Goal: Task Accomplishment & Management: Manage account settings

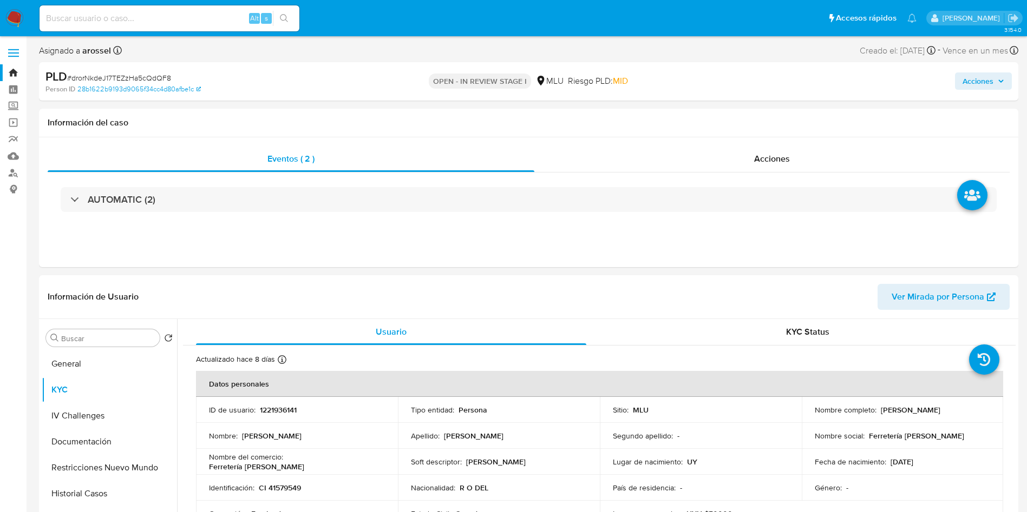
select select "10"
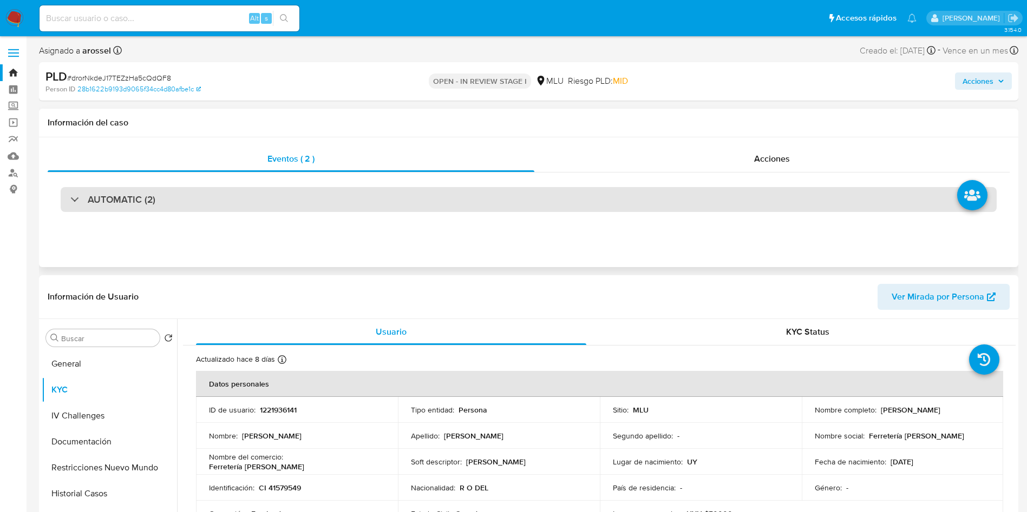
click at [258, 196] on div "AUTOMATIC (2)" at bounding box center [529, 199] width 936 height 25
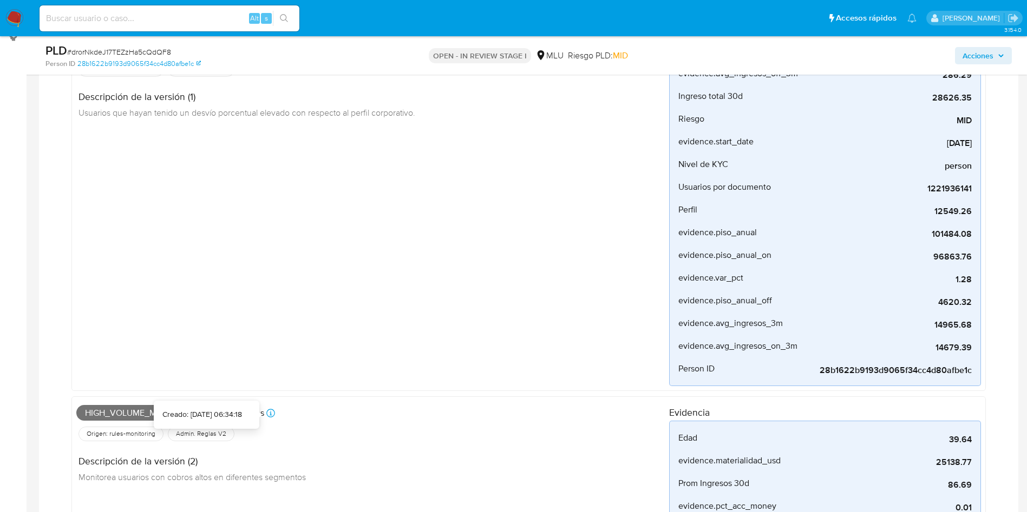
scroll to position [81, 0]
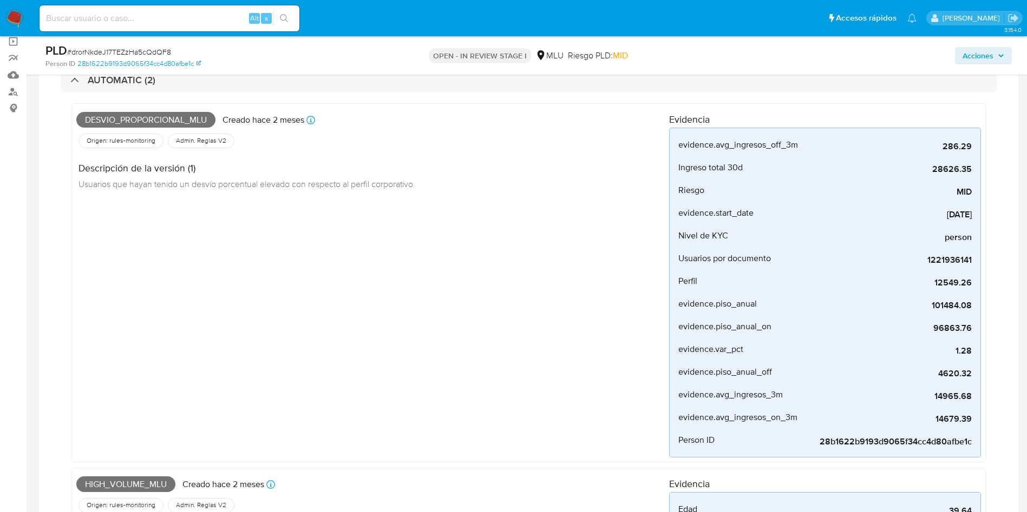
click at [144, 122] on span "Desvio_proporcional_mlu" at bounding box center [145, 120] width 139 height 16
copy span "Desvio_proporcional_mlu"
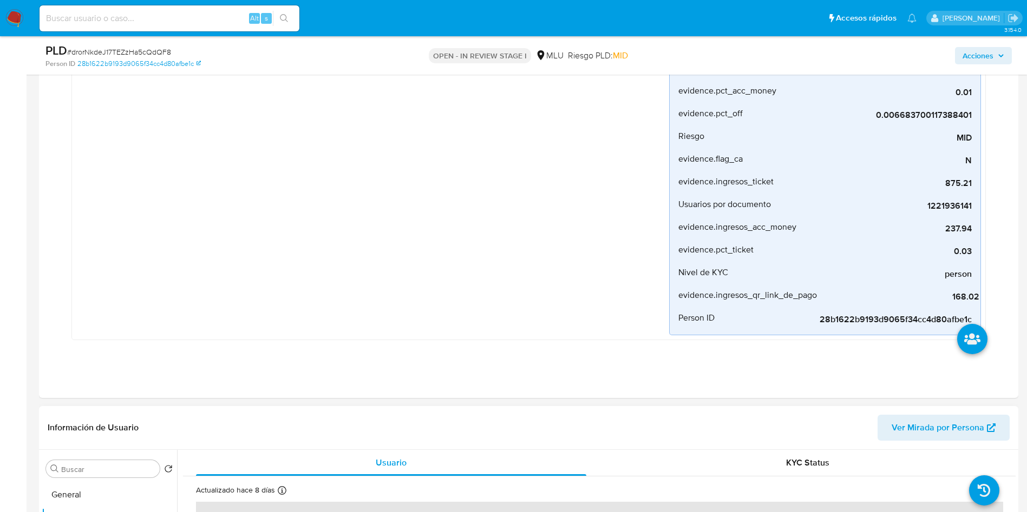
scroll to position [893, 0]
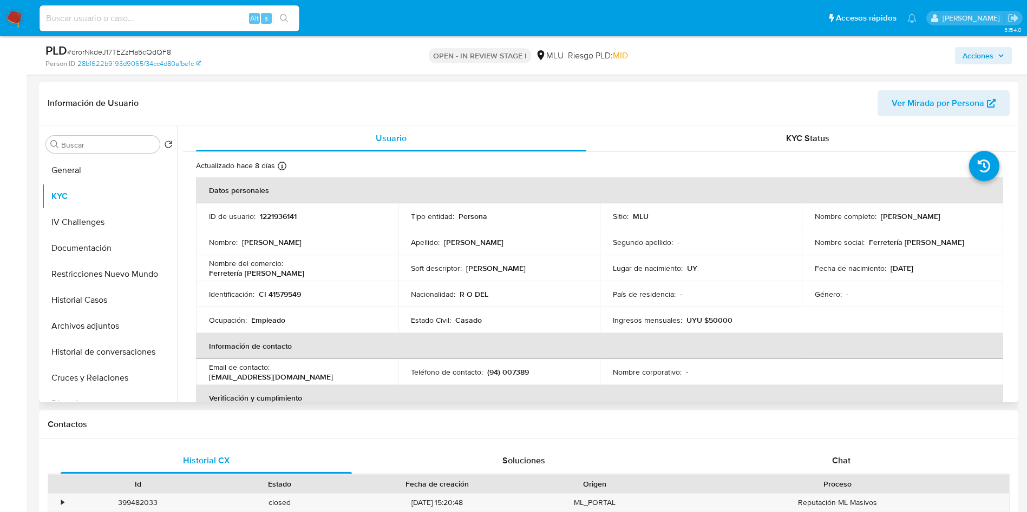
click at [269, 220] on p "1221936141" at bounding box center [278, 217] width 37 height 10
copy p "1221936141"
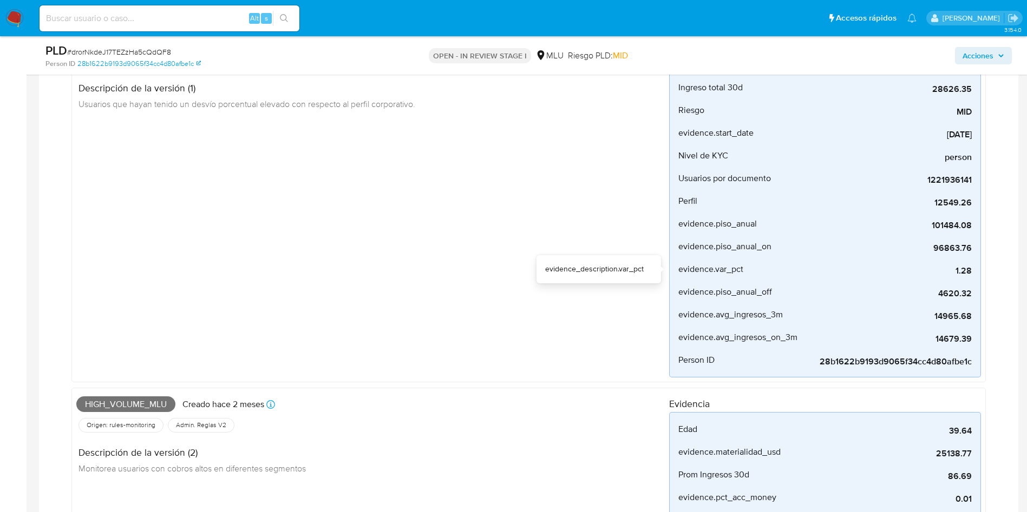
scroll to position [0, 0]
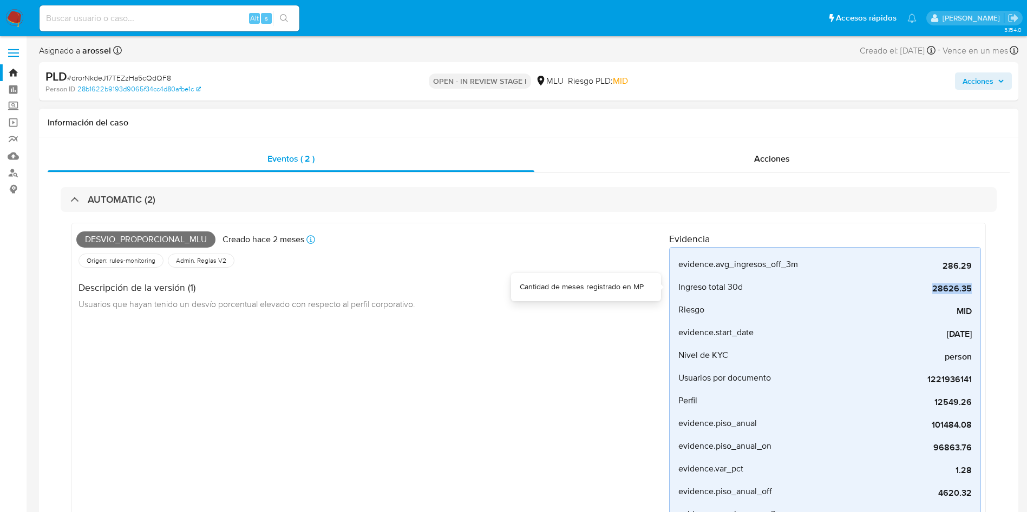
drag, startPoint x: 927, startPoint y: 289, endPoint x: 982, endPoint y: 288, distance: 54.1
click at [982, 288] on div "Desvio_proporcional_mlu Creado hace 2 meses Creado: 12/06/2025 06:34:24 Origen:…" at bounding box center [528, 402] width 914 height 359
copy span "28626.35"
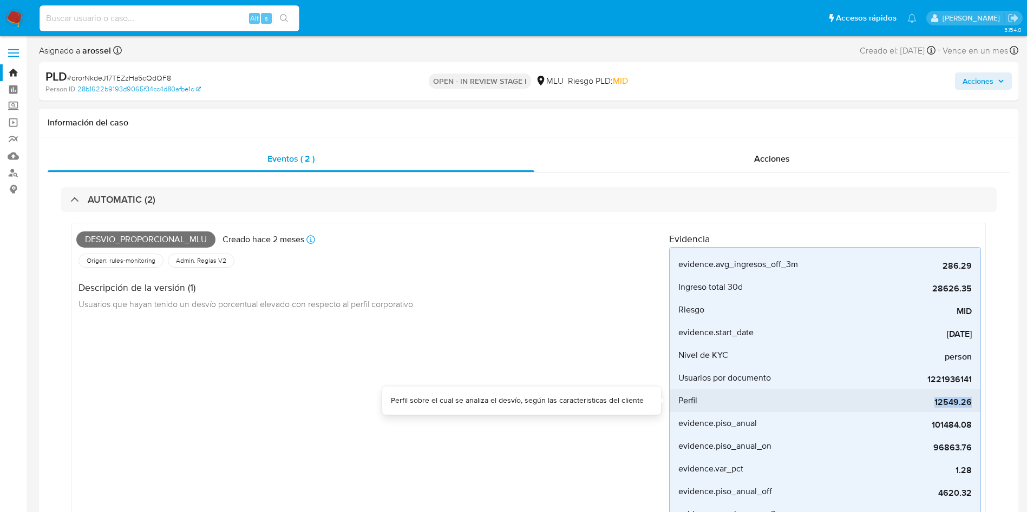
drag, startPoint x: 933, startPoint y: 404, endPoint x: 974, endPoint y: 399, distance: 41.4
click at [974, 399] on li "Perfil 12549.26" at bounding box center [824, 401] width 311 height 23
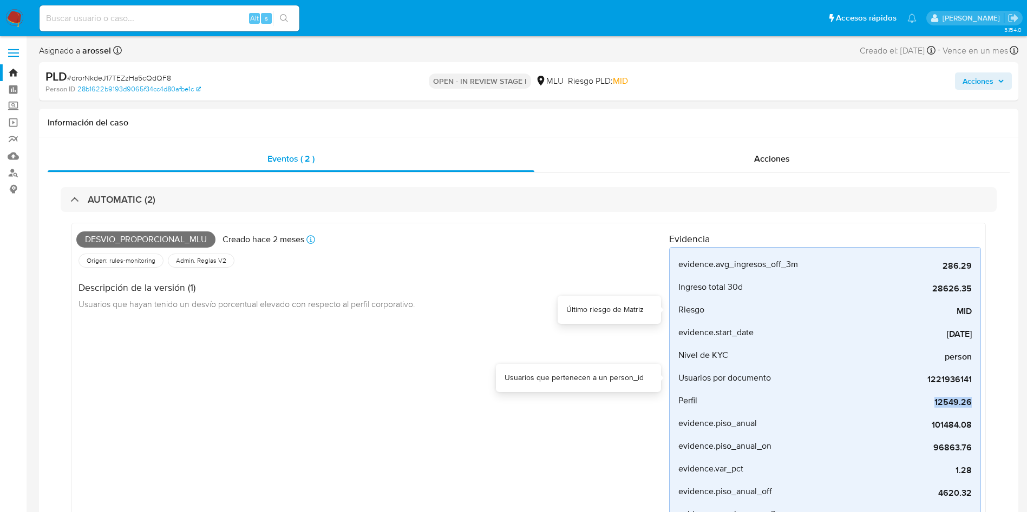
copy span "12549.26"
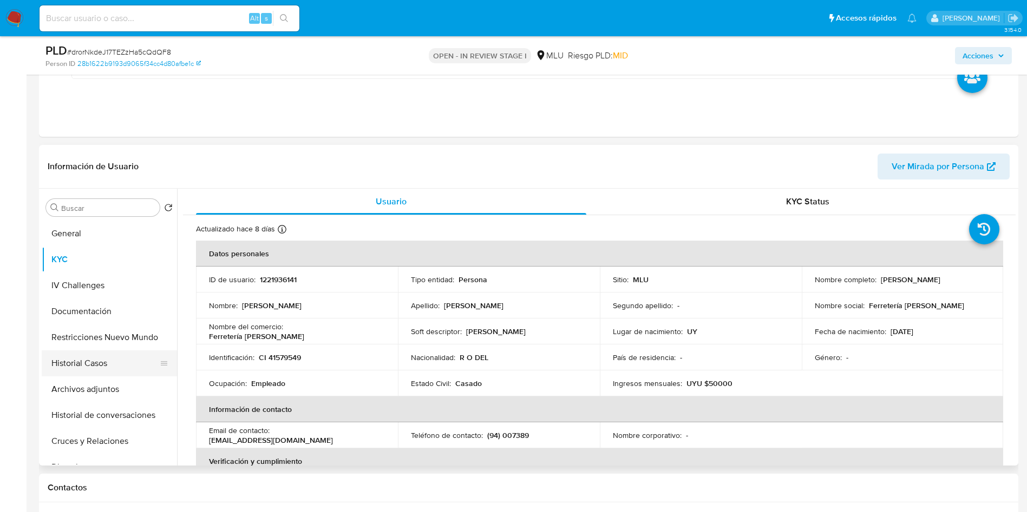
scroll to position [893, 0]
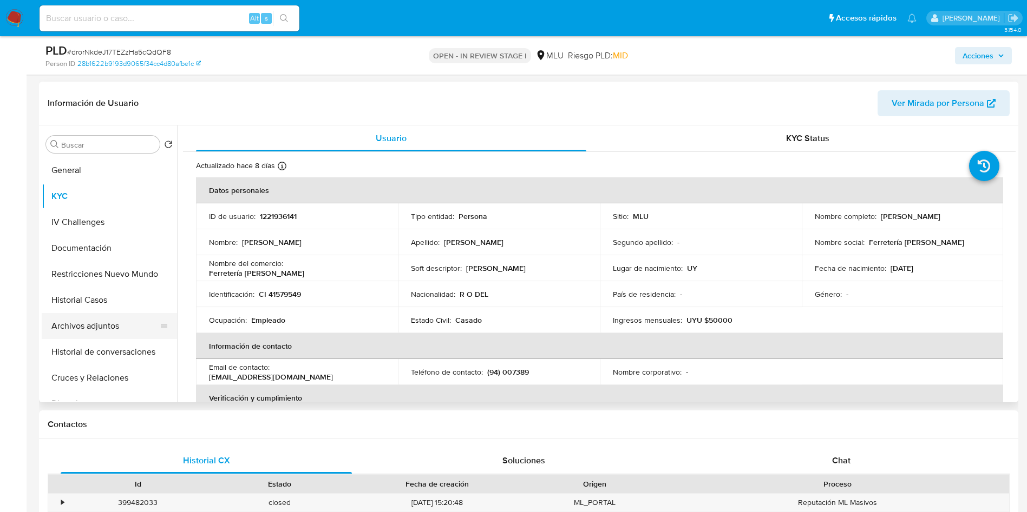
click at [116, 332] on button "Archivos adjuntos" at bounding box center [105, 326] width 127 height 26
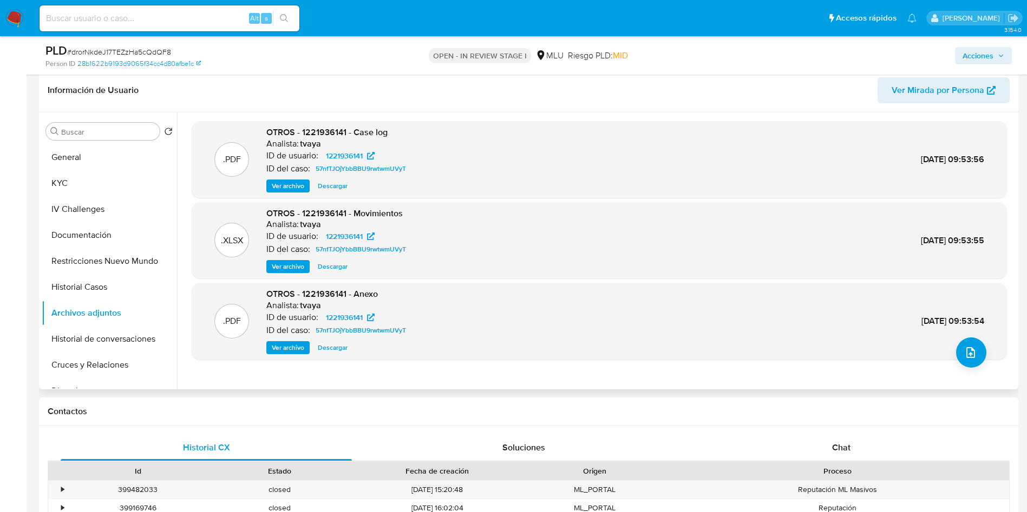
click at [290, 182] on span "Ver archivo" at bounding box center [288, 186] width 32 height 11
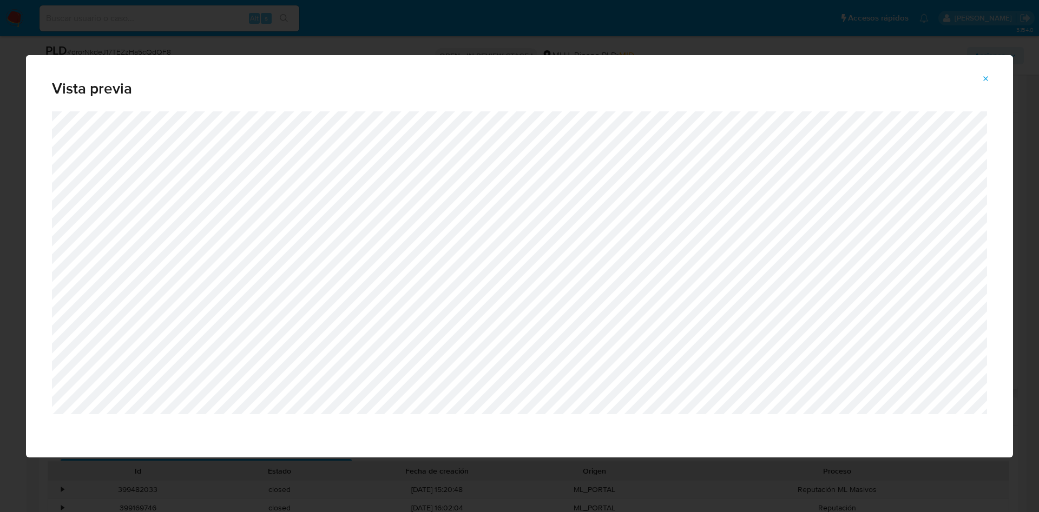
click at [305, 31] on div "Vista previa" at bounding box center [519, 256] width 1039 height 512
click at [984, 84] on span "Attachment preview" at bounding box center [986, 78] width 9 height 15
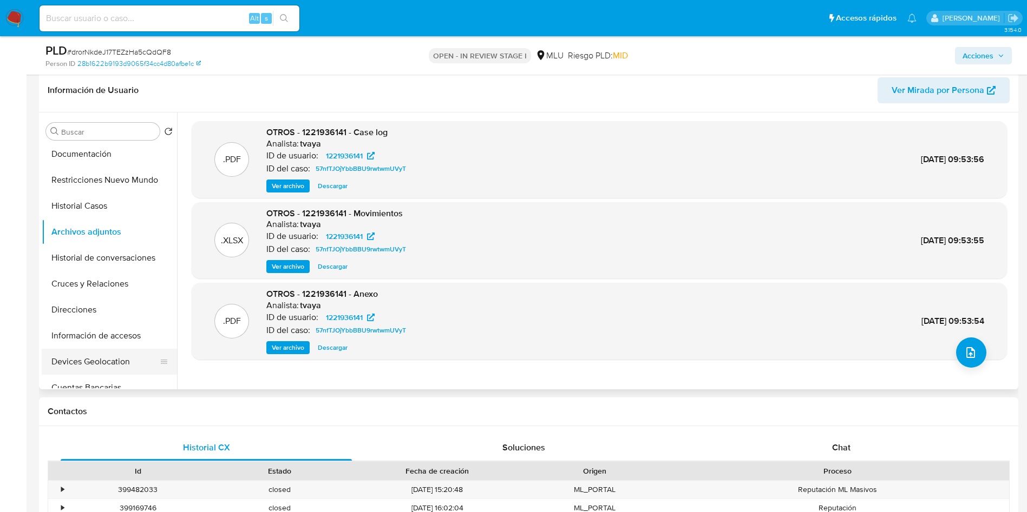
scroll to position [162, 0]
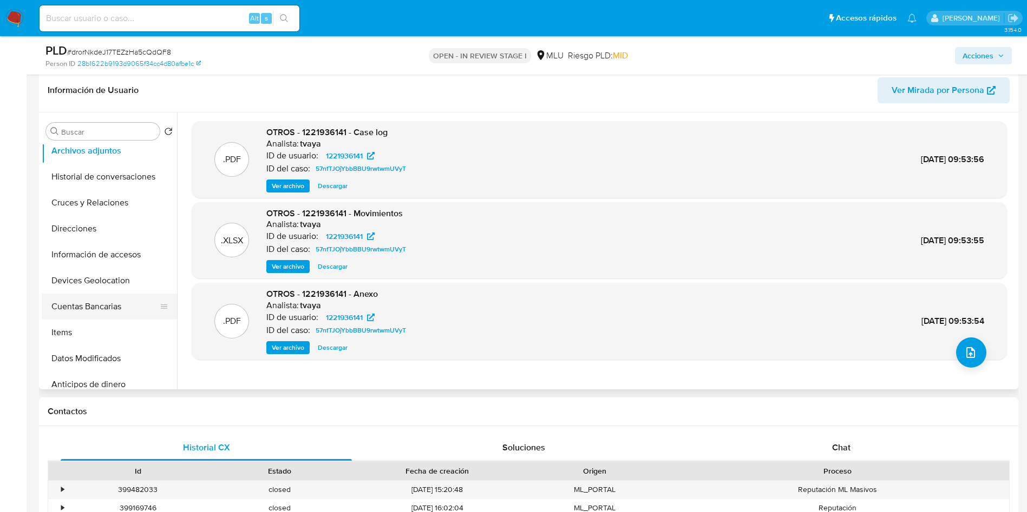
click at [100, 314] on button "Cuentas Bancarias" at bounding box center [105, 307] width 127 height 26
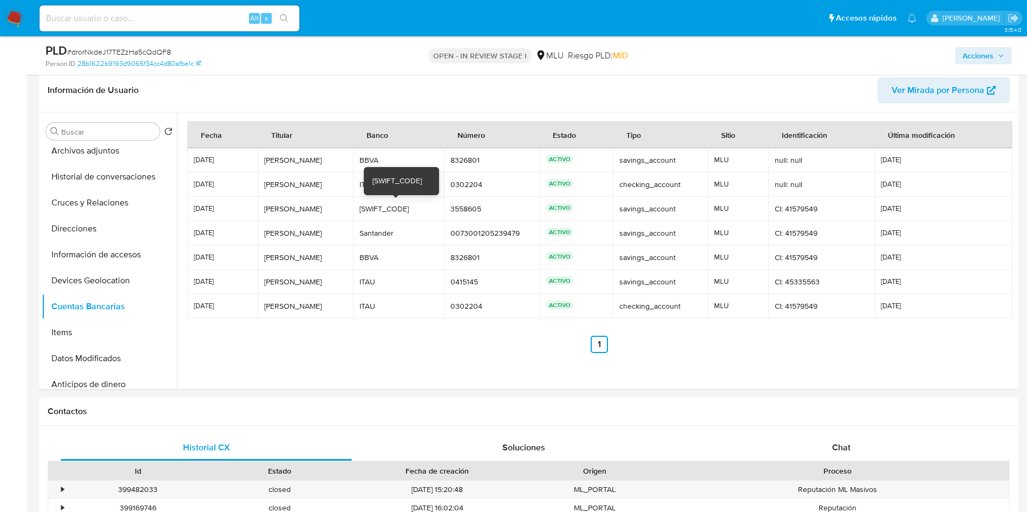
click at [391, 209] on div "BLICUYMM" at bounding box center [398, 209] width 78 height 10
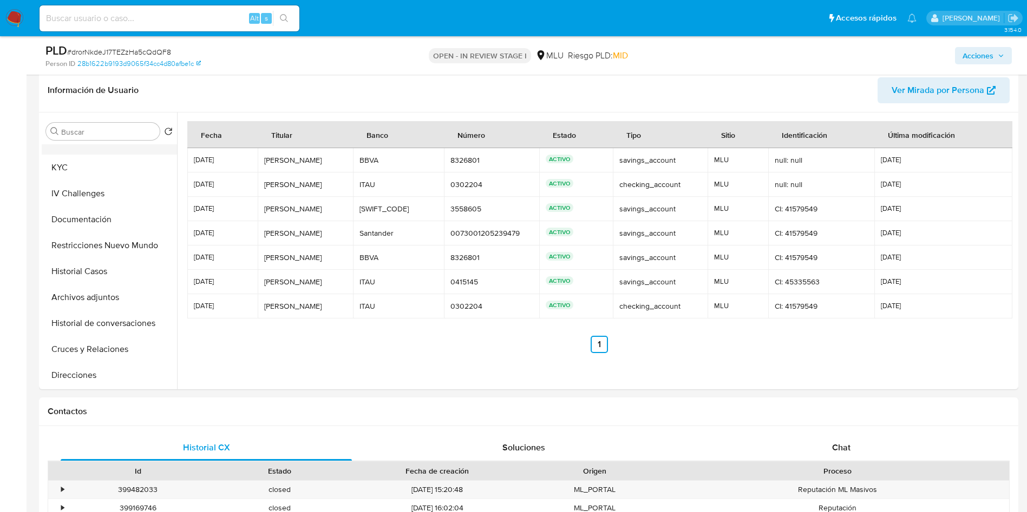
scroll to position [0, 0]
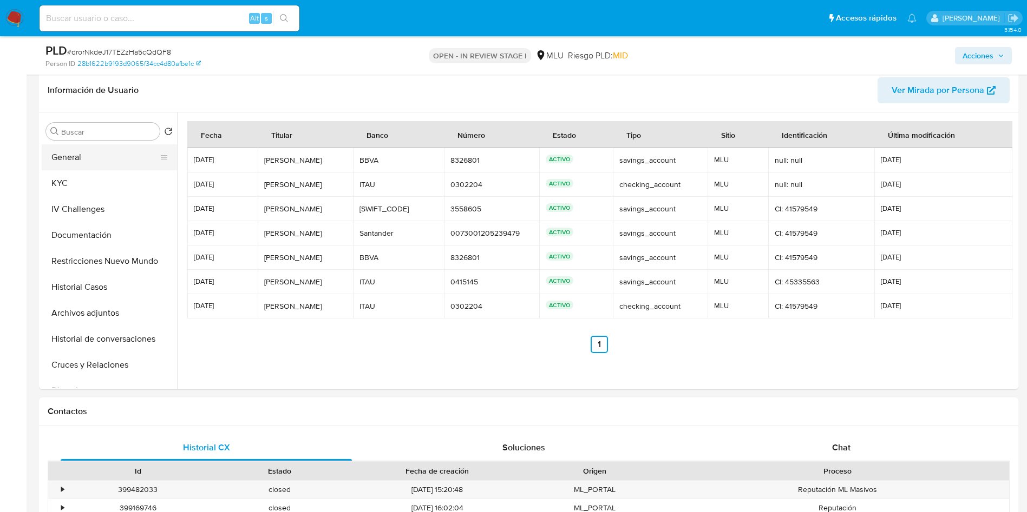
click at [67, 163] on button "General" at bounding box center [105, 157] width 127 height 26
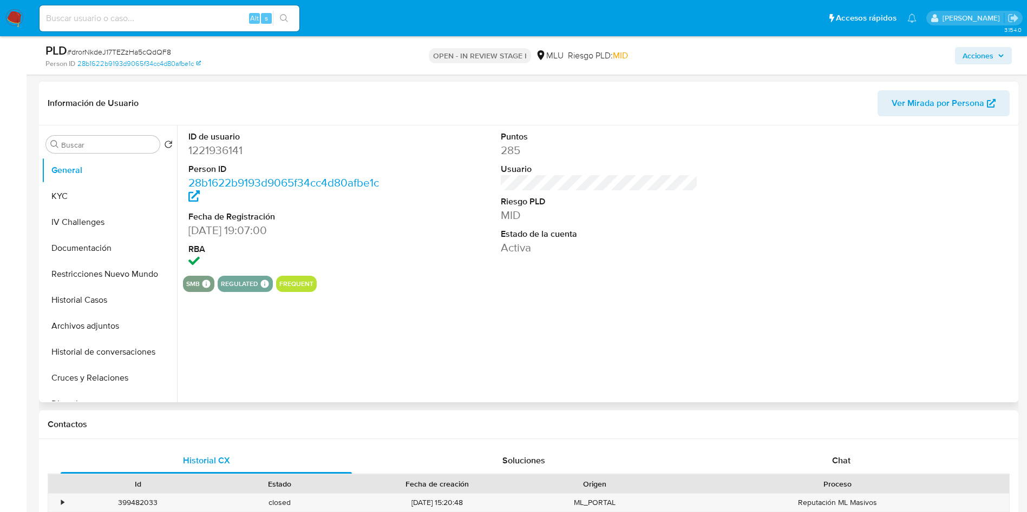
click at [220, 143] on dd "1221936141" at bounding box center [287, 150] width 198 height 15
copy dd "1221936141"
click at [103, 189] on button "KYC" at bounding box center [105, 196] width 127 height 26
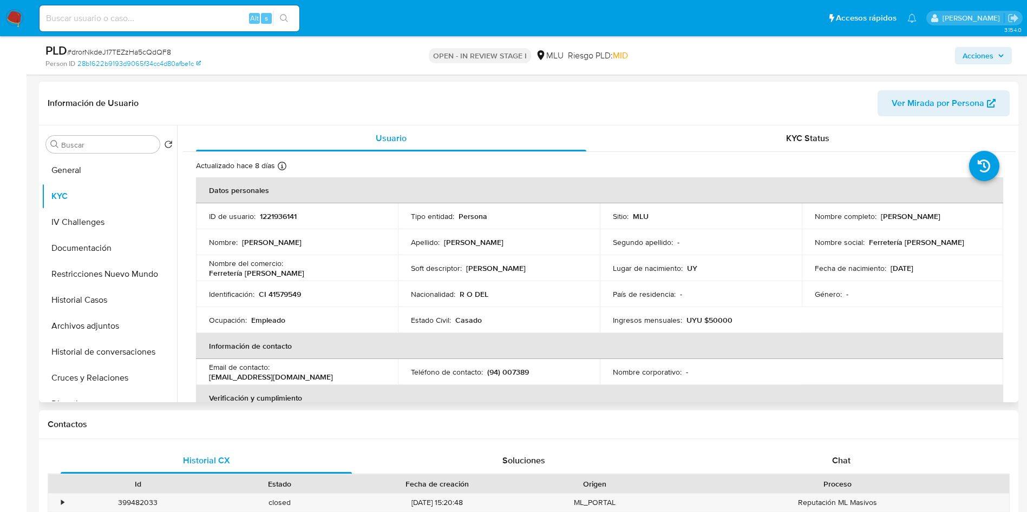
click at [880, 216] on p "[PERSON_NAME]" at bounding box center [910, 217] width 60 height 10
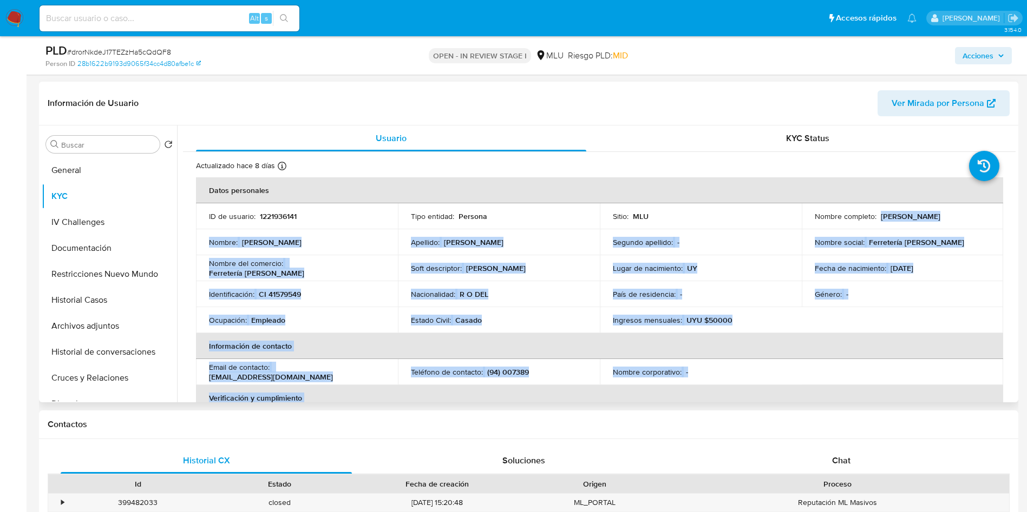
drag, startPoint x: 878, startPoint y: 216, endPoint x: 1008, endPoint y: 216, distance: 129.9
click at [900, 228] on td "Nombre completo : [PERSON_NAME]" at bounding box center [902, 216] width 202 height 26
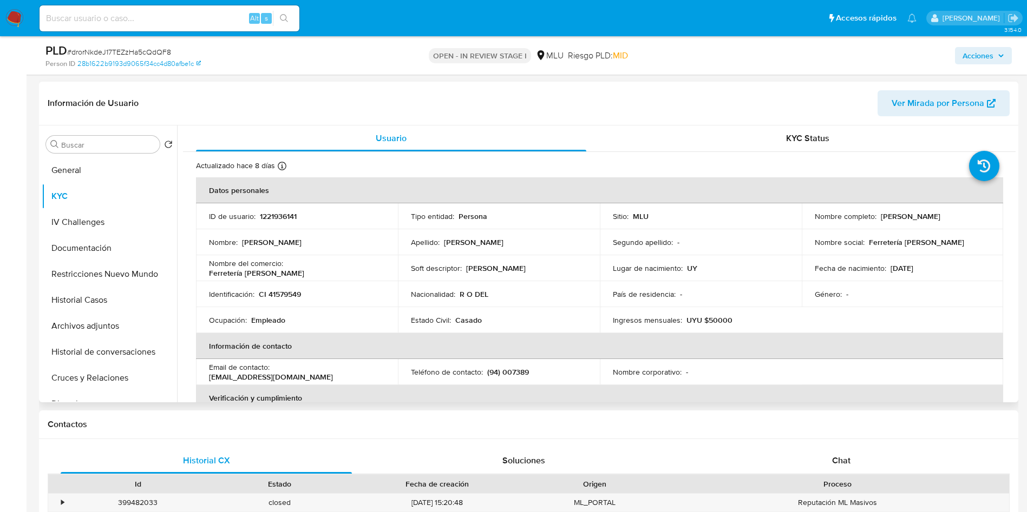
drag, startPoint x: 878, startPoint y: 218, endPoint x: 947, endPoint y: 215, distance: 68.8
click at [979, 216] on div "Nombre completo : Damian Scavello Pelaez" at bounding box center [902, 217] width 176 height 10
drag, startPoint x: 934, startPoint y: 215, endPoint x: 939, endPoint y: 222, distance: 8.6
drag, startPoint x: 939, startPoint y: 222, endPoint x: 554, endPoint y: 264, distance: 387.0
click at [554, 264] on div "Soft descriptor : DAMIAN" at bounding box center [499, 269] width 176 height 10
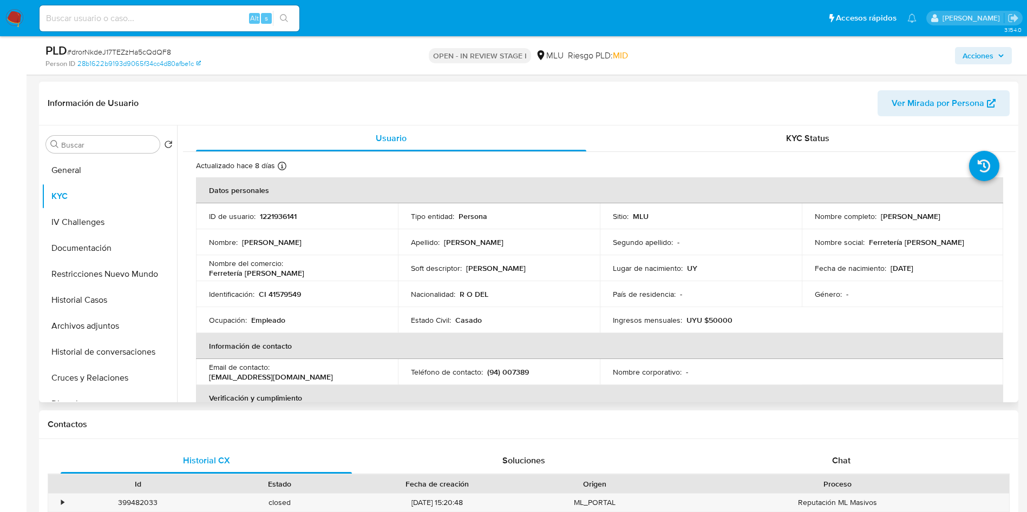
drag, startPoint x: 877, startPoint y: 219, endPoint x: 963, endPoint y: 214, distance: 86.2
click at [963, 214] on div "Nombre completo : Damian Scavello Pelaez" at bounding box center [902, 217] width 176 height 10
copy p "[PERSON_NAME]"
click at [82, 325] on button "Archivos adjuntos" at bounding box center [105, 326] width 127 height 26
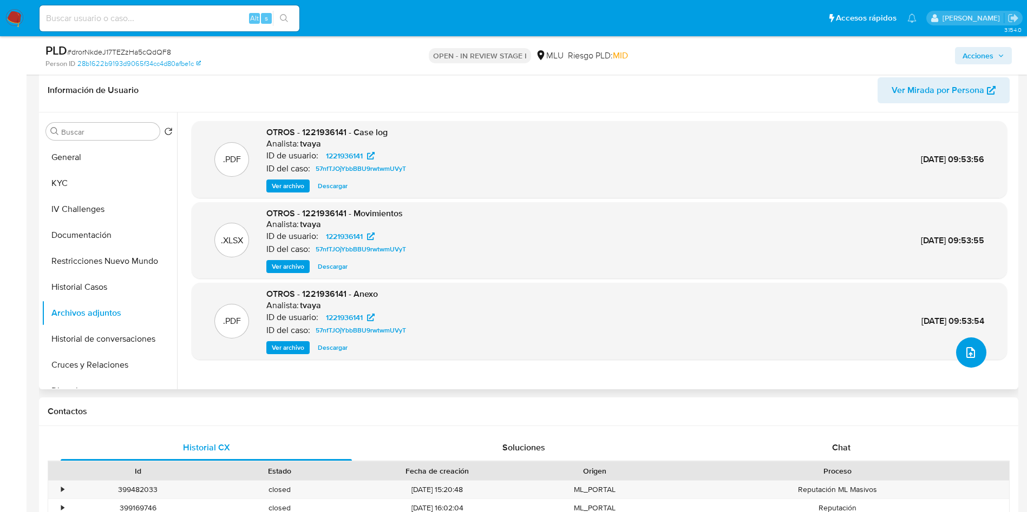
click at [964, 351] on icon "upload-file" at bounding box center [970, 352] width 13 height 13
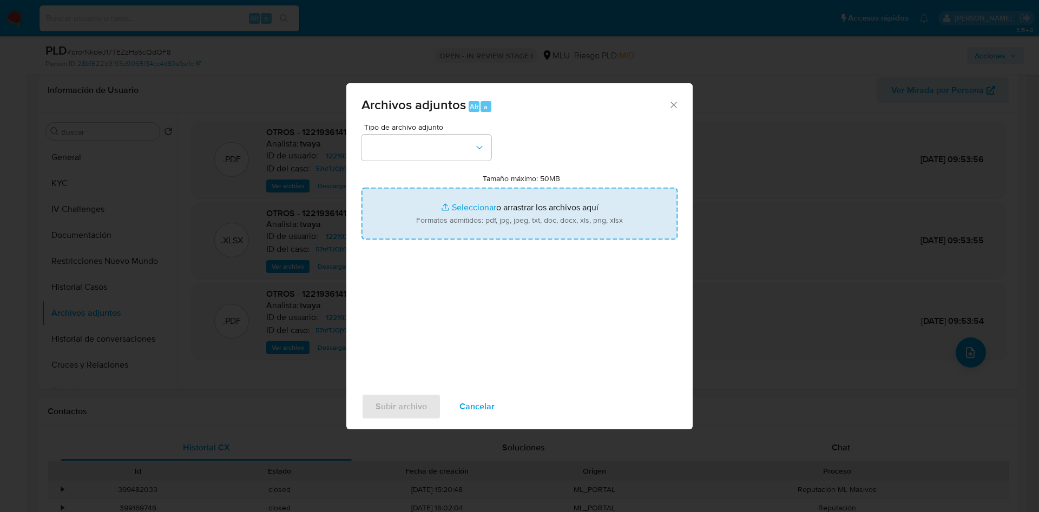
click at [475, 203] on input "Tamaño máximo: 50MB Seleccionar archivos" at bounding box center [519, 214] width 316 height 52
click at [489, 232] on input "Tamaño máximo: 50MB Seleccionar archivos" at bounding box center [519, 214] width 316 height 52
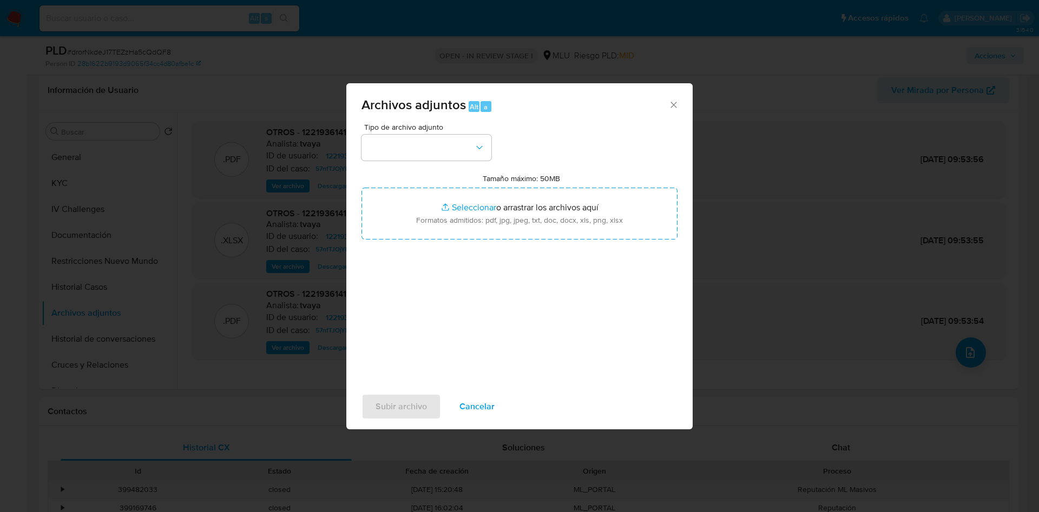
click at [478, 408] on span "Cancelar" at bounding box center [476, 407] width 35 height 24
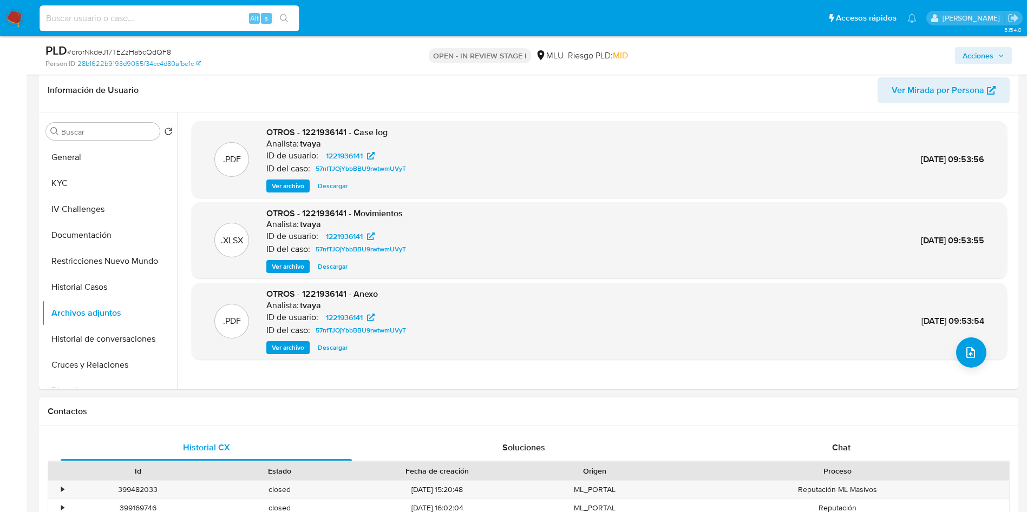
click at [101, 278] on button "Historial Casos" at bounding box center [105, 287] width 127 height 26
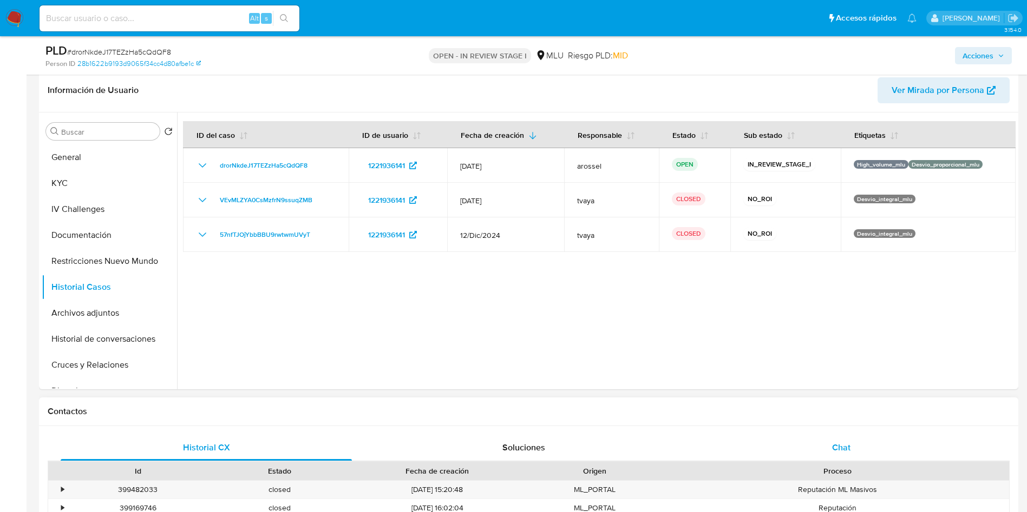
click at [840, 456] on div "Chat" at bounding box center [840, 448] width 291 height 26
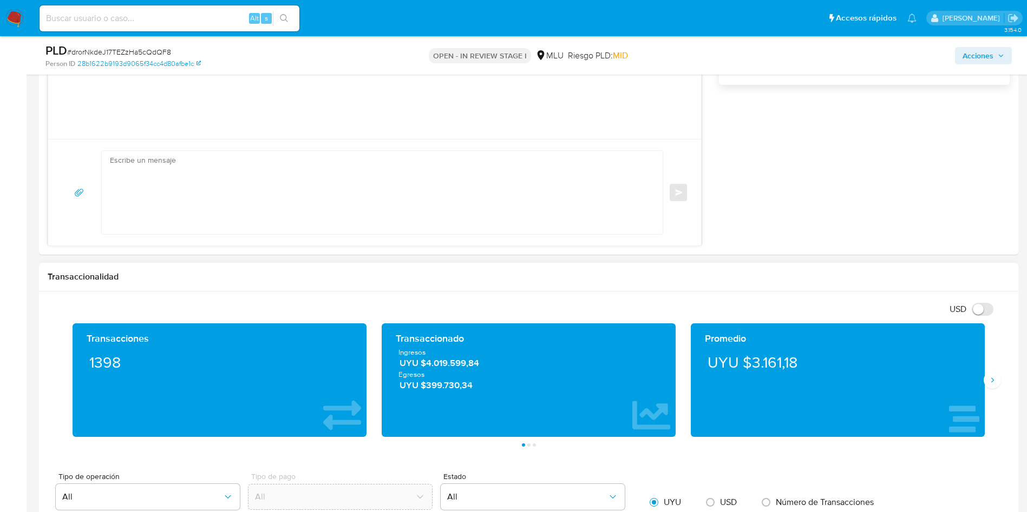
scroll to position [1542, 0]
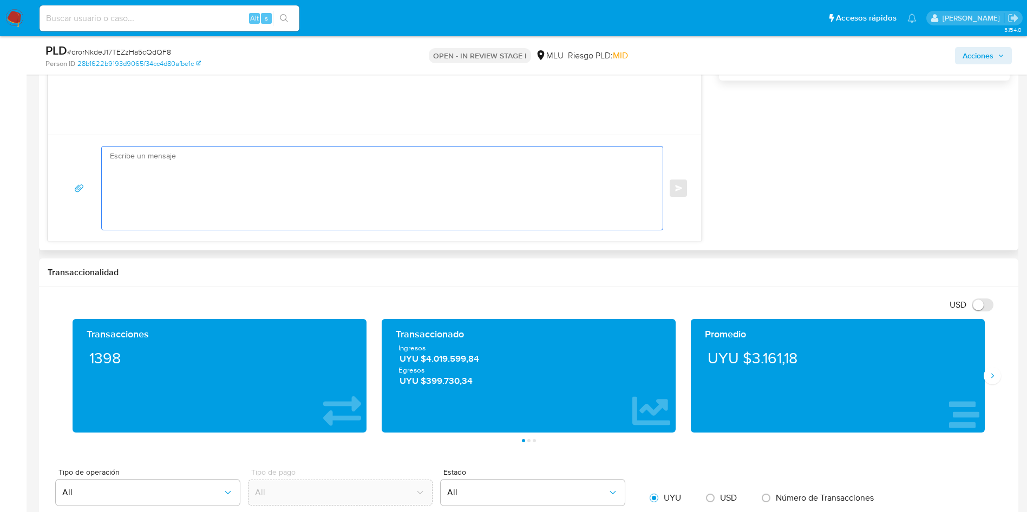
click at [359, 189] on textarea at bounding box center [379, 188] width 539 height 83
paste textarea "Hola, XXX. Te contactamos ya que necesitamos verificar algunos datos. Por este …"
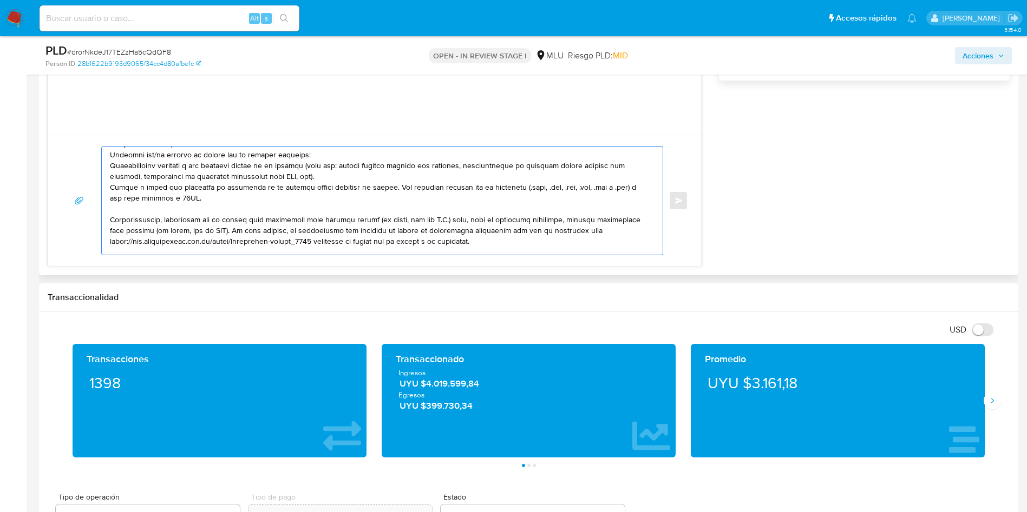
scroll to position [0, 0]
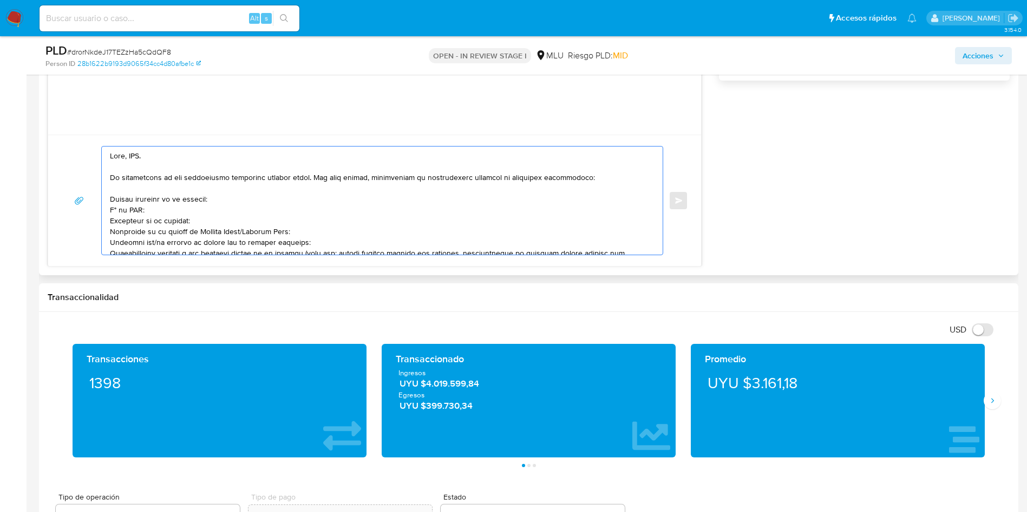
click at [133, 153] on textarea at bounding box center [379, 201] width 539 height 108
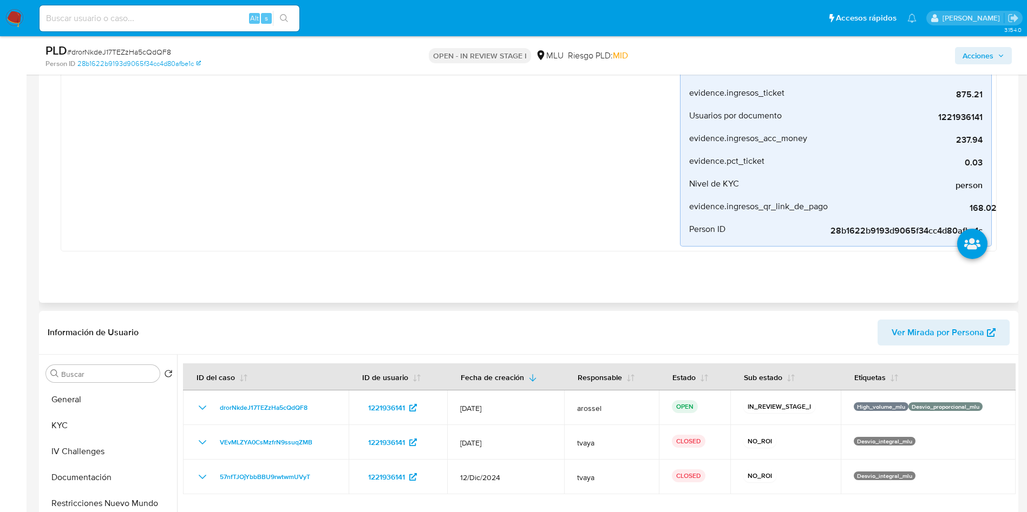
scroll to position [649, 0]
click at [63, 424] on button "KYC" at bounding box center [105, 427] width 127 height 26
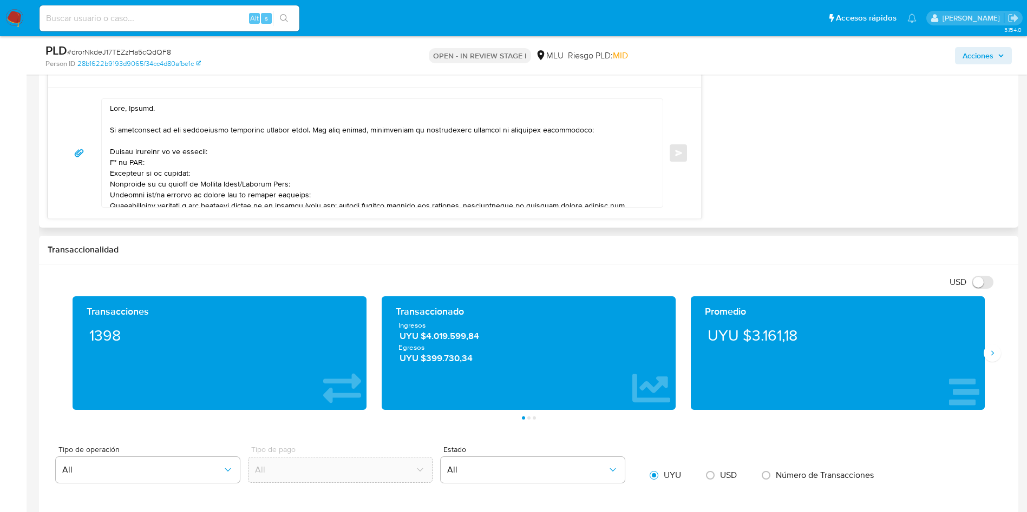
scroll to position [1542, 0]
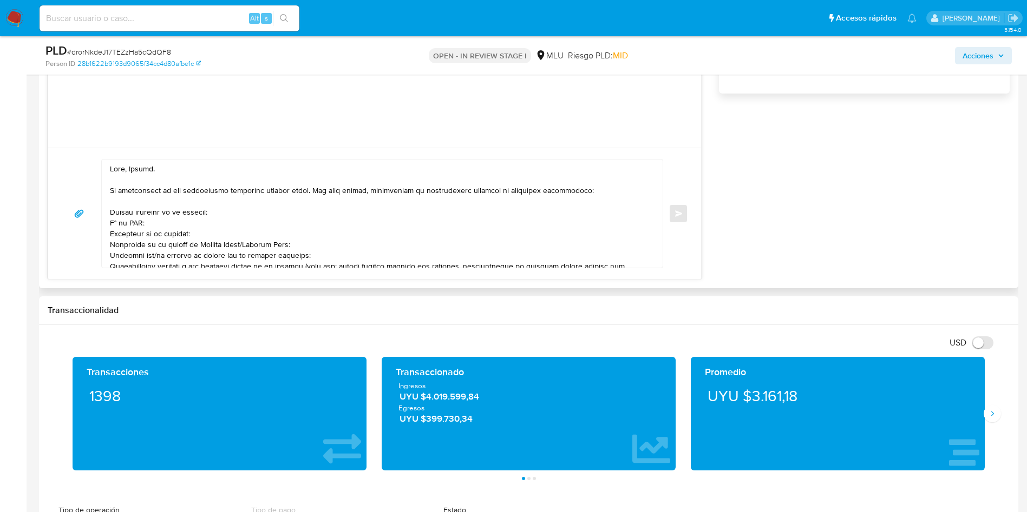
click at [165, 207] on textarea at bounding box center [379, 214] width 539 height 108
click at [110, 211] on textarea at bounding box center [379, 214] width 539 height 108
click at [110, 218] on textarea at bounding box center [379, 214] width 539 height 108
drag, startPoint x: 110, startPoint y: 234, endPoint x: 307, endPoint y: 249, distance: 197.6
click at [307, 249] on textarea at bounding box center [379, 214] width 539 height 108
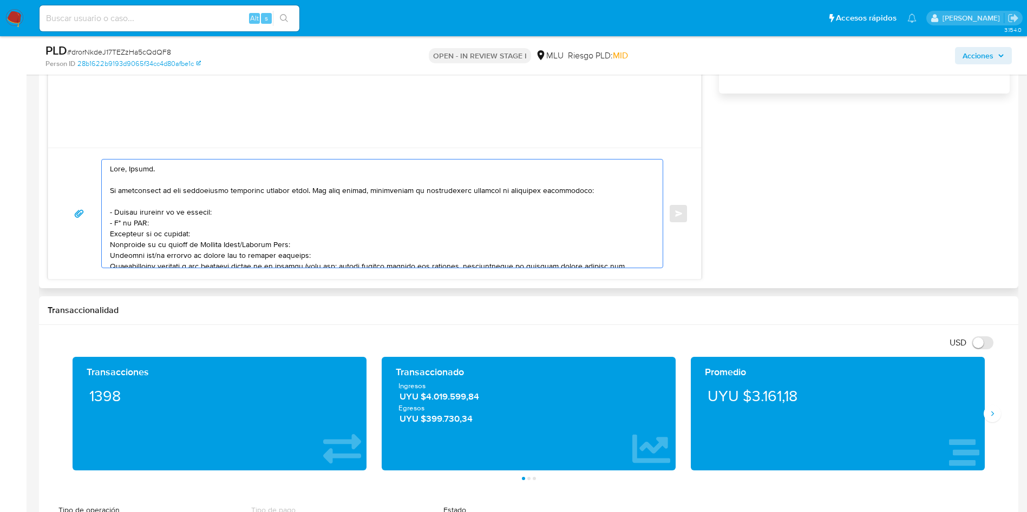
click at [207, 237] on textarea at bounding box center [379, 214] width 539 height 108
click at [114, 240] on textarea at bounding box center [379, 214] width 539 height 108
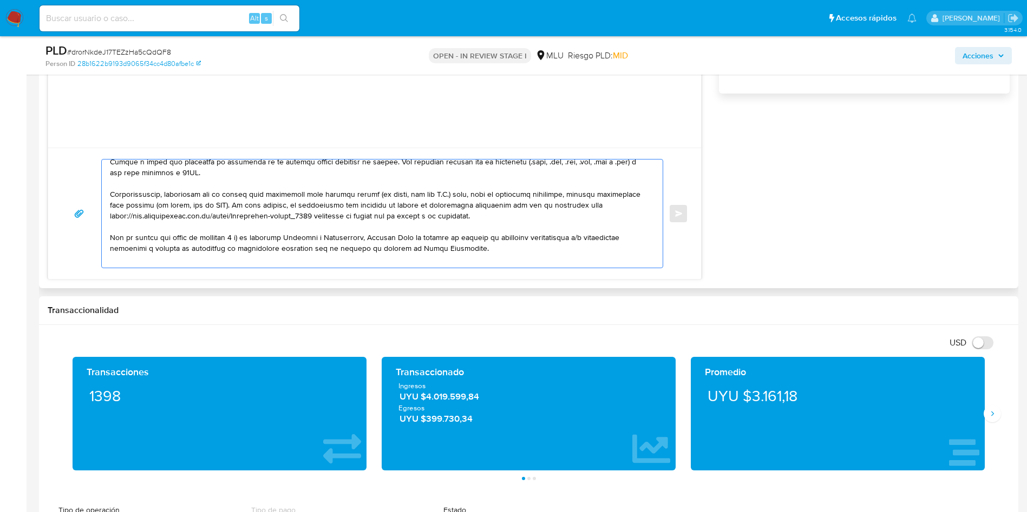
scroll to position [162, 0]
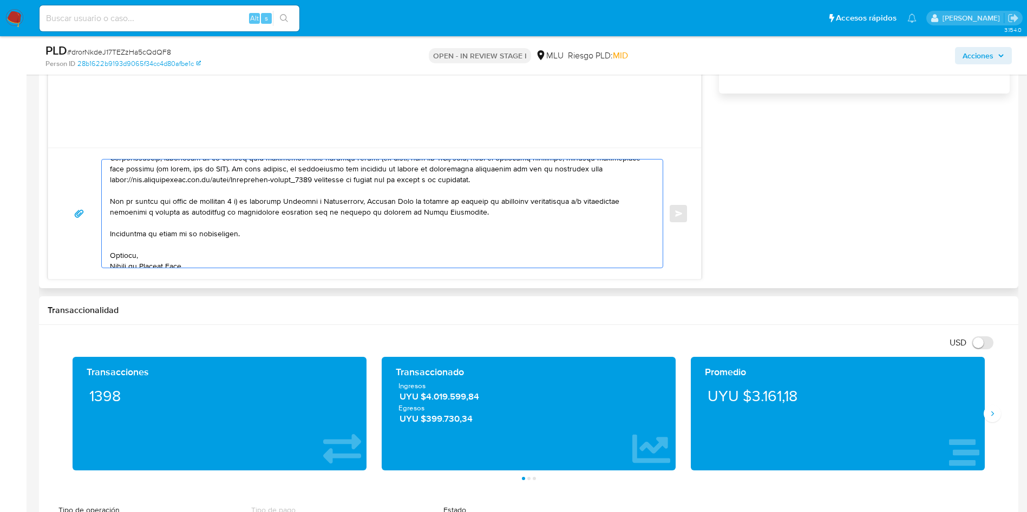
drag, startPoint x: 110, startPoint y: 232, endPoint x: 529, endPoint y: 185, distance: 421.5
click at [529, 185] on textarea at bounding box center [379, 214] width 539 height 108
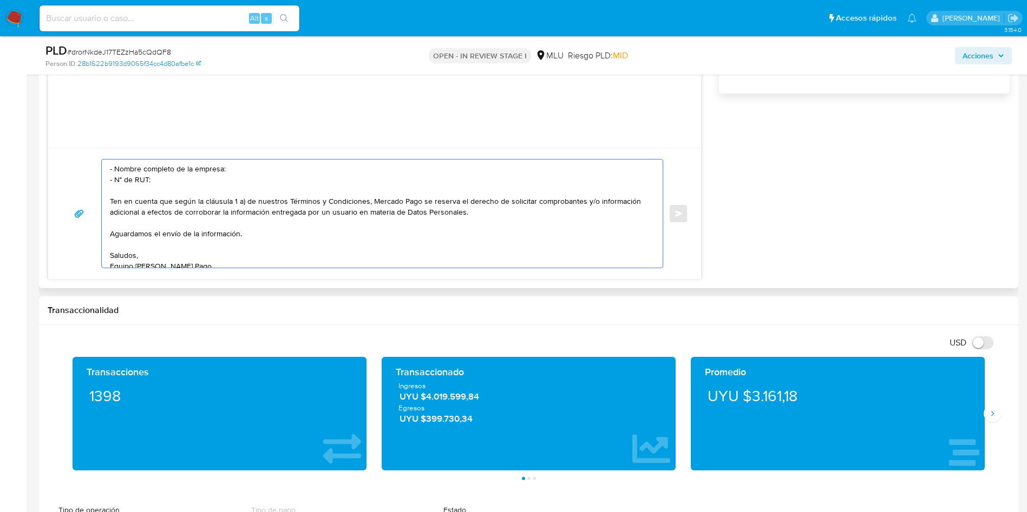
scroll to position [51, 0]
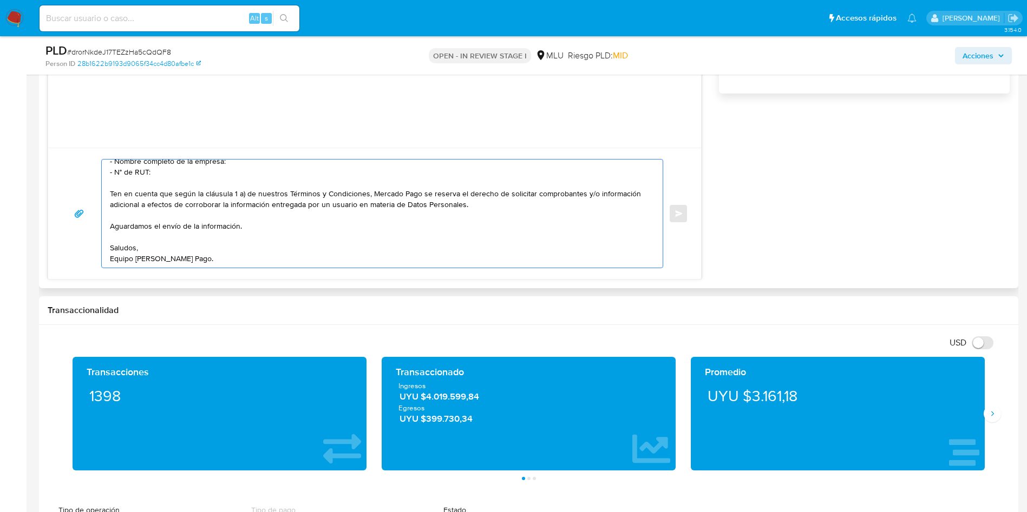
click at [336, 247] on textarea "Hola, Damian. Te contactamos ya que necesitamos verificar algunos datos. Por es…" at bounding box center [379, 214] width 539 height 108
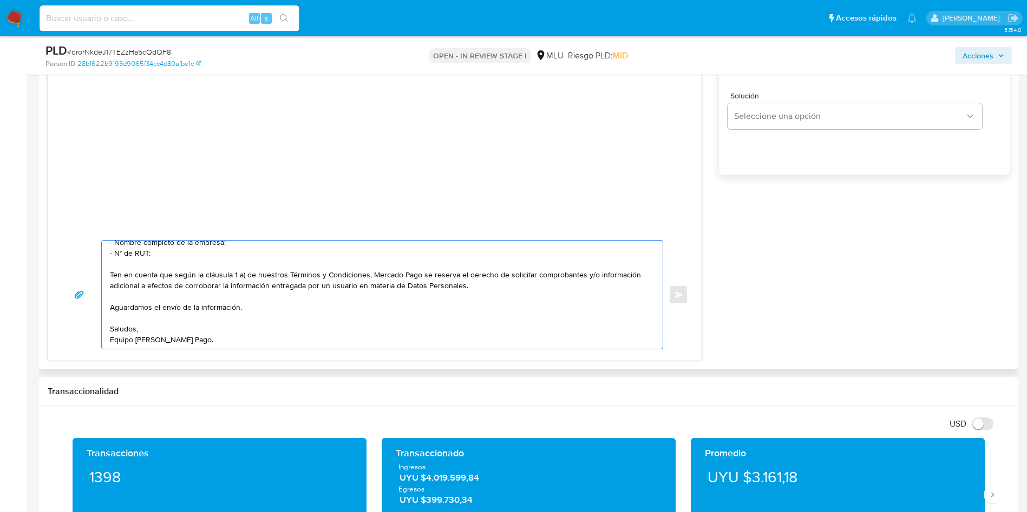
scroll to position [0, 0]
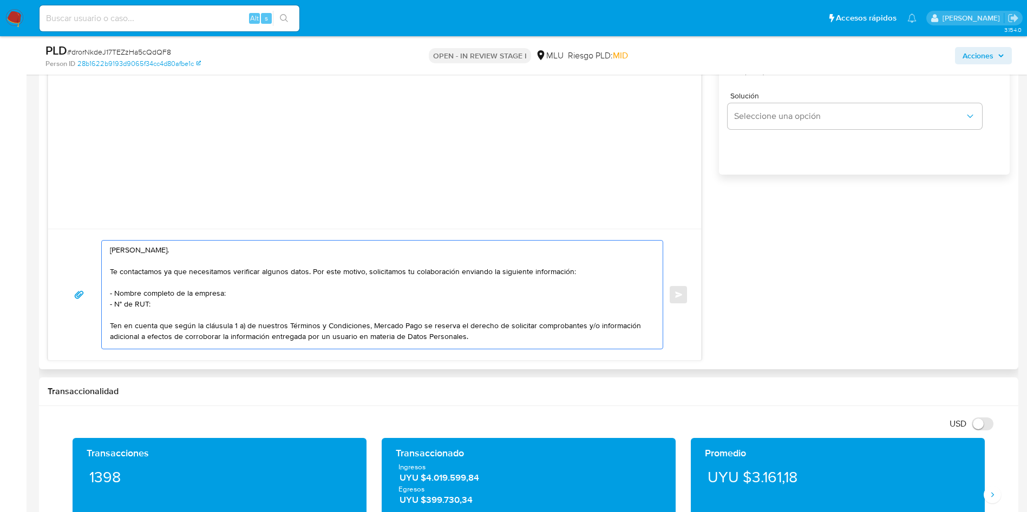
click at [329, 304] on textarea "Hola, Damian. Te contactamos ya que necesitamos verificar algunos datos. Por es…" at bounding box center [379, 295] width 539 height 108
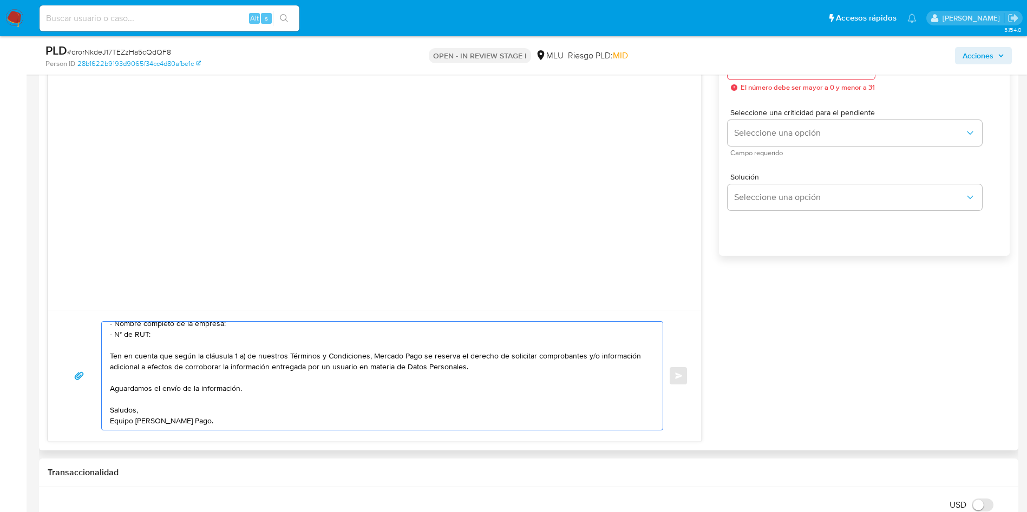
scroll to position [1299, 0]
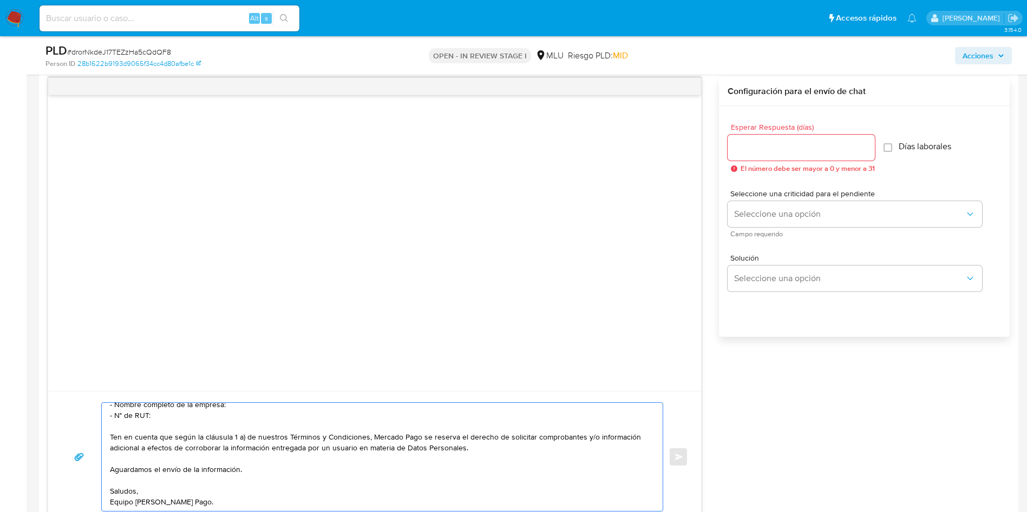
type textarea "Hola, Damian. Te contactamos ya que necesitamos verificar algunos datos. Por es…"
click at [765, 150] on input "Esperar Respuesta (días)" at bounding box center [800, 148] width 147 height 14
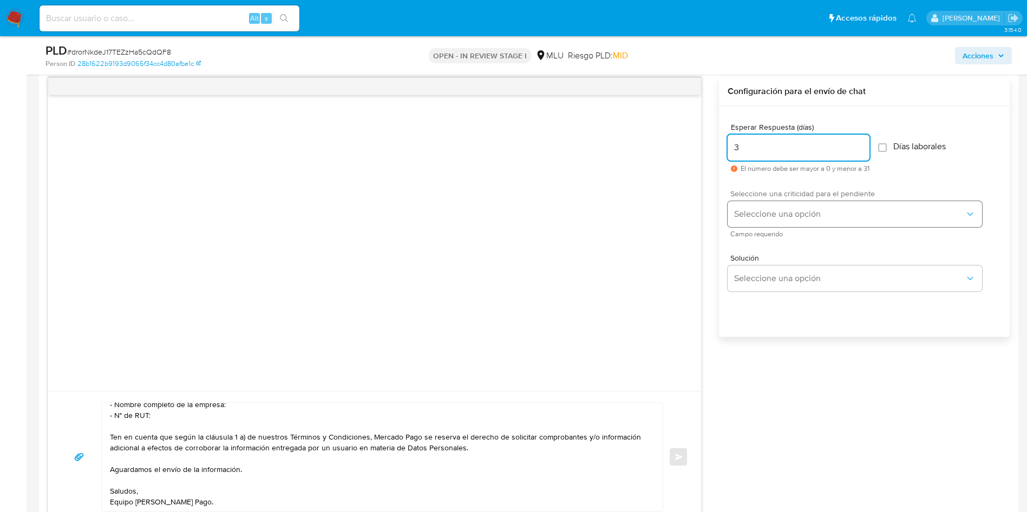
type input "3"
click at [766, 206] on button "Seleccione una opción" at bounding box center [854, 214] width 254 height 26
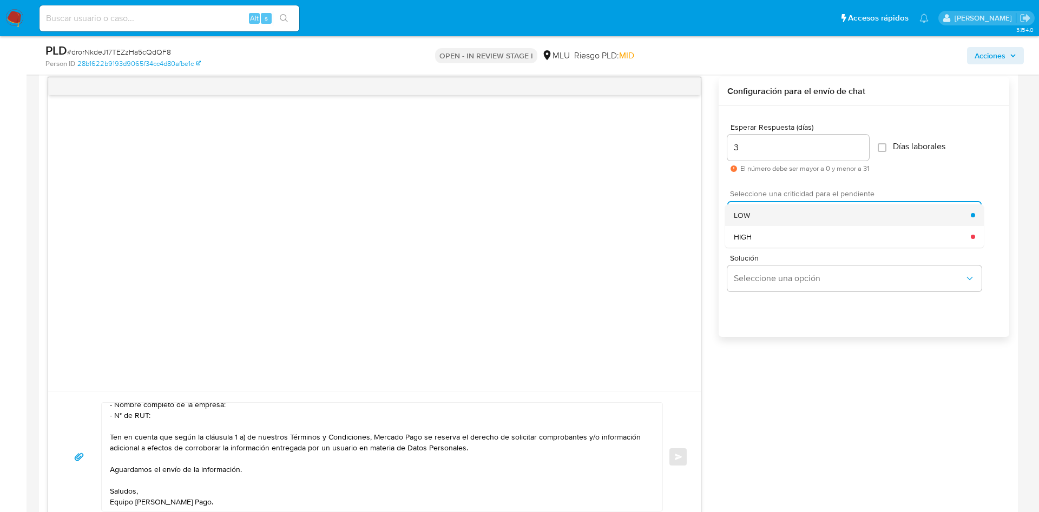
click at [768, 211] on div "LOW" at bounding box center [852, 216] width 237 height 22
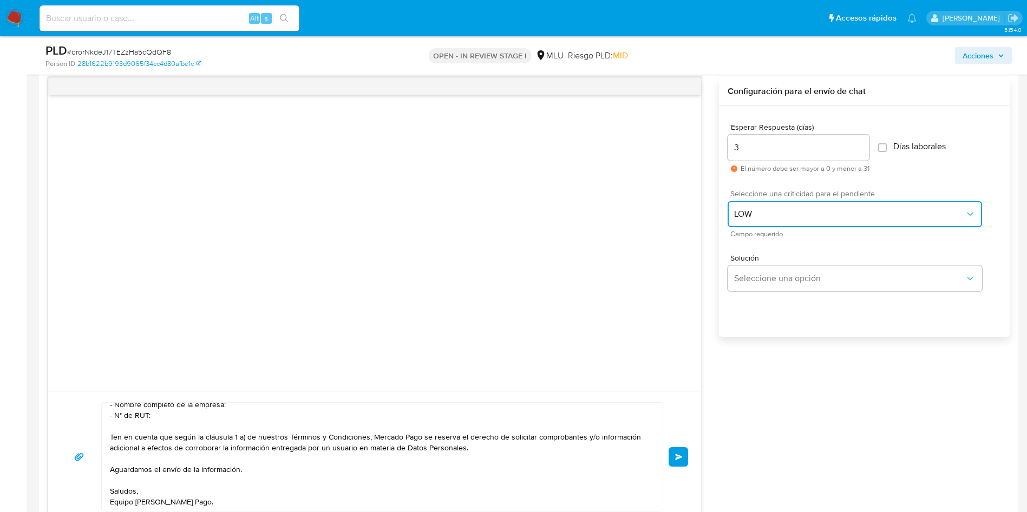
scroll to position [1380, 0]
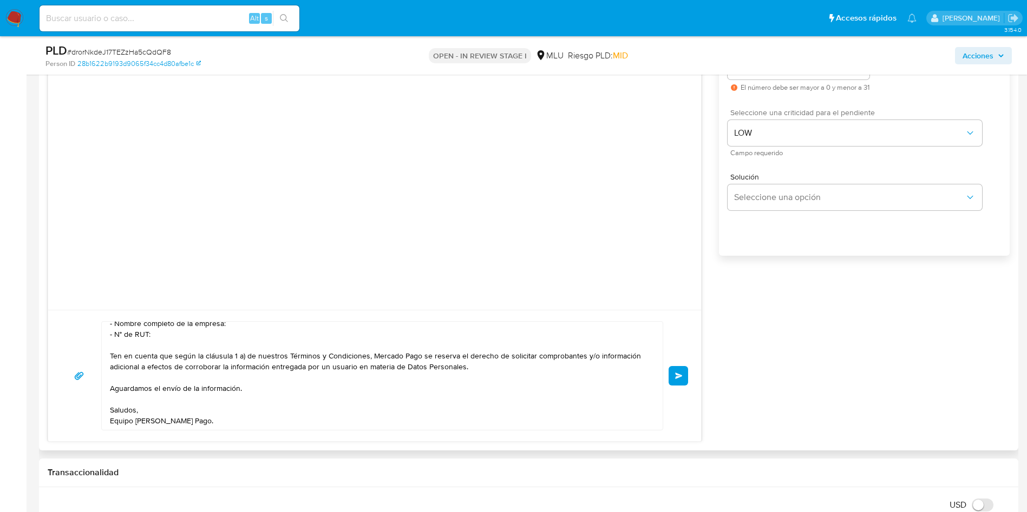
click at [396, 382] on textarea "Hola, Damian. Te contactamos ya que necesitamos verificar algunos datos. Por es…" at bounding box center [379, 376] width 539 height 108
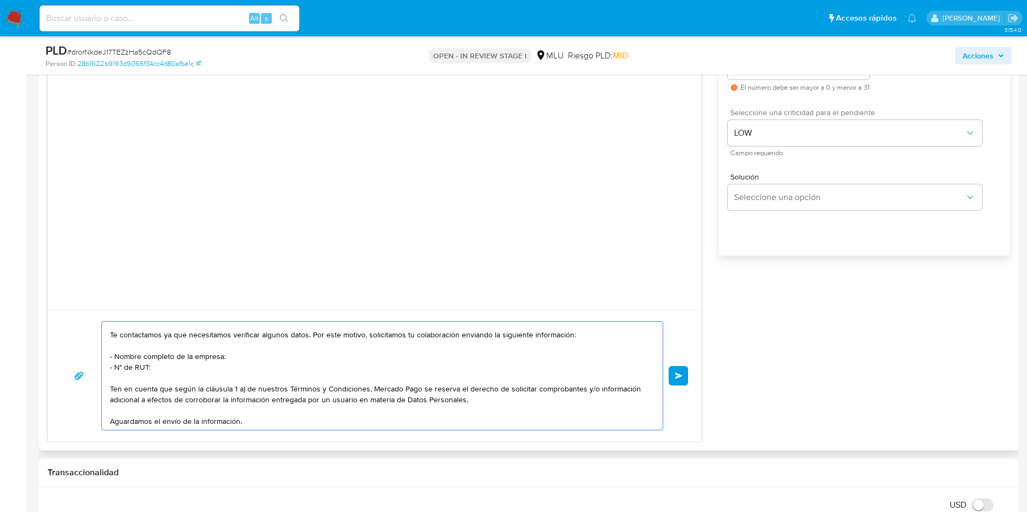
scroll to position [0, 0]
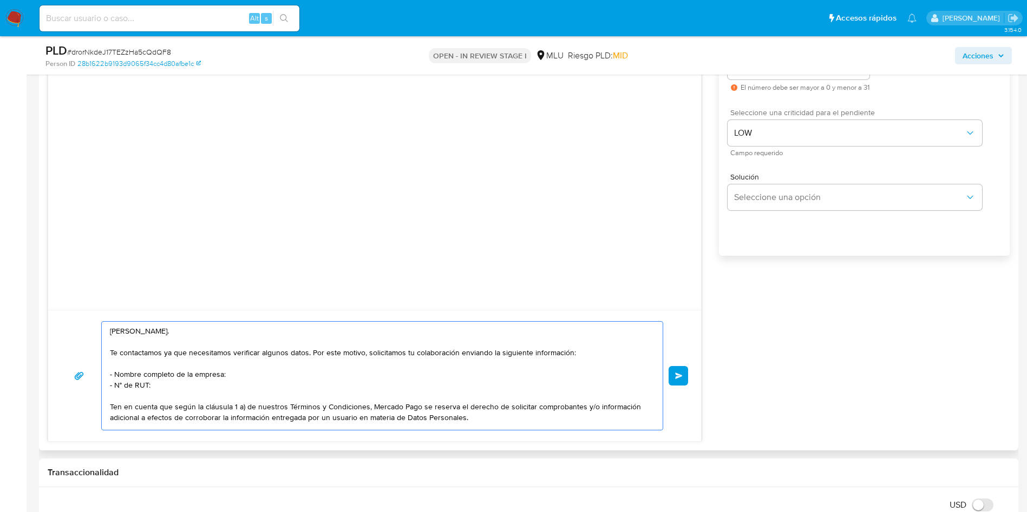
click at [682, 373] on span "Enviar" at bounding box center [679, 376] width 8 height 6
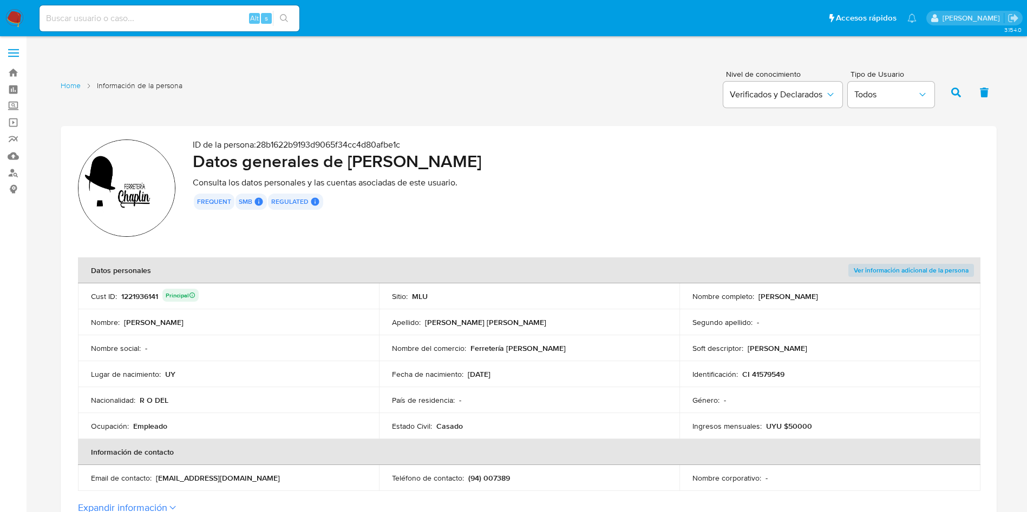
scroll to position [162, 0]
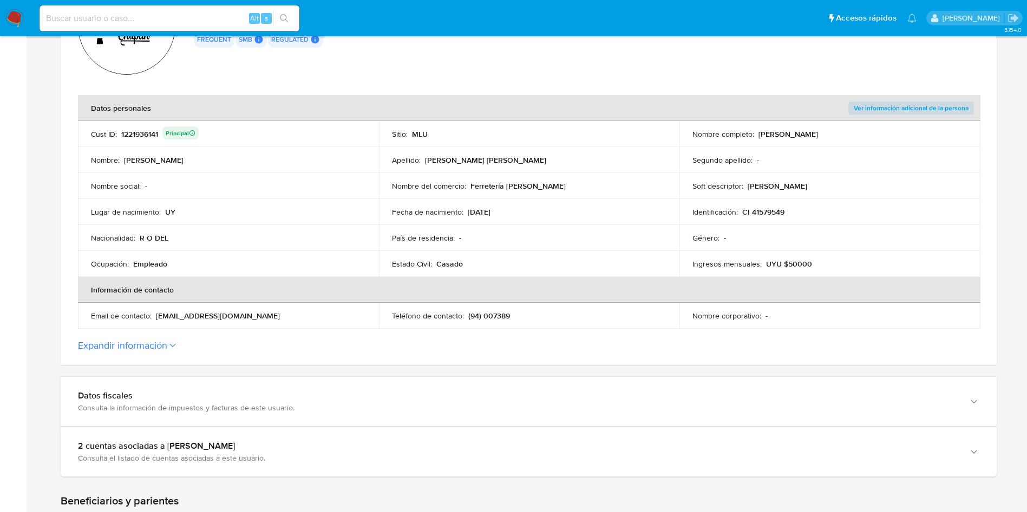
click at [797, 128] on td "Nombre completo : Damian Scavello Pelaez" at bounding box center [829, 134] width 301 height 26
click at [797, 130] on p "Damian Scavello Pelaez" at bounding box center [788, 134] width 60 height 10
click at [133, 340] on button "Expandir información" at bounding box center [122, 346] width 89 height 12
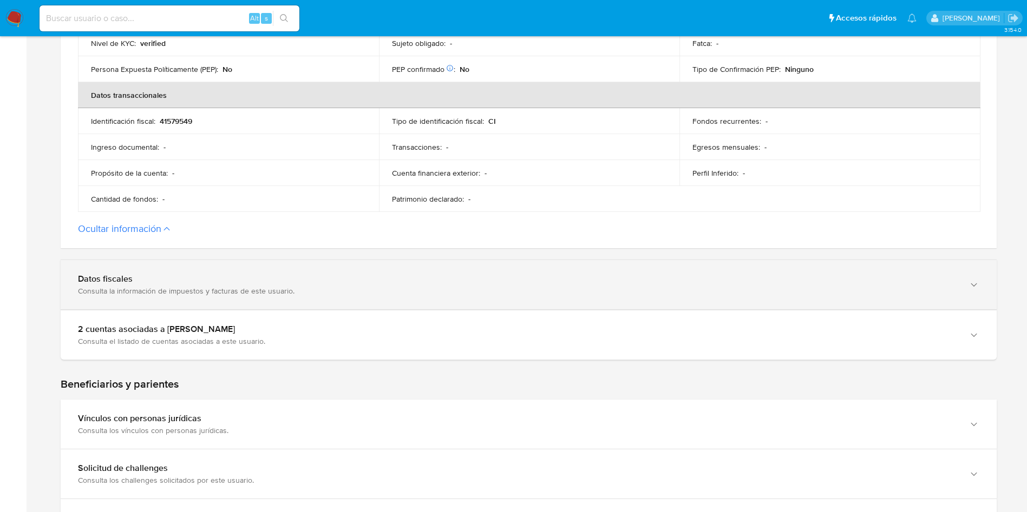
click at [213, 282] on div "Datos fiscales" at bounding box center [517, 279] width 879 height 11
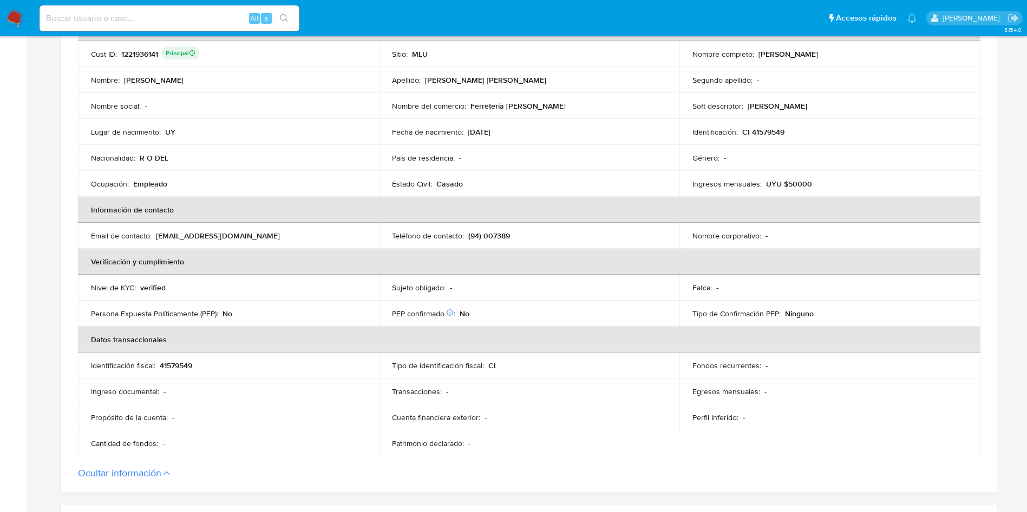
scroll to position [0, 0]
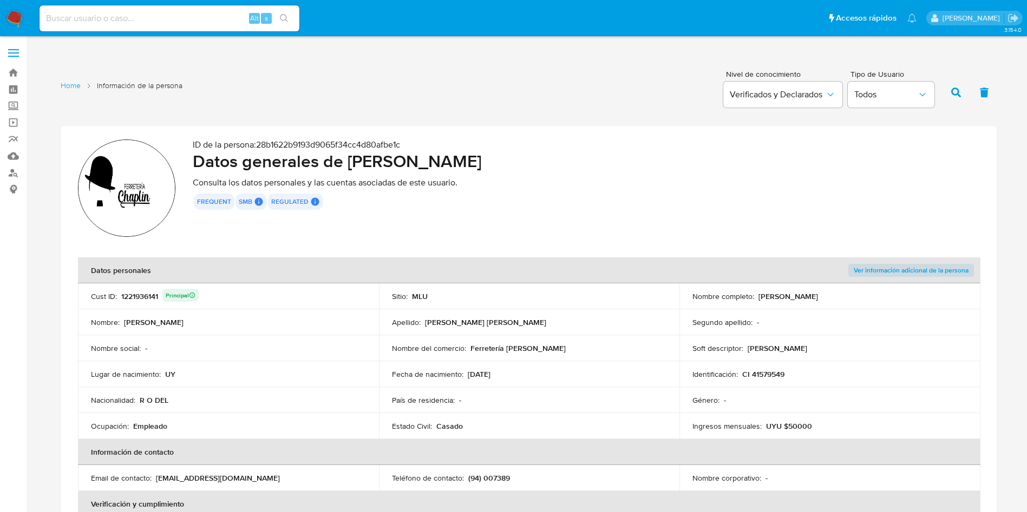
drag, startPoint x: 799, startPoint y: 310, endPoint x: 765, endPoint y: 301, distance: 35.2
click at [799, 310] on td "Segundo apellido : -" at bounding box center [829, 323] width 301 height 26
drag, startPoint x: 758, startPoint y: 298, endPoint x: 860, endPoint y: 290, distance: 102.6
click at [860, 290] on td "Nombre completo : Damian Scavello Pelaez" at bounding box center [829, 297] width 301 height 26
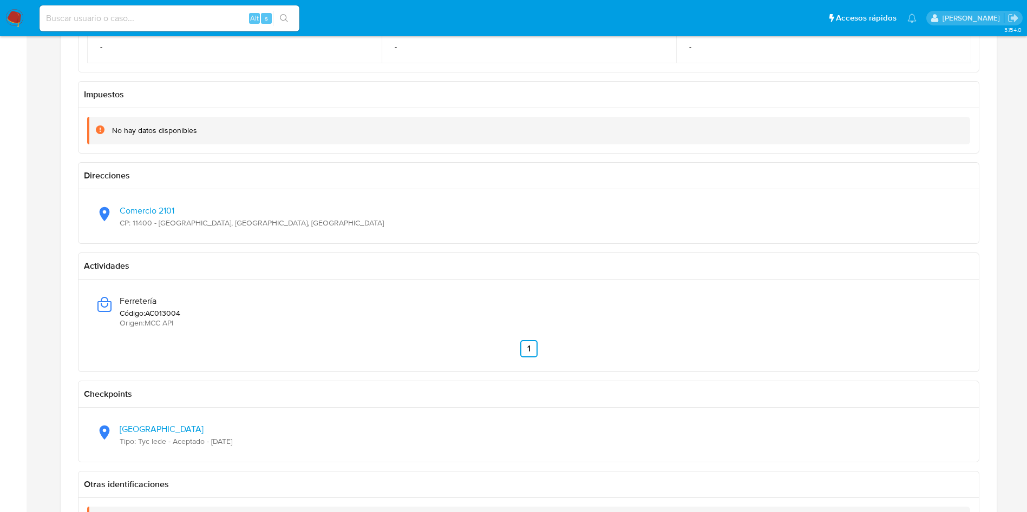
scroll to position [346, 0]
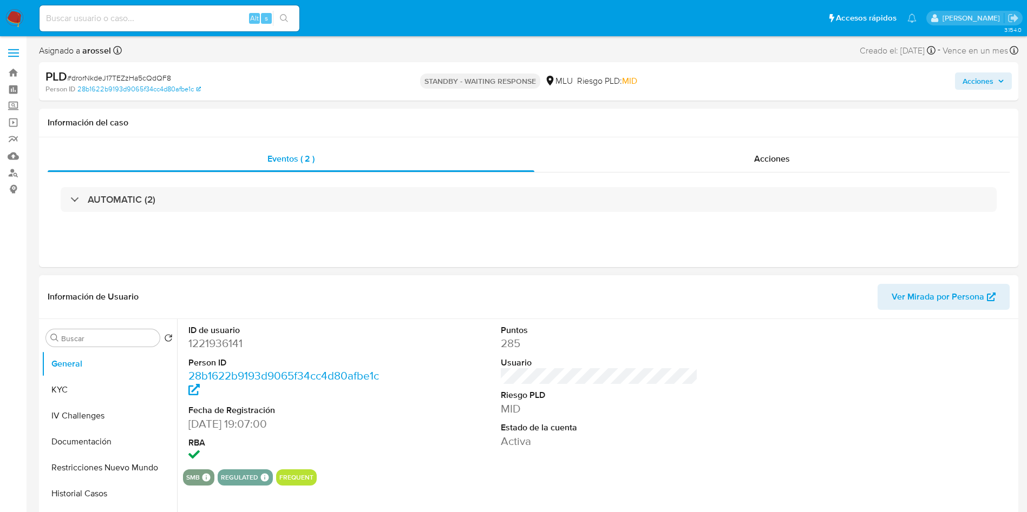
select select "10"
click at [80, 384] on button "KYC" at bounding box center [105, 390] width 127 height 26
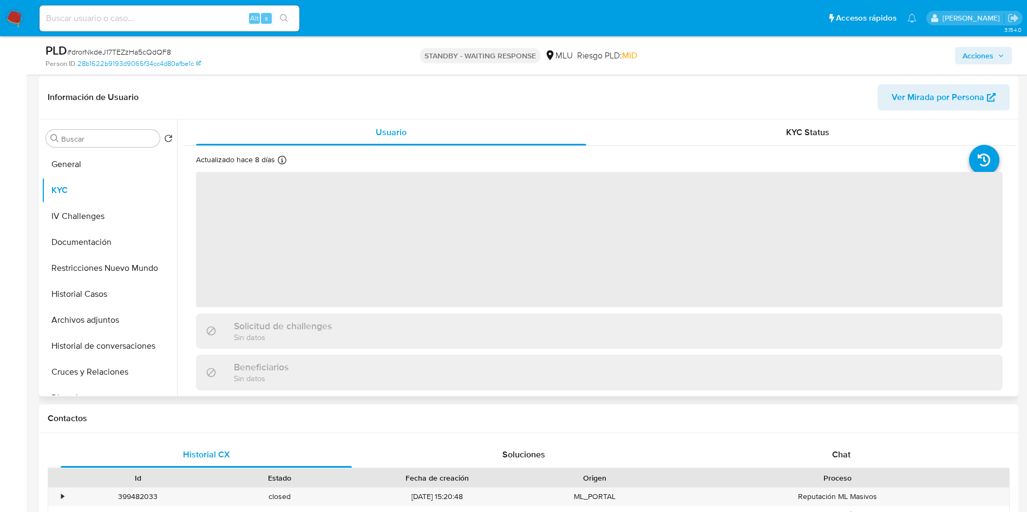
scroll to position [162, 0]
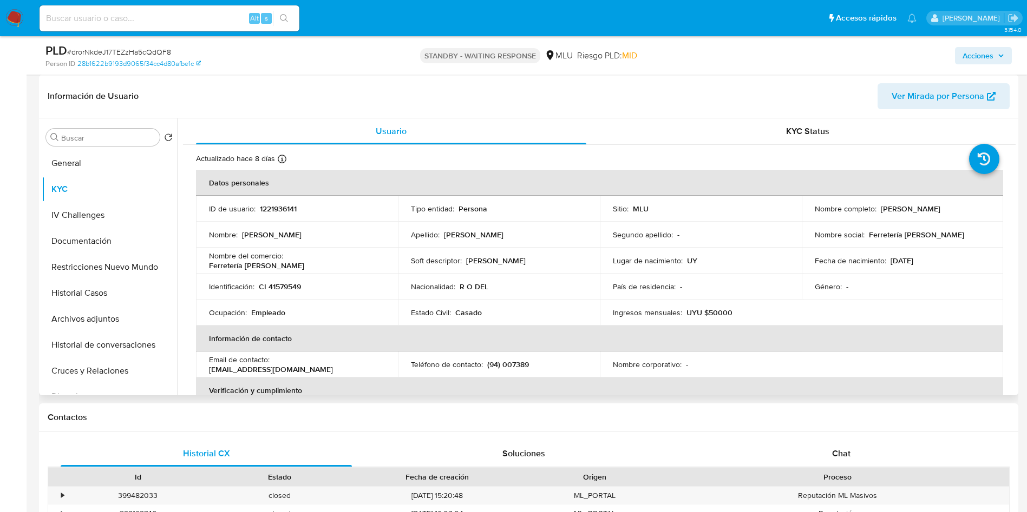
drag, startPoint x: 923, startPoint y: 208, endPoint x: 977, endPoint y: 208, distance: 54.1
click at [977, 208] on div "Nombre completo : [PERSON_NAME]" at bounding box center [902, 209] width 176 height 10
copy p "[PERSON_NAME]"
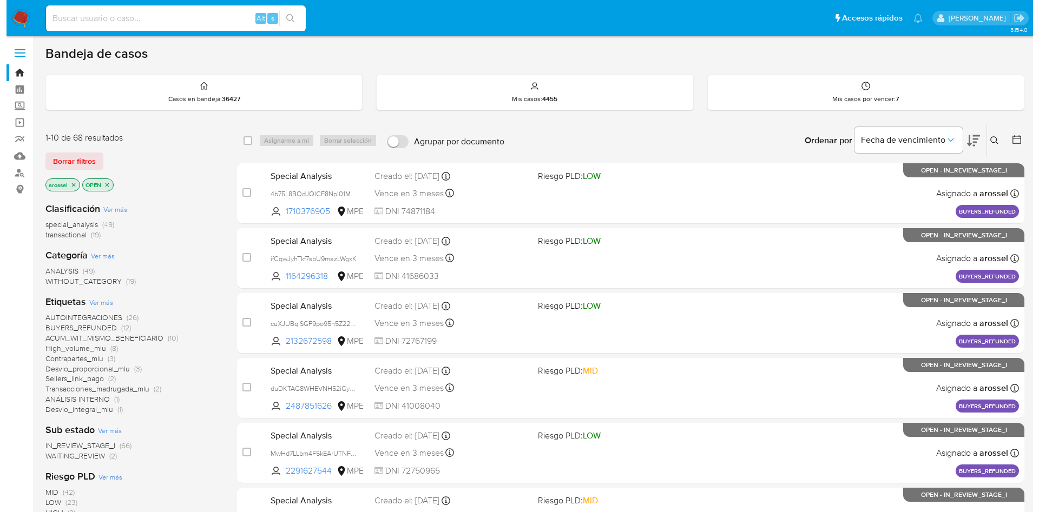
scroll to position [81, 0]
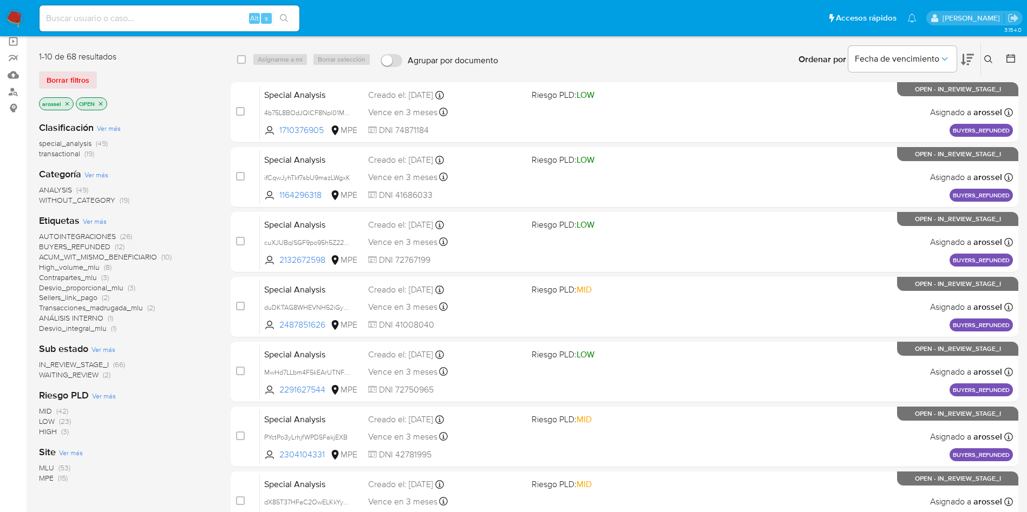
click at [95, 378] on span "WAITING_REVIEW" at bounding box center [69, 375] width 60 height 11
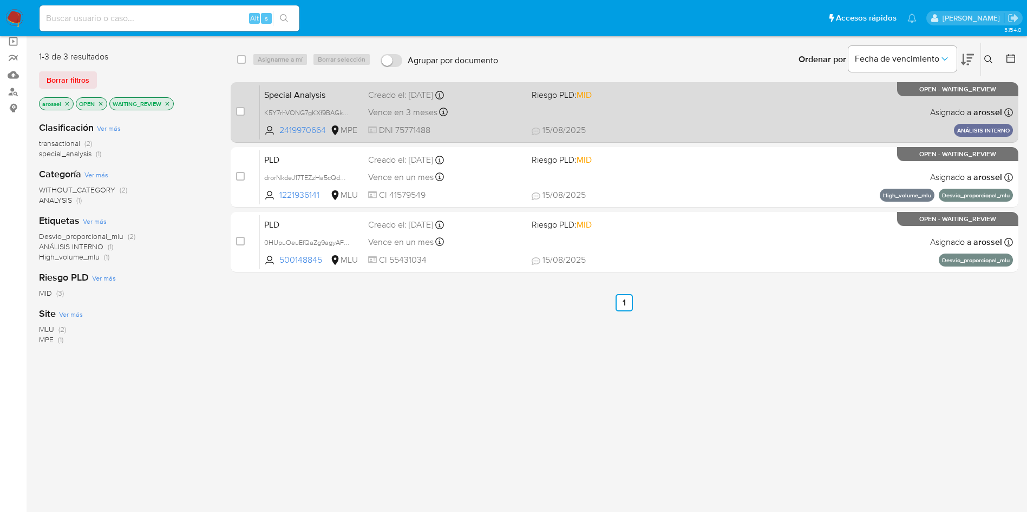
click at [498, 104] on div "Special Analysis K5Y7rhVONG7gKXf9BAGkApTF 2419970664 MPE Riesgo PLD: MID Creado…" at bounding box center [636, 112] width 753 height 55
click at [243, 111] on input "checkbox" at bounding box center [240, 111] width 9 height 9
checkbox input "true"
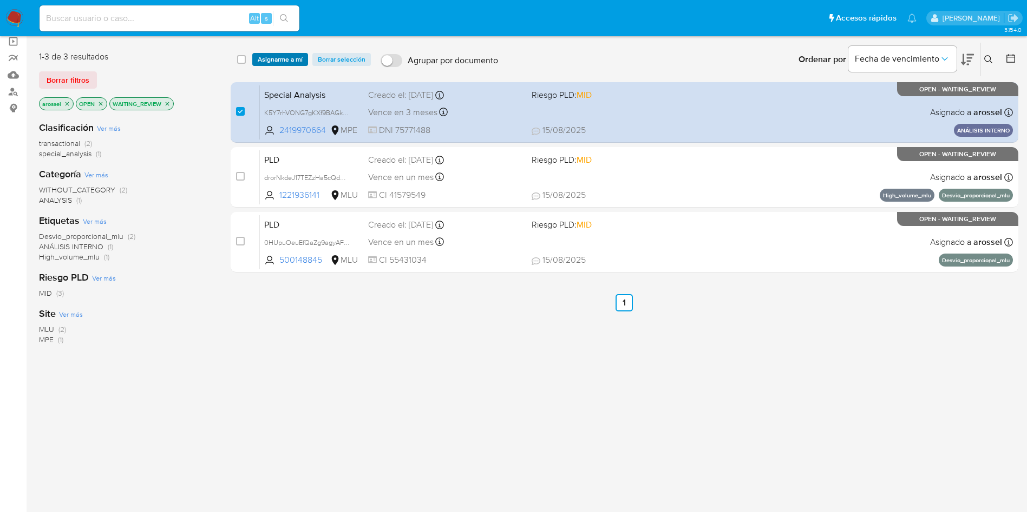
click at [281, 57] on span "Asignarme a mí" at bounding box center [280, 59] width 45 height 11
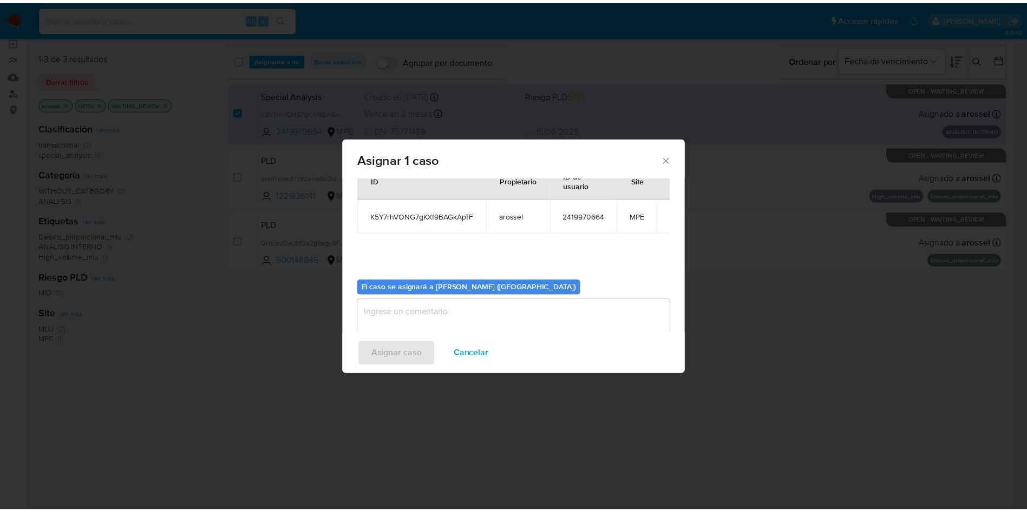
scroll to position [56, 0]
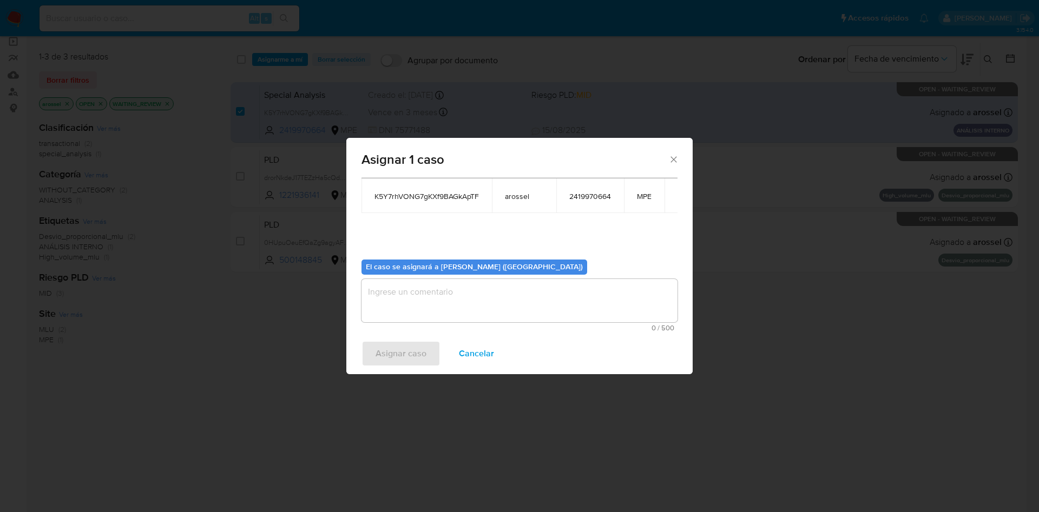
click at [473, 298] on textarea "assign-modal" at bounding box center [519, 300] width 316 height 43
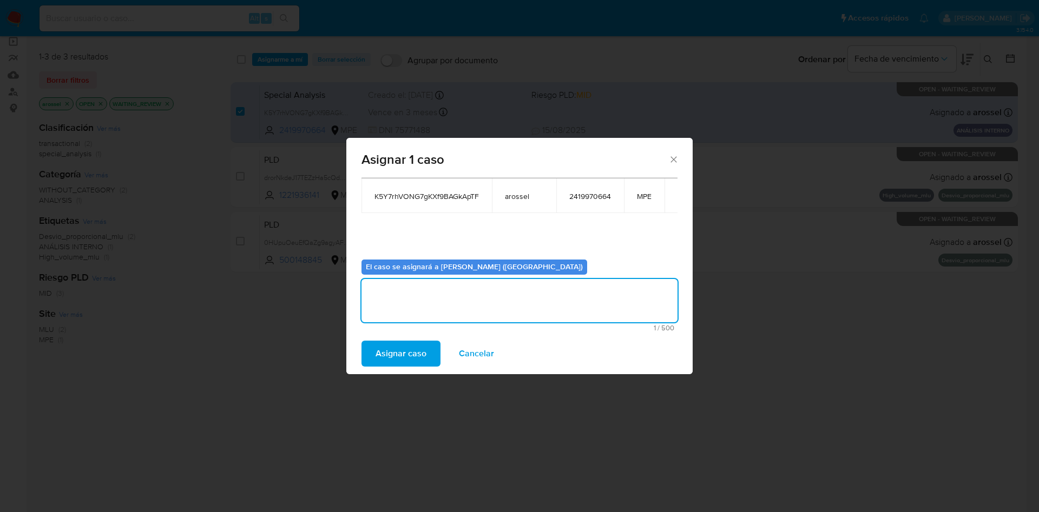
click at [416, 353] on span "Asignar caso" at bounding box center [401, 354] width 51 height 24
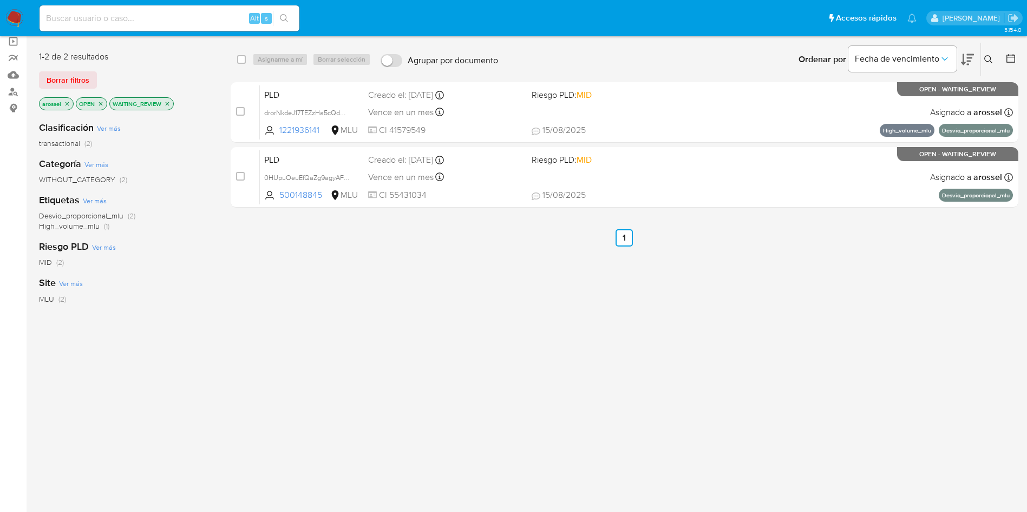
click at [115, 22] on input at bounding box center [170, 18] width 260 height 14
paste input "1854733268"
type input "1854733268"
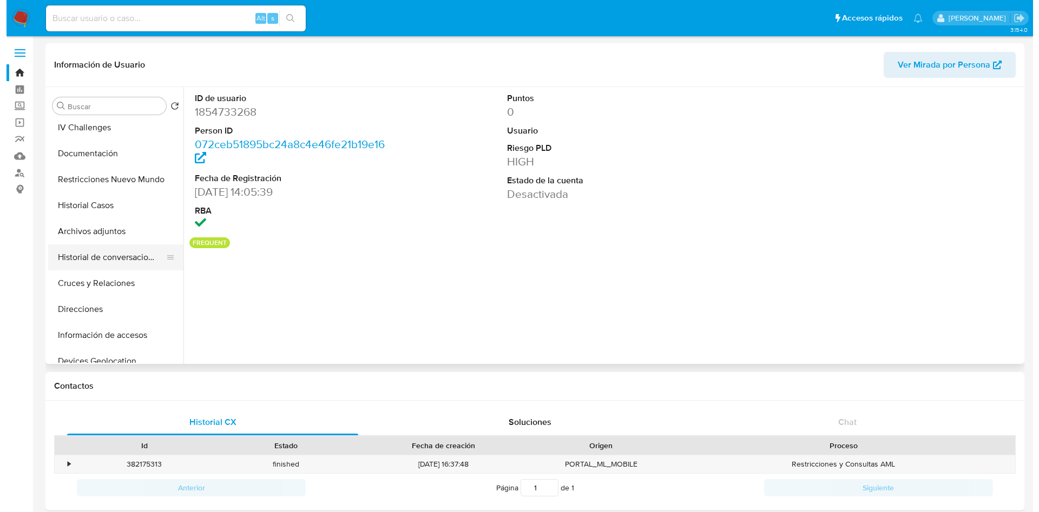
scroll to position [81, 0]
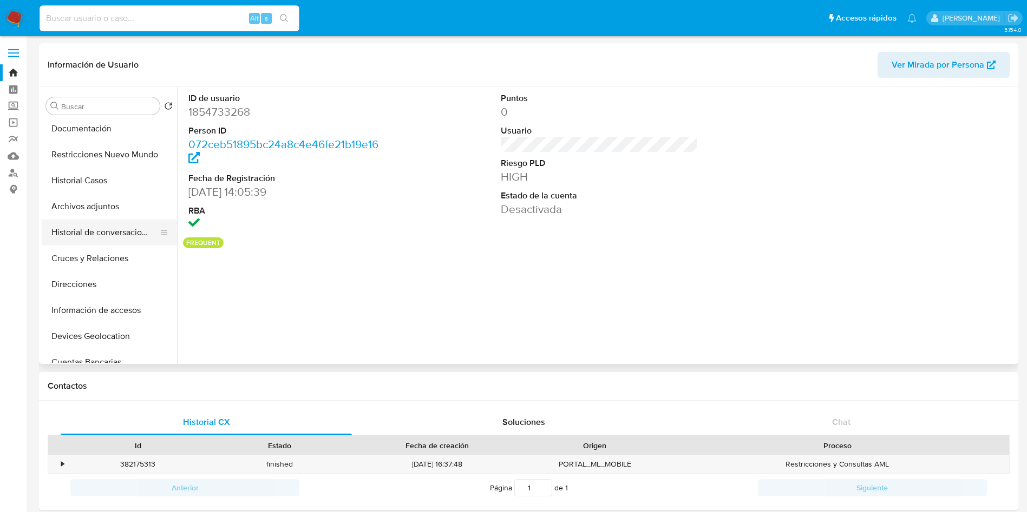
click at [117, 236] on button "Historial de conversaciones" at bounding box center [105, 233] width 127 height 26
select select "10"
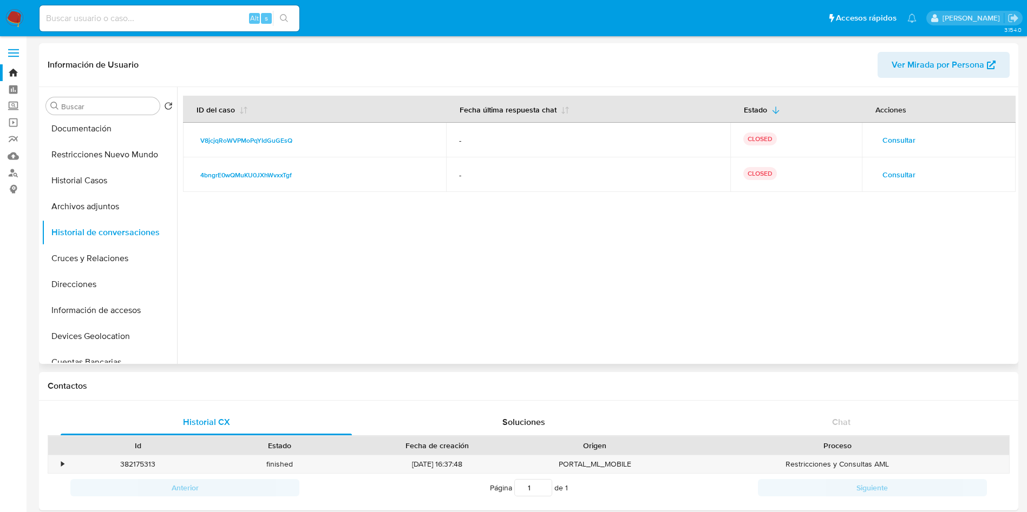
click at [896, 164] on td "Consultar" at bounding box center [938, 174] width 154 height 35
click at [900, 169] on span "Consultar" at bounding box center [898, 174] width 33 height 15
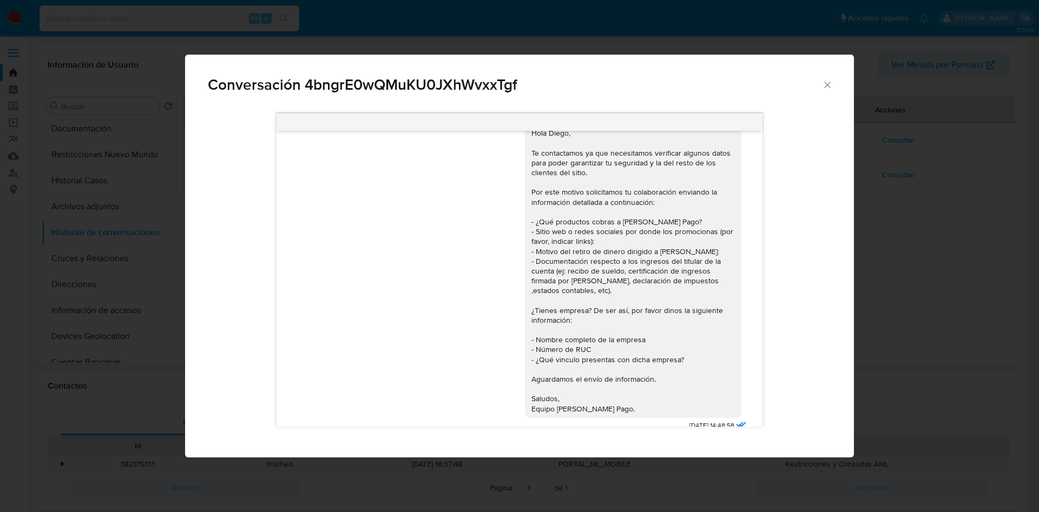
scroll to position [0, 0]
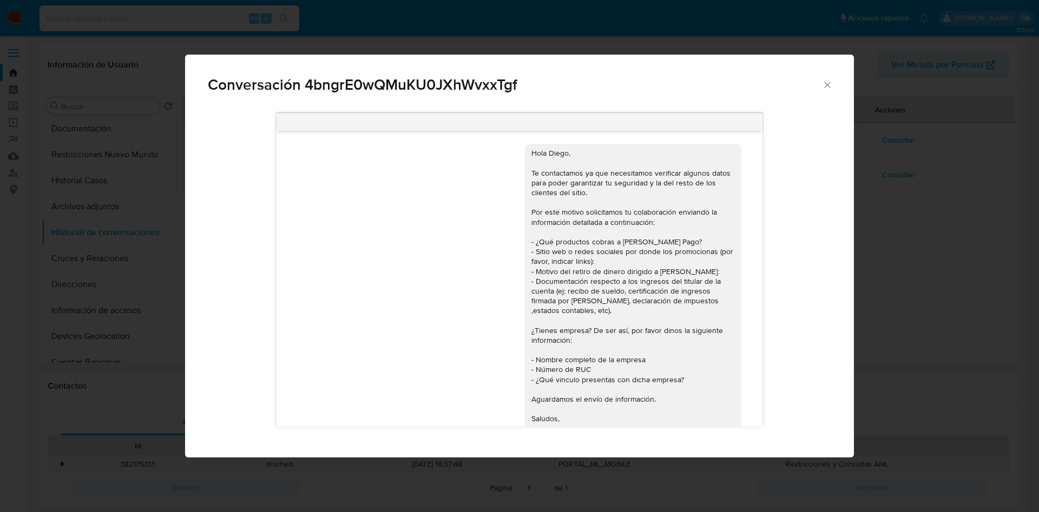
click at [970, 234] on div "Conversación 4bngrE0wQMuKU0JXhWvxxTgf Hola Diego, Te contactamos ya que necesit…" at bounding box center [519, 256] width 1039 height 512
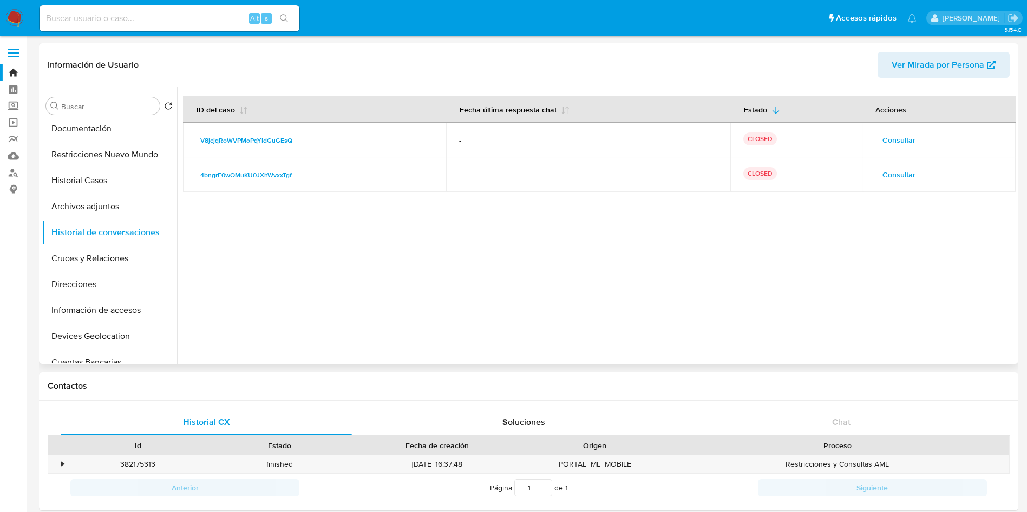
click at [895, 136] on span "Consultar" at bounding box center [898, 140] width 33 height 15
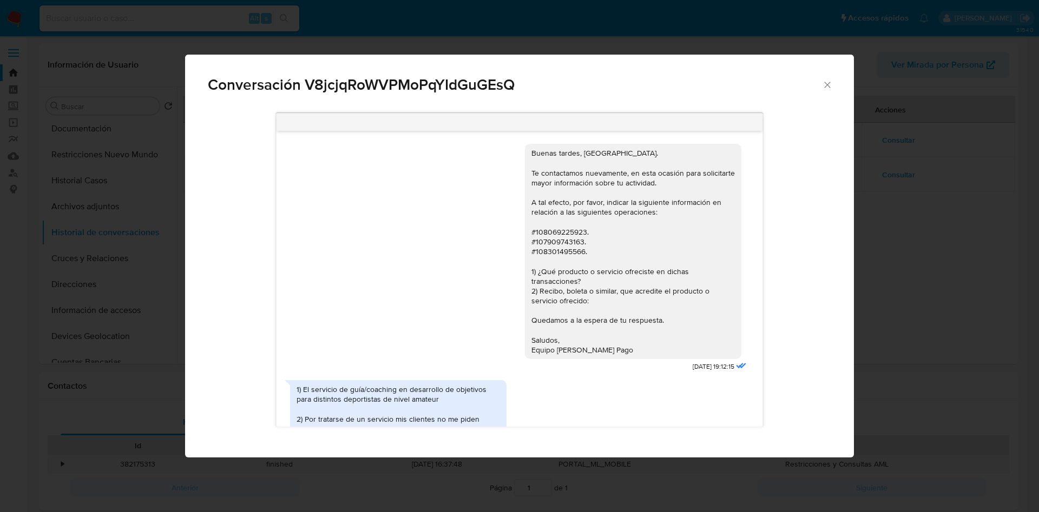
scroll to position [97, 0]
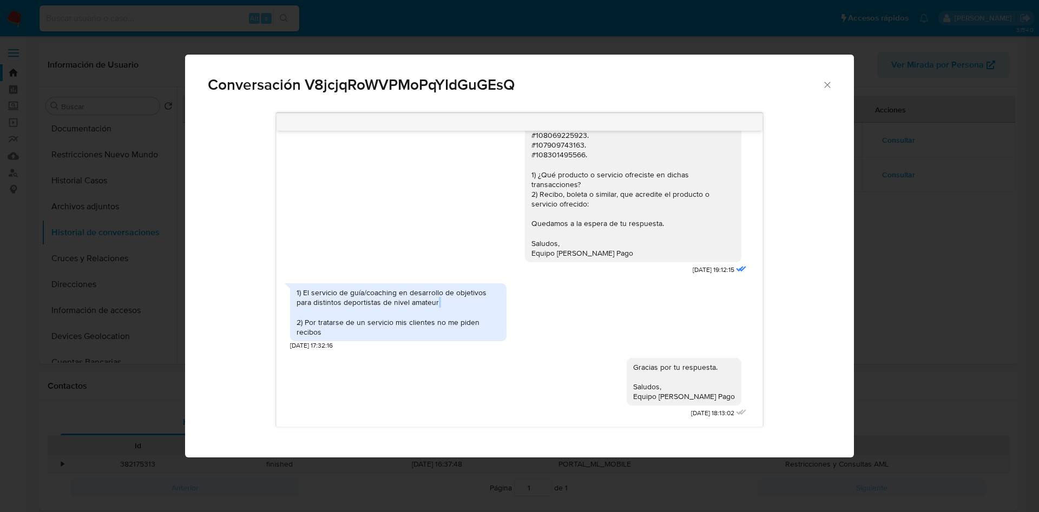
drag, startPoint x: 450, startPoint y: 303, endPoint x: 311, endPoint y: 304, distance: 138.5
click at [311, 305] on div "1) El servicio de guía/coaching en desarrollo de objetivos para distintos depor…" at bounding box center [398, 312] width 203 height 49
click at [307, 294] on div "1) El servicio de guía/coaching en desarrollo de objetivos para distintos depor…" at bounding box center [398, 312] width 203 height 49
drag, startPoint x: 445, startPoint y: 308, endPoint x: 302, endPoint y: 290, distance: 144.0
click at [302, 290] on div "1) El servicio de guía/coaching en desarrollo de objetivos para distintos depor…" at bounding box center [398, 312] width 203 height 49
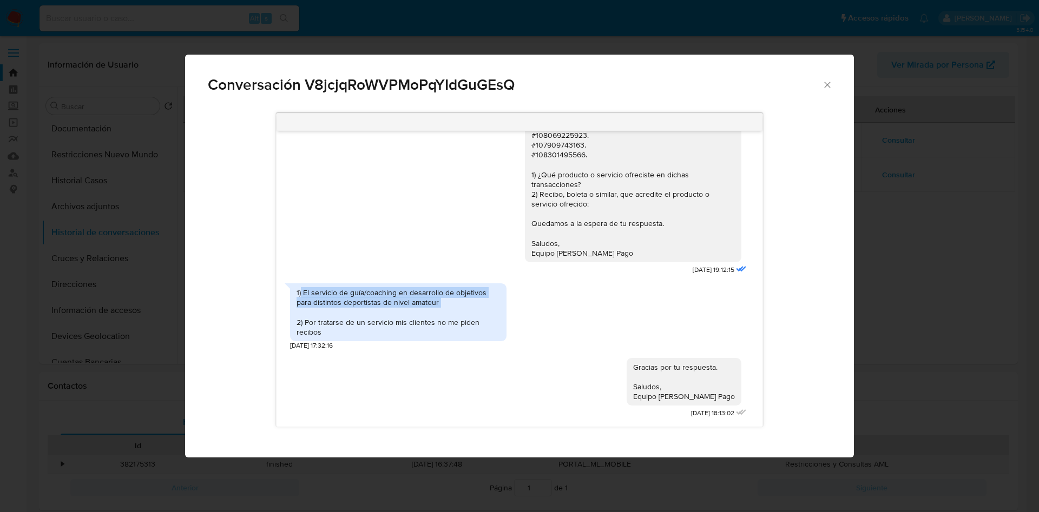
copy div "El servicio de guía/coaching en desarrollo de objetivos para distintos deportis…"
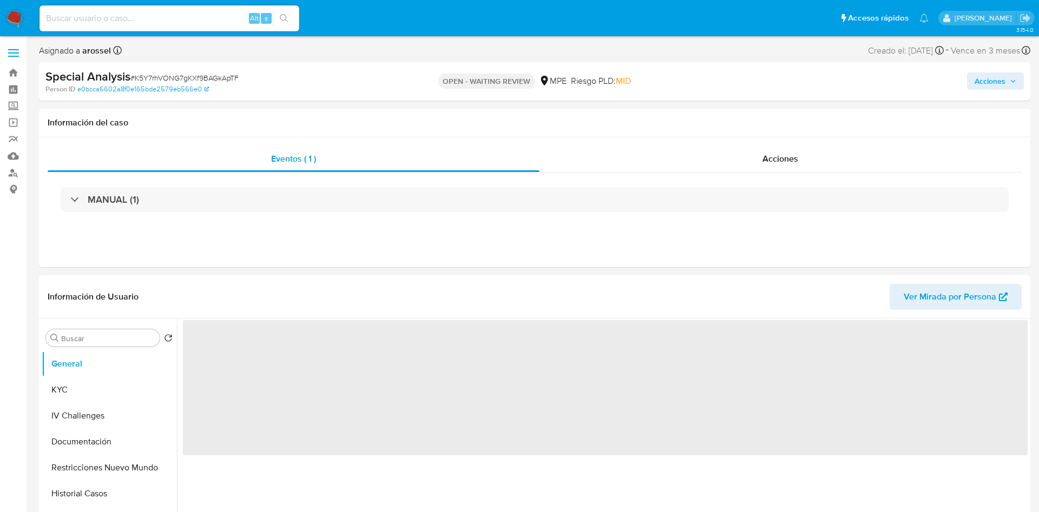
select select "10"
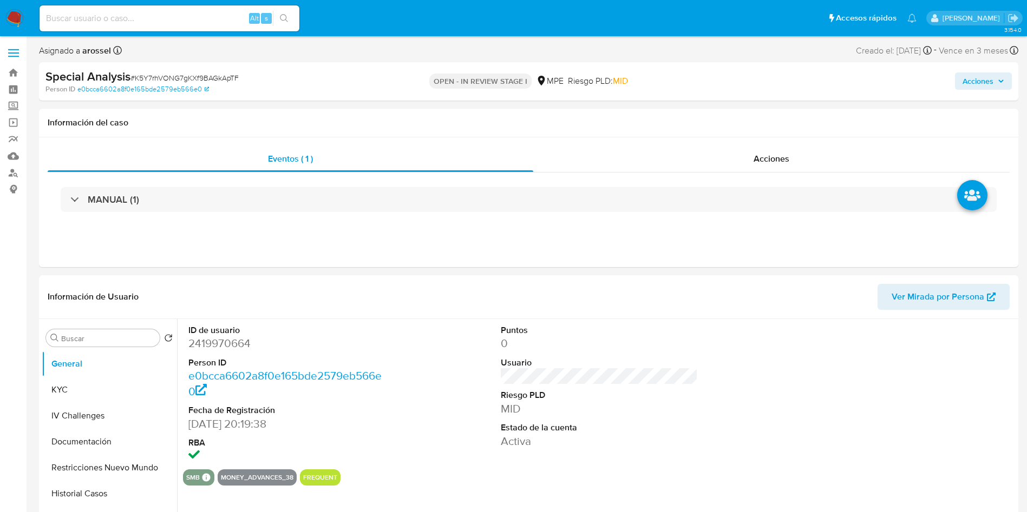
select select "10"
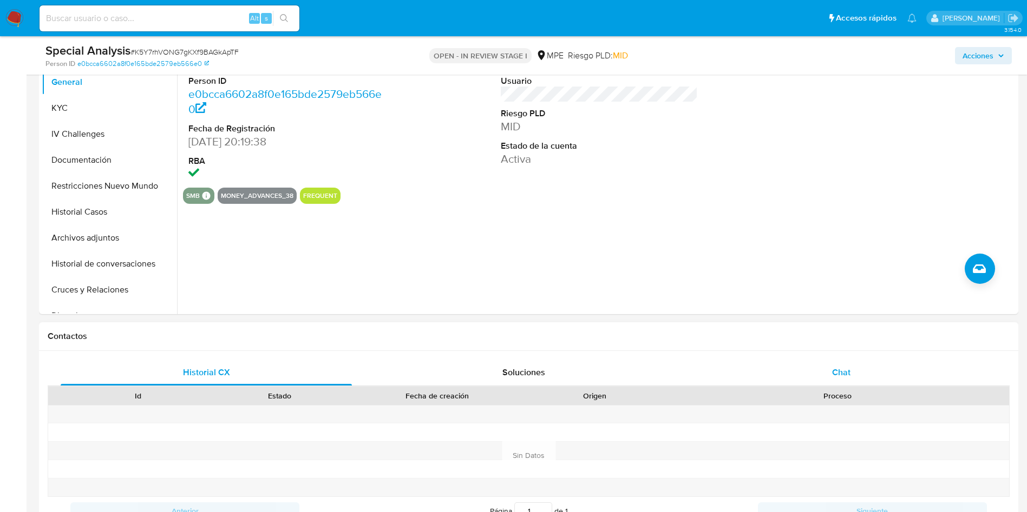
click at [840, 376] on span "Chat" at bounding box center [841, 372] width 18 height 12
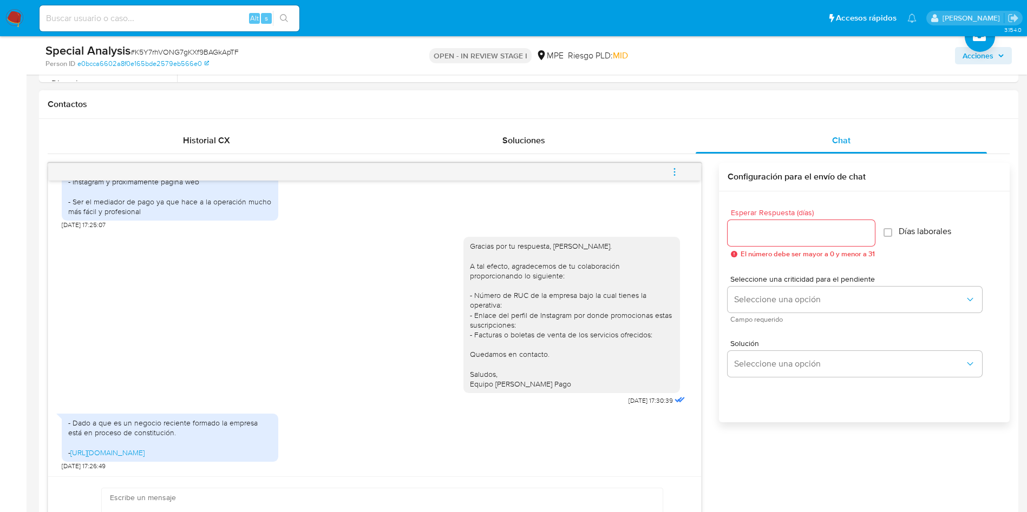
scroll to position [568, 0]
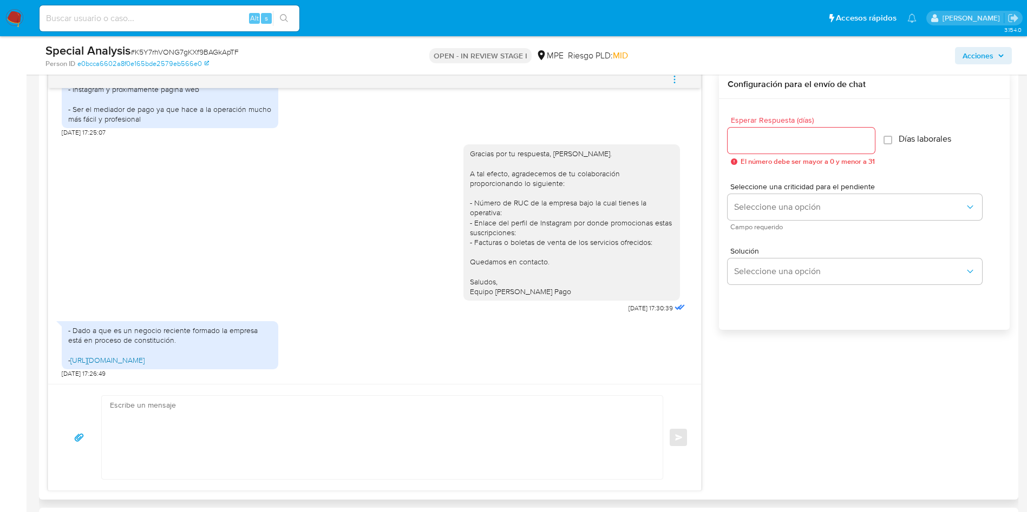
click at [144, 355] on link "[URL][DOMAIN_NAME]" at bounding box center [107, 360] width 74 height 11
click at [395, 435] on textarea at bounding box center [379, 437] width 539 height 83
click at [288, 433] on textarea at bounding box center [379, 437] width 539 height 83
click at [288, 436] on textarea at bounding box center [379, 437] width 539 height 83
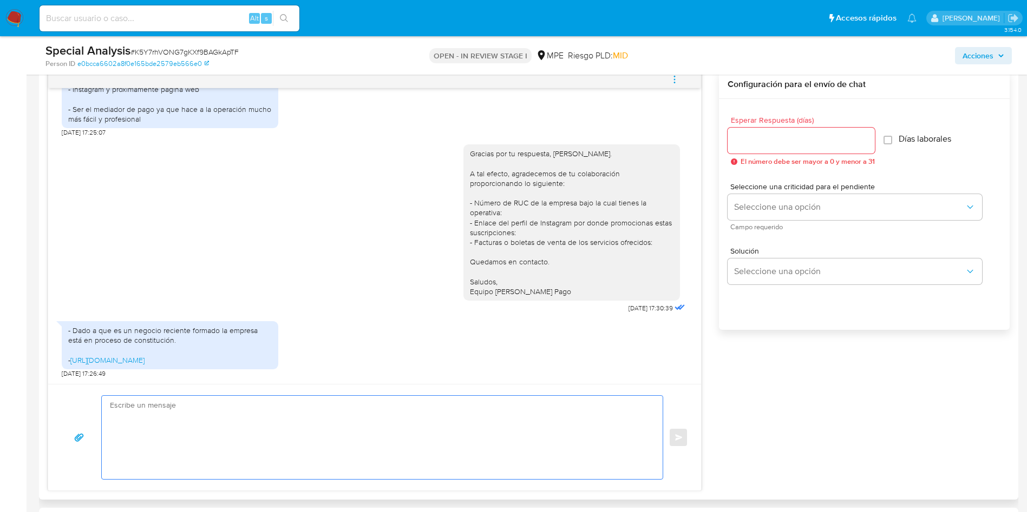
type textarea "G"
type textarea "Gracias por tu respuesta. Saludos, Equipo [PERSON_NAME] PAgo"
click at [810, 146] on input "Esperar Respuesta (días)" at bounding box center [800, 141] width 147 height 14
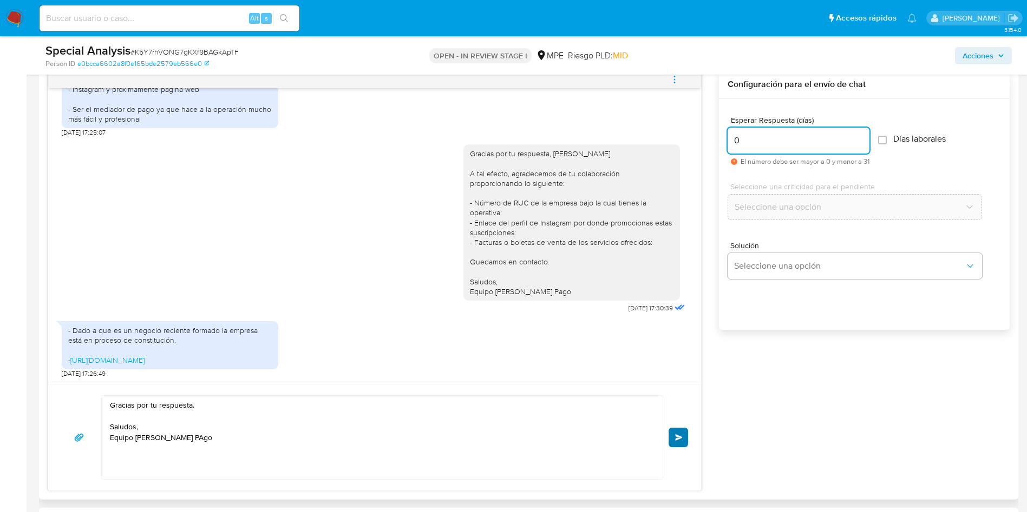
type input "0"
click at [686, 435] on button "Enviar" at bounding box center [677, 437] width 19 height 19
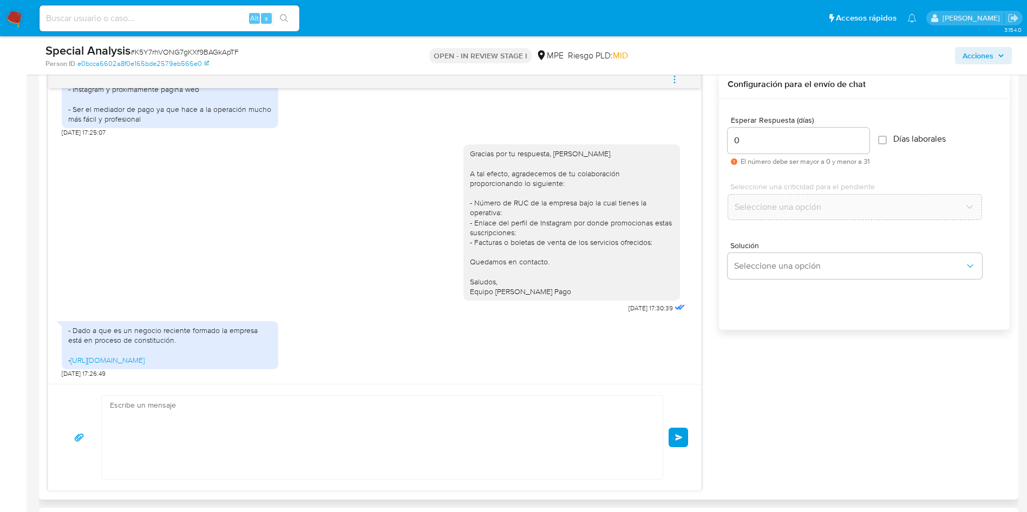
scroll to position [367, 0]
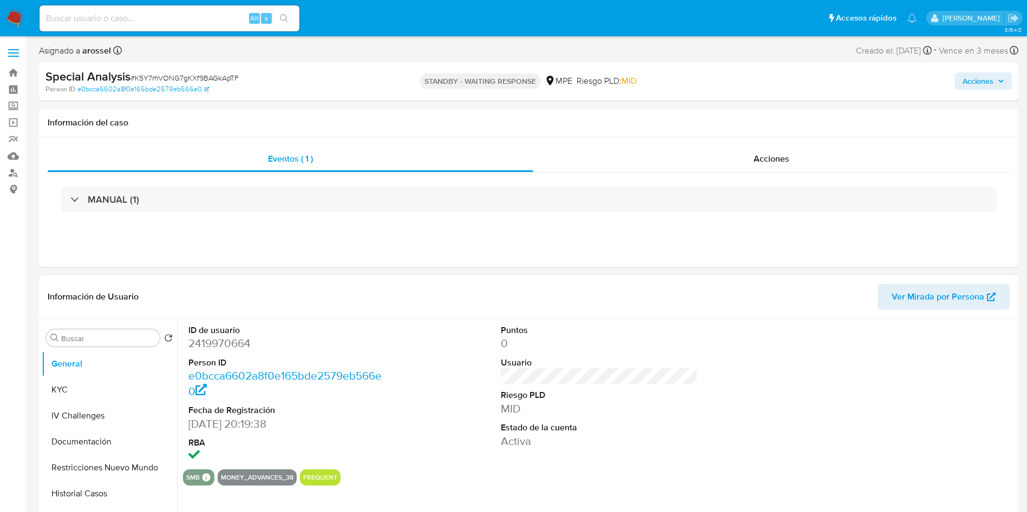
click at [238, 339] on dd "2419970664" at bounding box center [287, 343] width 198 height 15
select select "10"
copy dd "2419970664"
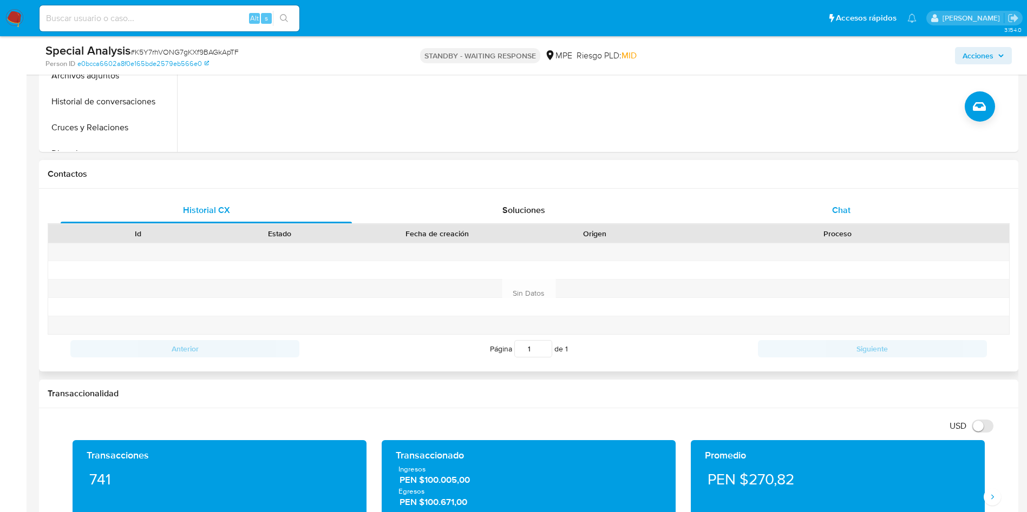
click at [768, 200] on div "Chat" at bounding box center [840, 211] width 291 height 26
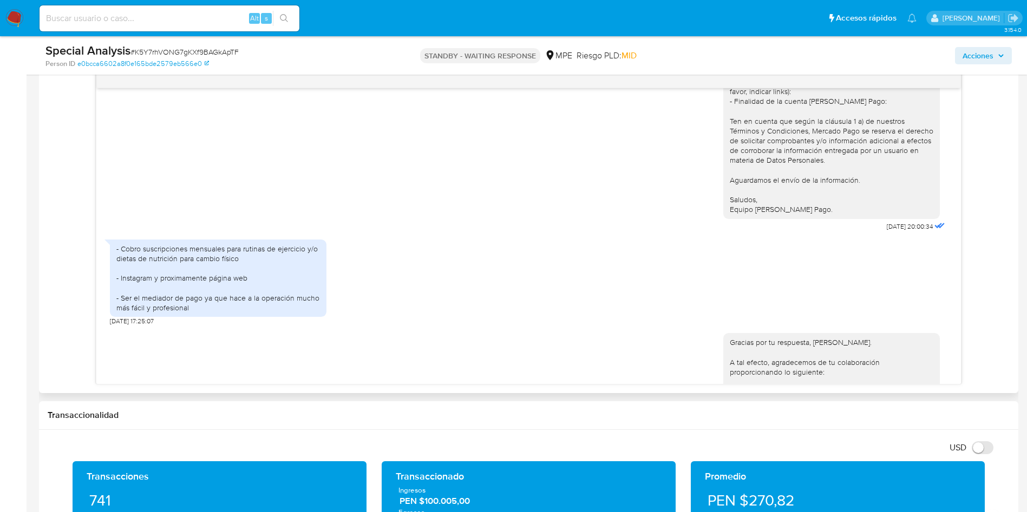
scroll to position [123, 0]
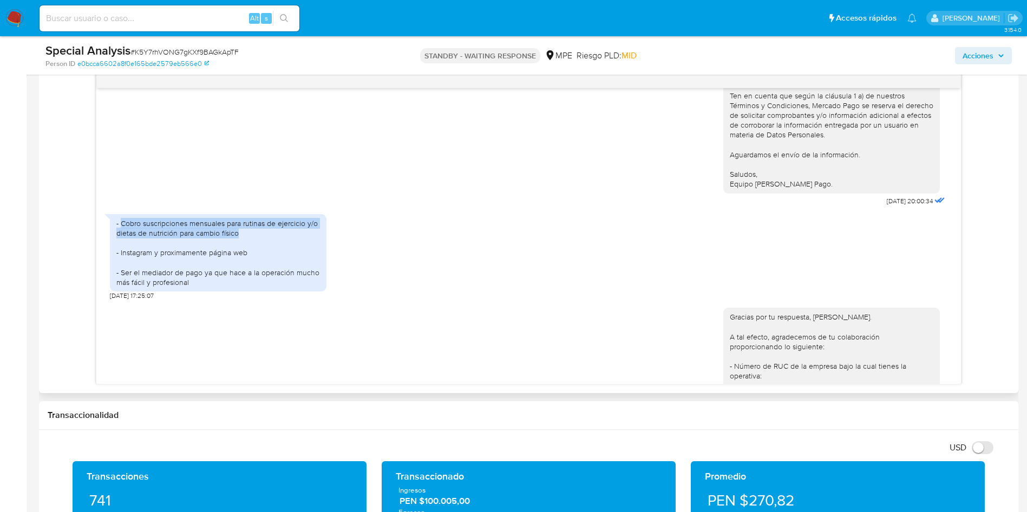
drag, startPoint x: 249, startPoint y: 232, endPoint x: 127, endPoint y: 230, distance: 122.3
click at [122, 223] on div "- Cobro suscripciones mensuales para rutinas de ejercicio y/o dietas de nutrici…" at bounding box center [217, 253] width 203 height 69
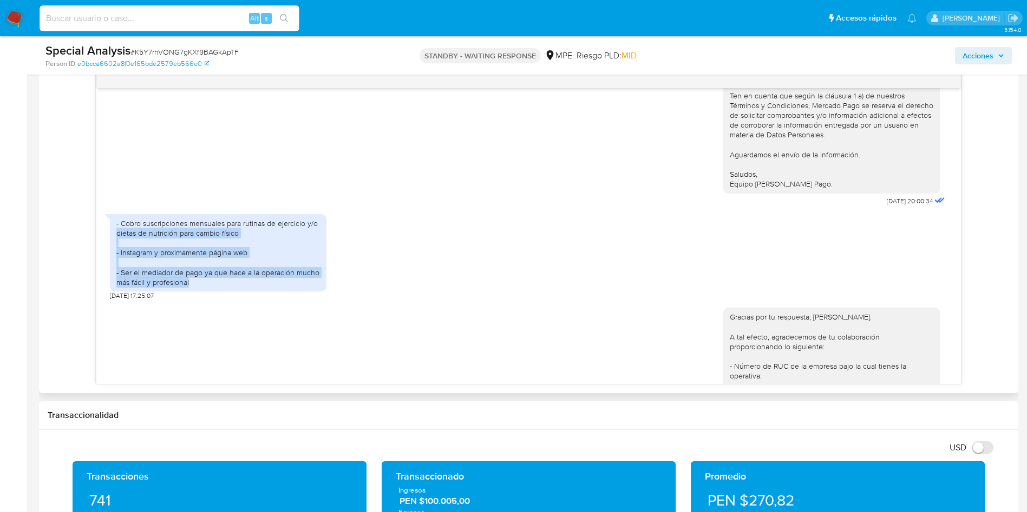
drag, startPoint x: 195, startPoint y: 281, endPoint x: 104, endPoint y: 230, distance: 104.4
click at [104, 230] on div "Hola, Gonzalo. Te contactamos ya que necesitamos verificar algunos datos. Por e…" at bounding box center [528, 236] width 864 height 296
drag, startPoint x: 206, startPoint y: 280, endPoint x: 113, endPoint y: 219, distance: 111.4
click at [113, 219] on div "- Cobro suscripciones mensuales para rutinas de ejercicio y/o dietas de nutrici…" at bounding box center [218, 252] width 216 height 77
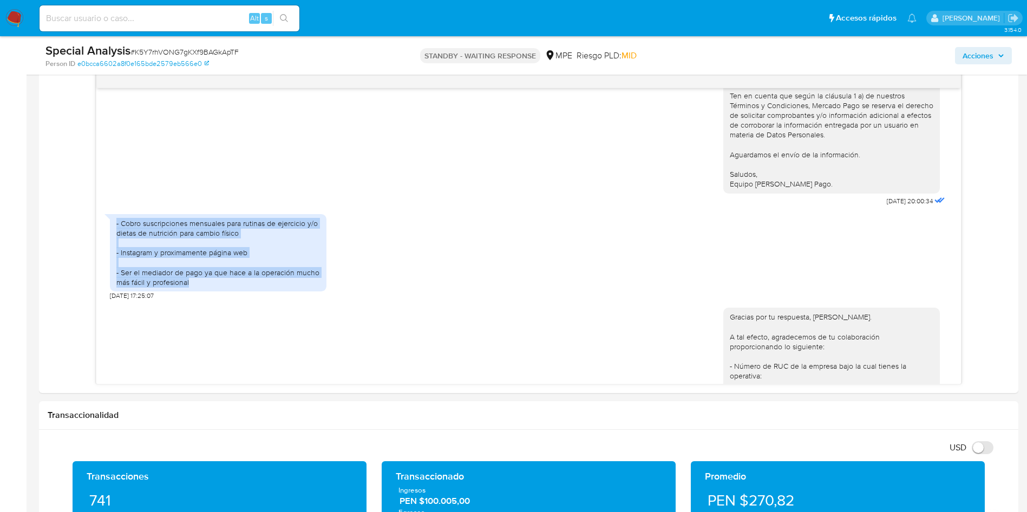
copy div "- Cobro suscripciones mensuales para rutinas de ejercicio y/o dietas de nutrici…"
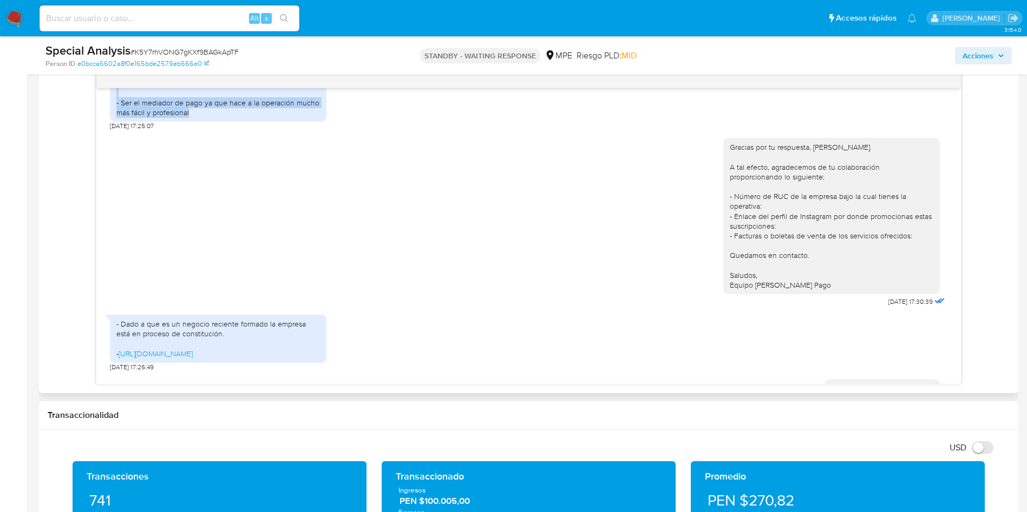
scroll to position [366, 0]
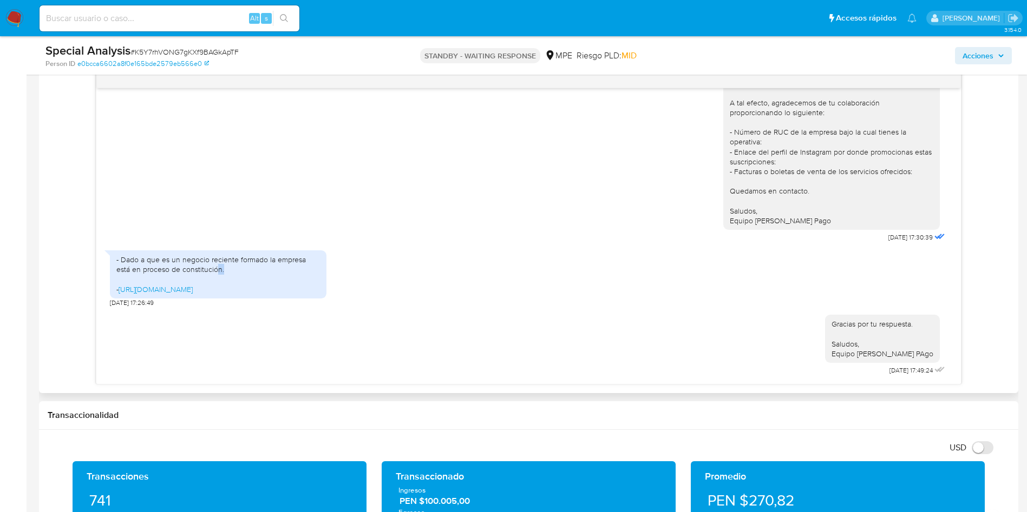
drag, startPoint x: 223, startPoint y: 261, endPoint x: 202, endPoint y: 261, distance: 21.1
click at [202, 261] on div "- Dado a que es un negocio reciente formado la empresa está en proceso de const…" at bounding box center [217, 275] width 203 height 40
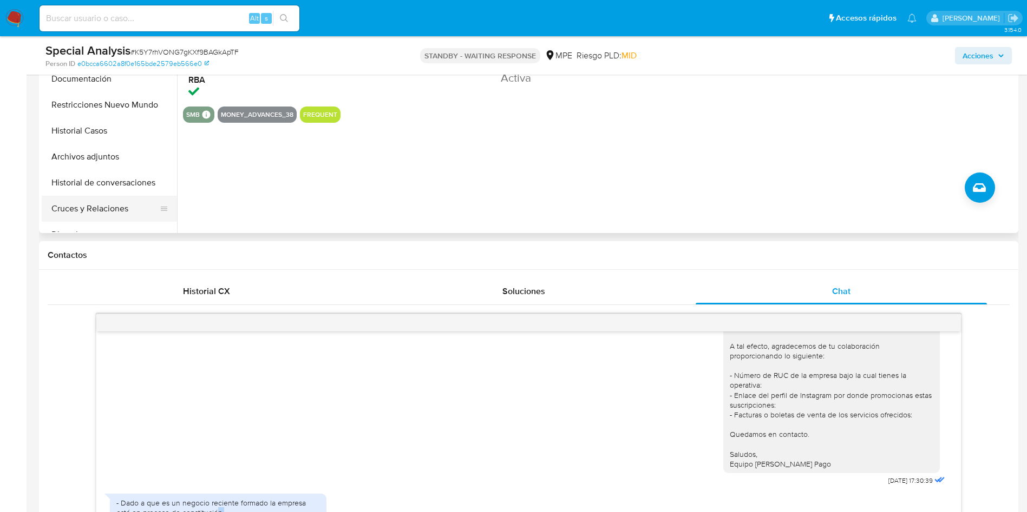
click at [123, 205] on button "Cruces y Relaciones" at bounding box center [105, 209] width 127 height 26
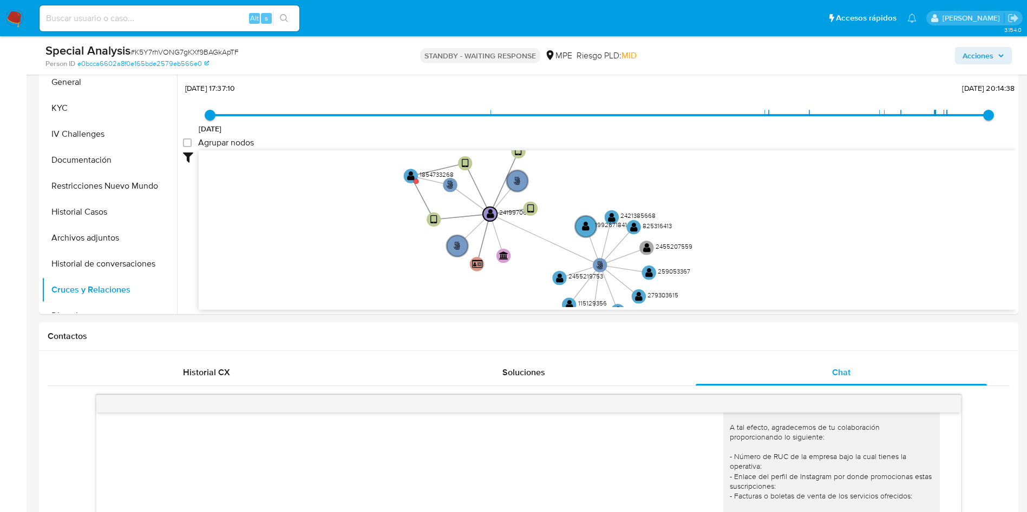
scroll to position [2, 0]
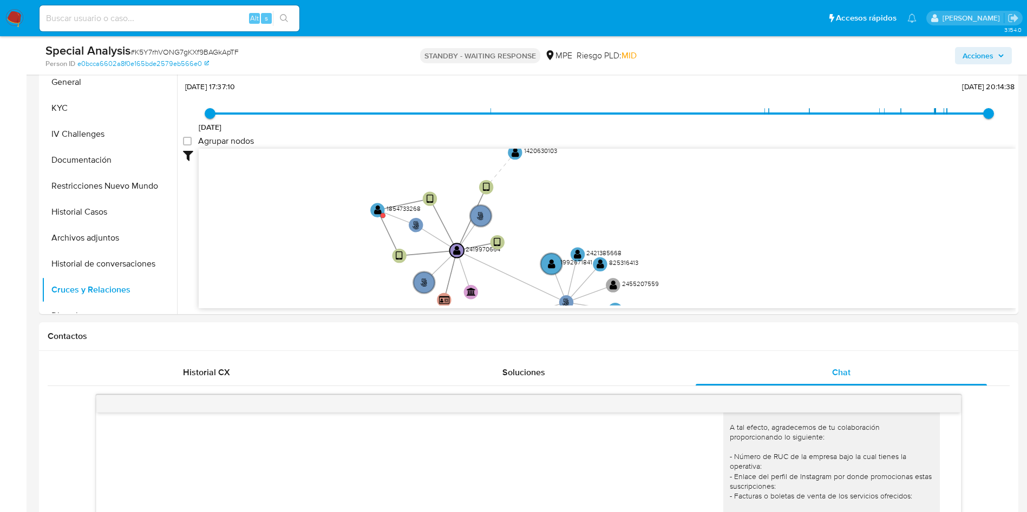
drag, startPoint x: 432, startPoint y: 255, endPoint x: 375, endPoint y: 319, distance: 85.8
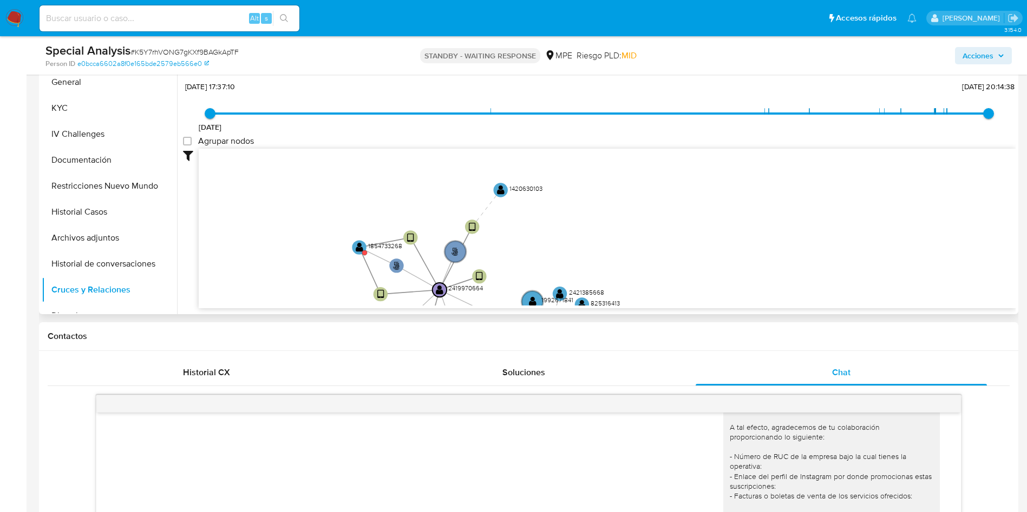
drag, startPoint x: 633, startPoint y: 186, endPoint x: 614, endPoint y: 224, distance: 42.3
click at [614, 224] on icon "user-2419970664  2419970664 person-e0bcca6602a8f0e165bde2579eb566e0  device-6…" at bounding box center [607, 227] width 817 height 157
click at [504, 189] on text "" at bounding box center [501, 190] width 8 height 10
click at [502, 190] on text "" at bounding box center [502, 190] width 8 height 10
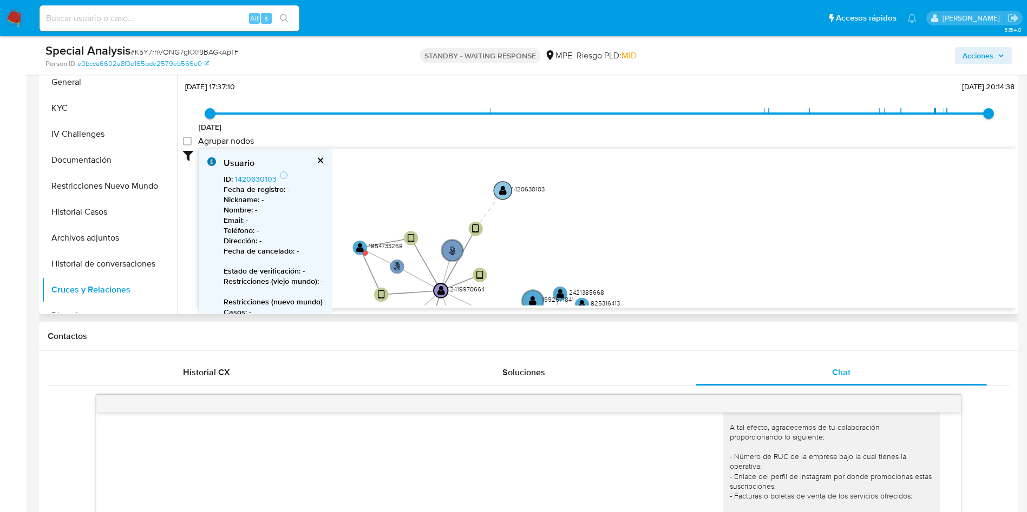
click at [502, 189] on text "" at bounding box center [503, 191] width 8 height 10
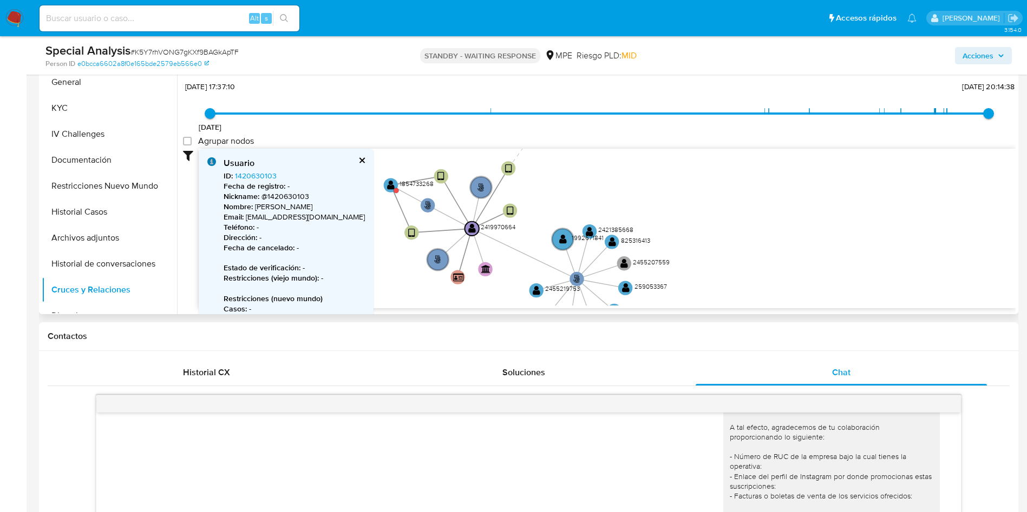
drag, startPoint x: 643, startPoint y: 225, endPoint x: 689, endPoint y: 142, distance: 95.4
click at [674, 163] on icon "user-2419970664  2419970664 person-e0bcca6602a8f0e165bde2579eb566e0  device-6…" at bounding box center [607, 227] width 817 height 157
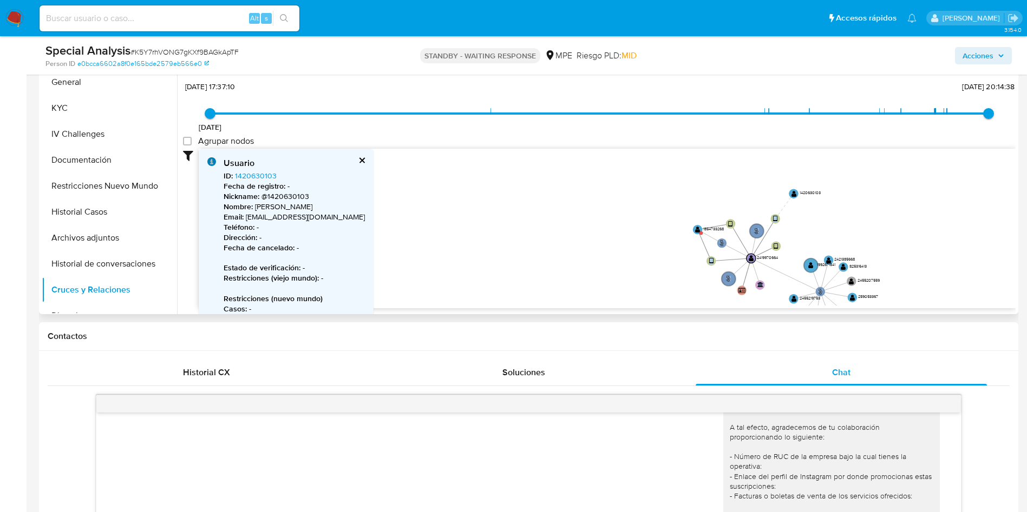
drag, startPoint x: 630, startPoint y: 305, endPoint x: 575, endPoint y: 241, distance: 84.8
click at [575, 241] on div "user-2419970664  2419970664 person-e0bcca6602a8f0e165bde2579eb566e0  device-6…" at bounding box center [607, 229] width 817 height 160
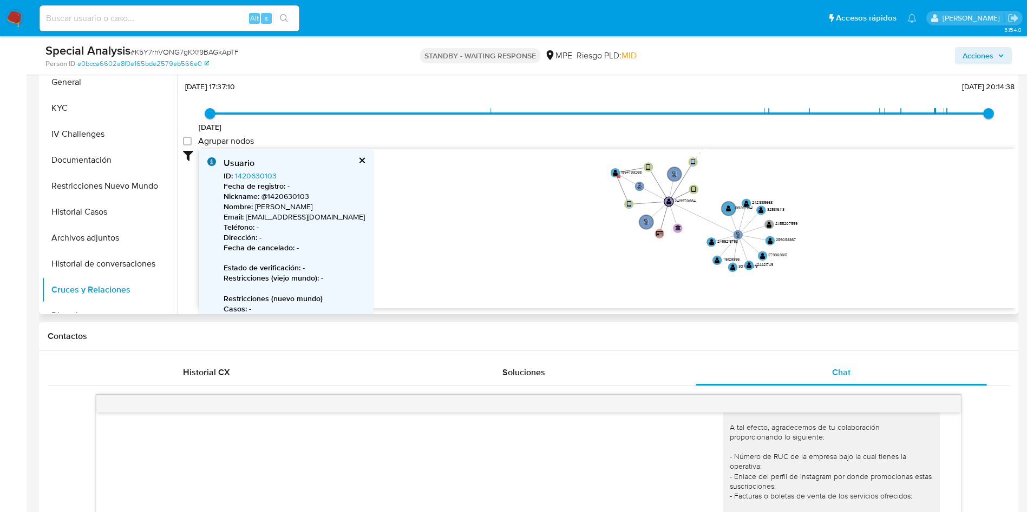
drag, startPoint x: 575, startPoint y: 249, endPoint x: 502, endPoint y: 205, distance: 85.9
click at [491, 192] on icon "user-2419970664  2419970664 person-e0bcca6602a8f0e165bde2579eb566e0  device-6…" at bounding box center [607, 227] width 817 height 157
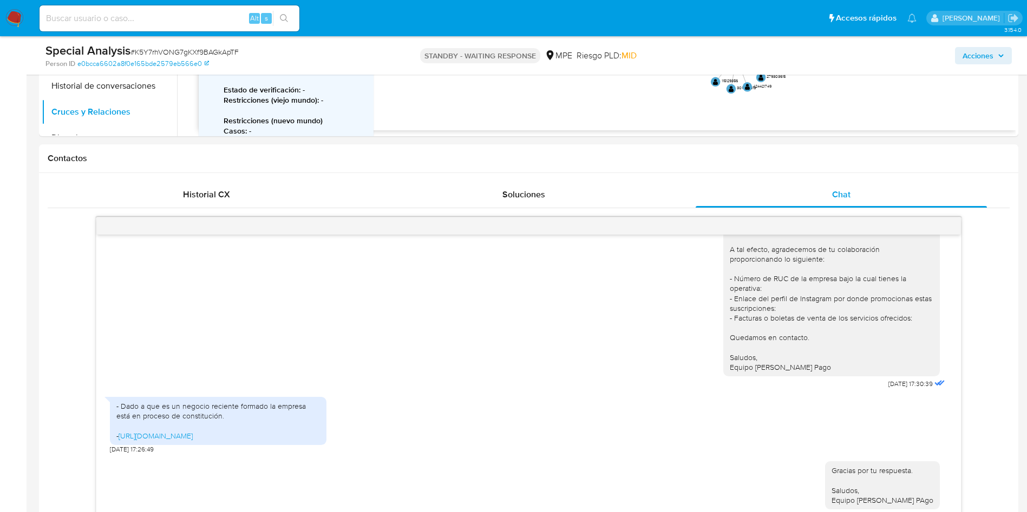
scroll to position [406, 0]
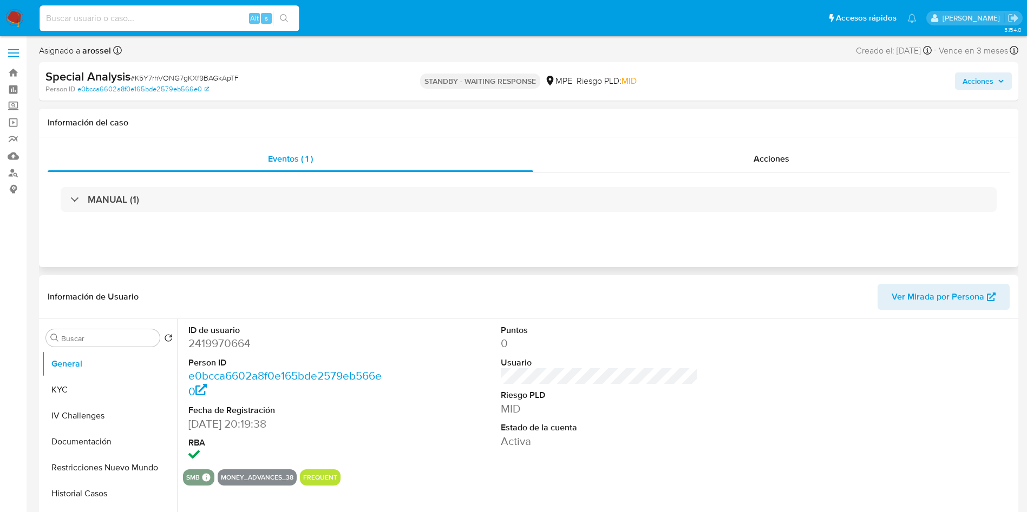
select select "10"
click at [785, 150] on div "Acciones" at bounding box center [771, 159] width 476 height 26
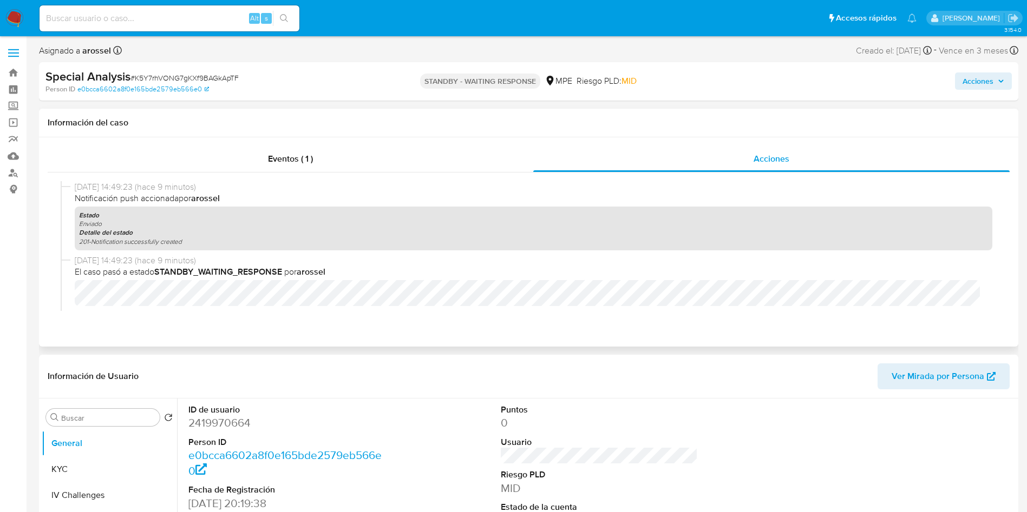
scroll to position [81, 0]
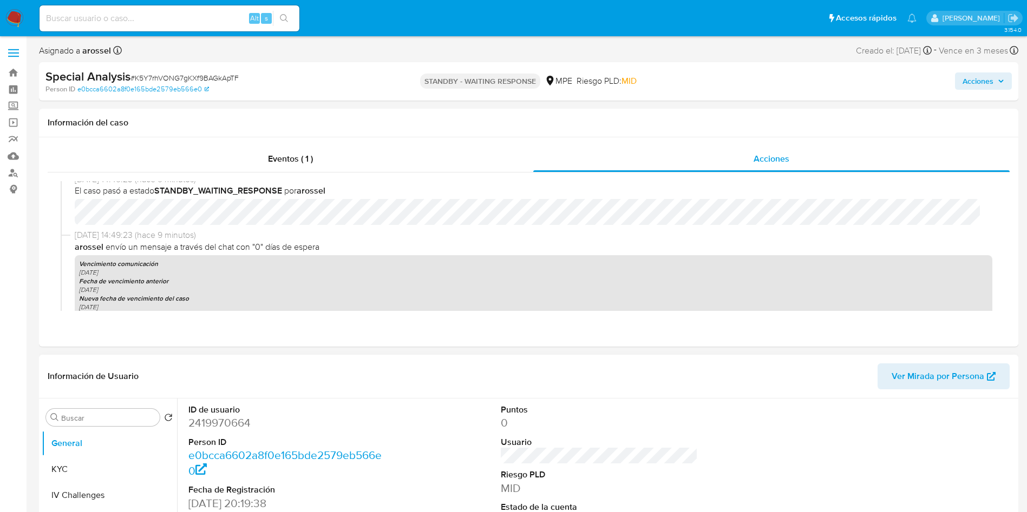
click at [212, 430] on dd "2419970664" at bounding box center [287, 423] width 198 height 15
copy dd "2419970664"
click at [814, 456] on div at bounding box center [911, 474] width 208 height 150
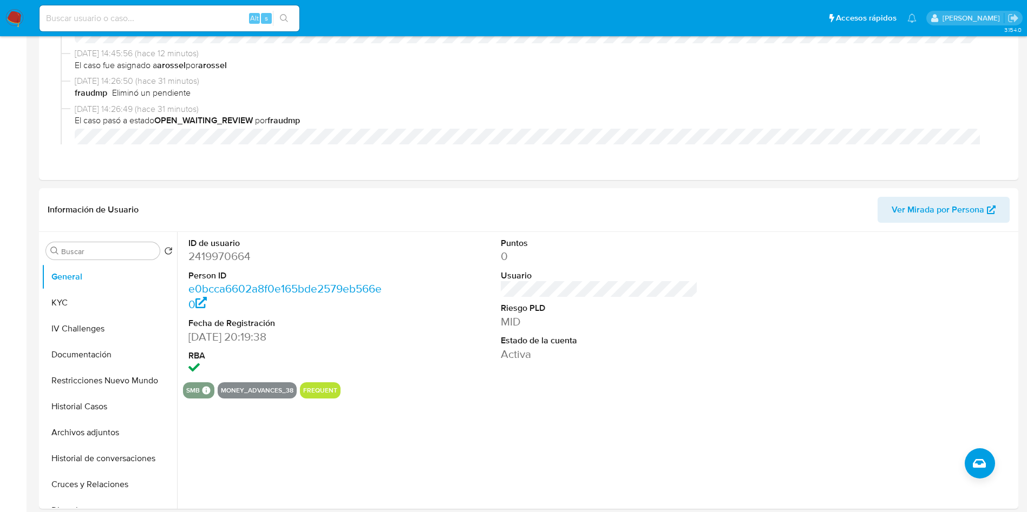
scroll to position [244, 0]
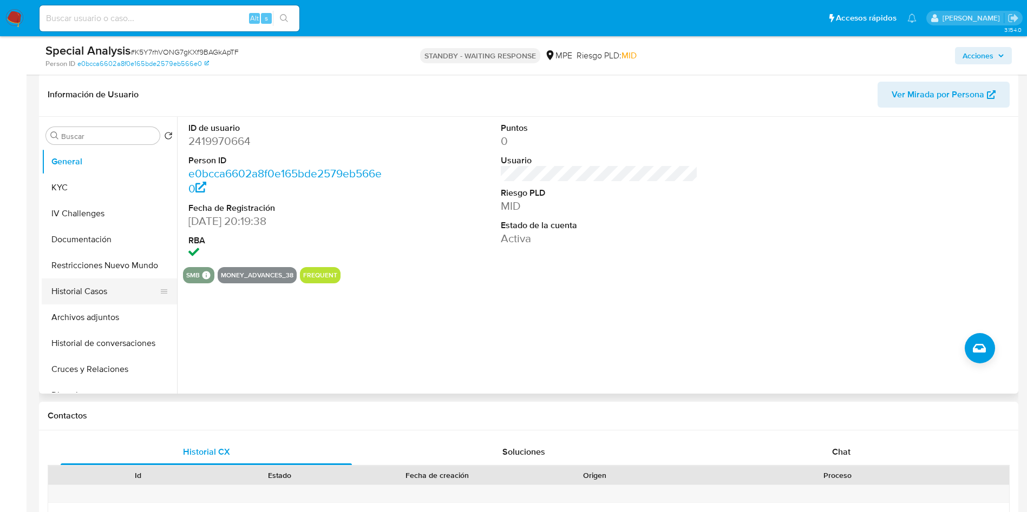
click at [104, 285] on button "Historial Casos" at bounding box center [105, 292] width 127 height 26
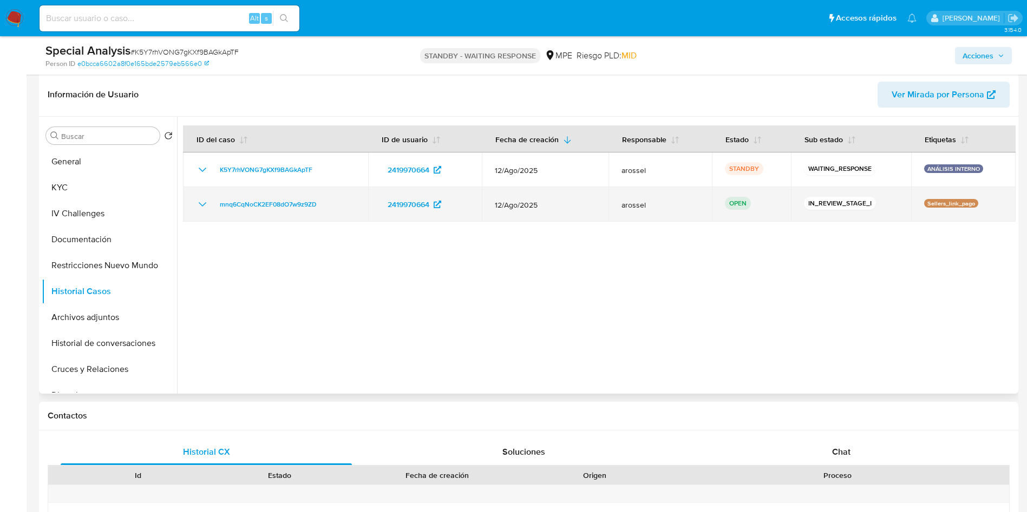
click at [262, 212] on td "mnq6CqNoCK2EF08dO7w9z9ZD" at bounding box center [275, 204] width 185 height 35
click at [267, 202] on span "mnq6CqNoCK2EF08dO7w9z9ZD" at bounding box center [268, 204] width 97 height 13
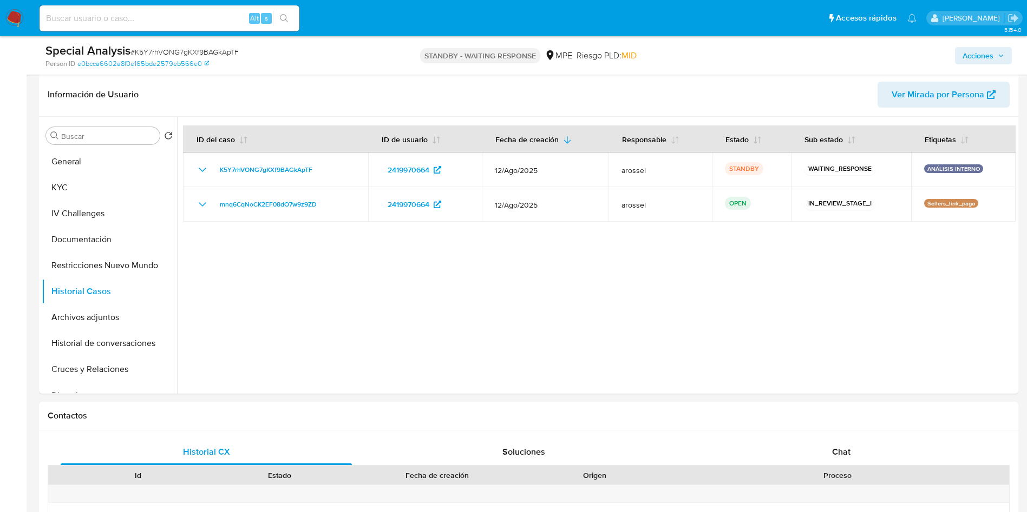
click at [978, 57] on span "Acciones" at bounding box center [977, 55] width 31 height 17
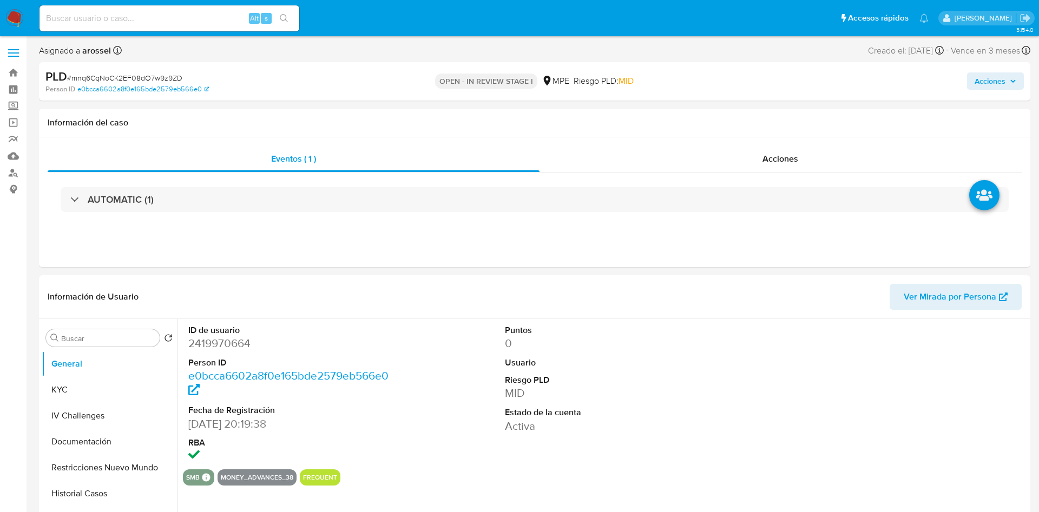
select select "10"
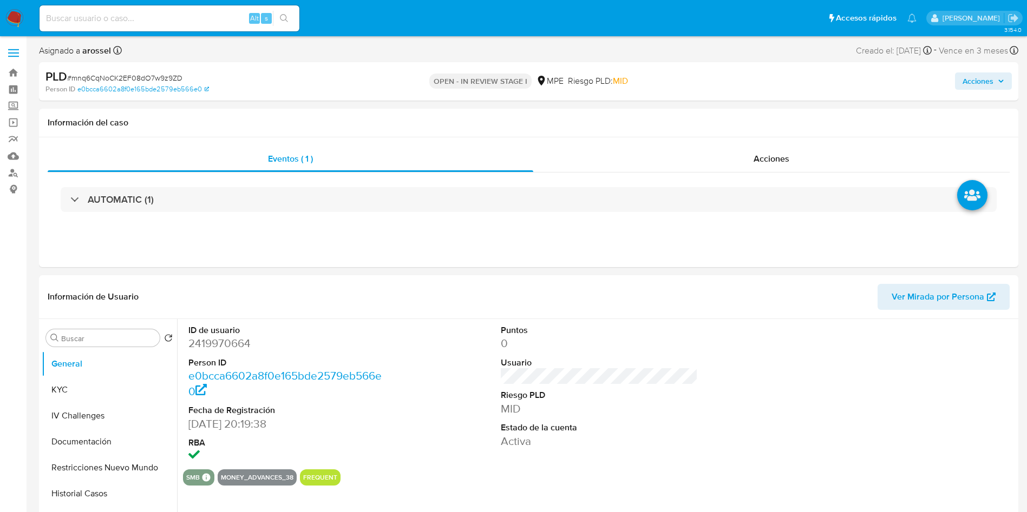
click at [996, 97] on div "PLD # mnq6CqNoCK2EF08dO7w9z9ZD Person ID e0bcca6602a8f0e165bde2579eb566e0 OPEN …" at bounding box center [528, 81] width 979 height 38
drag, startPoint x: 995, startPoint y: 80, endPoint x: 935, endPoint y: 87, distance: 61.0
click at [995, 80] on span "Acciones" at bounding box center [983, 81] width 42 height 15
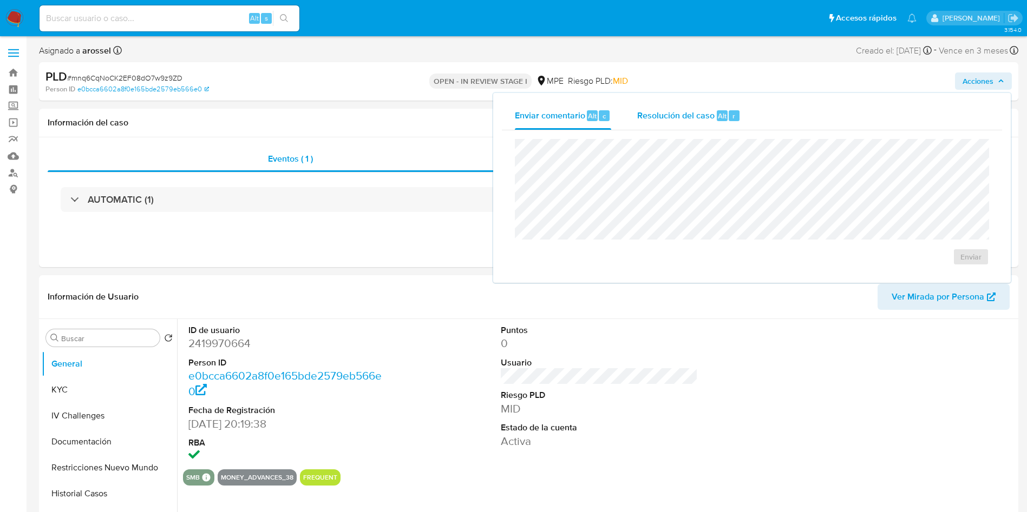
click at [701, 119] on span "Resolución del caso" at bounding box center [675, 115] width 77 height 12
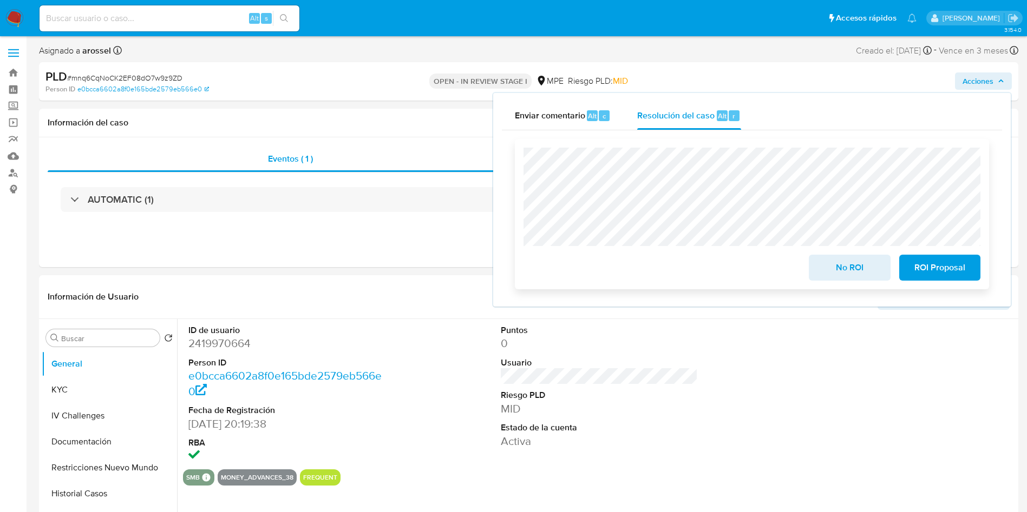
click at [931, 264] on span "ROI Proposal" at bounding box center [939, 268] width 53 height 24
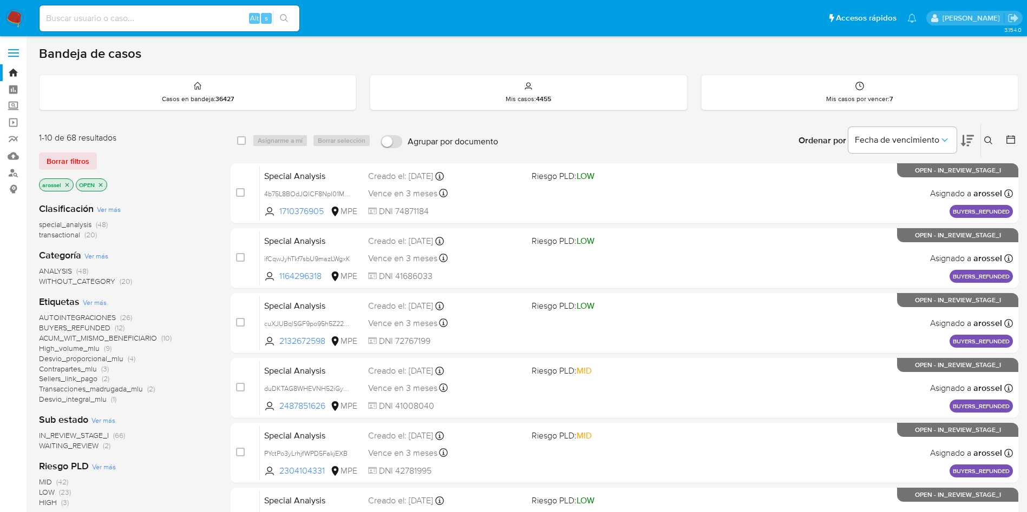
click at [92, 446] on span "WAITING_REVIEW" at bounding box center [69, 445] width 60 height 11
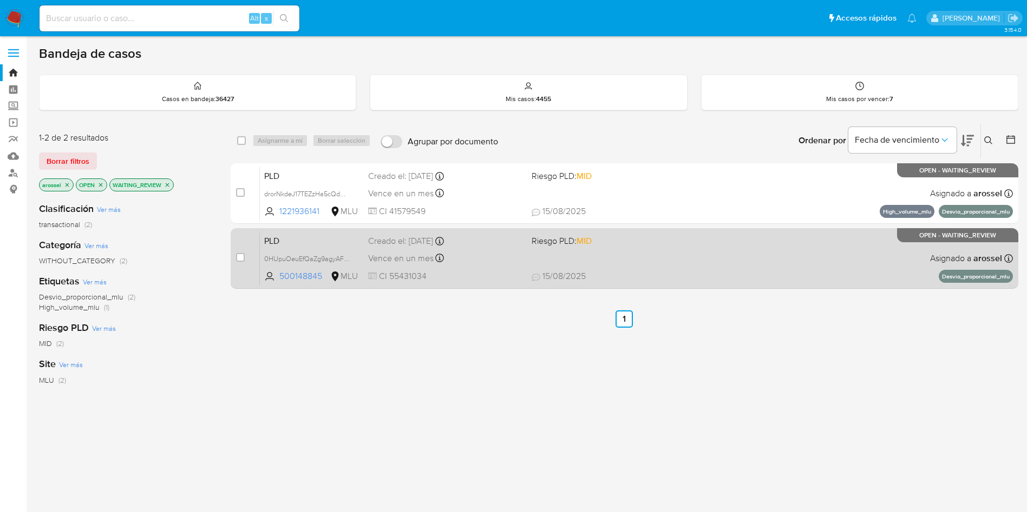
click at [484, 260] on div "Vence en un mes Vence el 10/09/2025 06:33:44" at bounding box center [445, 258] width 155 height 15
click at [240, 257] on input "checkbox" at bounding box center [240, 257] width 9 height 9
checkbox input "true"
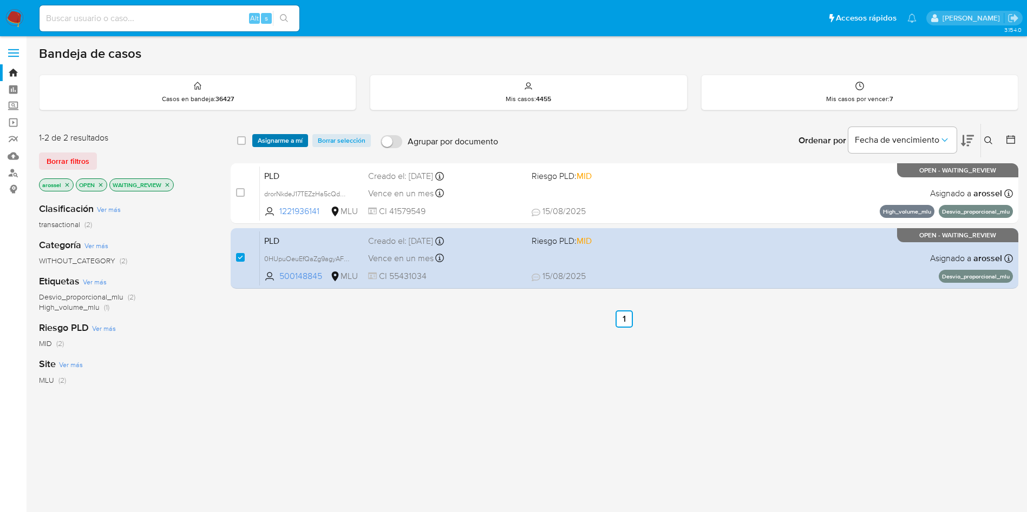
click at [290, 141] on span "Asignarme a mí" at bounding box center [280, 140] width 45 height 11
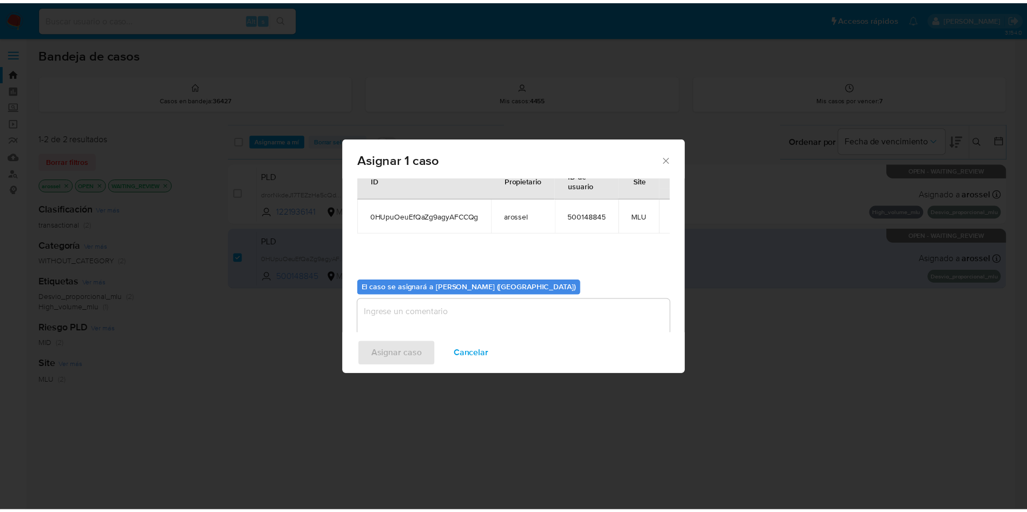
scroll to position [56, 0]
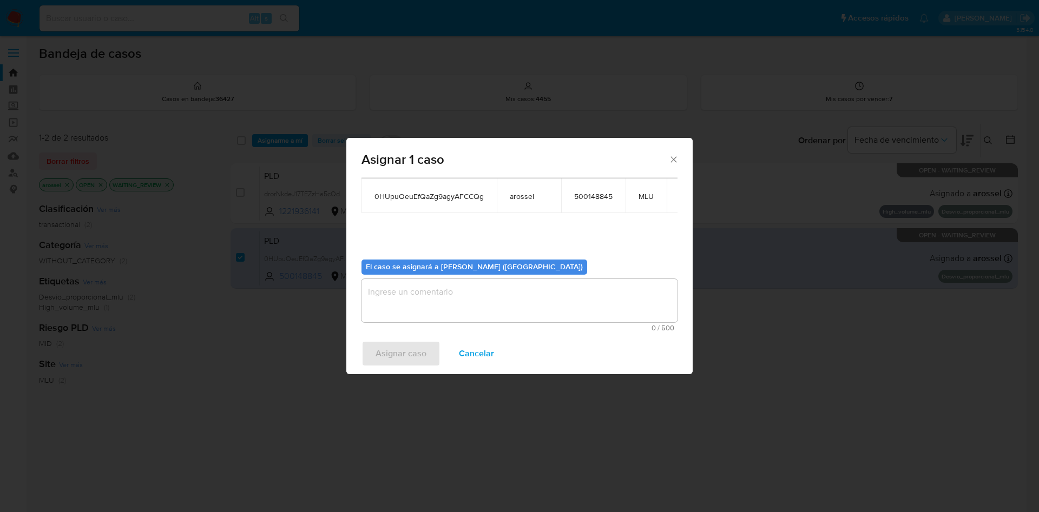
click at [511, 304] on textarea "assign-modal" at bounding box center [519, 300] width 316 height 43
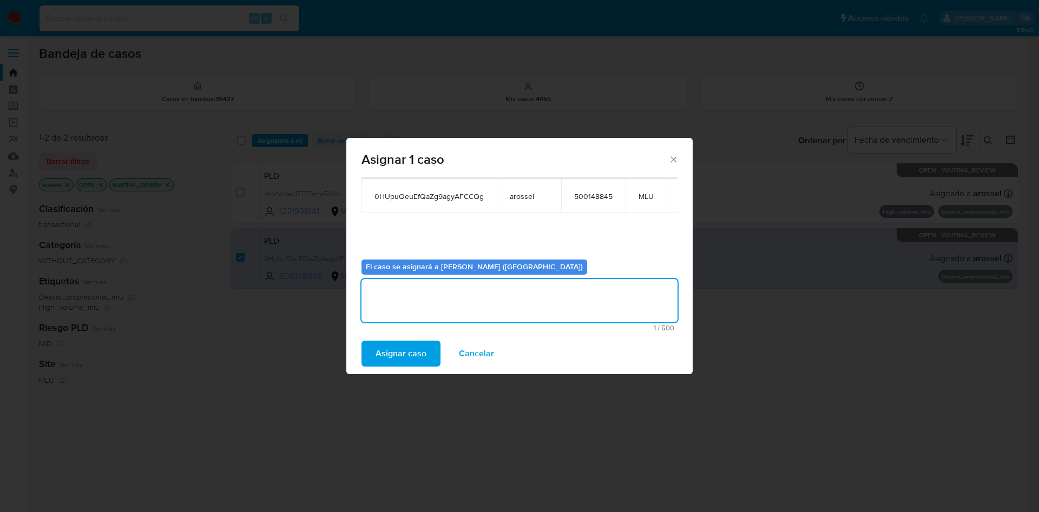
click at [386, 357] on span "Asignar caso" at bounding box center [401, 354] width 51 height 24
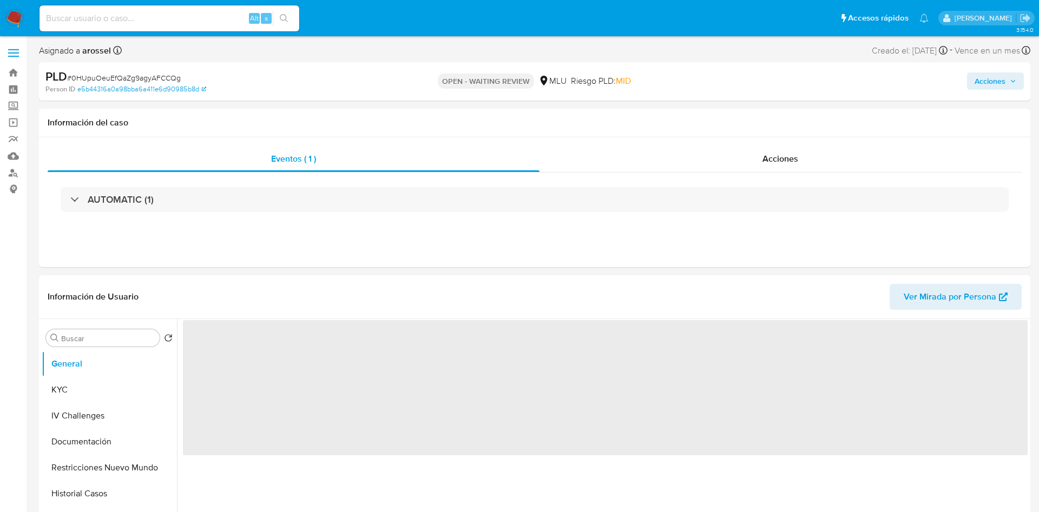
select select "10"
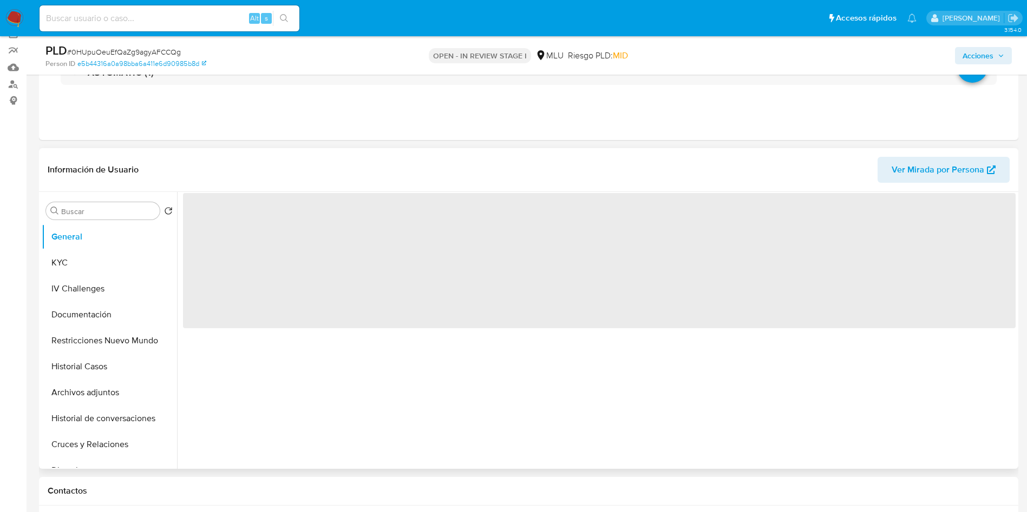
scroll to position [244, 0]
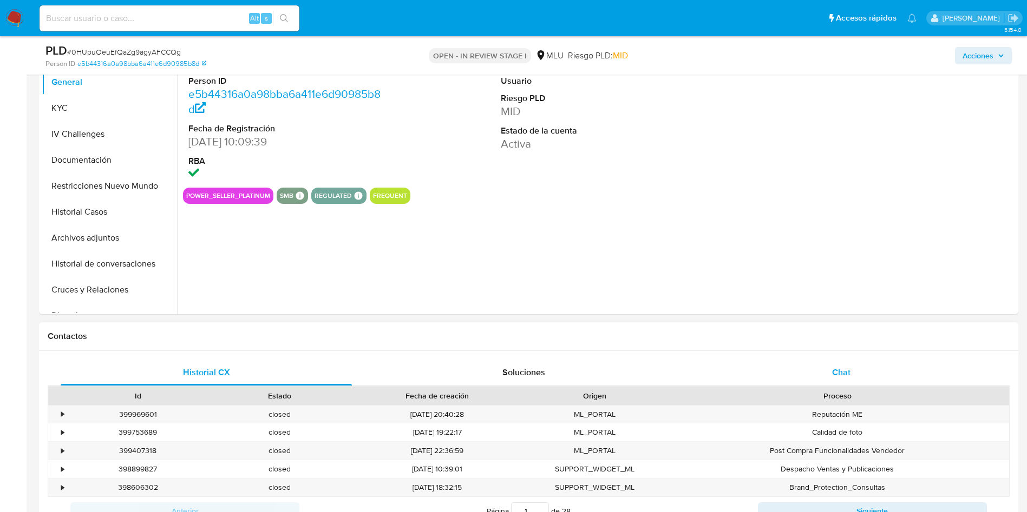
click at [844, 373] on span "Chat" at bounding box center [841, 372] width 18 height 12
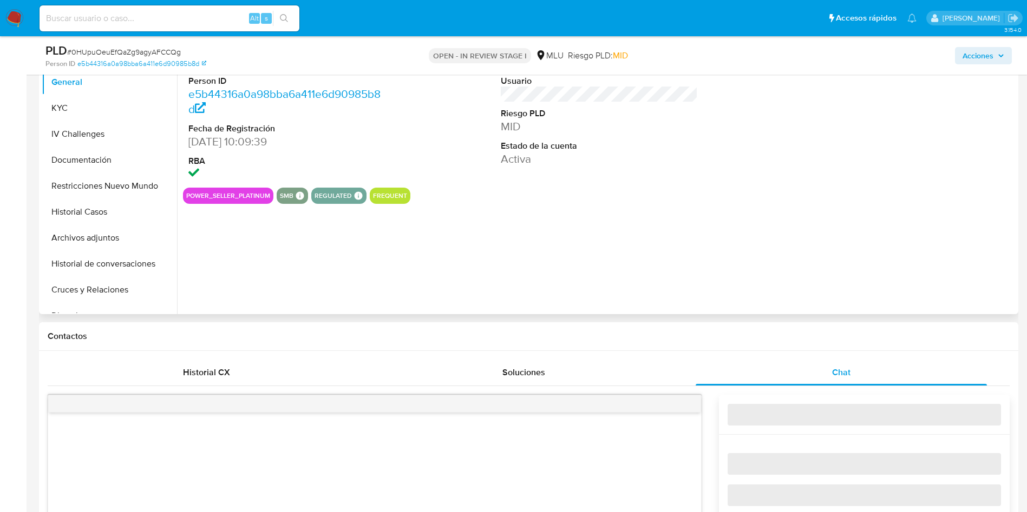
select select "10"
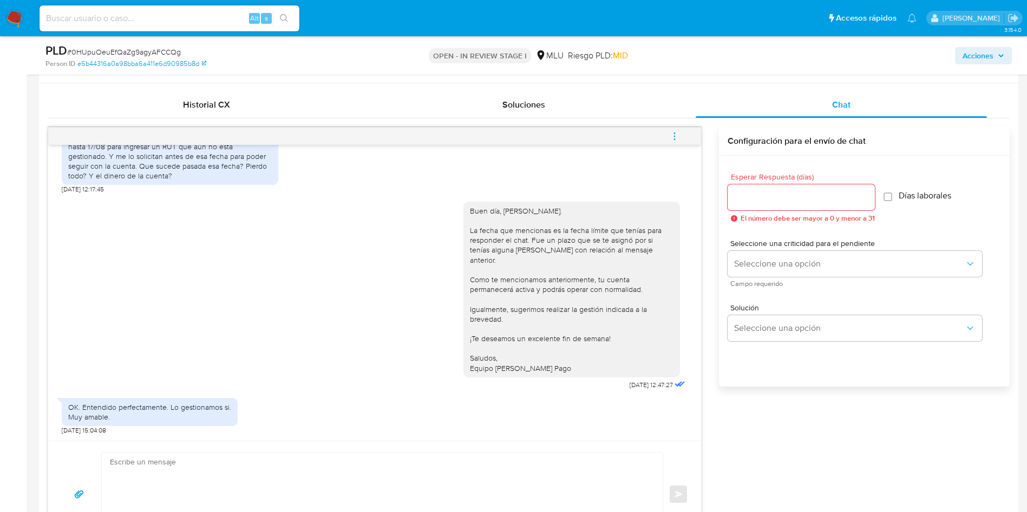
scroll to position [487, 0]
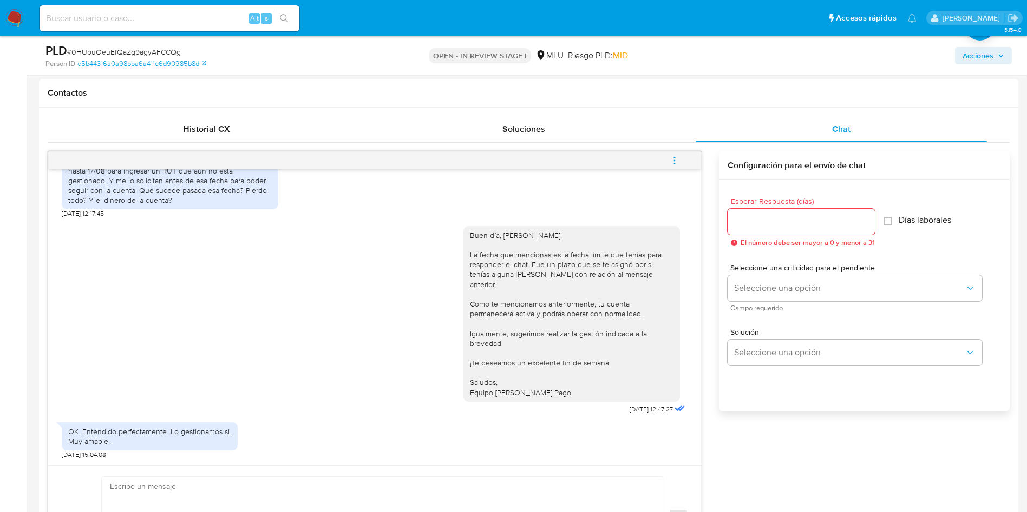
click at [672, 161] on icon "menu-action" at bounding box center [674, 161] width 10 height 10
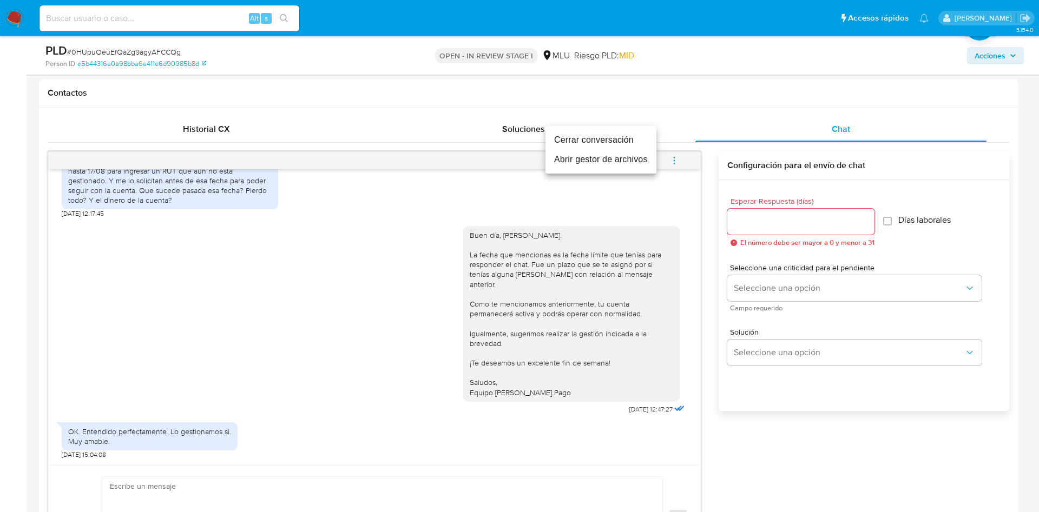
click at [631, 133] on li "Cerrar conversación" at bounding box center [600, 139] width 111 height 19
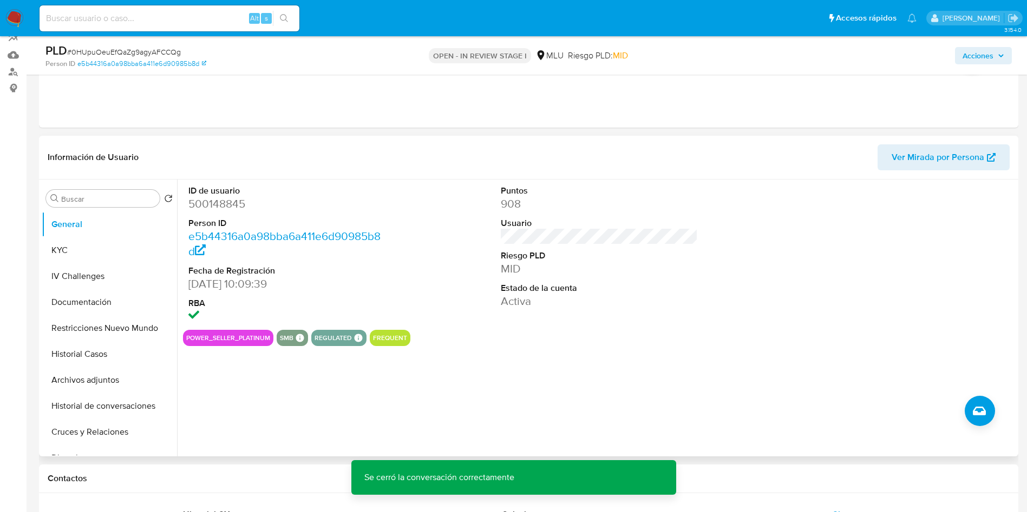
scroll to position [81, 0]
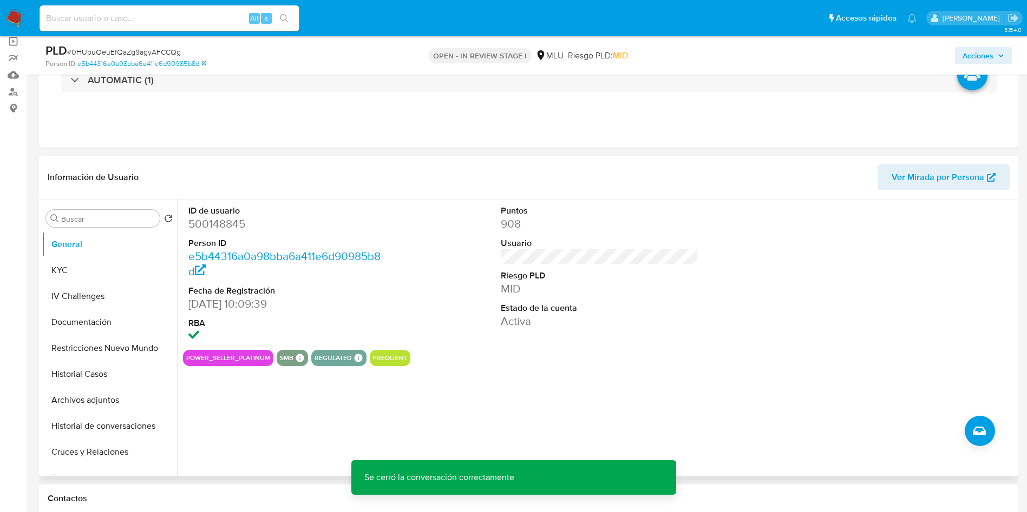
click at [218, 221] on dd "500148845" at bounding box center [287, 223] width 198 height 15
copy dd "500148845"
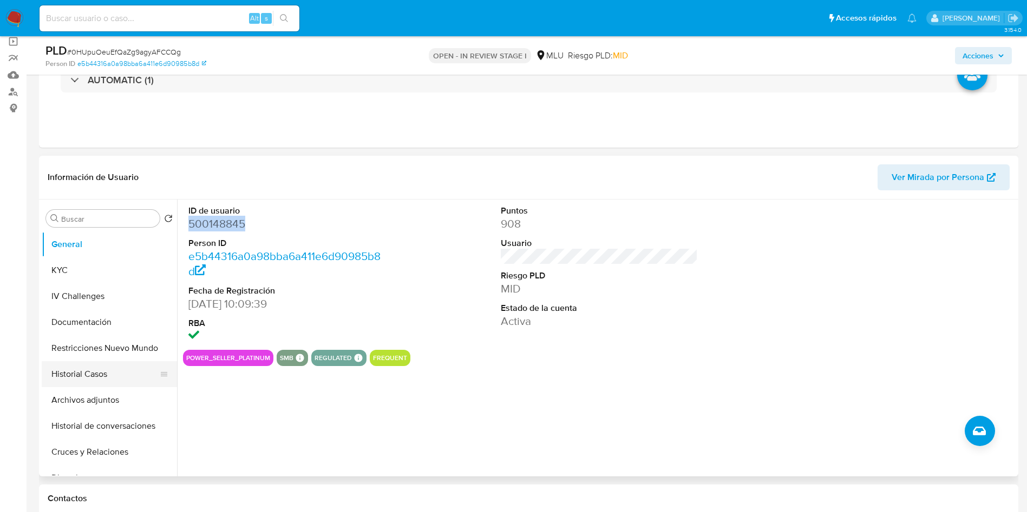
click at [98, 379] on button "Historial Casos" at bounding box center [105, 374] width 127 height 26
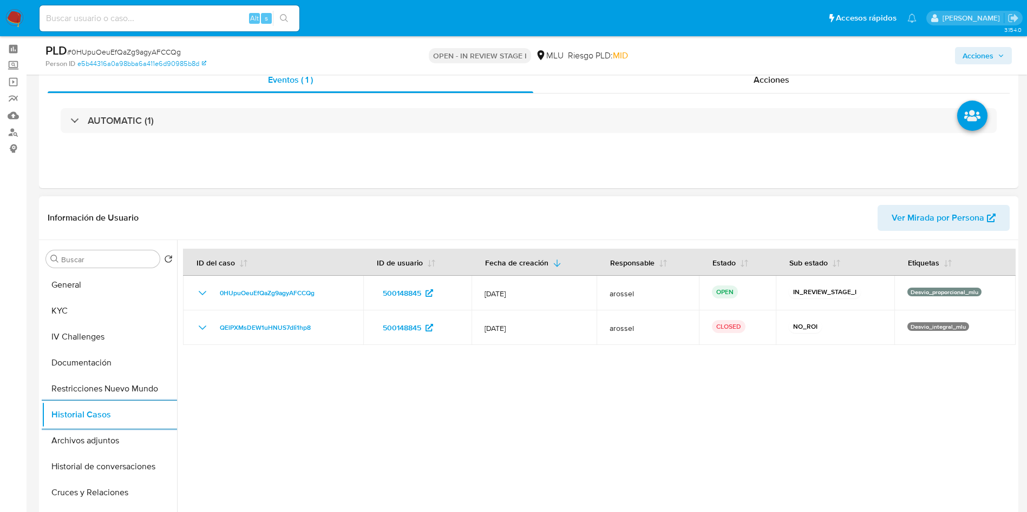
scroll to position [0, 0]
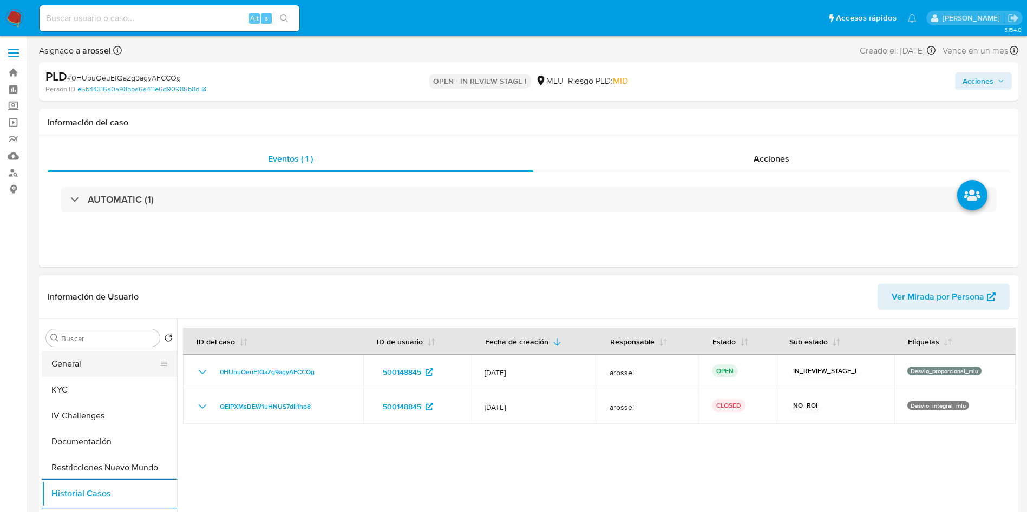
click at [102, 365] on button "General" at bounding box center [105, 364] width 127 height 26
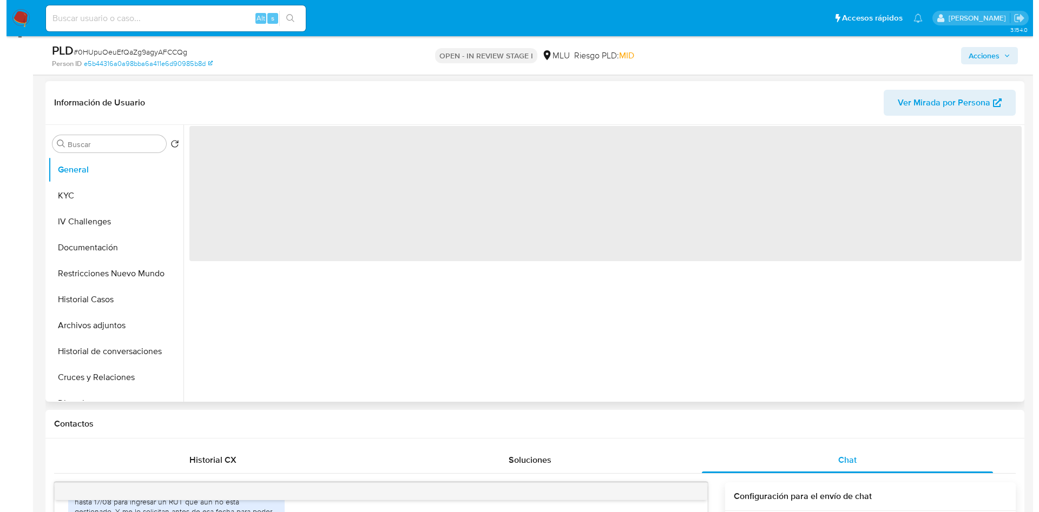
scroll to position [162, 0]
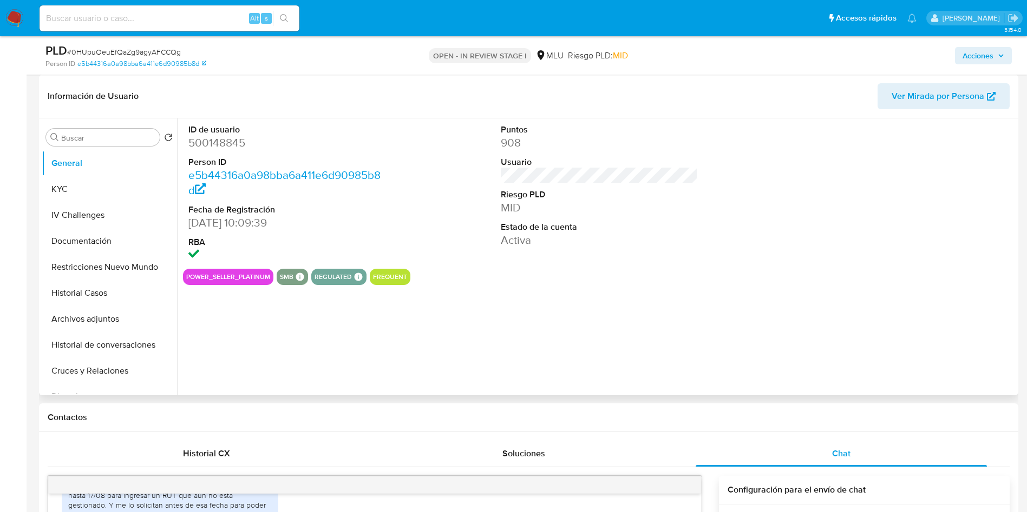
click at [233, 148] on dd "500148845" at bounding box center [287, 142] width 198 height 15
copy dd "500148845"
drag, startPoint x: 965, startPoint y: 176, endPoint x: 964, endPoint y: 166, distance: 10.3
click at [965, 176] on div at bounding box center [911, 194] width 208 height 150
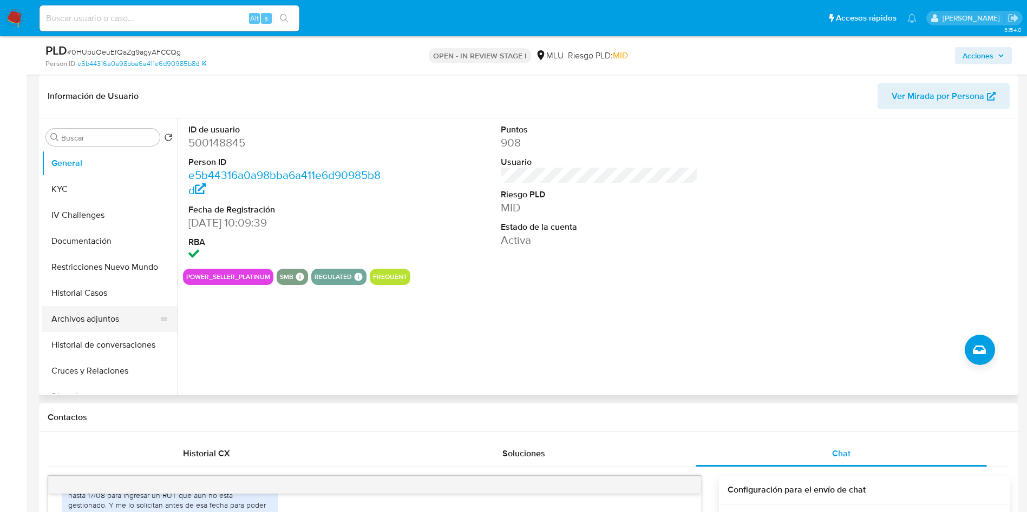
click at [100, 325] on button "Archivos adjuntos" at bounding box center [105, 319] width 127 height 26
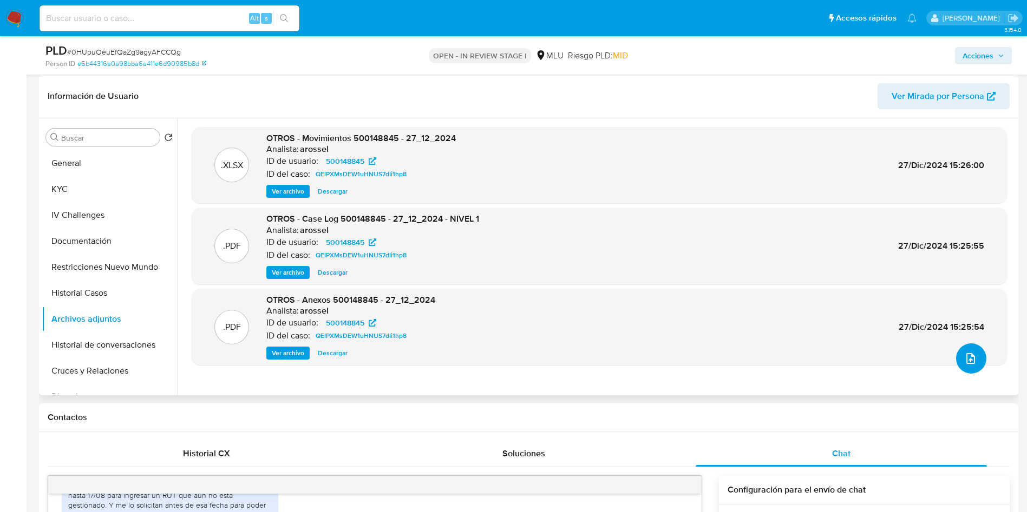
click at [971, 357] on icon "upload-file" at bounding box center [970, 358] width 13 height 13
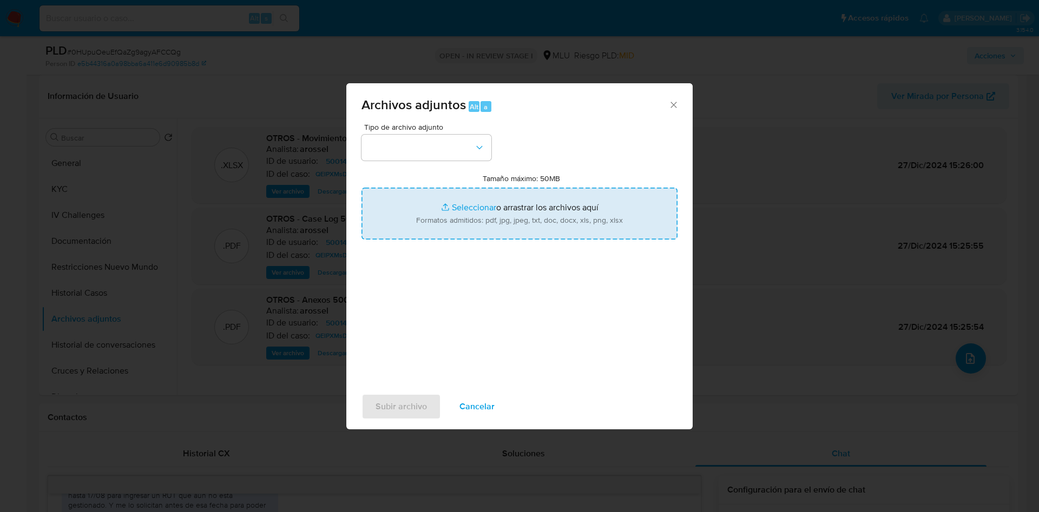
click at [516, 193] on input "Tamaño máximo: 50MB Seleccionar archivos" at bounding box center [519, 214] width 316 height 52
type input "C:\fakepath\Case Log 500148845 - 13_08_2025.pdf"
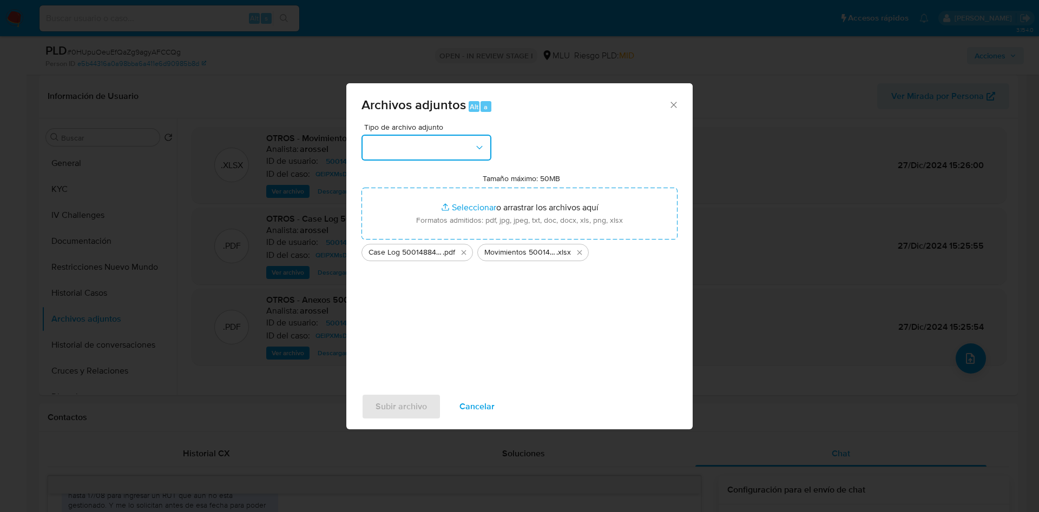
click at [457, 146] on button "button" at bounding box center [426, 148] width 130 height 26
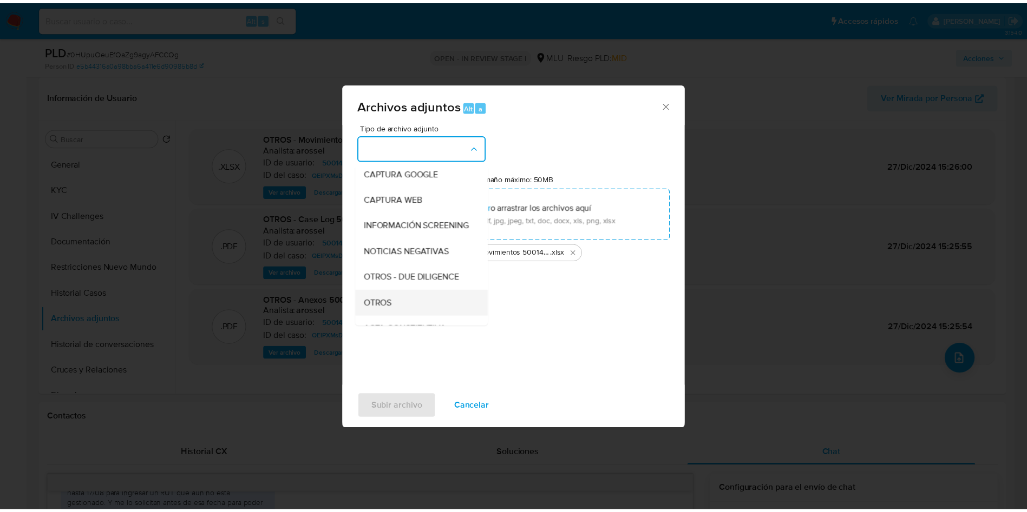
scroll to position [81, 0]
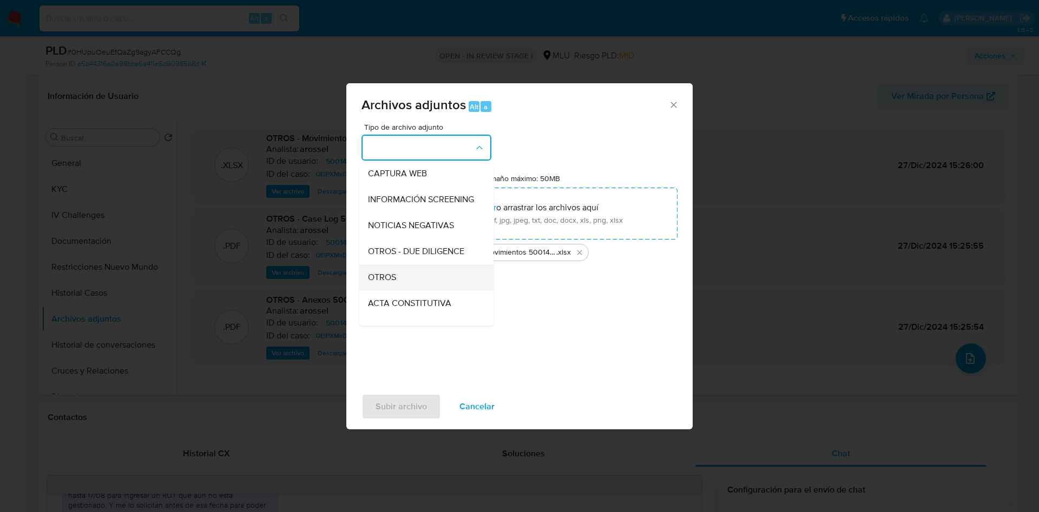
click at [417, 279] on div "OTROS" at bounding box center [423, 278] width 110 height 26
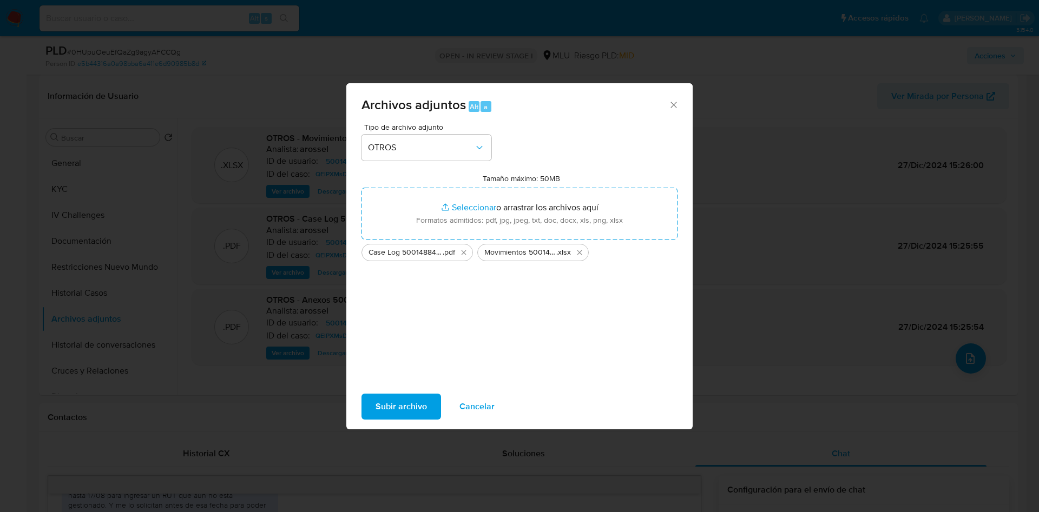
click at [391, 411] on span "Subir archivo" at bounding box center [401, 407] width 51 height 24
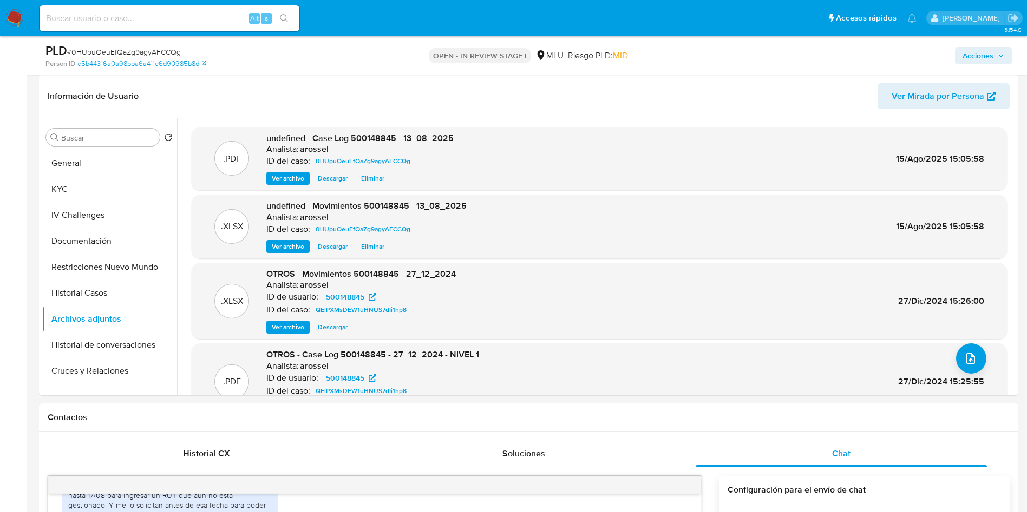
click at [984, 59] on span "Acciones" at bounding box center [977, 55] width 31 height 17
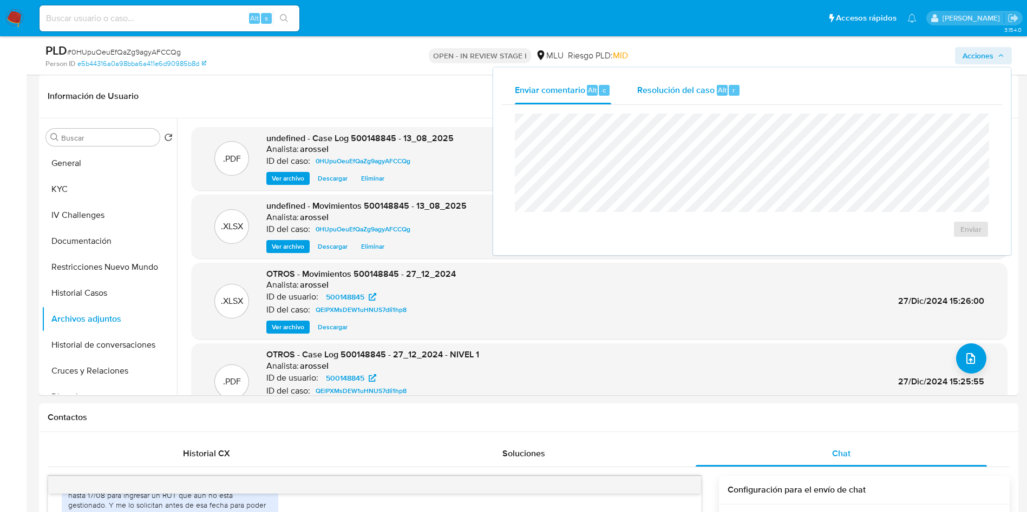
drag, startPoint x: 701, startPoint y: 91, endPoint x: 702, endPoint y: 103, distance: 12.0
click at [702, 91] on span "Resolución del caso" at bounding box center [675, 89] width 77 height 12
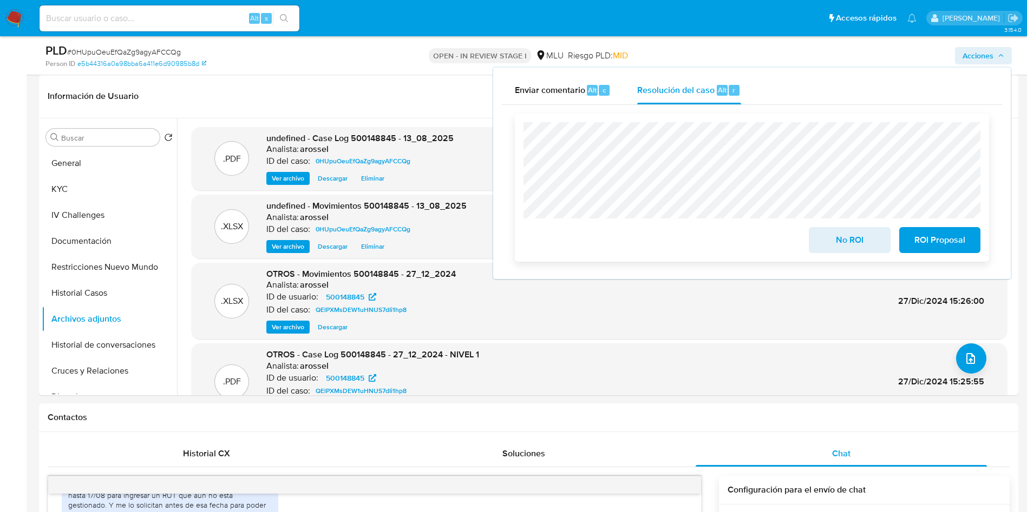
click at [961, 242] on span "ROI Proposal" at bounding box center [939, 240] width 53 height 24
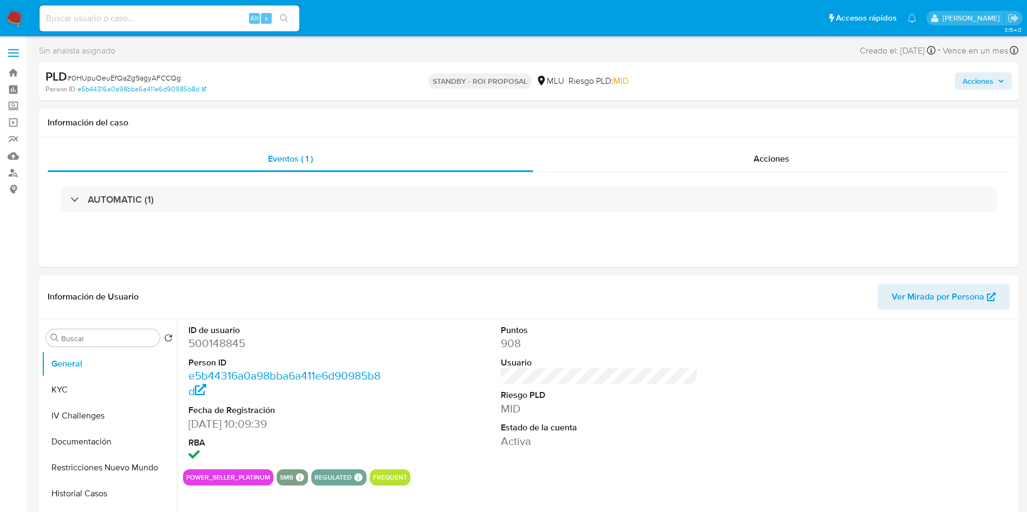
click at [146, 69] on div "PLD # 0HUpuOeuEfQaZg9agyAFCCQg" at bounding box center [204, 77] width 318 height 16
select select "10"
click at [147, 74] on span "# 0HUpuOeuEfQaZg9agyAFCCQg" at bounding box center [124, 78] width 114 height 11
copy span "0HUpuOeuEfQaZg9agyAFCCQg"
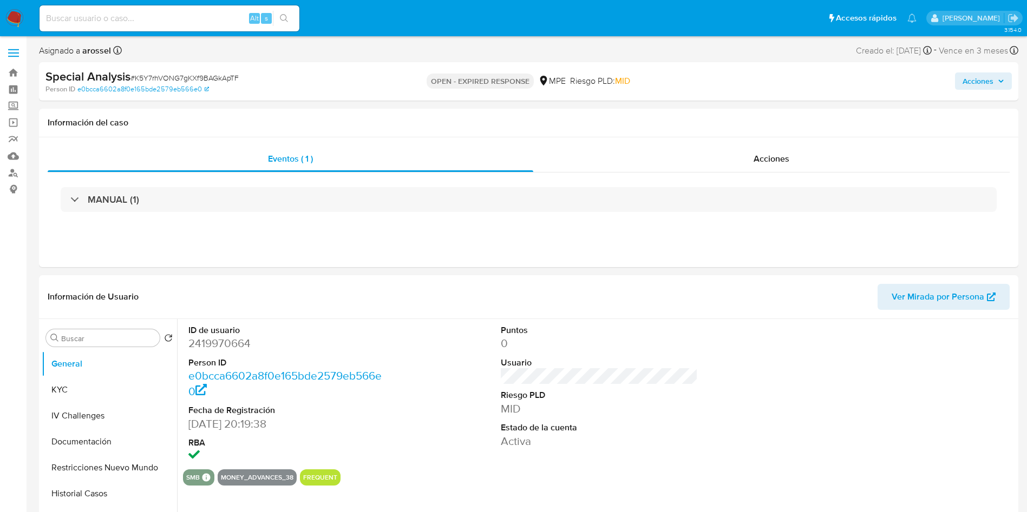
select select "10"
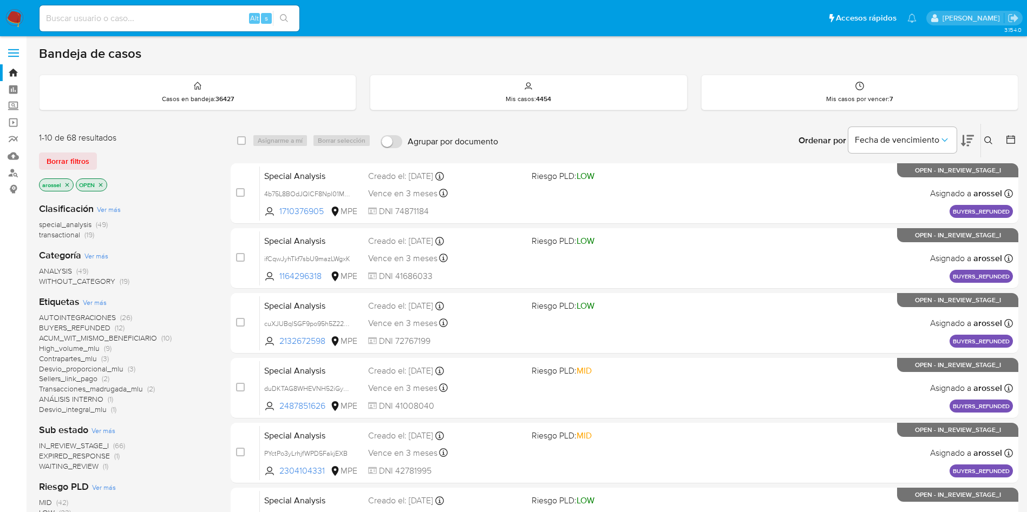
click at [89, 456] on span "EXPIRED_RESPONSE" at bounding box center [74, 456] width 71 height 11
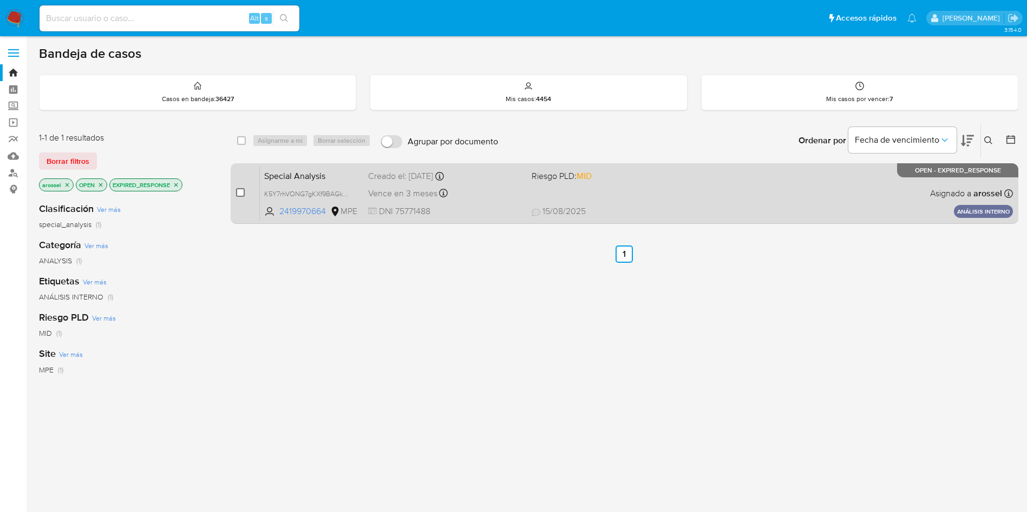
click at [238, 195] on input "checkbox" at bounding box center [240, 192] width 9 height 9
checkbox input "true"
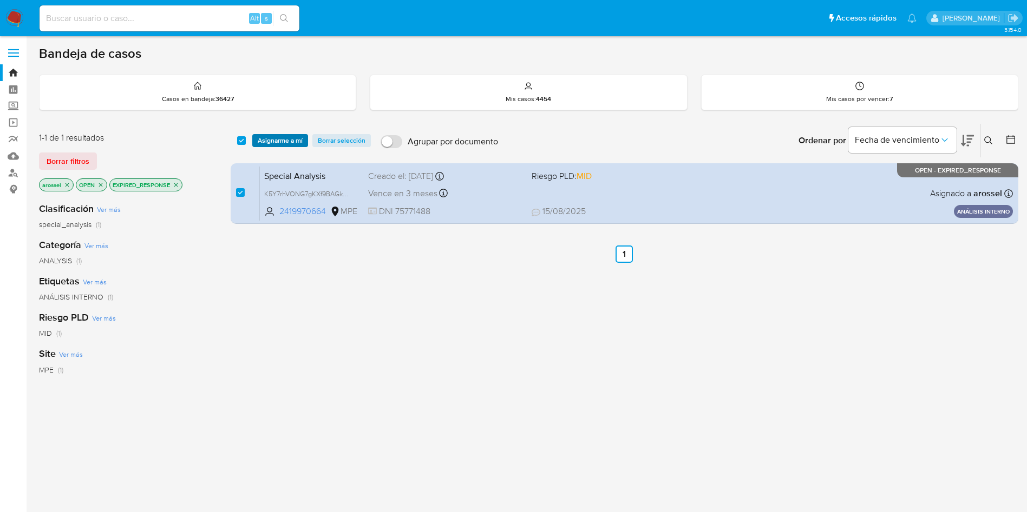
click at [277, 140] on span "Asignarme a mí" at bounding box center [280, 140] width 45 height 11
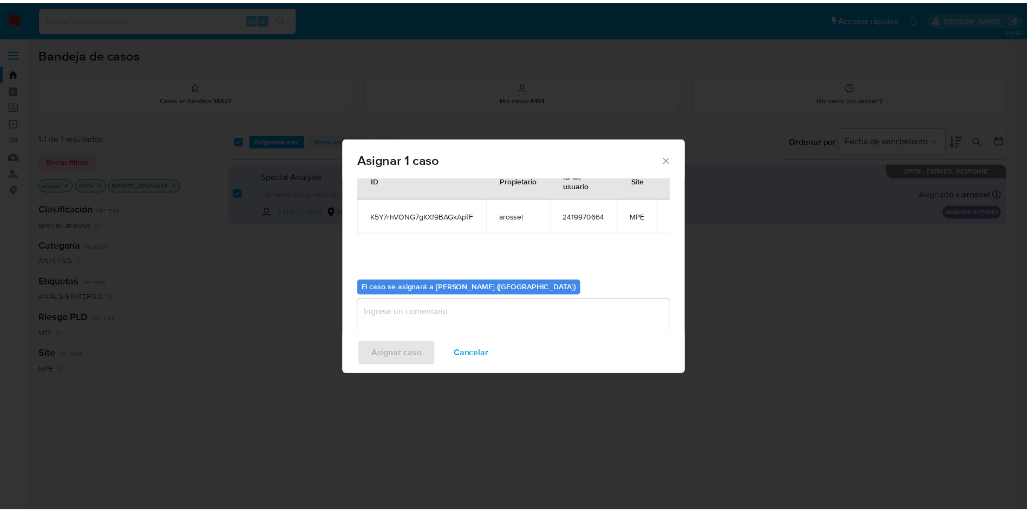
scroll to position [56, 0]
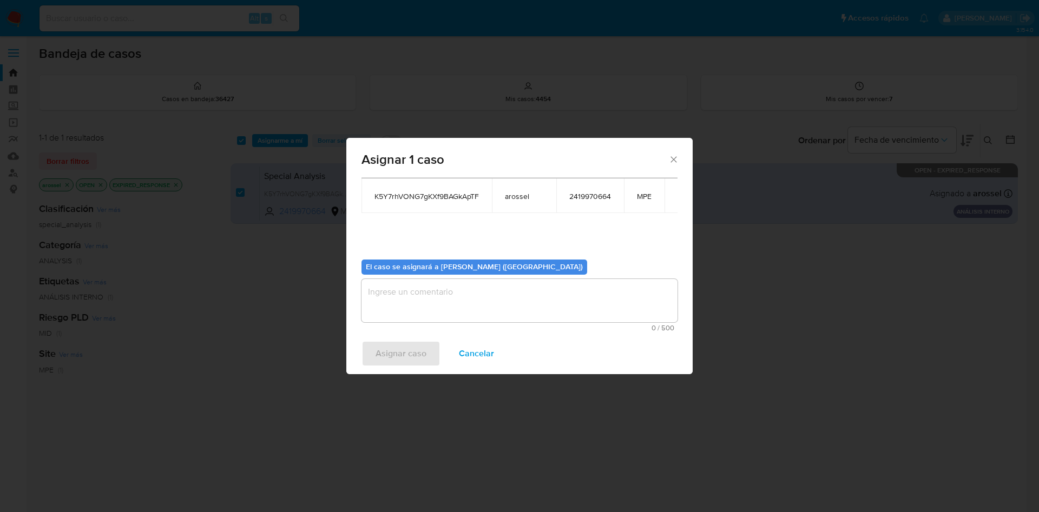
click at [422, 301] on textarea "assign-modal" at bounding box center [519, 300] width 316 height 43
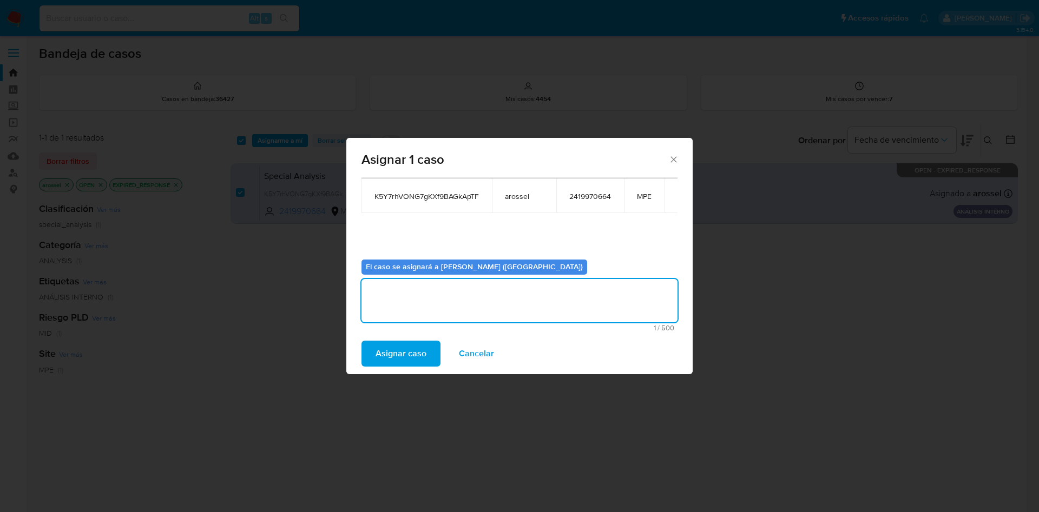
click at [385, 370] on div "Asignar caso Cancelar" at bounding box center [519, 353] width 346 height 41
click at [387, 359] on span "Asignar caso" at bounding box center [401, 354] width 51 height 24
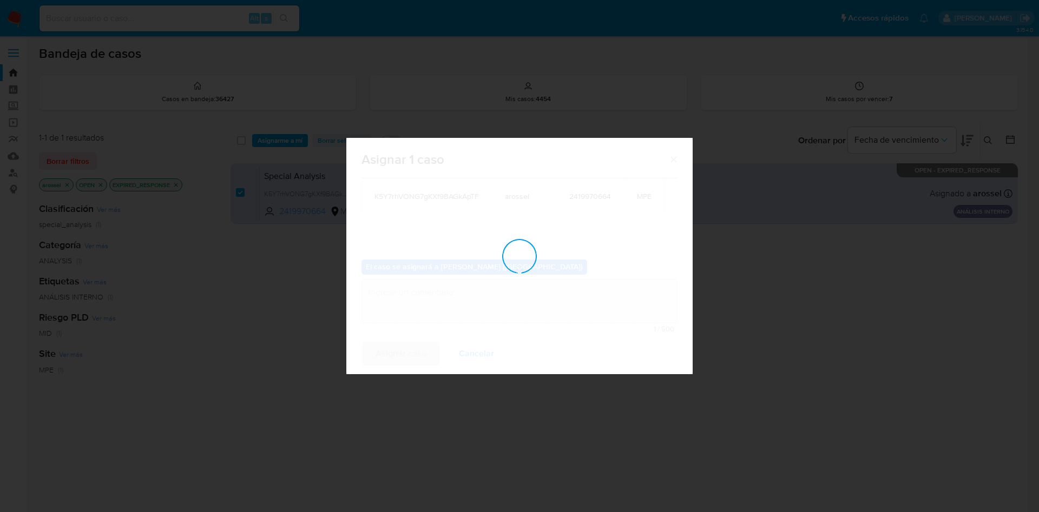
checkbox input "false"
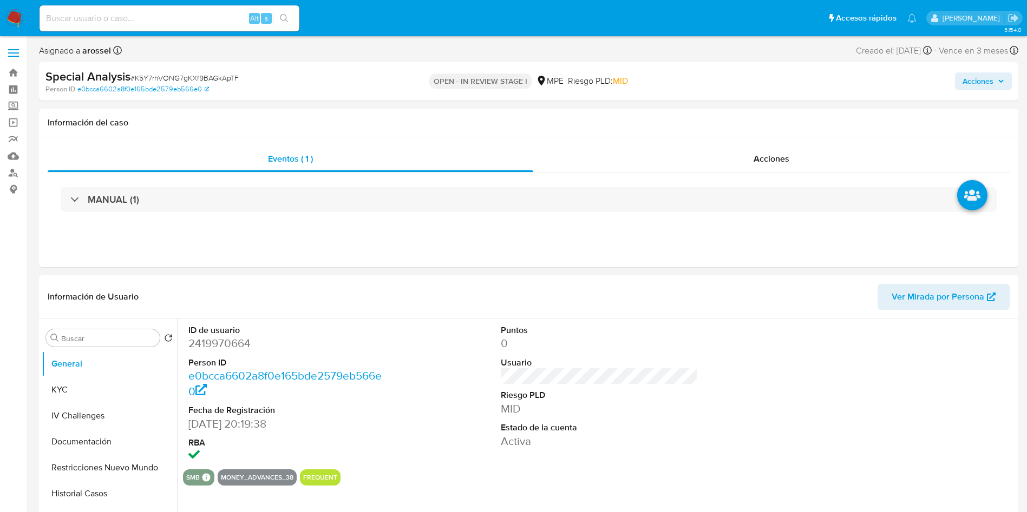
select select "10"
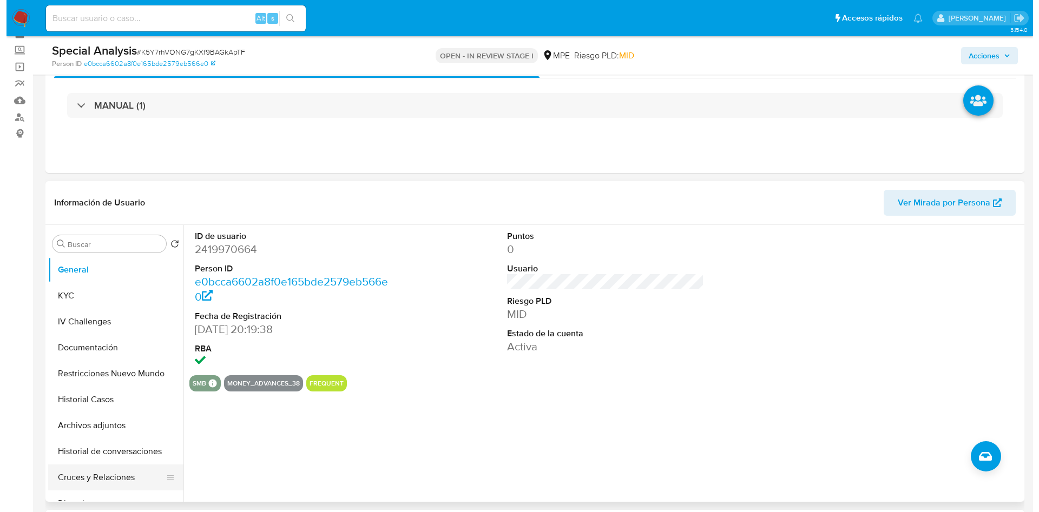
scroll to position [81, 0]
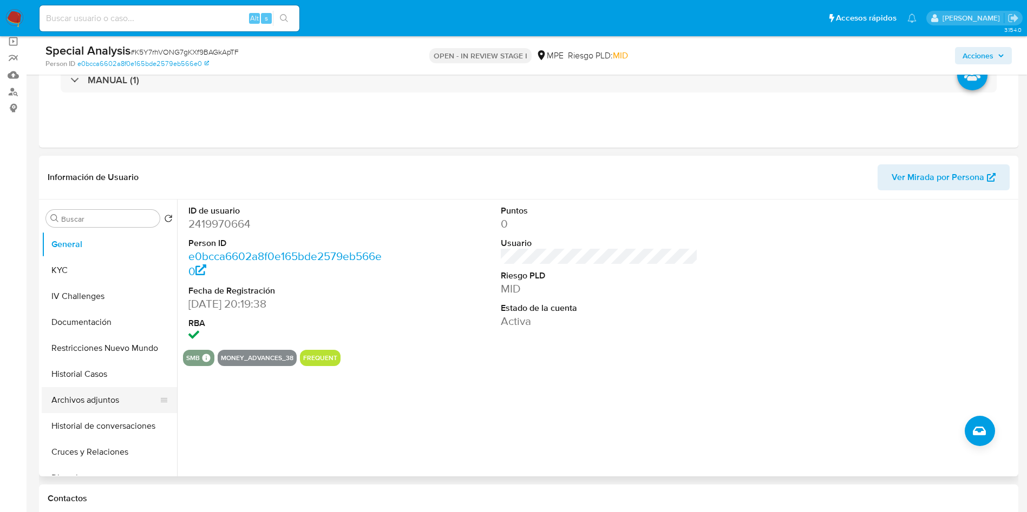
click at [102, 403] on button "Archivos adjuntos" at bounding box center [105, 400] width 127 height 26
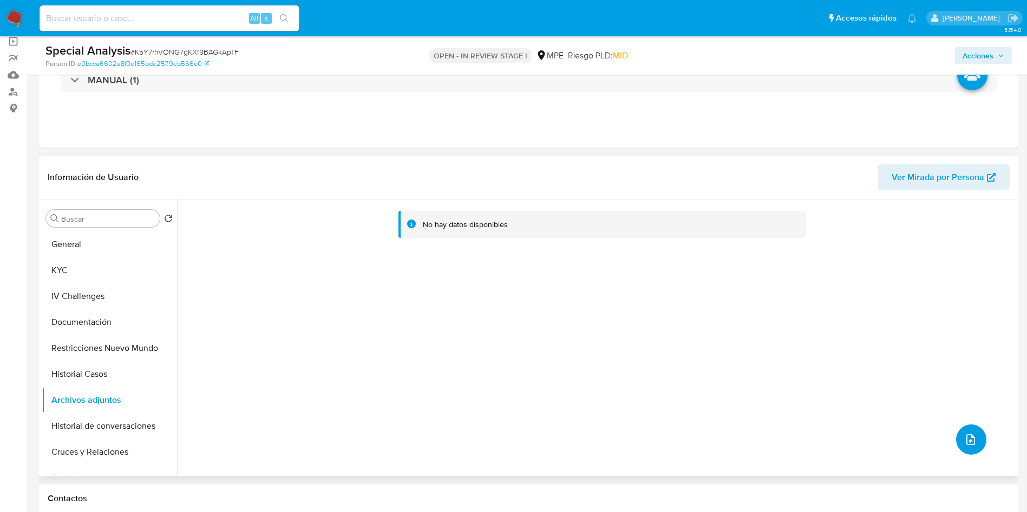
click at [973, 438] on icon "upload-file" at bounding box center [970, 439] width 13 height 13
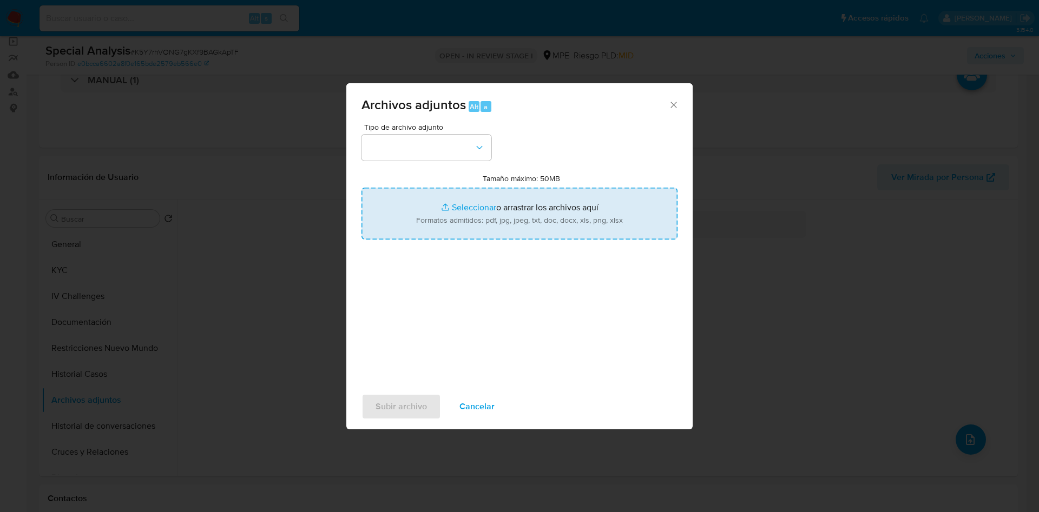
click at [607, 222] on input "Tamaño máximo: 50MB Seleccionar archivos" at bounding box center [519, 214] width 316 height 52
type input "C:\fakepath\Case Log 2419970664 - 12_08_2025.pdf"
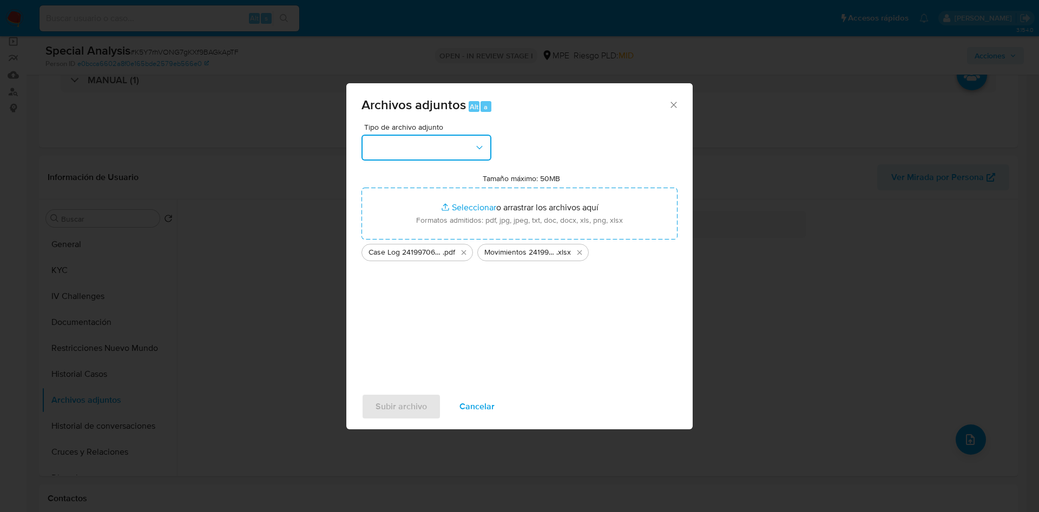
click at [450, 153] on button "button" at bounding box center [426, 148] width 130 height 26
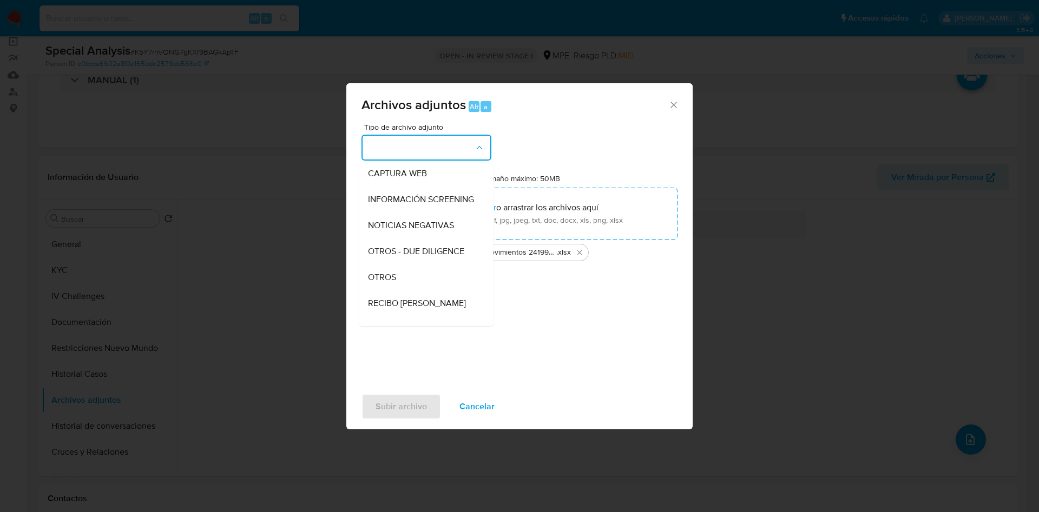
drag, startPoint x: 419, startPoint y: 284, endPoint x: 400, endPoint y: 348, distance: 66.5
click at [419, 285] on div "OTROS" at bounding box center [423, 278] width 110 height 26
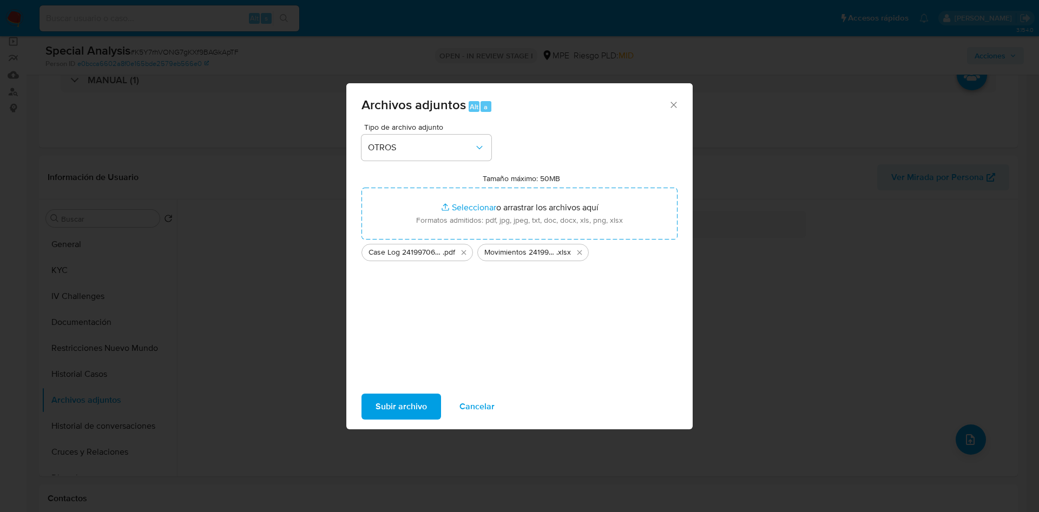
click at [399, 407] on span "Subir archivo" at bounding box center [401, 407] width 51 height 24
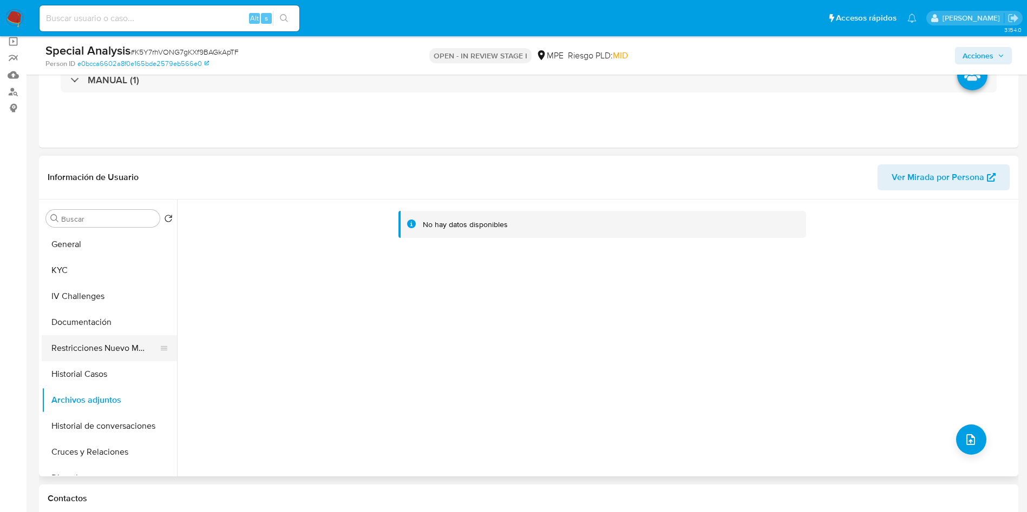
click at [104, 354] on button "Restricciones Nuevo Mundo" at bounding box center [105, 348] width 127 height 26
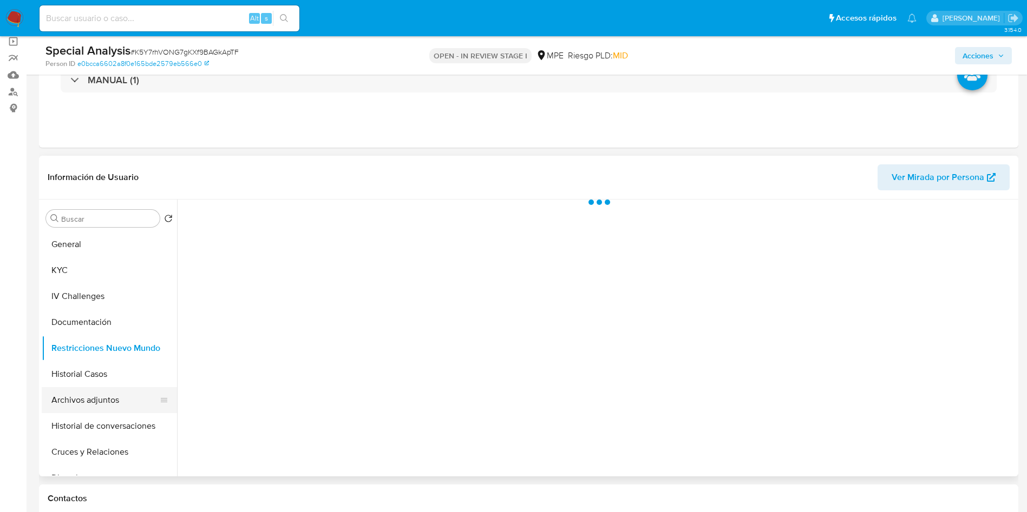
click at [96, 396] on button "Archivos adjuntos" at bounding box center [105, 400] width 127 height 26
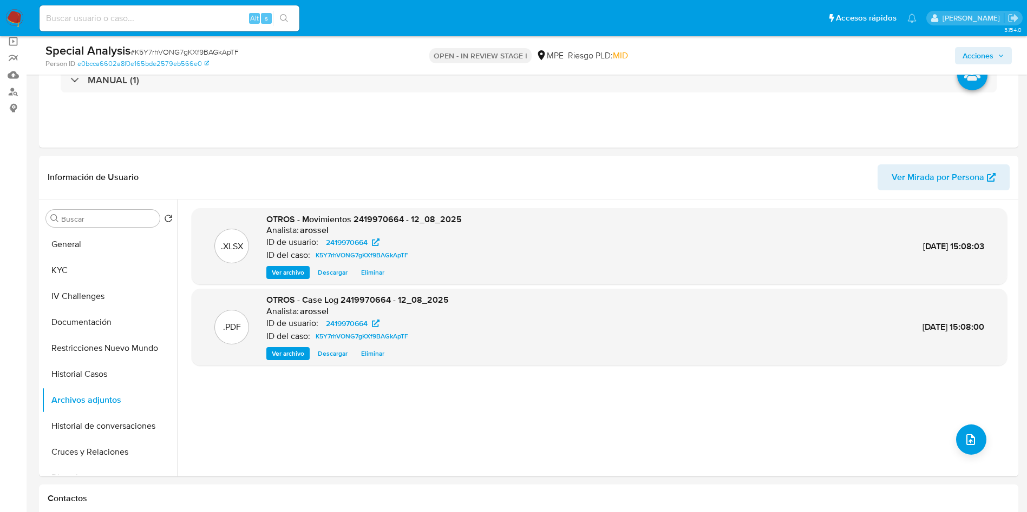
click at [982, 55] on span "Acciones" at bounding box center [977, 55] width 31 height 17
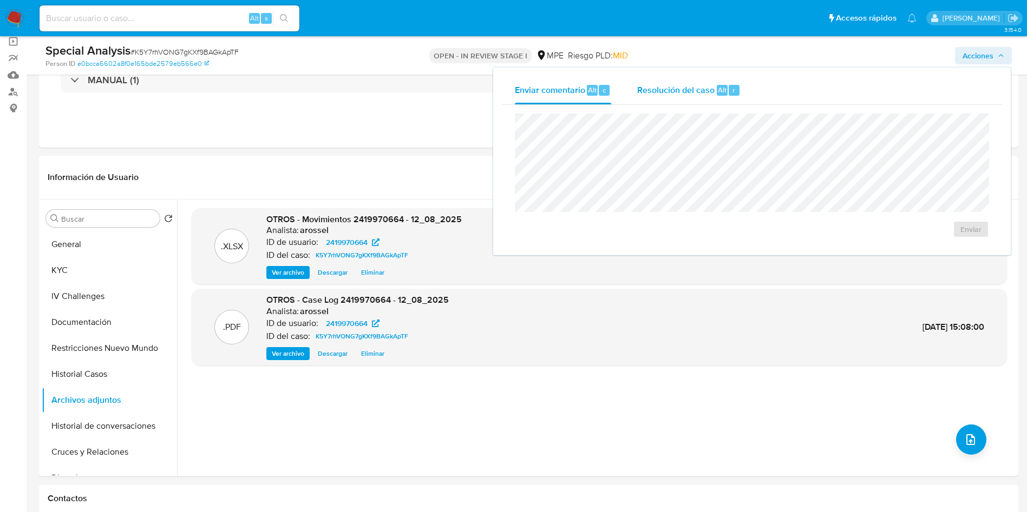
click at [698, 79] on div "Resolución del caso Alt r" at bounding box center [688, 90] width 103 height 28
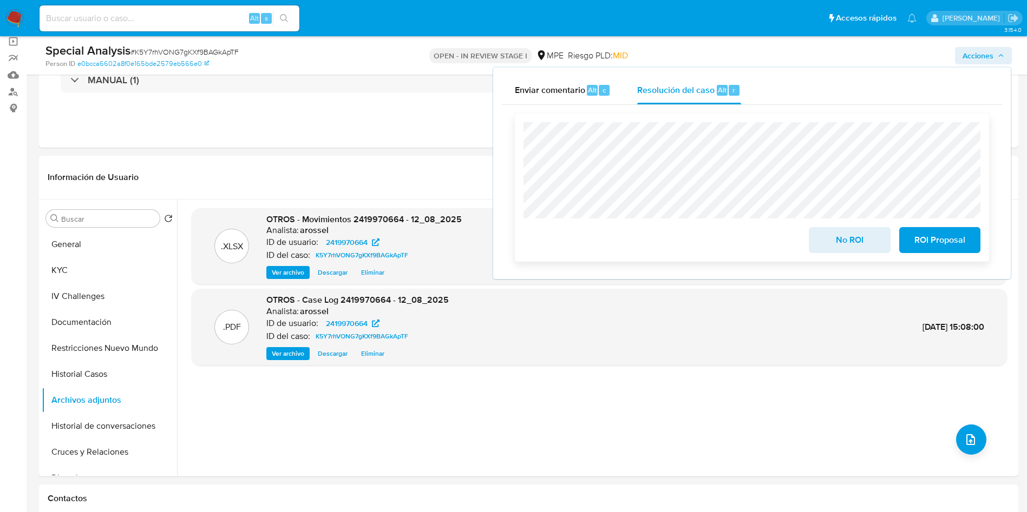
drag, startPoint x: 961, startPoint y: 241, endPoint x: 961, endPoint y: 254, distance: 13.0
click at [960, 241] on span "ROI Proposal" at bounding box center [939, 240] width 53 height 24
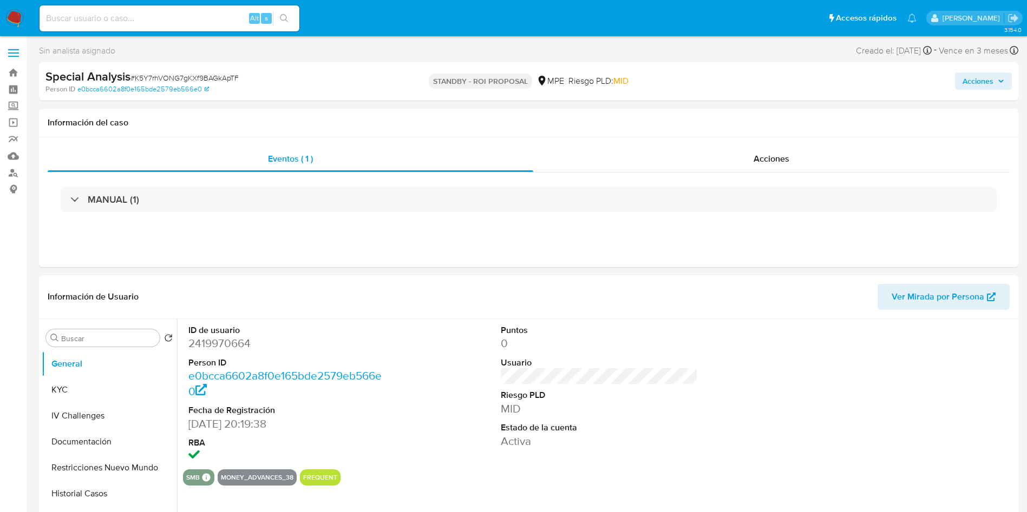
click at [195, 80] on span "# K5Y7rhVONG7gKXf9BAGkApTF" at bounding box center [184, 78] width 108 height 11
select select "10"
copy span "K5Y7rhVONG7gKXf9BAGkApTF"
click at [232, 345] on dd "2419970664" at bounding box center [287, 343] width 198 height 15
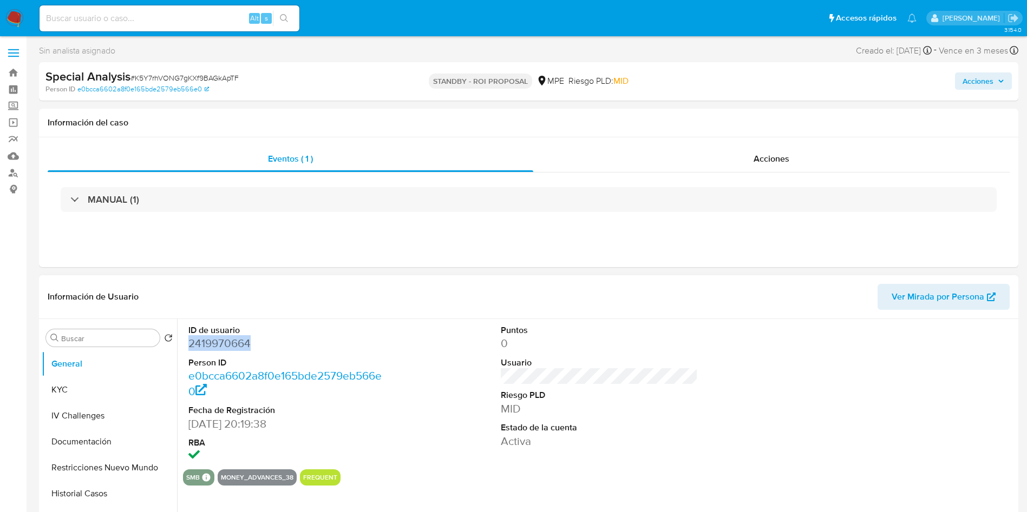
click at [232, 345] on dd "2419970664" at bounding box center [287, 343] width 198 height 15
copy dd "2419970664"
drag, startPoint x: 910, startPoint y: 123, endPoint x: 900, endPoint y: 126, distance: 10.6
click at [910, 123] on h1 "Información del caso" at bounding box center [529, 122] width 962 height 11
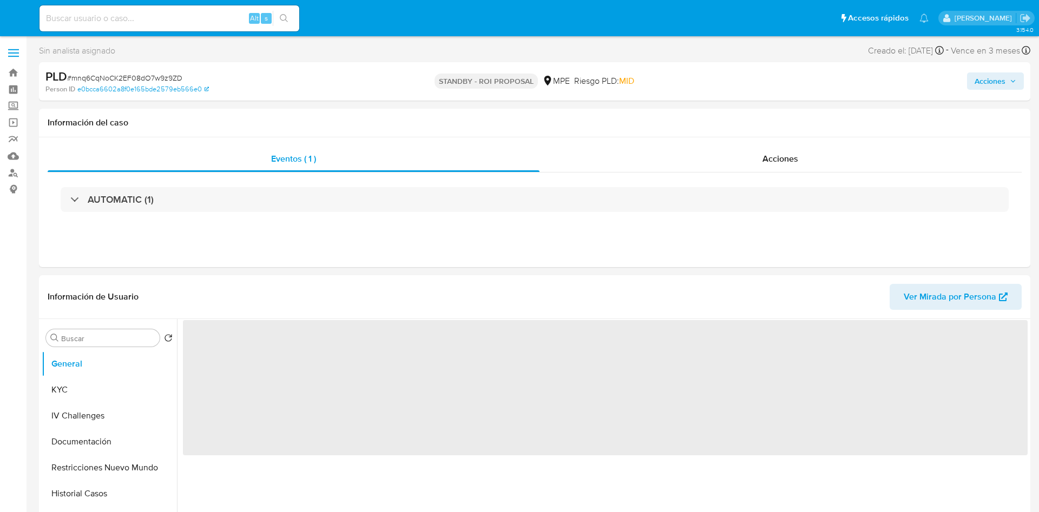
select select "10"
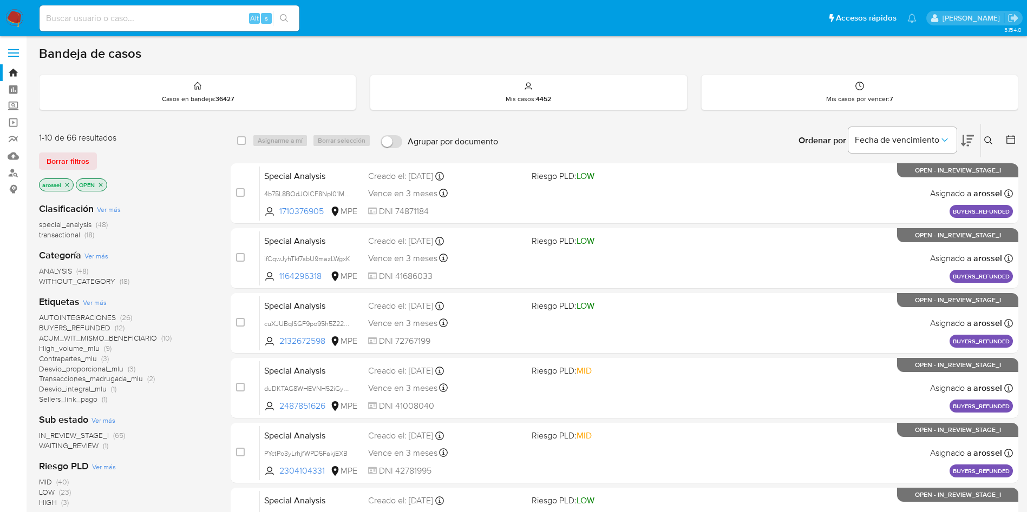
click at [90, 444] on span "WAITING_REVIEW" at bounding box center [69, 445] width 60 height 11
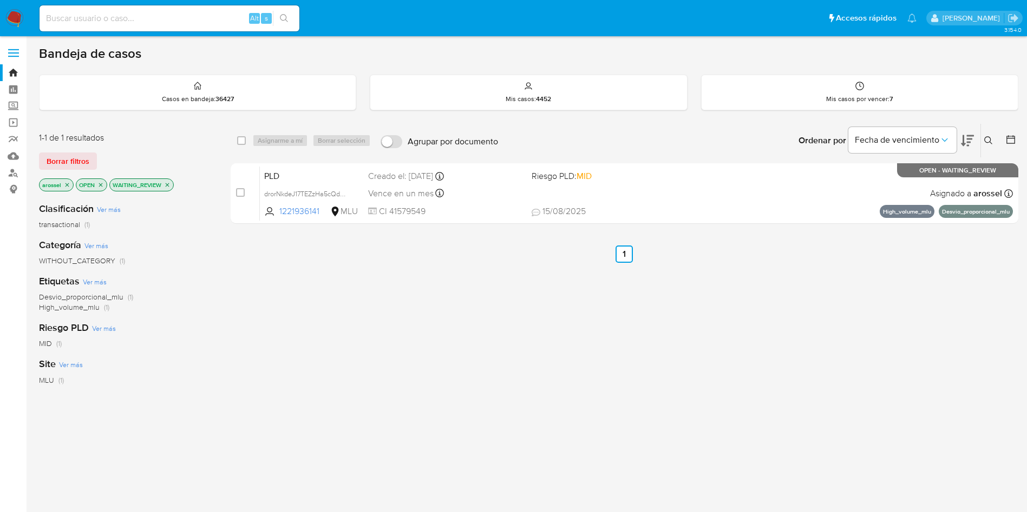
click at [979, 371] on div "select-all-cases-checkbox Asignarme a mí Borrar selección Agrupar por documento…" at bounding box center [624, 368] width 787 height 490
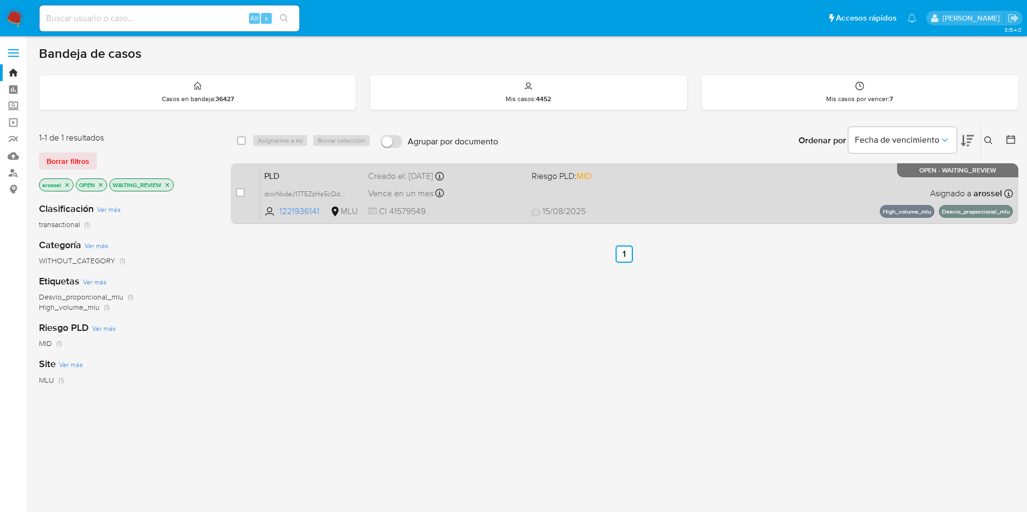
click at [806, 185] on div "PLD drorNkdeJ17TEZzHa5cQdQF8 1221936141 MLU Riesgo PLD: MID Creado el: [DATE] C…" at bounding box center [636, 193] width 753 height 55
click at [241, 195] on input "checkbox" at bounding box center [240, 192] width 9 height 9
checkbox input "true"
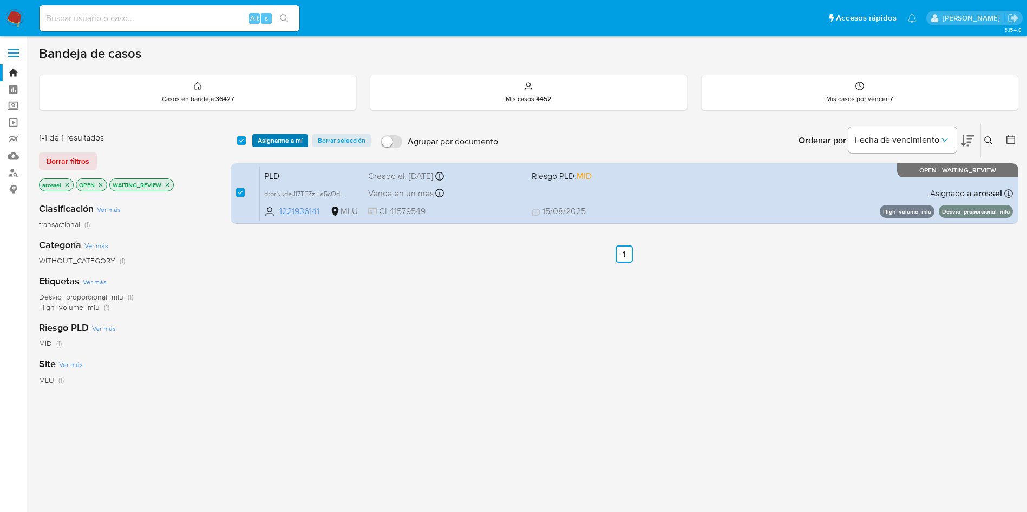
click at [285, 136] on span "Asignarme a mí" at bounding box center [280, 140] width 45 height 11
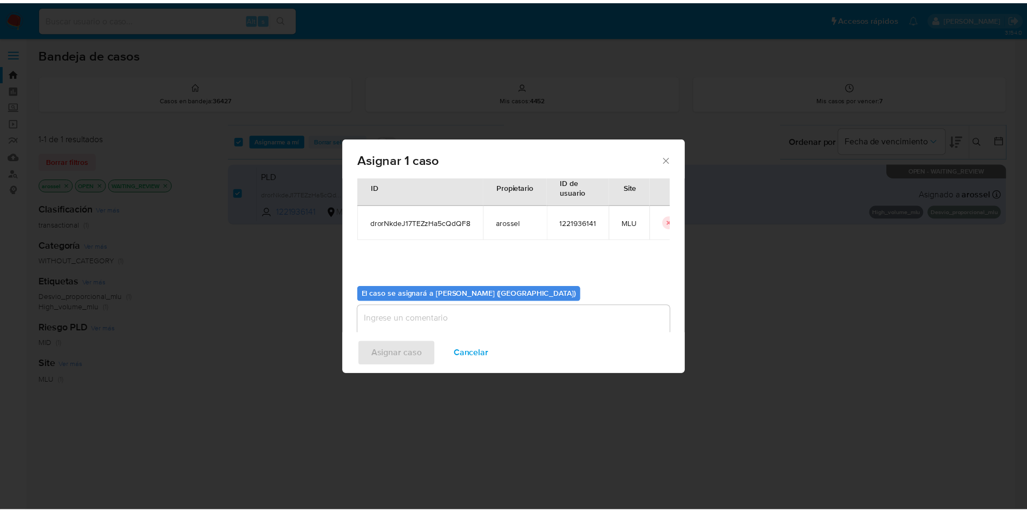
scroll to position [56, 0]
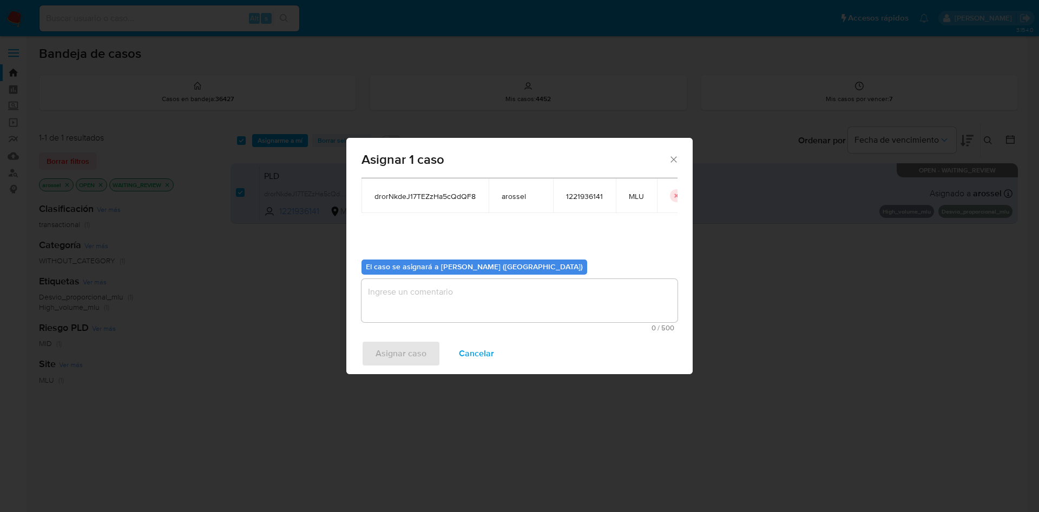
click at [453, 295] on textarea "assign-modal" at bounding box center [519, 300] width 316 height 43
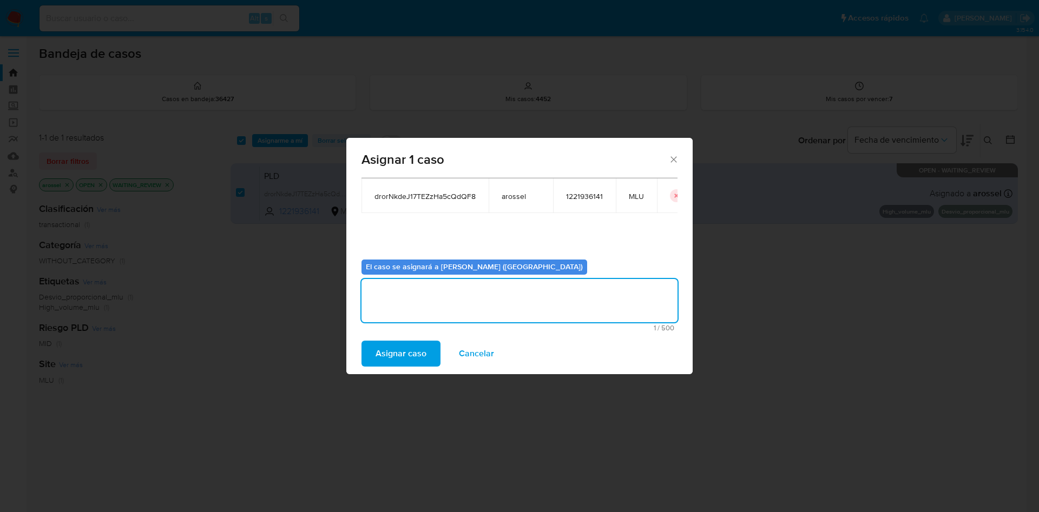
click at [398, 354] on span "Asignar caso" at bounding box center [401, 354] width 51 height 24
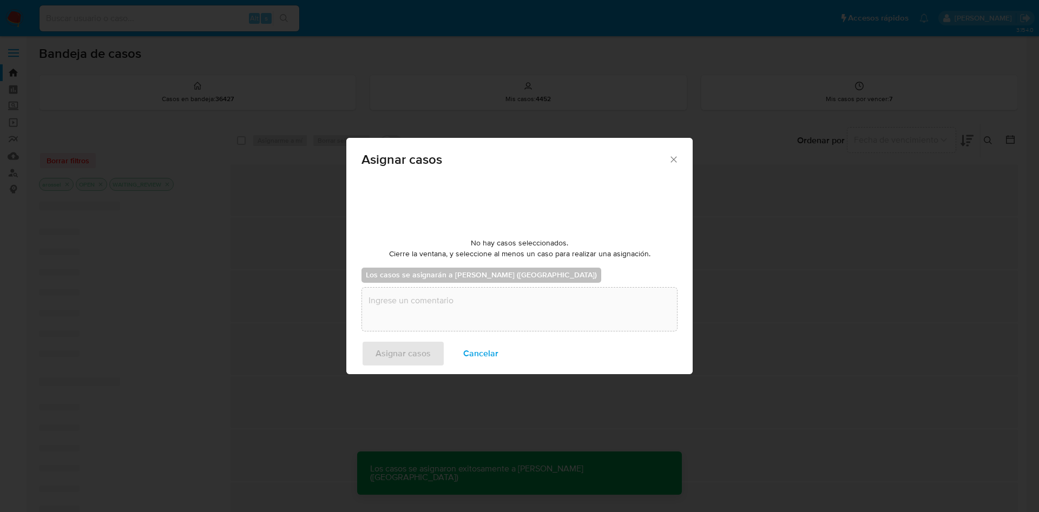
checkbox input "false"
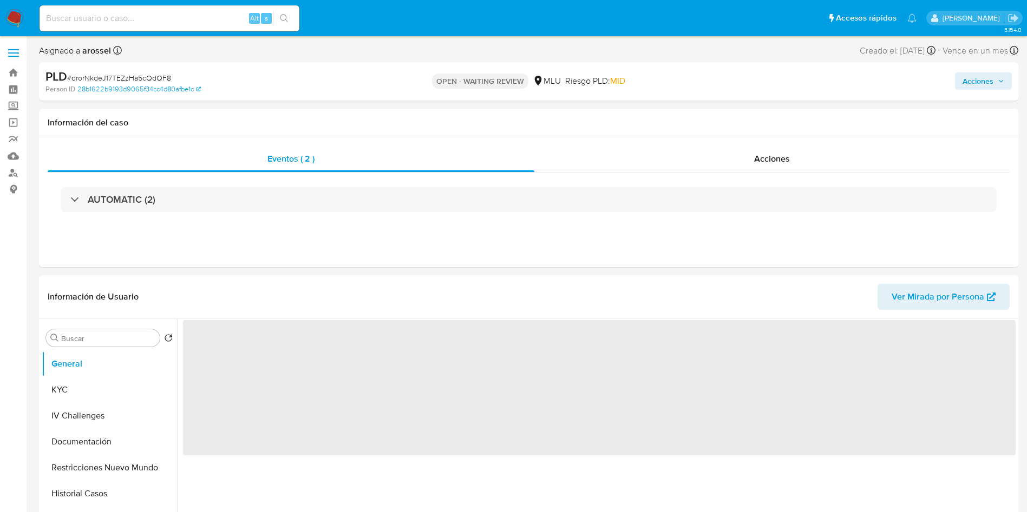
select select "10"
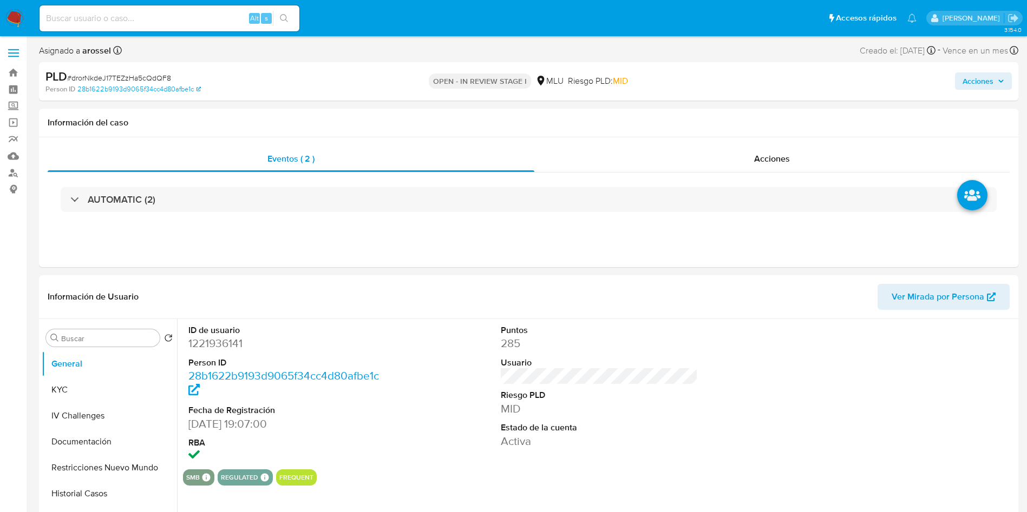
select select "10"
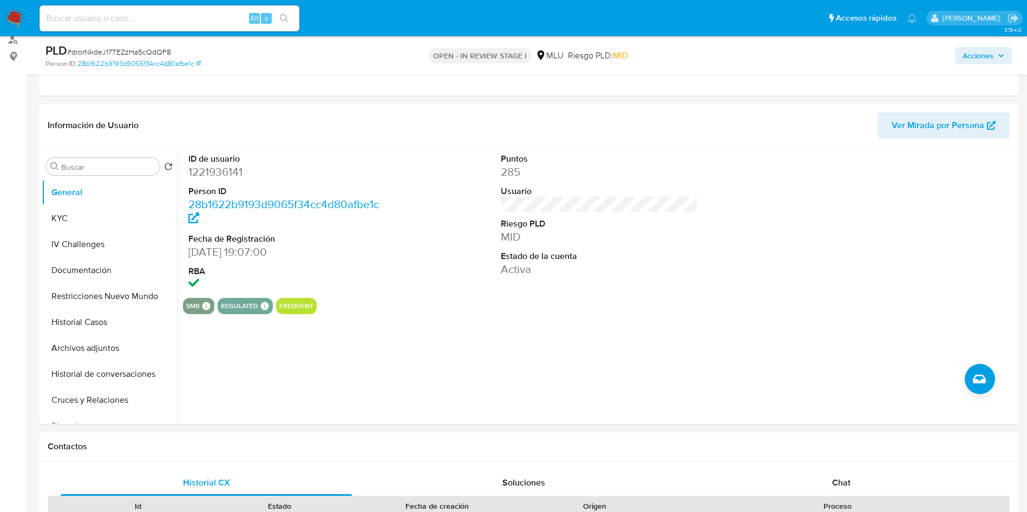
scroll to position [244, 0]
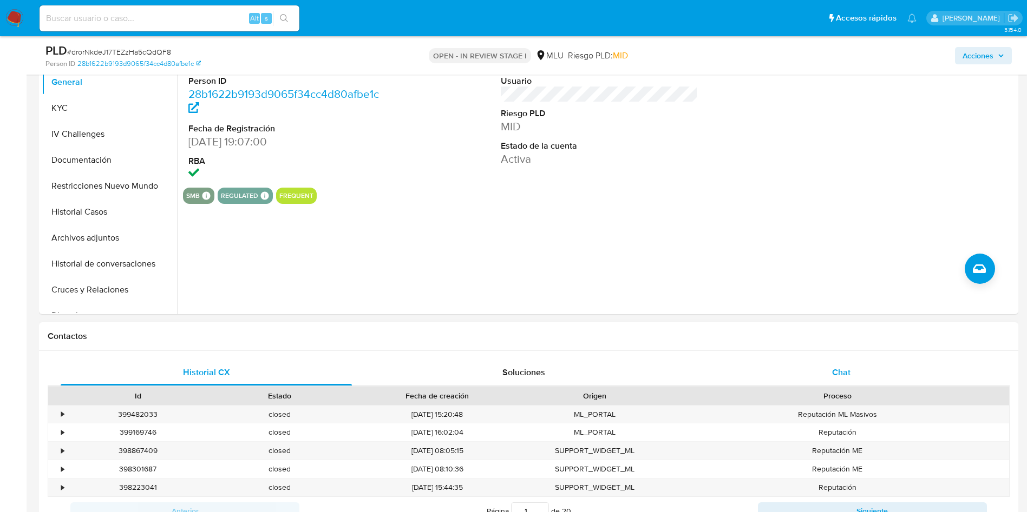
click at [845, 379] on div "Chat" at bounding box center [840, 373] width 291 height 26
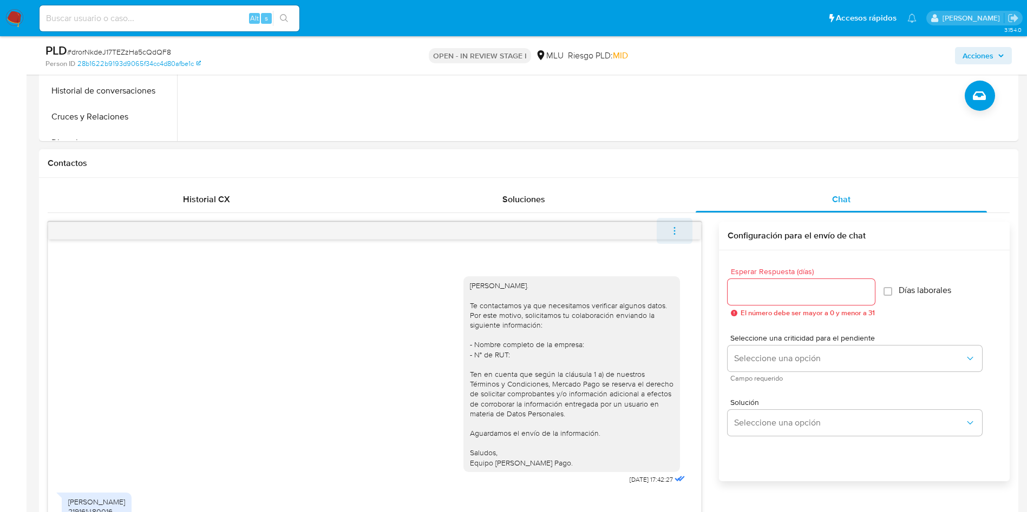
scroll to position [568, 0]
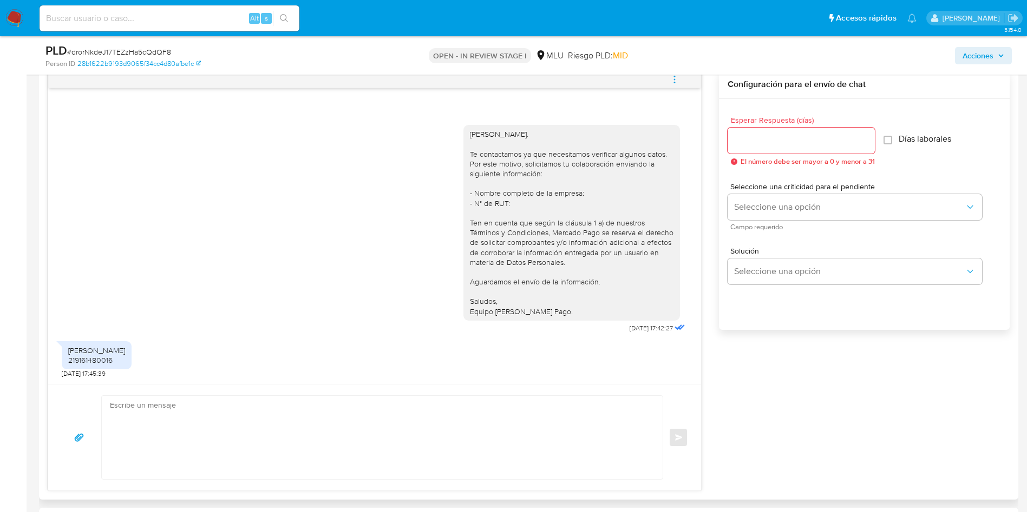
click at [83, 365] on div "[PERSON_NAME] 219161480016" at bounding box center [96, 355] width 57 height 19
copy div "219161480016"
click at [364, 368] on div "Damian scavello 219161480016 15/08/2025 17:45:39" at bounding box center [375, 357] width 626 height 43
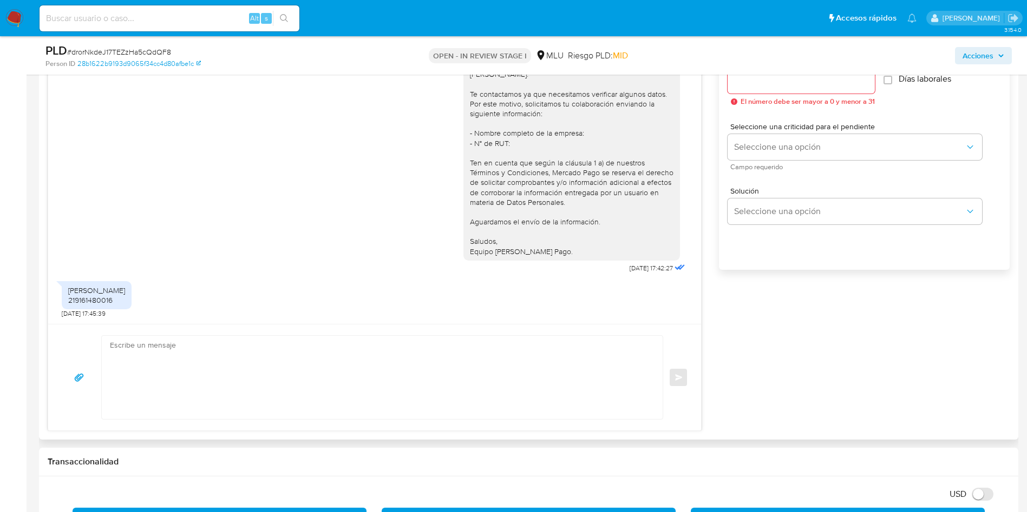
scroll to position [649, 0]
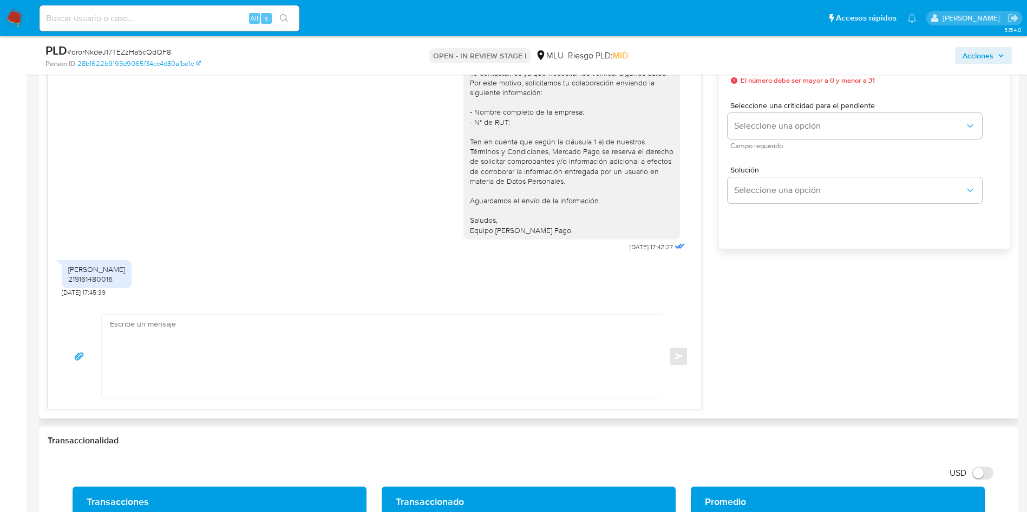
click at [326, 339] on textarea at bounding box center [379, 356] width 539 height 83
paste textarea "¡Muchas gracias por tu respuesta, XXX! Considerando la actividad mantenida en t…"
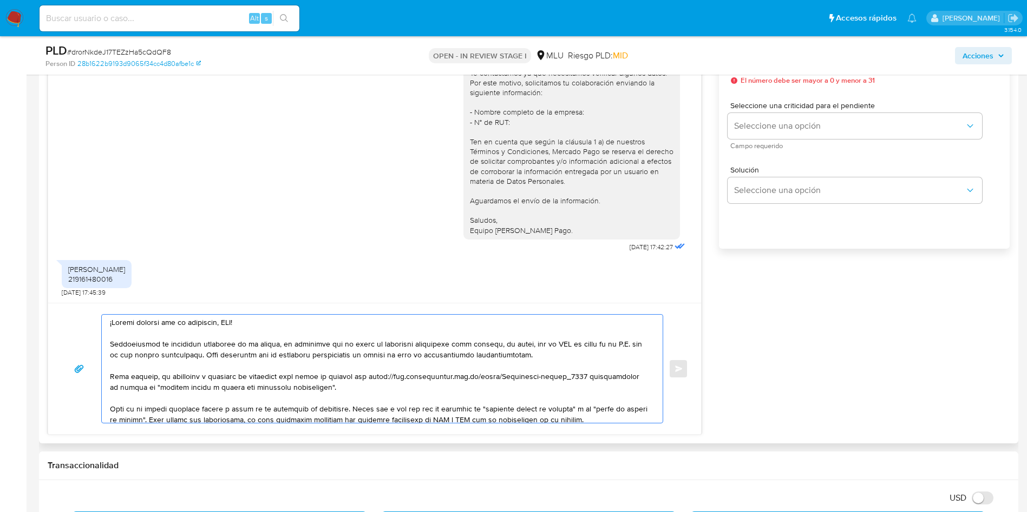
scroll to position [0, 0]
click at [230, 327] on textarea at bounding box center [379, 369] width 539 height 108
click at [233, 327] on textarea at bounding box center [379, 369] width 539 height 108
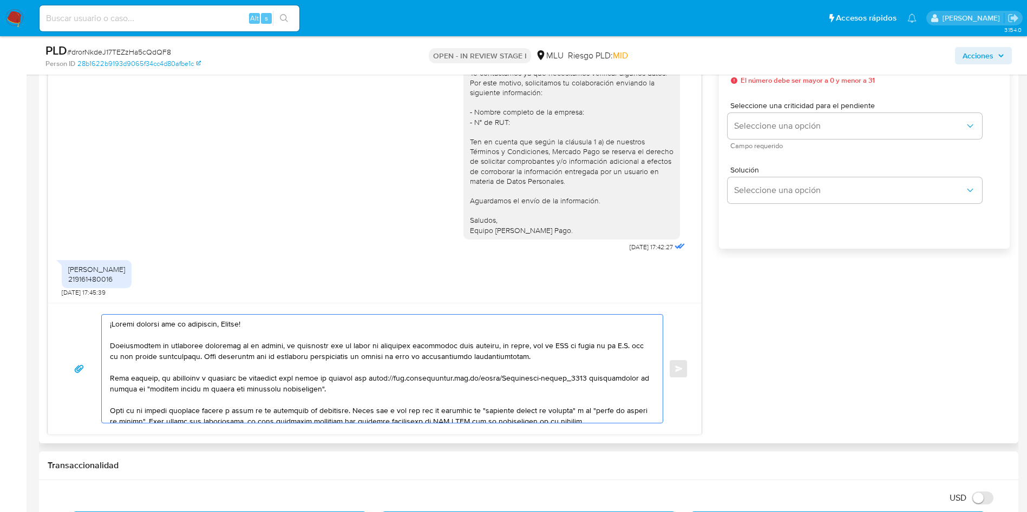
click at [283, 348] on textarea at bounding box center [379, 369] width 539 height 108
click at [294, 365] on textarea at bounding box center [379, 369] width 539 height 108
click at [324, 355] on textarea at bounding box center [379, 369] width 539 height 108
click at [403, 357] on textarea at bounding box center [379, 369] width 539 height 108
drag, startPoint x: 548, startPoint y: 345, endPoint x: 572, endPoint y: 346, distance: 24.4
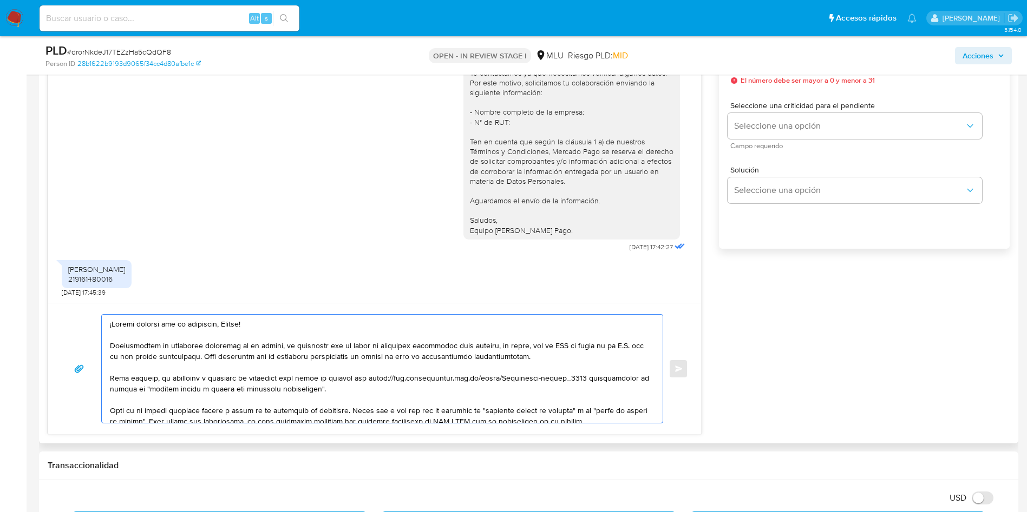
click at [572, 346] on textarea at bounding box center [379, 369] width 539 height 108
click at [91, 276] on div "[PERSON_NAME] 219161480016" at bounding box center [96, 274] width 57 height 19
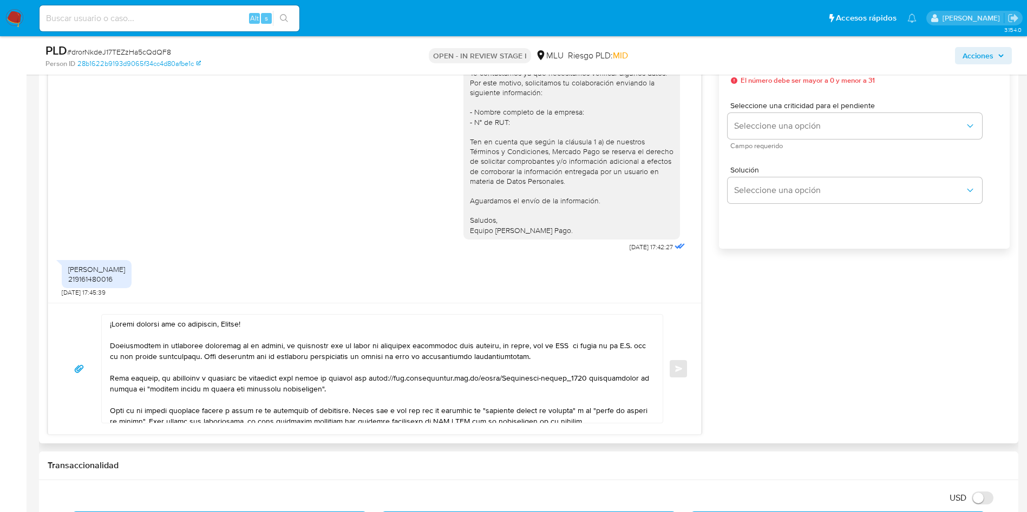
click at [91, 276] on div "Damian scavello 219161480016" at bounding box center [96, 274] width 57 height 19
copy div "219161480016"
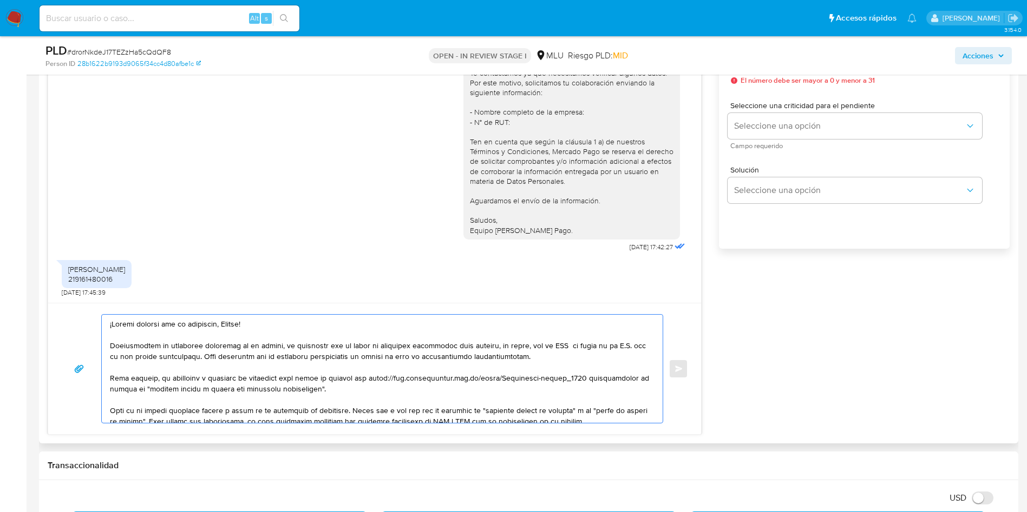
click at [572, 346] on textarea at bounding box center [379, 369] width 539 height 108
paste textarea "219161480016"
click at [199, 370] on textarea at bounding box center [379, 369] width 539 height 108
click at [271, 360] on textarea at bounding box center [379, 369] width 539 height 108
click at [380, 364] on textarea at bounding box center [379, 369] width 539 height 108
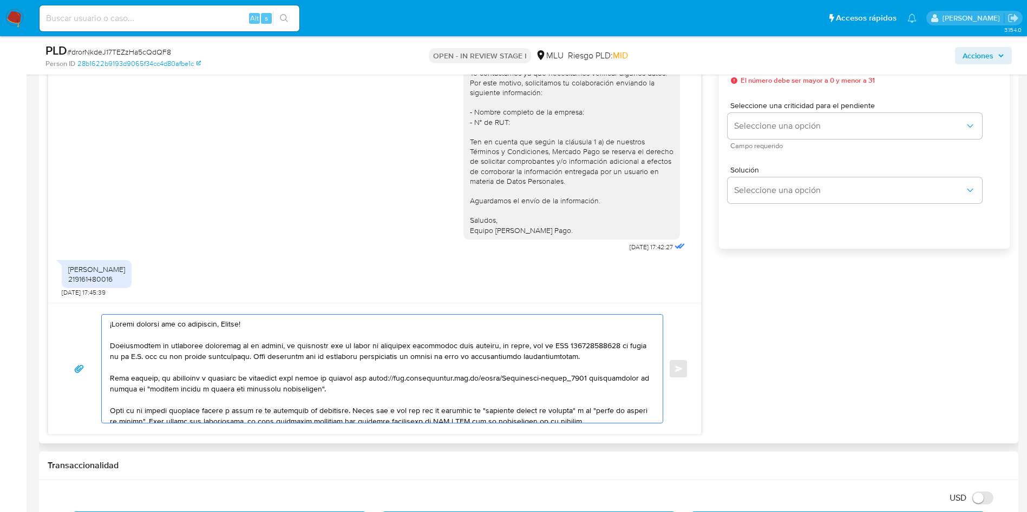
click at [562, 359] on textarea at bounding box center [379, 369] width 539 height 108
click at [382, 389] on textarea at bounding box center [379, 369] width 539 height 108
drag, startPoint x: 397, startPoint y: 393, endPoint x: 401, endPoint y: 390, distance: 5.8
click at [396, 393] on textarea at bounding box center [379, 369] width 539 height 108
click at [477, 389] on textarea at bounding box center [379, 369] width 539 height 108
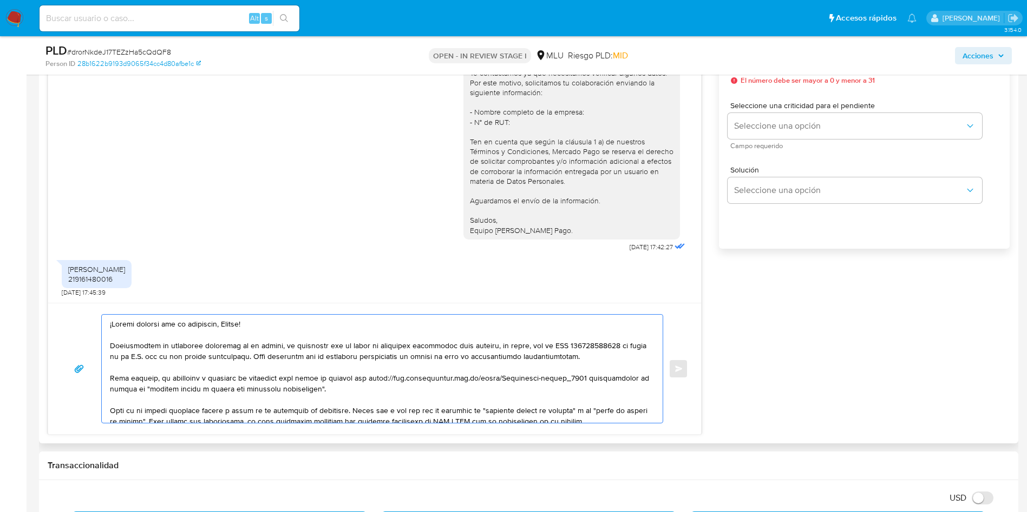
scroll to position [32, 0]
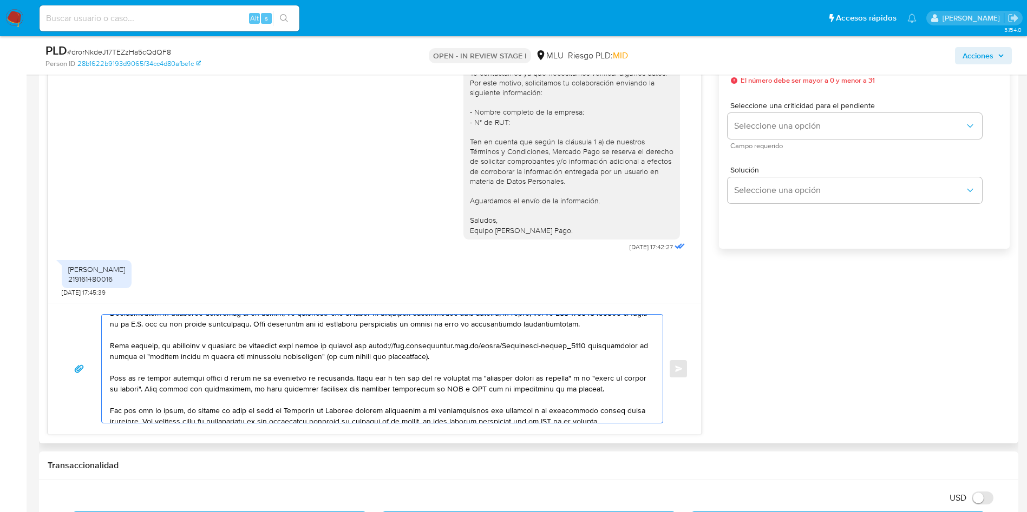
click at [468, 383] on textarea at bounding box center [379, 369] width 539 height 108
click at [199, 398] on textarea at bounding box center [379, 369] width 539 height 108
click at [233, 380] on textarea at bounding box center [379, 369] width 539 height 108
drag, startPoint x: 306, startPoint y: 359, endPoint x: 377, endPoint y: 361, distance: 70.9
click at [377, 361] on textarea at bounding box center [379, 369] width 539 height 108
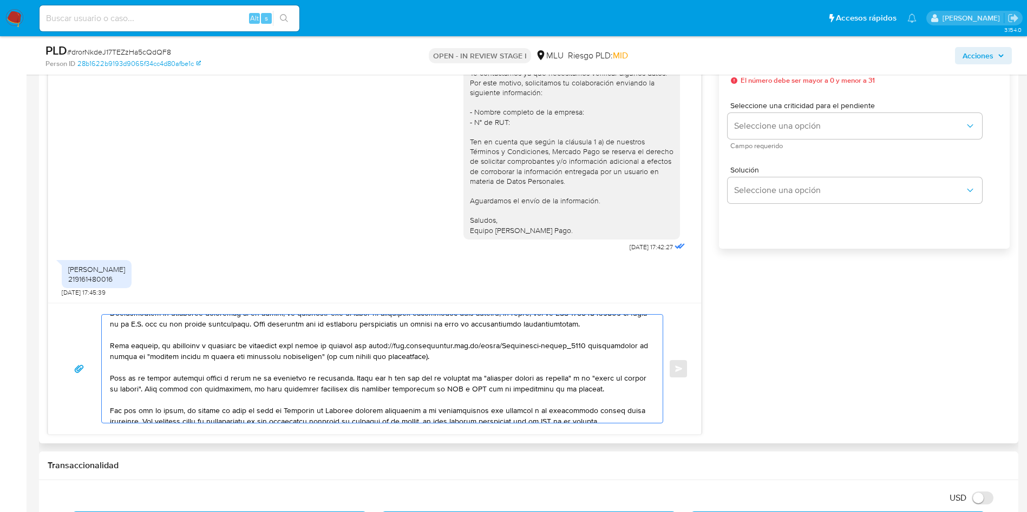
drag, startPoint x: 432, startPoint y: 361, endPoint x: 308, endPoint y: 358, distance: 123.9
click at [308, 358] on textarea at bounding box center [379, 369] width 539 height 108
click at [310, 380] on textarea at bounding box center [379, 369] width 539 height 108
click at [287, 389] on textarea at bounding box center [379, 369] width 539 height 108
click at [329, 388] on textarea at bounding box center [379, 369] width 539 height 108
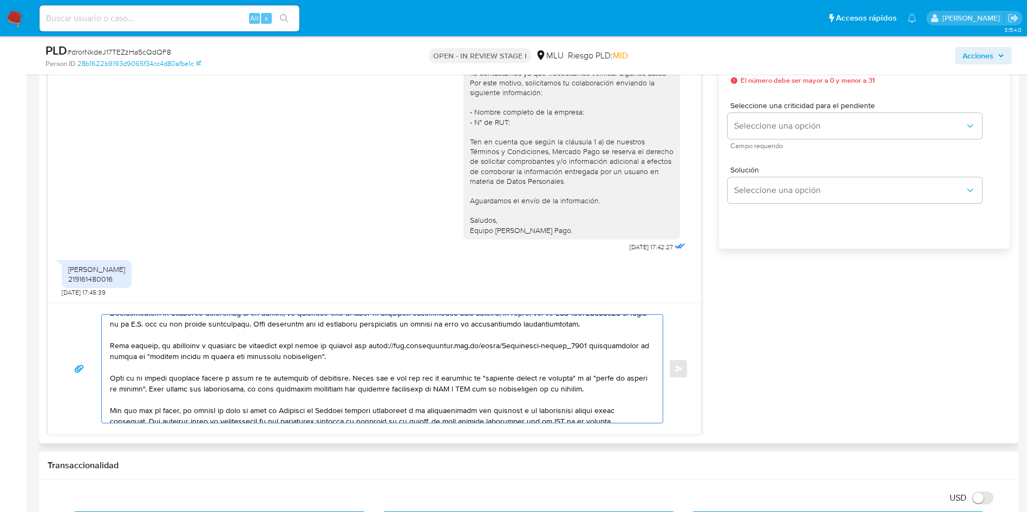
click at [516, 385] on textarea at bounding box center [379, 369] width 539 height 108
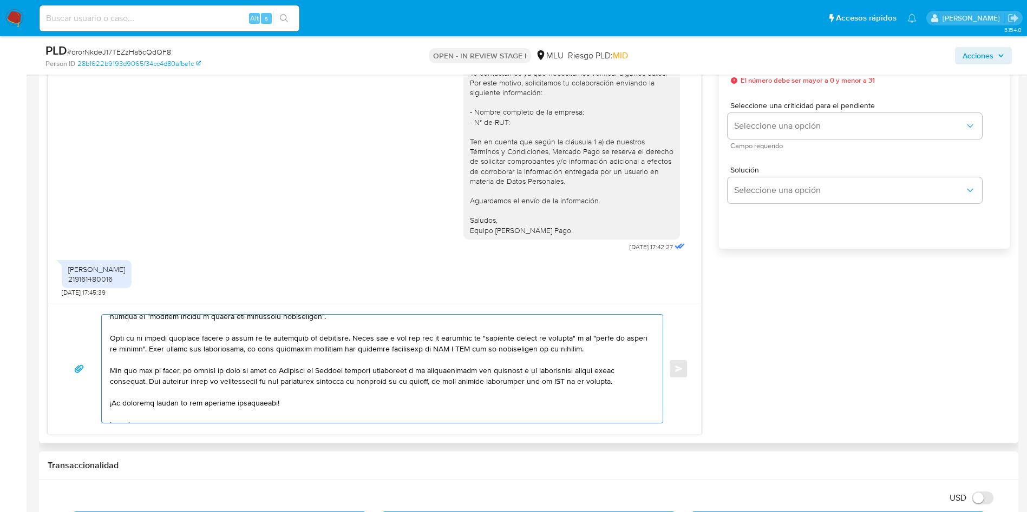
scroll to position [94, 0]
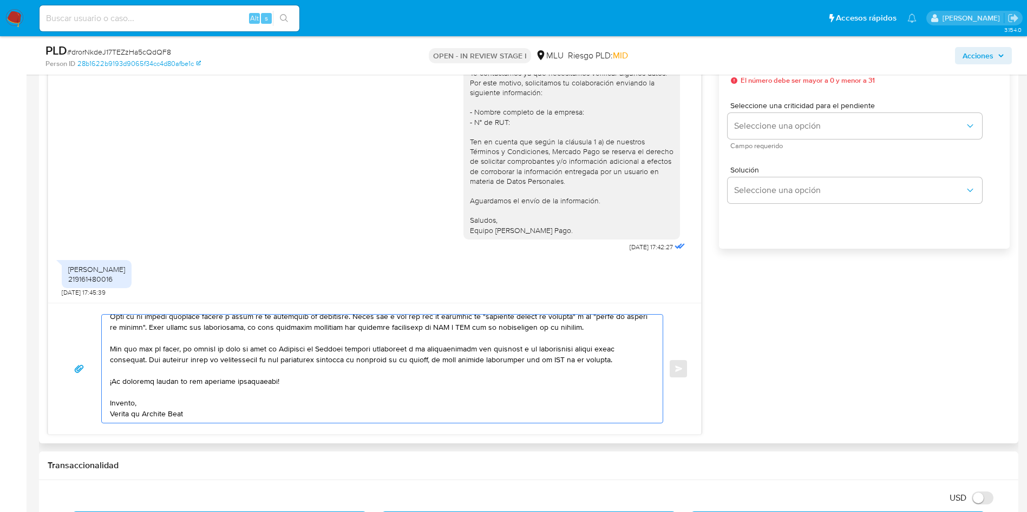
click at [235, 365] on textarea at bounding box center [379, 369] width 539 height 108
click at [479, 357] on textarea at bounding box center [379, 369] width 539 height 108
click at [477, 326] on textarea at bounding box center [379, 369] width 539 height 108
drag, startPoint x: 475, startPoint y: 326, endPoint x: 552, endPoint y: 328, distance: 77.4
click at [552, 328] on textarea at bounding box center [379, 369] width 539 height 108
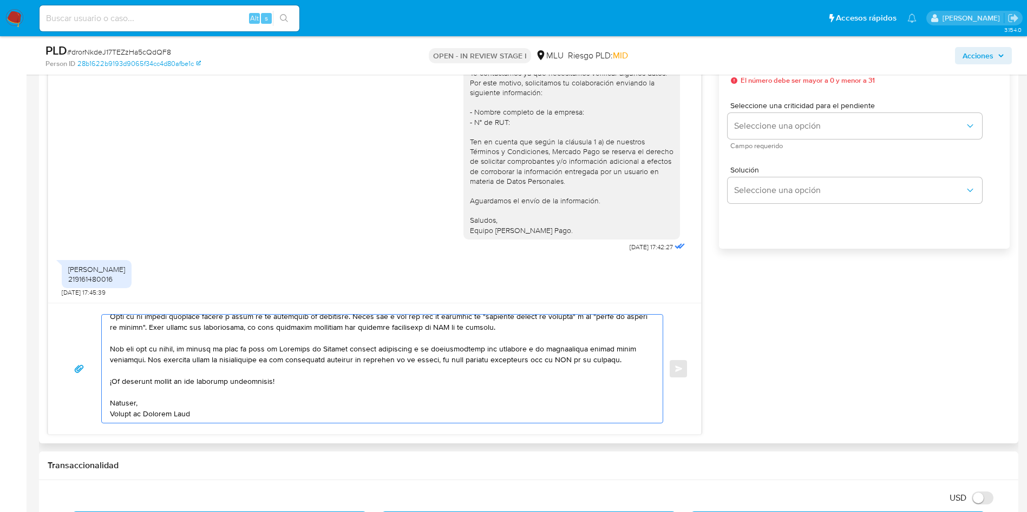
click at [314, 344] on textarea at bounding box center [379, 369] width 539 height 108
click at [352, 347] on textarea at bounding box center [379, 369] width 539 height 108
drag, startPoint x: 372, startPoint y: 326, endPoint x: 374, endPoint y: 334, distance: 8.8
click at [372, 327] on textarea at bounding box center [379, 369] width 539 height 108
click at [391, 348] on textarea at bounding box center [379, 369] width 539 height 108
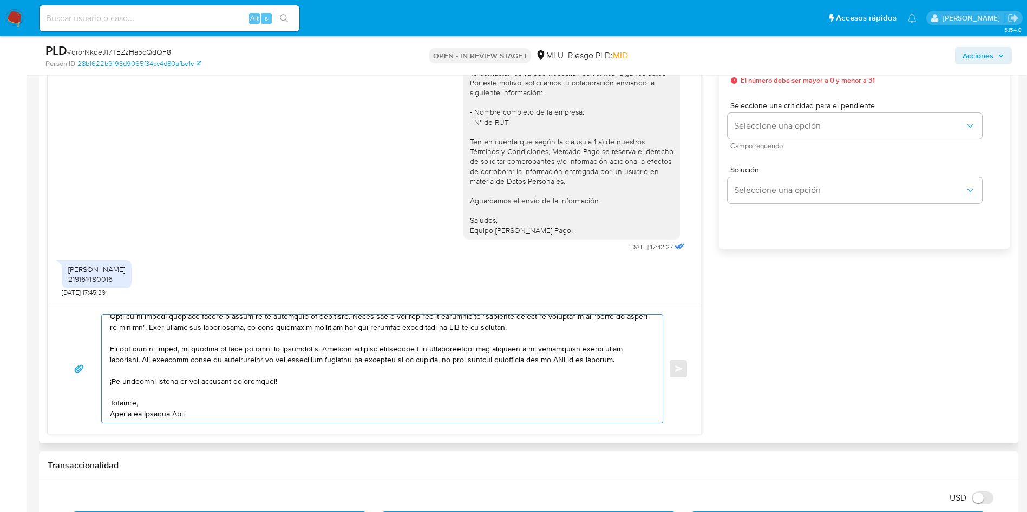
click at [207, 360] on textarea at bounding box center [379, 369] width 539 height 108
click at [289, 371] on textarea at bounding box center [379, 369] width 539 height 108
click at [275, 367] on textarea at bounding box center [379, 369] width 539 height 108
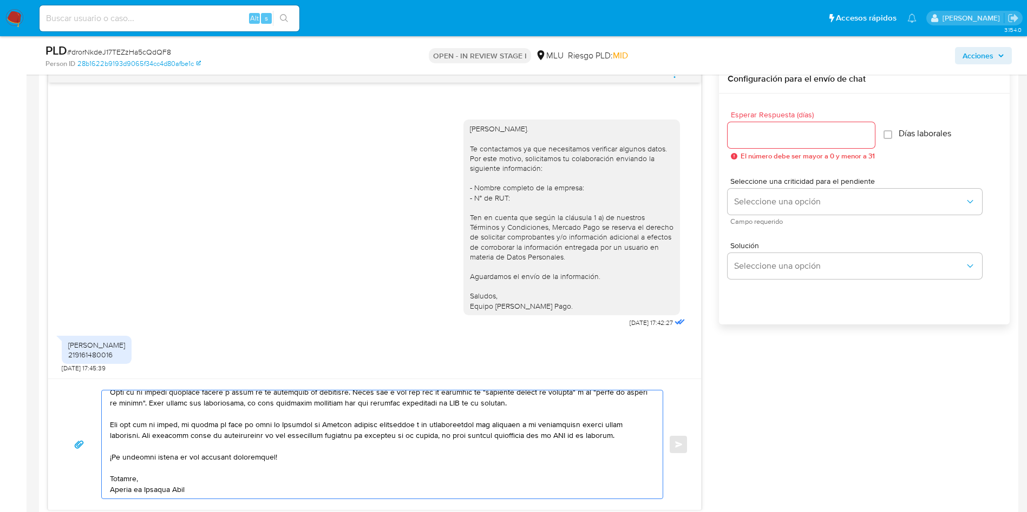
scroll to position [487, 0]
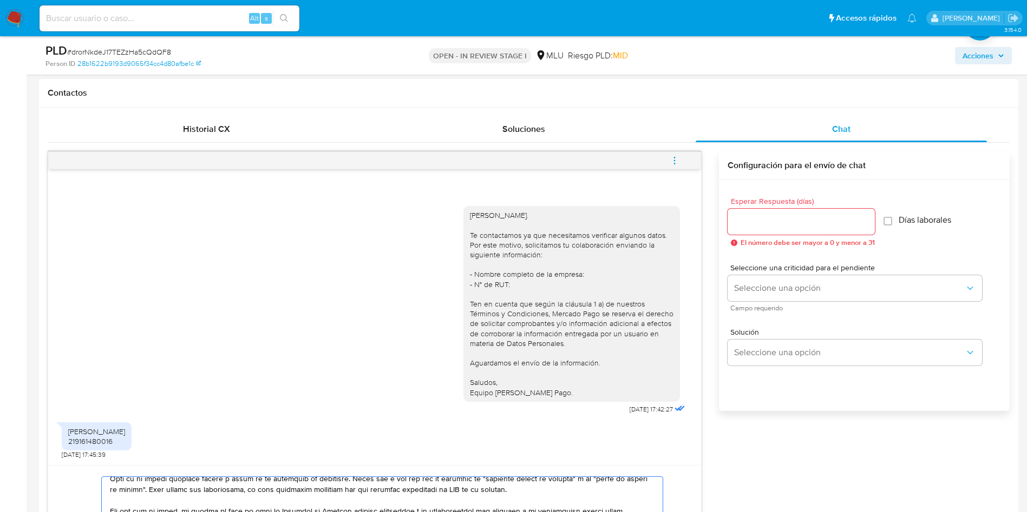
type textarea "¡Muchas gracias por tu respuesta, Damian! Considerando la actividad mantenida e…"
click at [846, 216] on input "Esperar Respuesta (días)" at bounding box center [800, 222] width 147 height 14
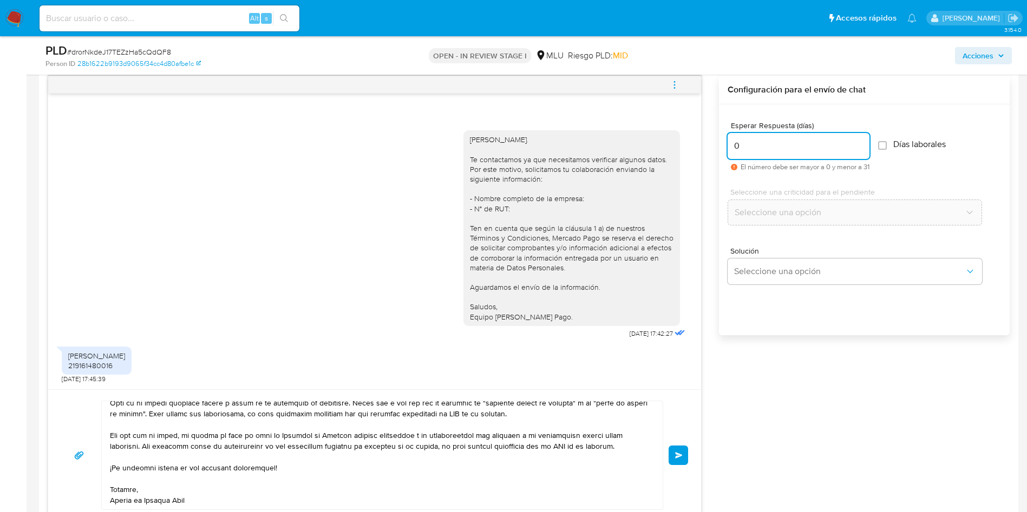
scroll to position [731, 0]
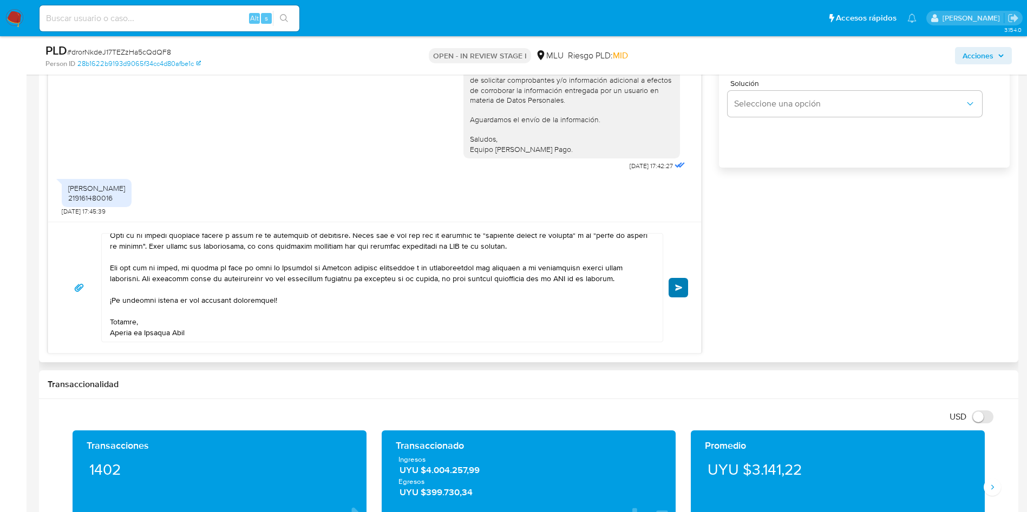
type input "0"
click at [683, 288] on button "Enviar" at bounding box center [677, 287] width 19 height 19
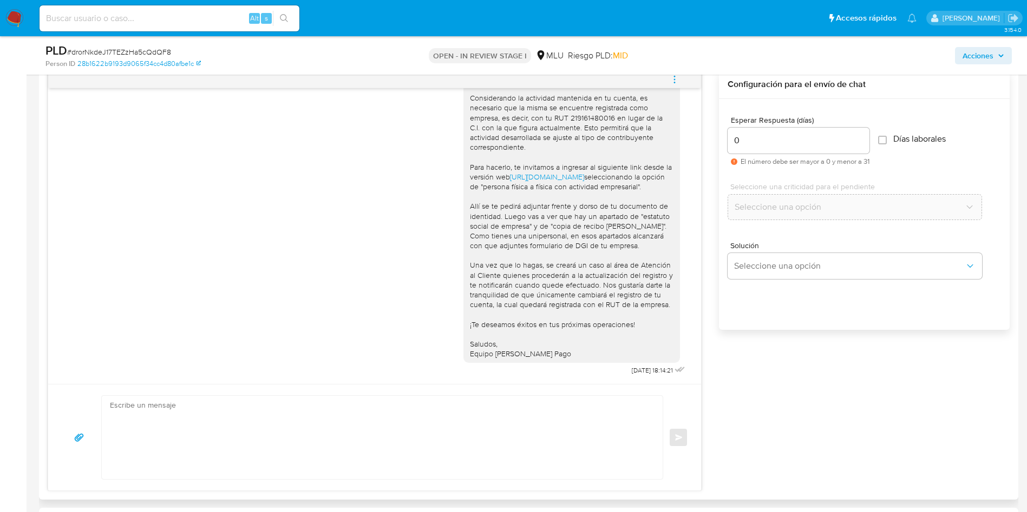
scroll to position [231, 0]
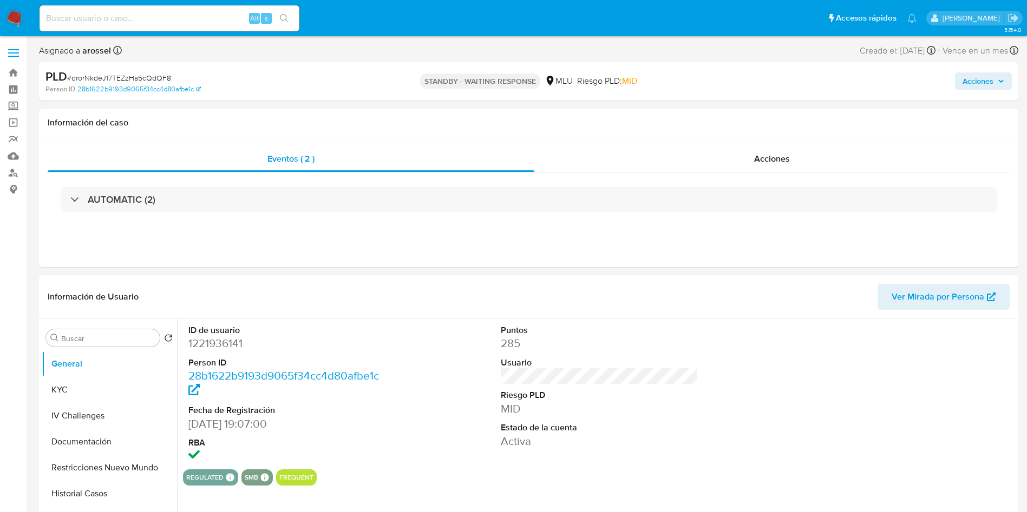
select select "10"
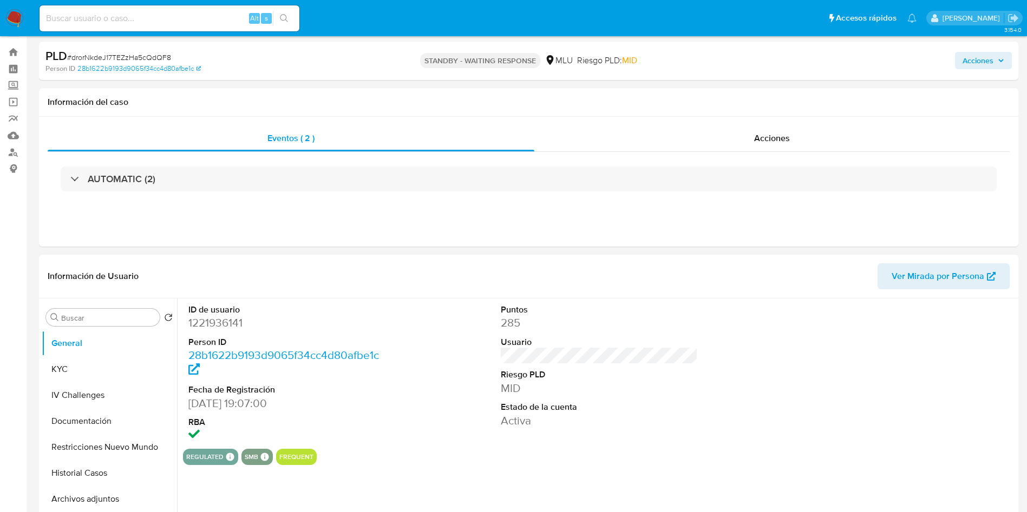
scroll to position [81, 0]
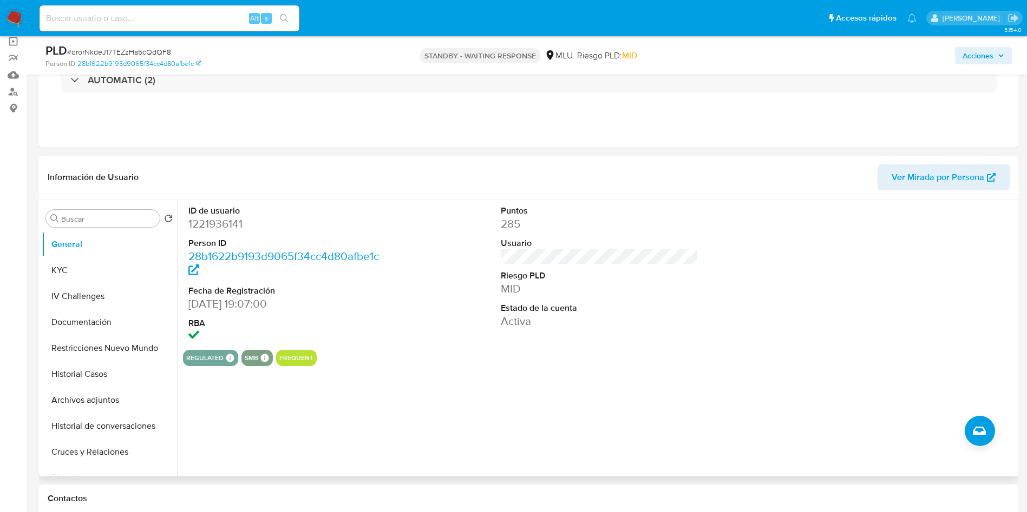
click at [486, 287] on div "ID de usuario 1221936141 Person ID 28b1622b9193d9065f34cc4d80afbe1c Fecha de Re…" at bounding box center [599, 275] width 832 height 150
click at [219, 223] on dd "1221936141" at bounding box center [287, 223] width 198 height 15
copy dd "1221936141"
click at [206, 222] on dd "1221936141" at bounding box center [287, 223] width 198 height 15
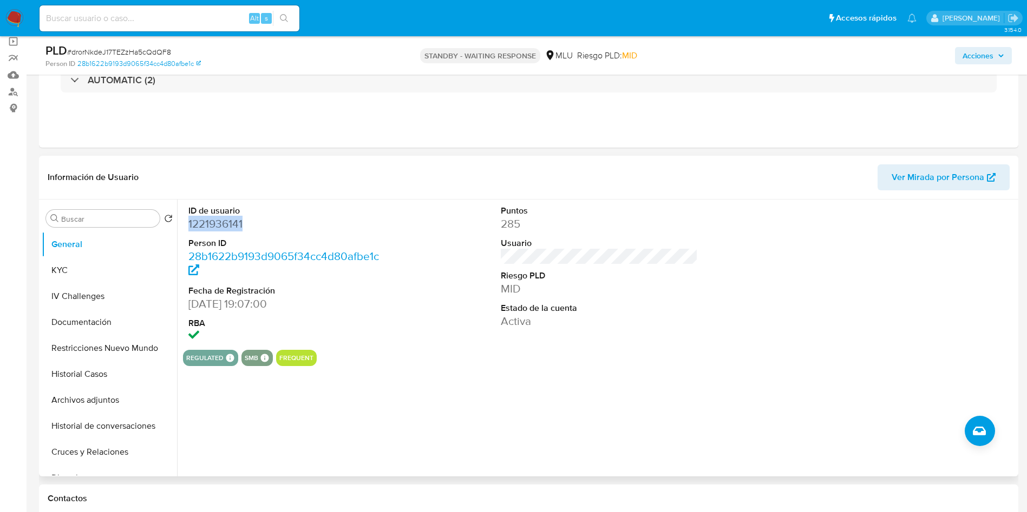
click at [206, 222] on dd "1221936141" at bounding box center [287, 223] width 198 height 15
click at [596, 275] on dt "Riesgo PLD" at bounding box center [600, 276] width 198 height 12
click at [84, 386] on button "Historial Casos" at bounding box center [105, 374] width 127 height 26
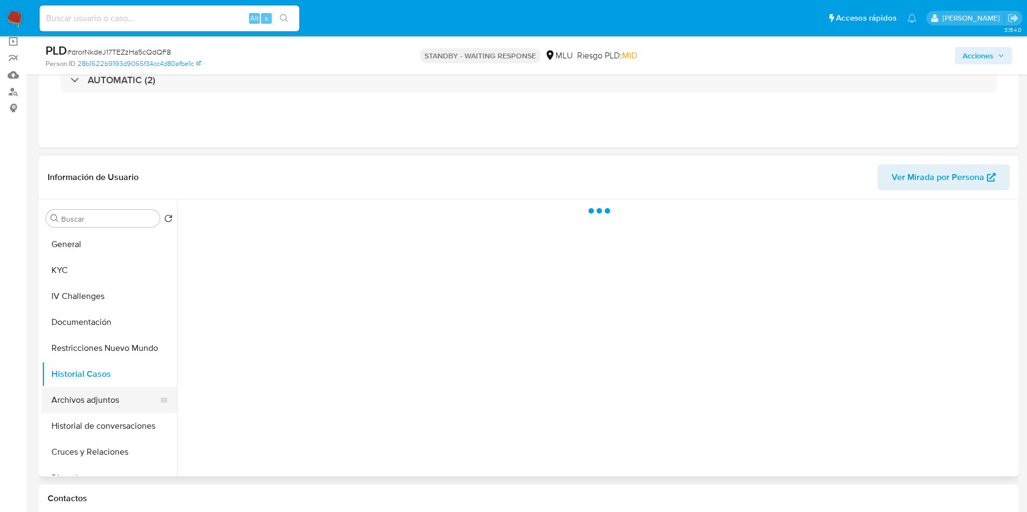
click at [103, 402] on button "Archivos adjuntos" at bounding box center [105, 400] width 127 height 26
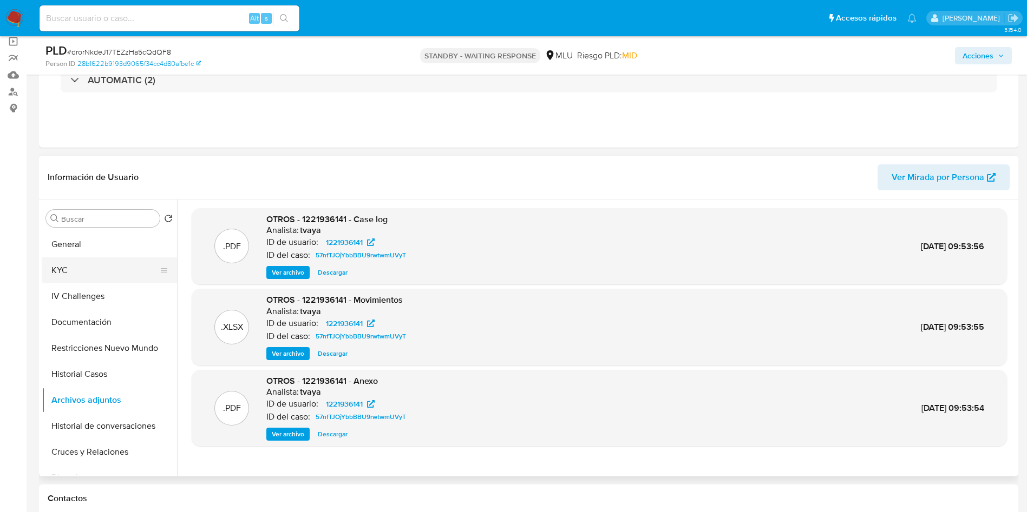
click at [100, 271] on button "KYC" at bounding box center [105, 271] width 127 height 26
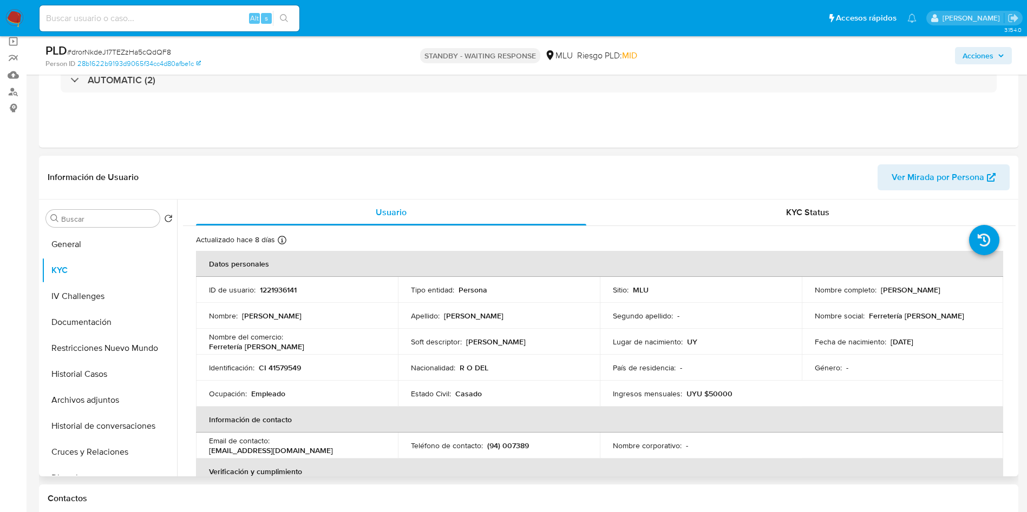
click at [869, 287] on p "Nombre completo :" at bounding box center [845, 290] width 62 height 10
drag, startPoint x: 876, startPoint y: 288, endPoint x: 910, endPoint y: 290, distance: 34.1
click at [957, 297] on td "Nombre completo : [PERSON_NAME]" at bounding box center [902, 290] width 202 height 26
click at [905, 287] on p "[PERSON_NAME]" at bounding box center [910, 290] width 60 height 10
click at [880, 283] on td "Nombre completo : [PERSON_NAME]" at bounding box center [902, 290] width 202 height 26
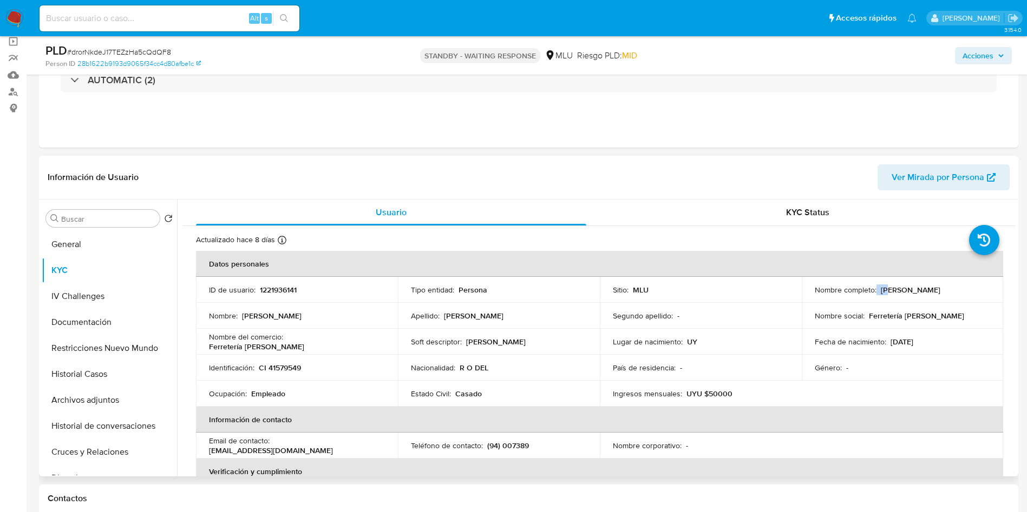
drag, startPoint x: 873, startPoint y: 291, endPoint x: 887, endPoint y: 293, distance: 14.2
click at [887, 292] on div "Nombre completo : [PERSON_NAME]" at bounding box center [902, 290] width 176 height 10
click at [882, 291] on p "[PERSON_NAME]" at bounding box center [910, 290] width 60 height 10
drag, startPoint x: 874, startPoint y: 287, endPoint x: 883, endPoint y: 293, distance: 11.0
click at [874, 287] on div "Nombre completo : [PERSON_NAME]" at bounding box center [902, 290] width 176 height 10
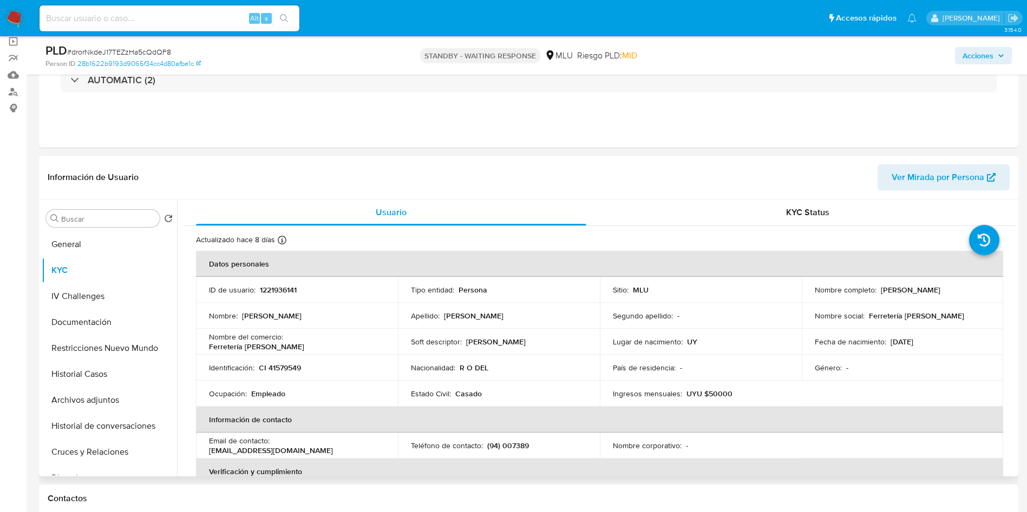
drag, startPoint x: 883, startPoint y: 293, endPoint x: 878, endPoint y: 291, distance: 5.6
click at [883, 293] on p "[PERSON_NAME]" at bounding box center [910, 290] width 60 height 10
drag, startPoint x: 877, startPoint y: 290, endPoint x: 967, endPoint y: 288, distance: 90.4
click at [967, 288] on div "Nombre completo : [PERSON_NAME]" at bounding box center [902, 290] width 176 height 10
copy p "[PERSON_NAME]"
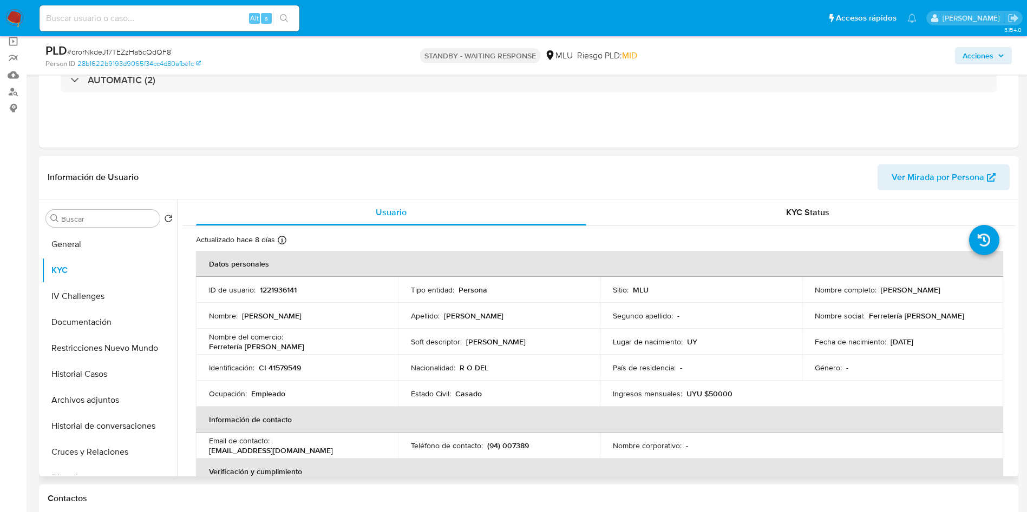
click at [236, 178] on header "Información de Usuario Ver Mirada por Persona" at bounding box center [529, 178] width 962 height 26
click at [290, 291] on p "1221936141" at bounding box center [278, 290] width 37 height 10
copy p "1221936141"
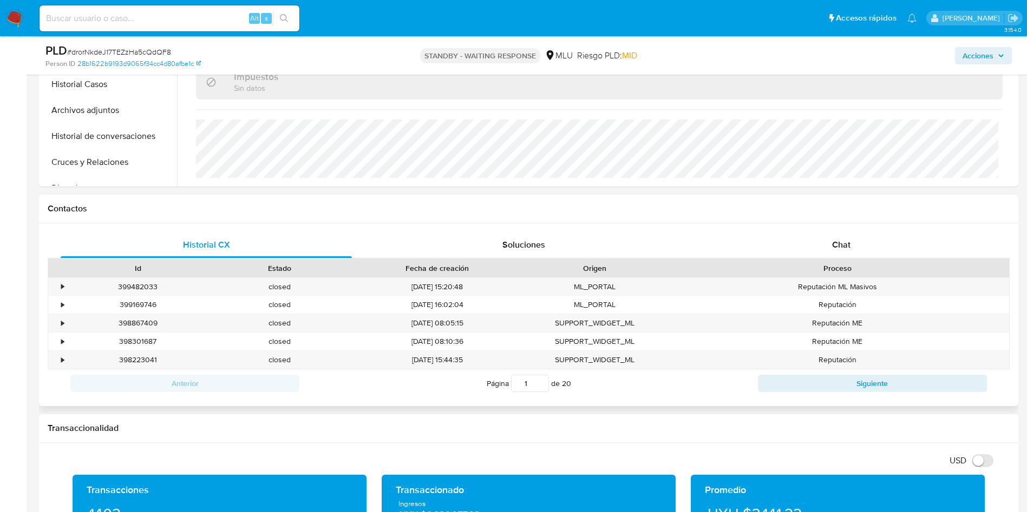
scroll to position [487, 0]
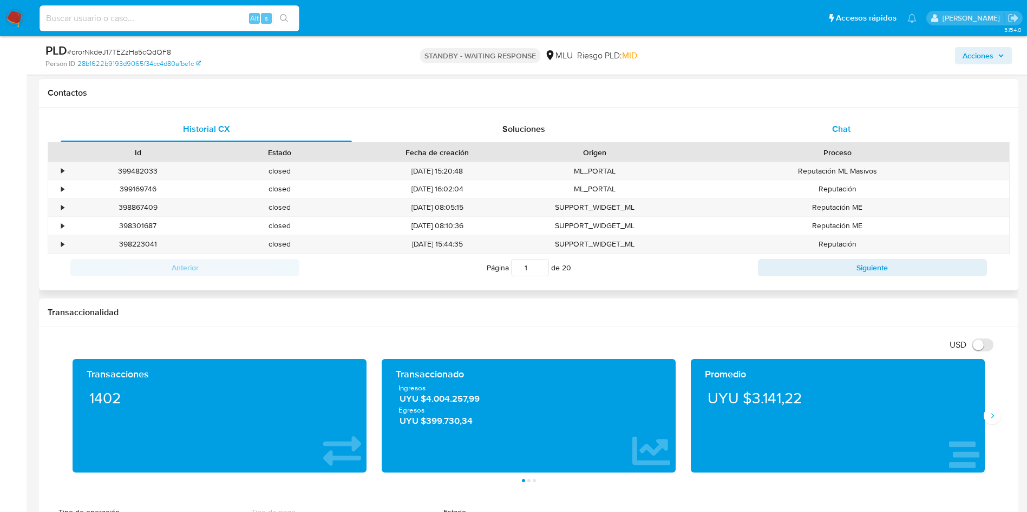
click at [863, 128] on div "Chat" at bounding box center [840, 129] width 291 height 26
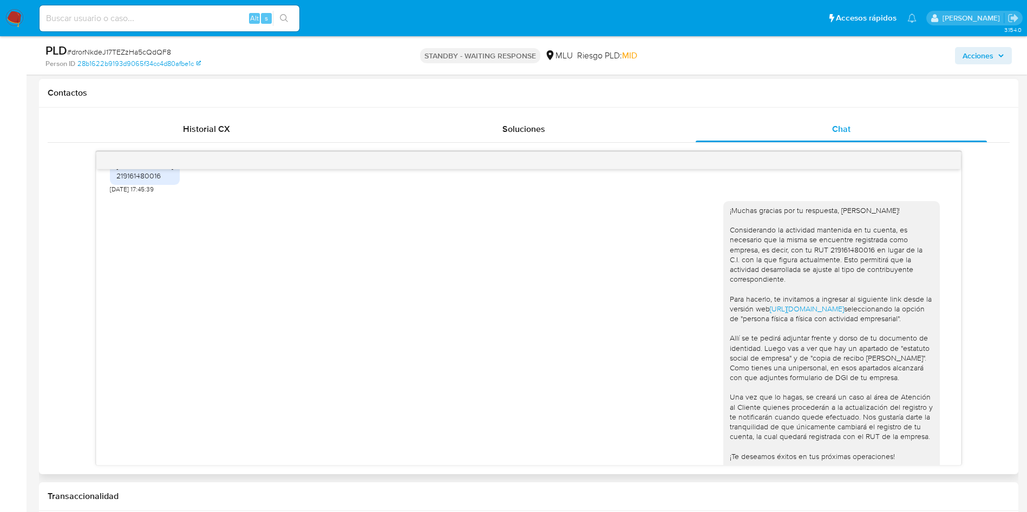
scroll to position [150, 0]
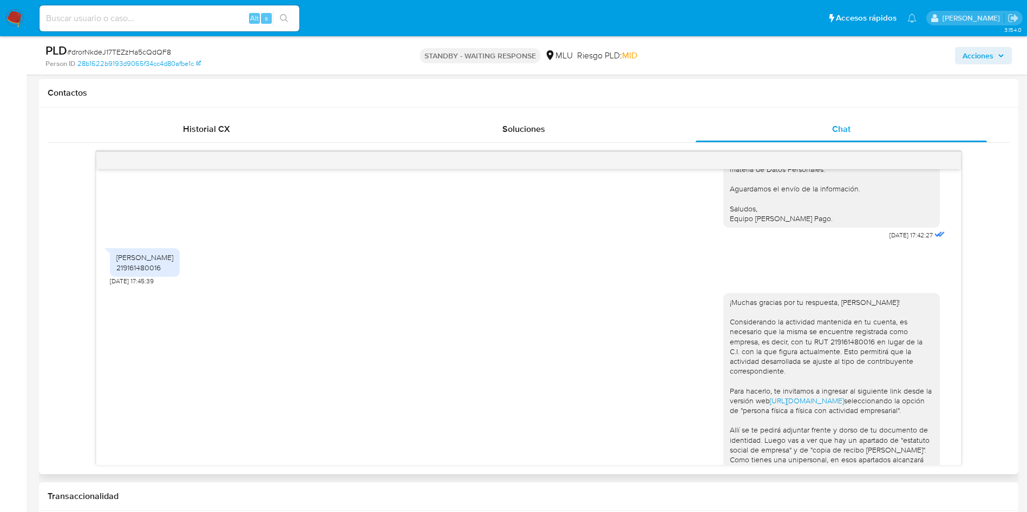
click at [139, 268] on div "[PERSON_NAME] 219161480016" at bounding box center [144, 262] width 57 height 19
click at [138, 268] on div "[PERSON_NAME] 219161480016" at bounding box center [144, 262] width 57 height 19
copy div "219161480016"
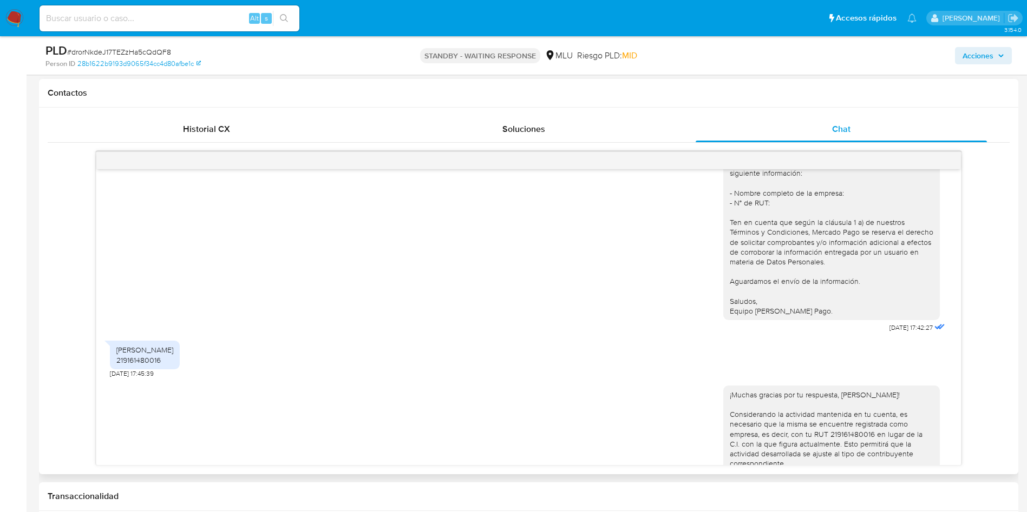
scroll to position [81, 0]
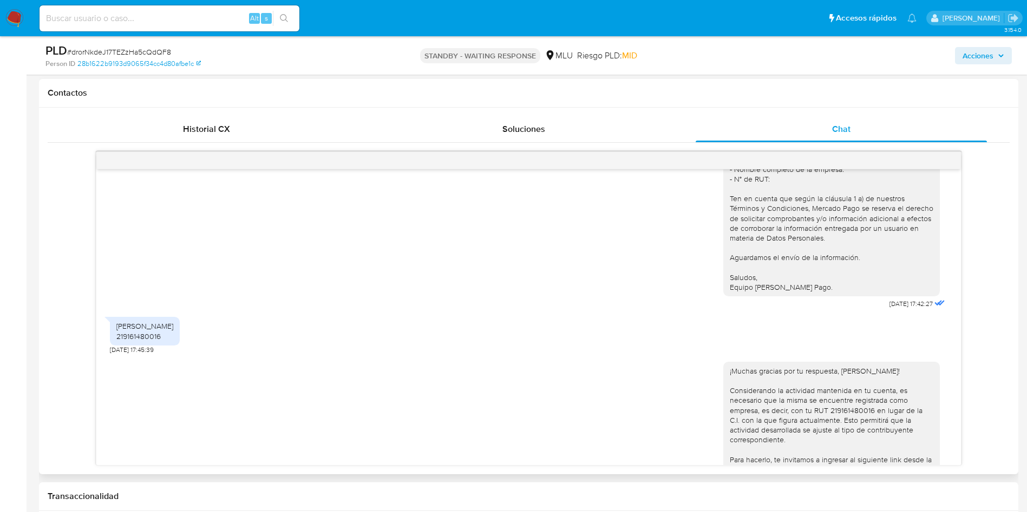
click at [258, 278] on div "[PERSON_NAME]. Te contactamos ya que necesitamos verificar algunos datos. Por e…" at bounding box center [528, 203] width 837 height 219
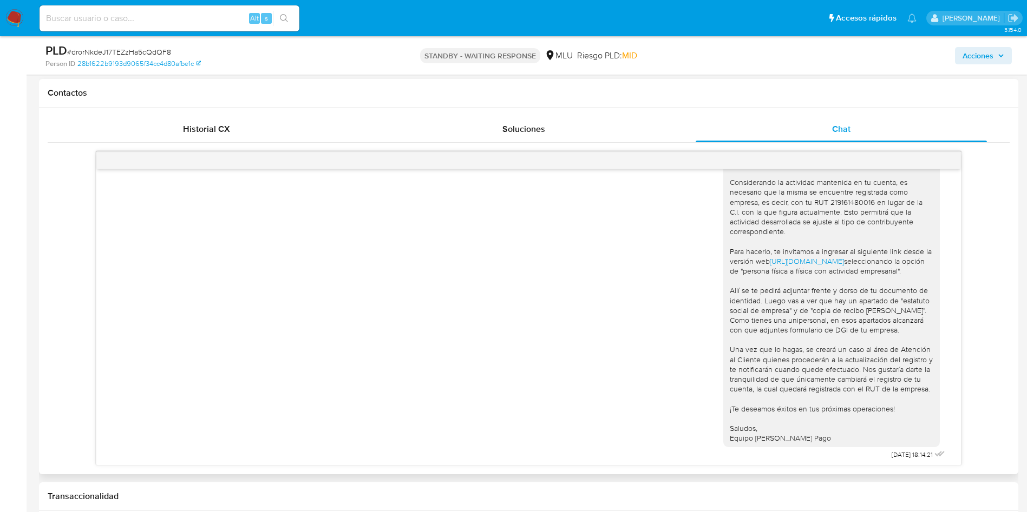
scroll to position [312, 0]
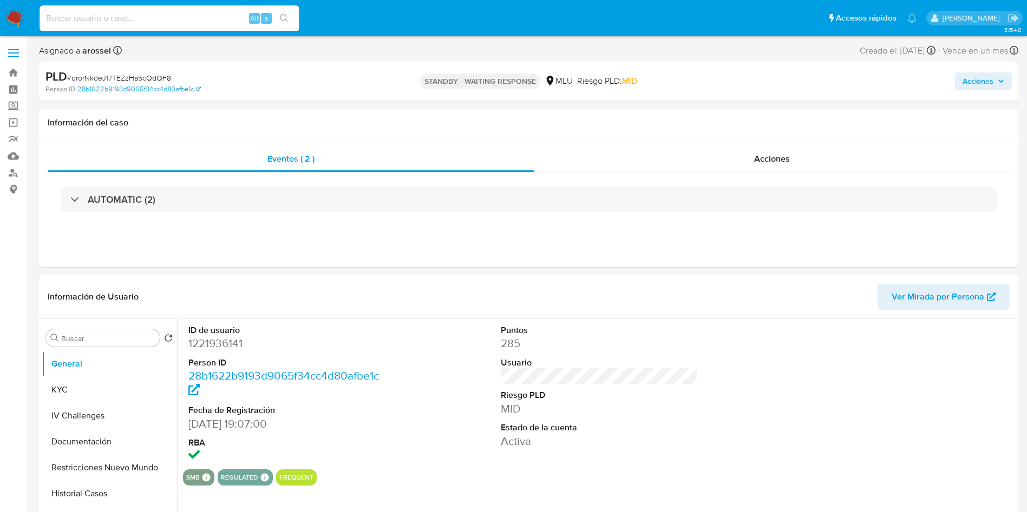
select select "10"
click at [746, 158] on div "Acciones" at bounding box center [771, 159] width 475 height 26
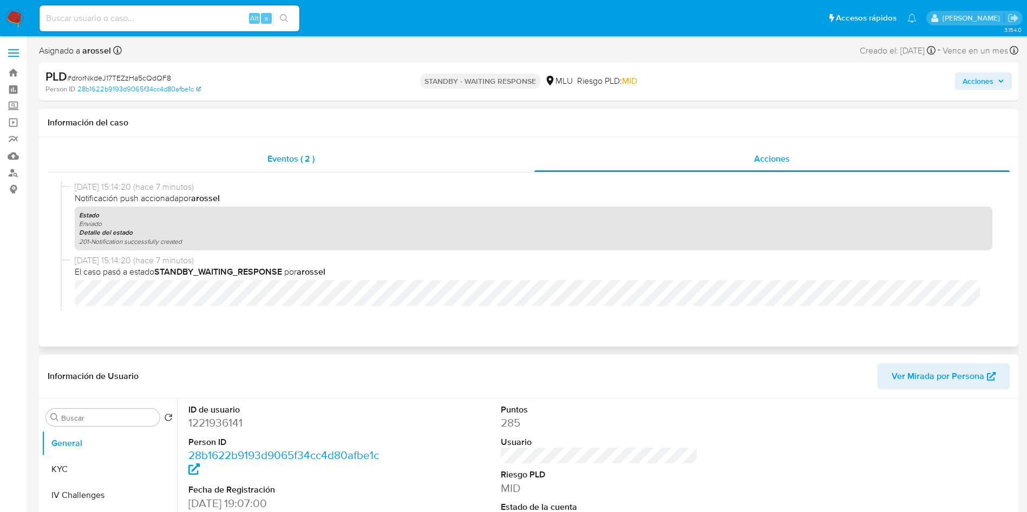
click at [261, 159] on div "Eventos ( 2 )" at bounding box center [291, 159] width 486 height 26
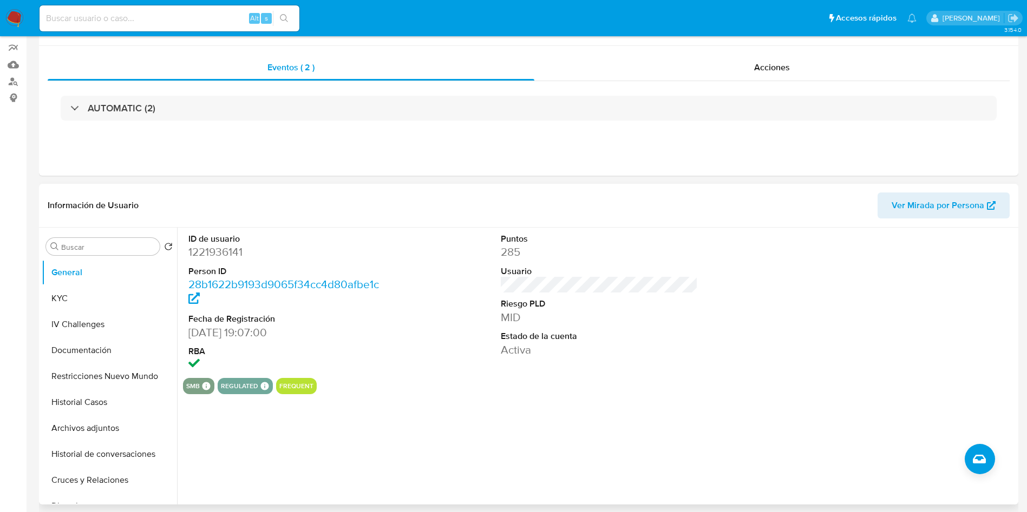
scroll to position [162, 0]
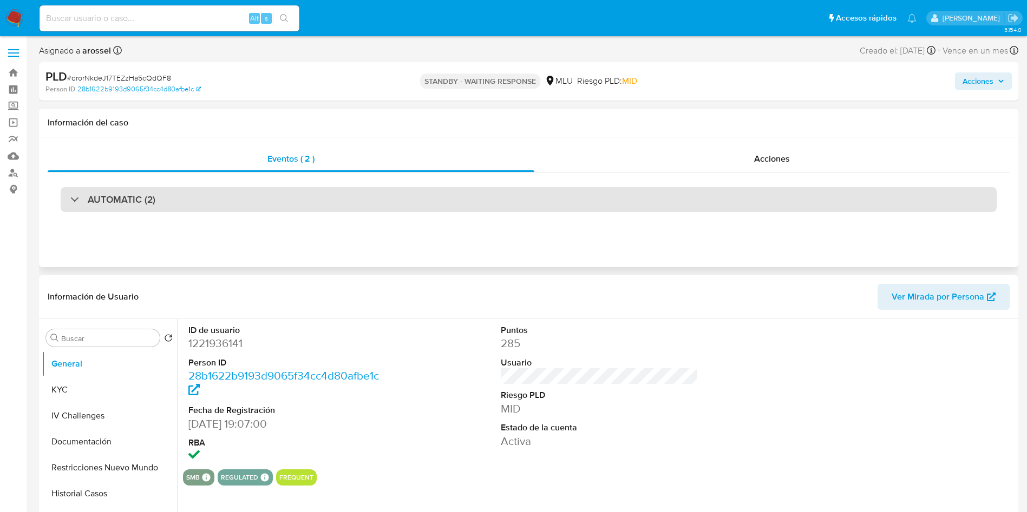
select select "10"
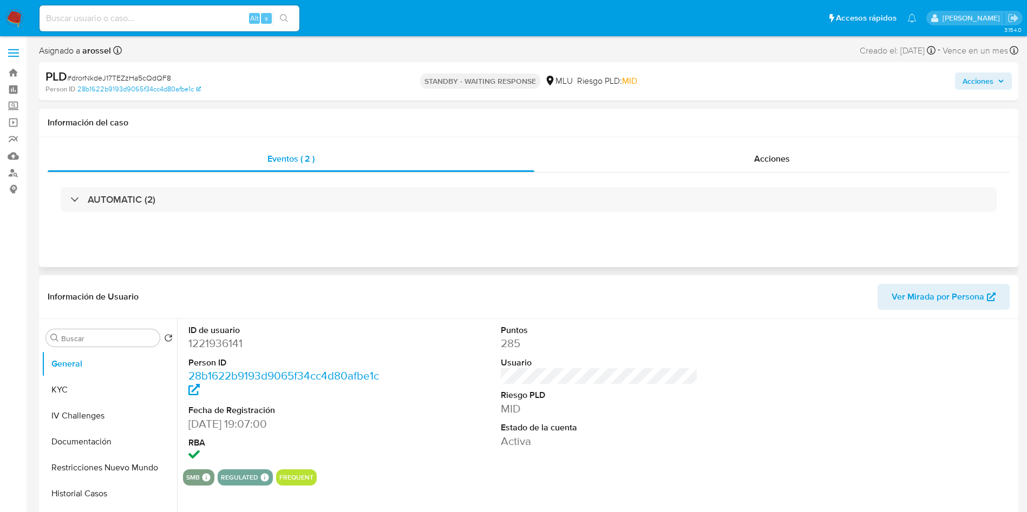
click at [795, 177] on div "AUTOMATIC (2)" at bounding box center [529, 200] width 962 height 54
click at [794, 157] on div "Acciones" at bounding box center [771, 159] width 475 height 26
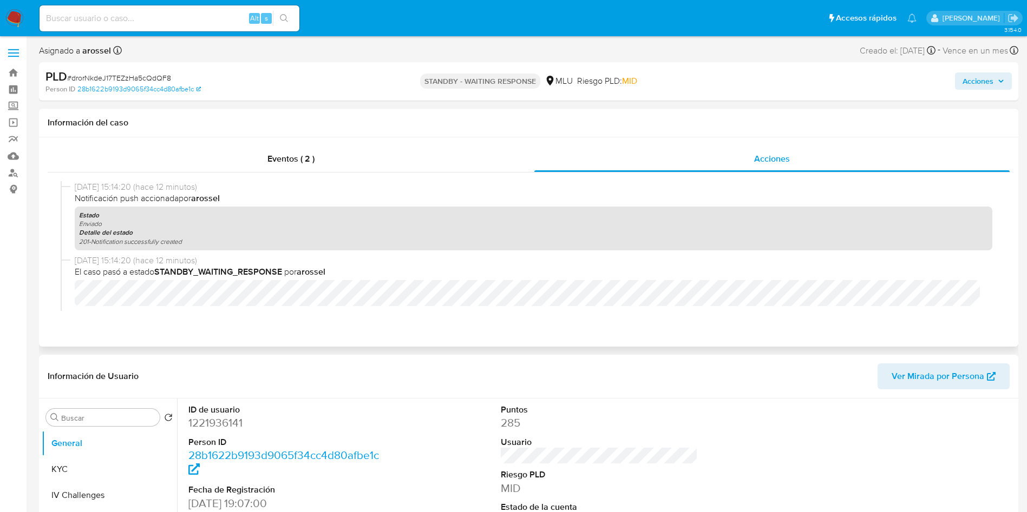
scroll to position [81, 0]
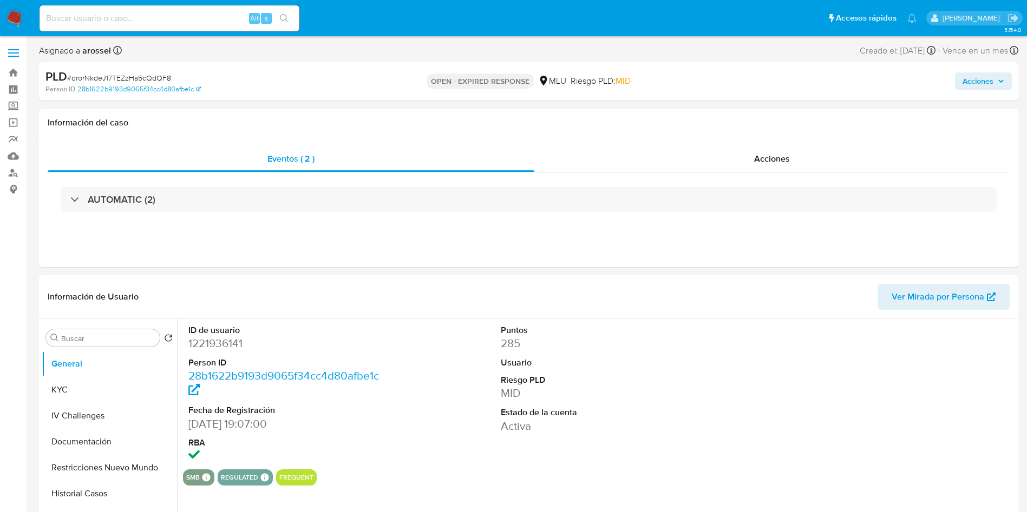
select select "10"
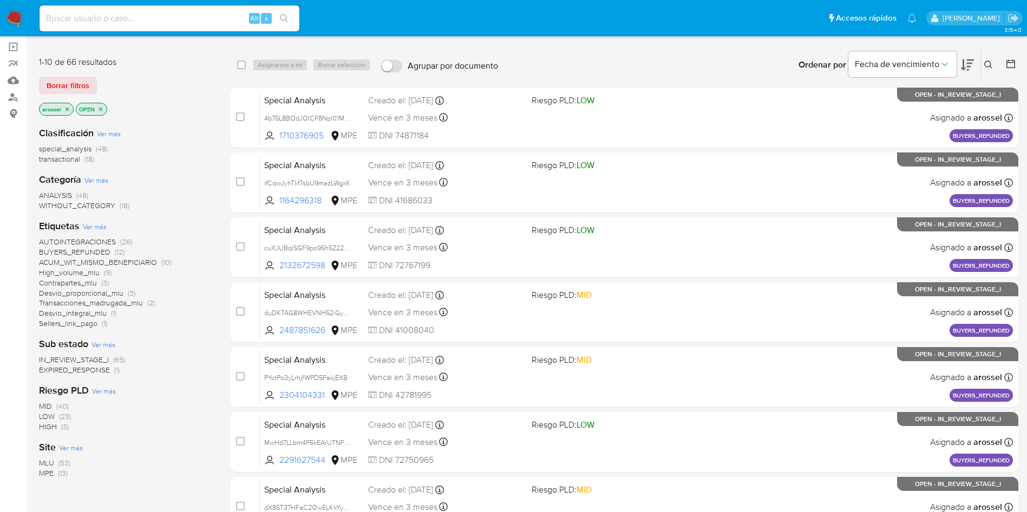
scroll to position [162, 0]
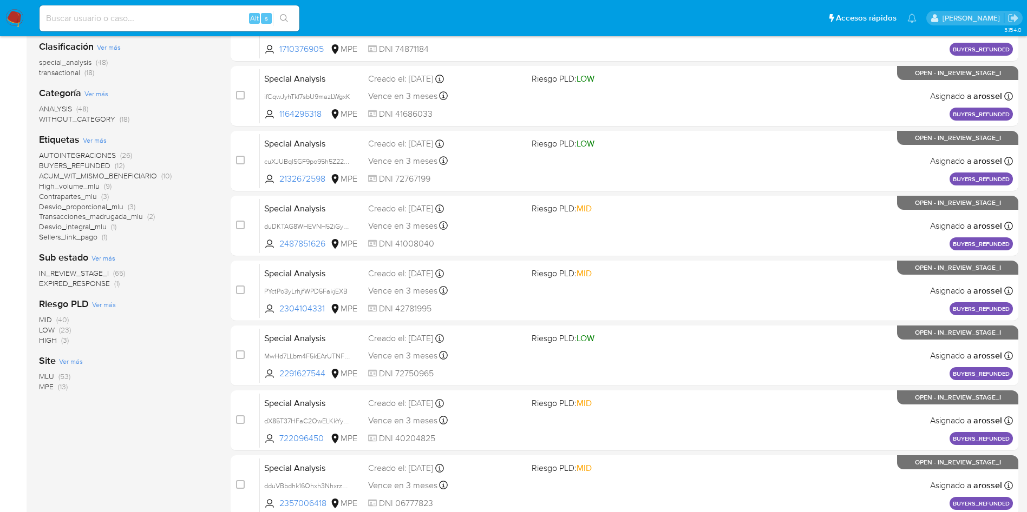
click at [93, 282] on span "EXPIRED_RESPONSE" at bounding box center [74, 283] width 71 height 11
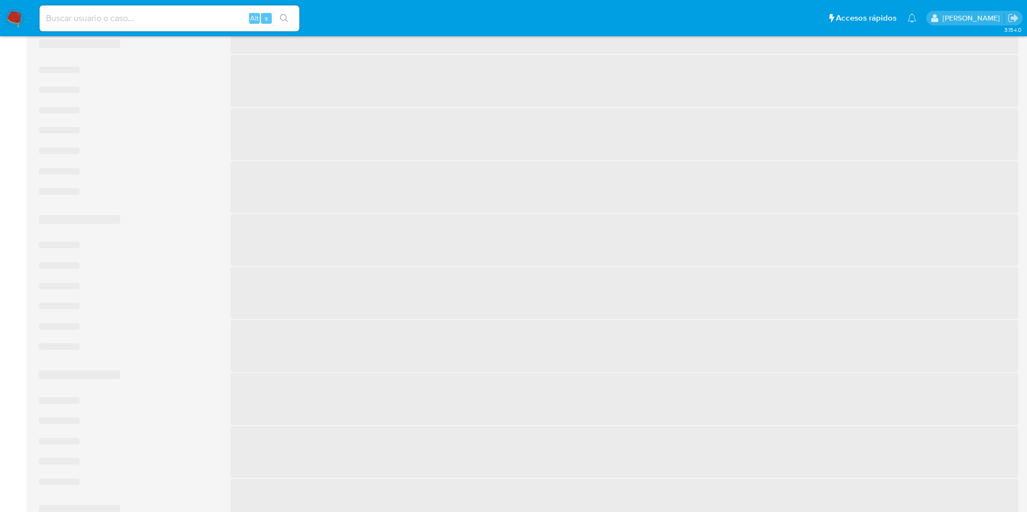
scroll to position [108, 0]
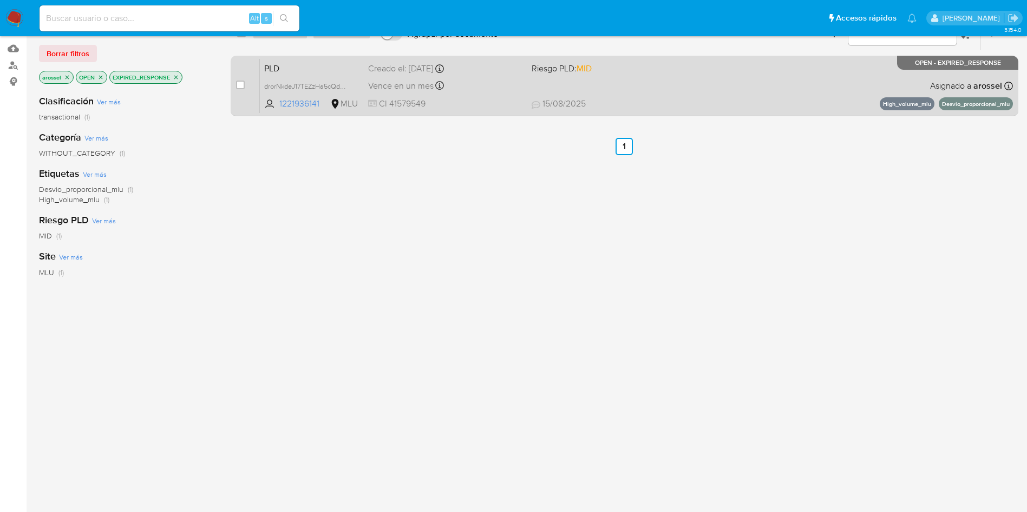
click at [242, 80] on div "case-item-checkbox" at bounding box center [240, 85] width 9 height 11
click at [238, 86] on input "checkbox" at bounding box center [240, 85] width 9 height 9
checkbox input "true"
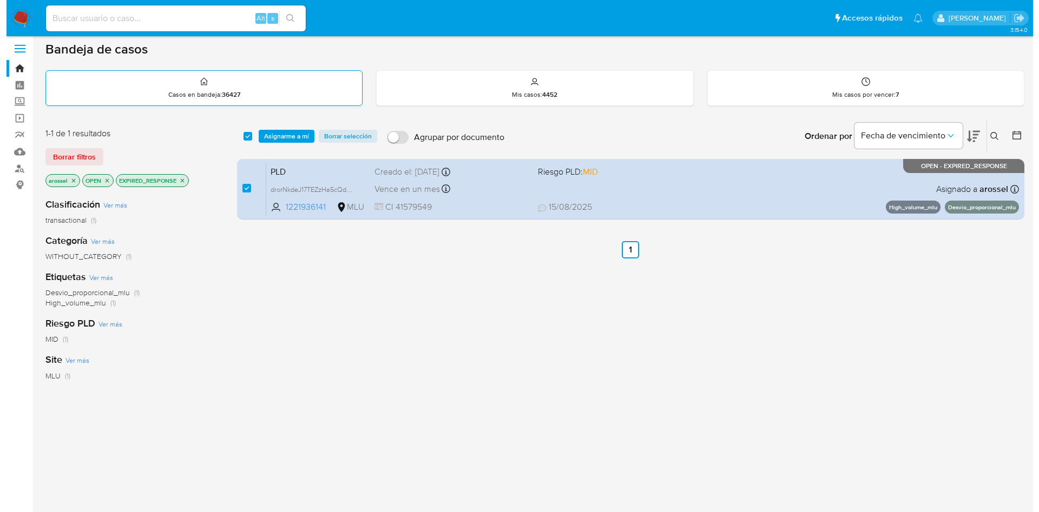
scroll to position [0, 0]
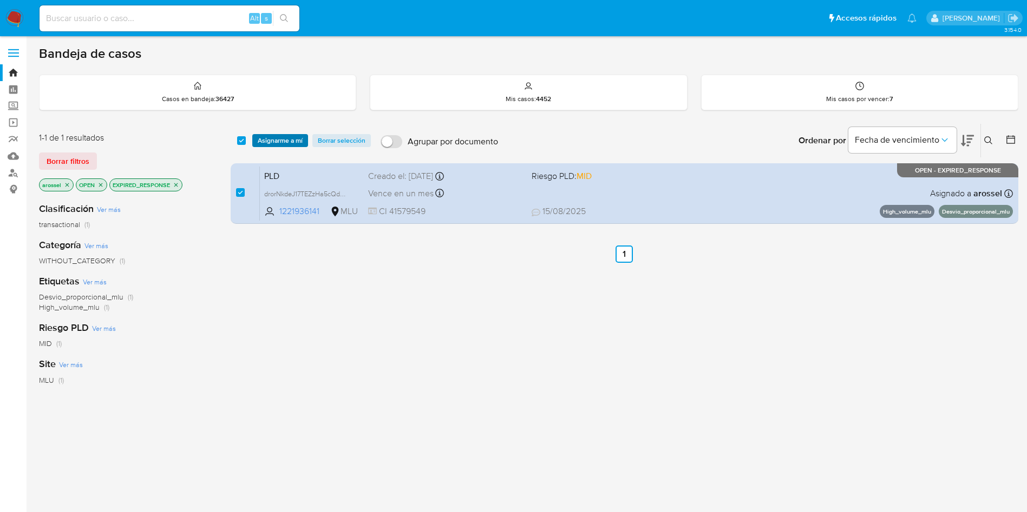
click at [285, 140] on span "Asignarme a mí" at bounding box center [280, 140] width 45 height 11
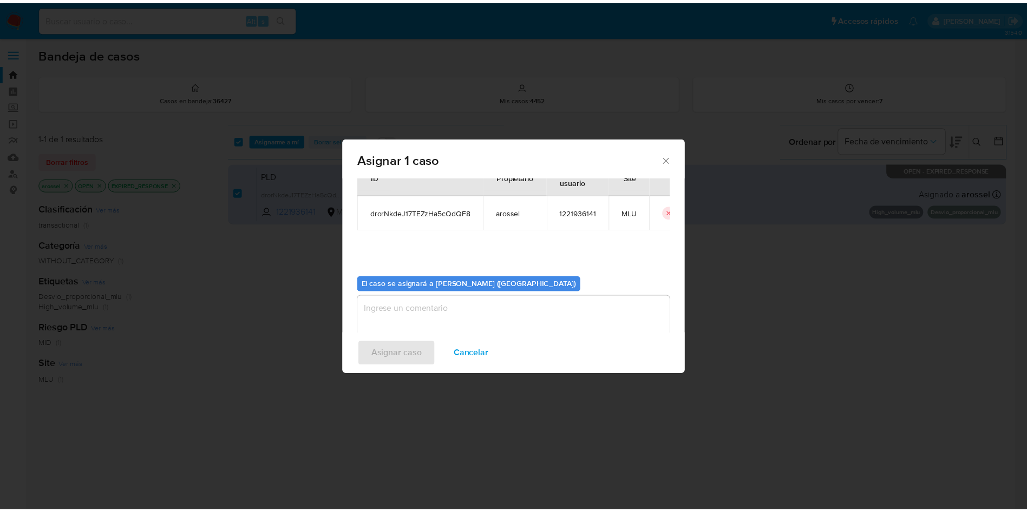
scroll to position [56, 0]
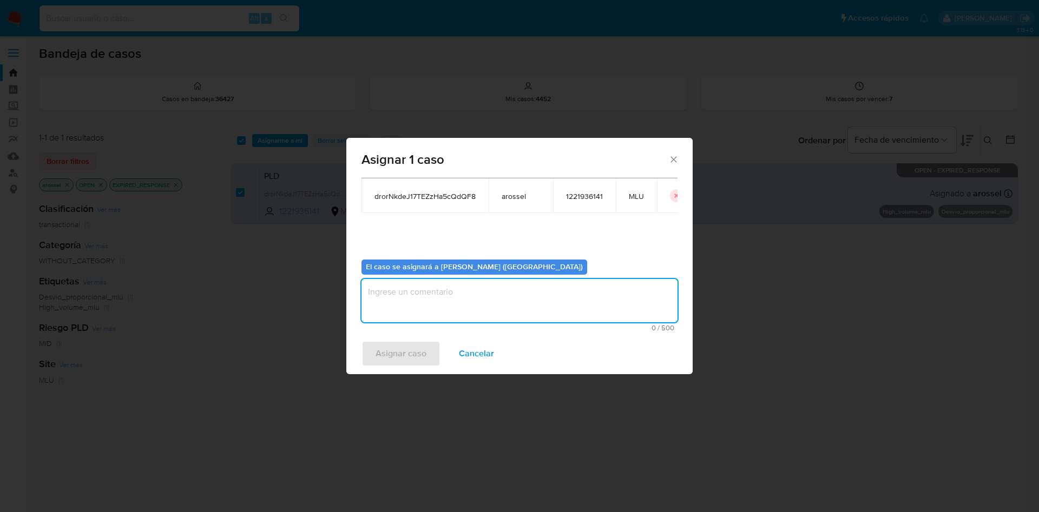
click at [483, 282] on textarea "assign-modal" at bounding box center [519, 300] width 316 height 43
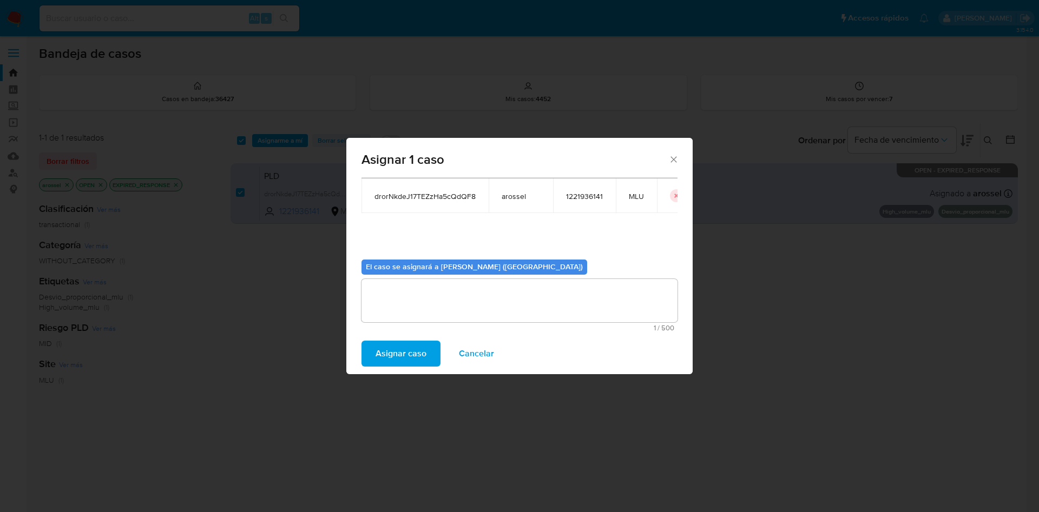
click at [400, 347] on span "Asignar caso" at bounding box center [401, 354] width 51 height 24
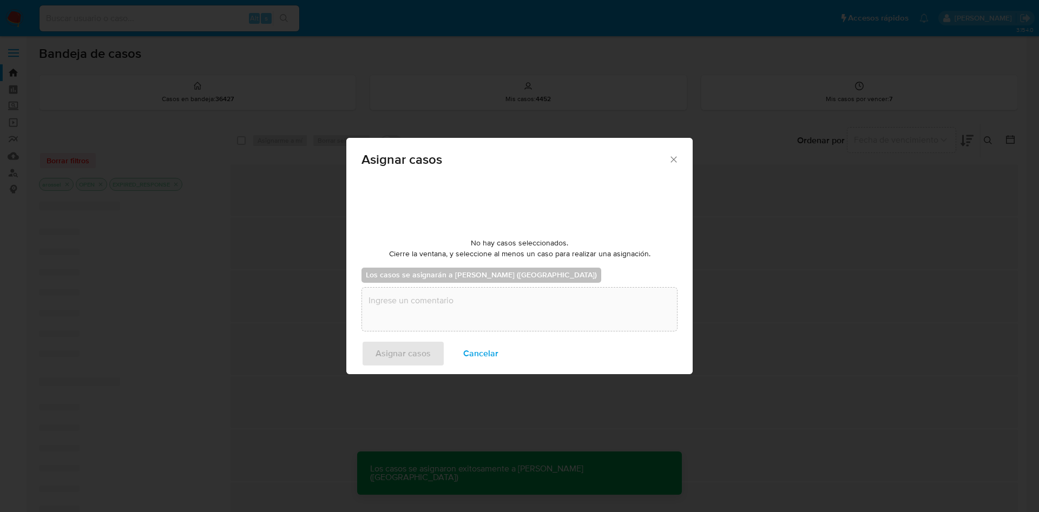
checkbox input "false"
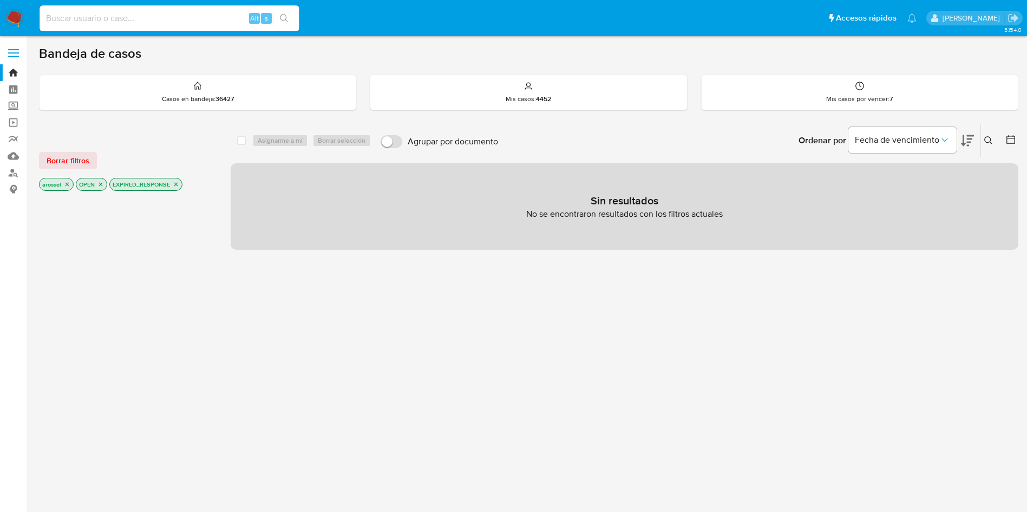
click at [145, 16] on input at bounding box center [170, 18] width 260 height 14
paste input "eYutPtidL8UnxKOMpvXL23HA"
type input "eYutPtidL8UnxKOMpvXL23HA"
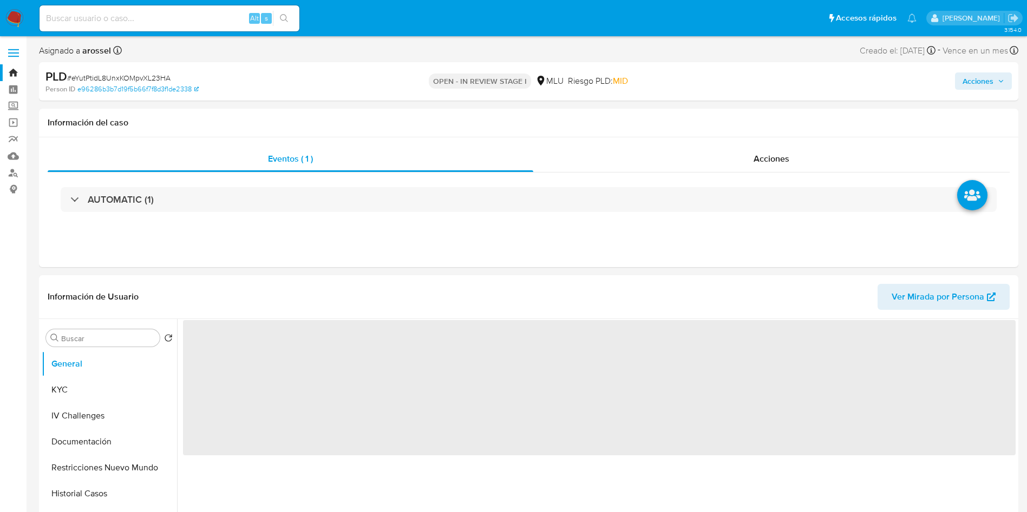
select select "10"
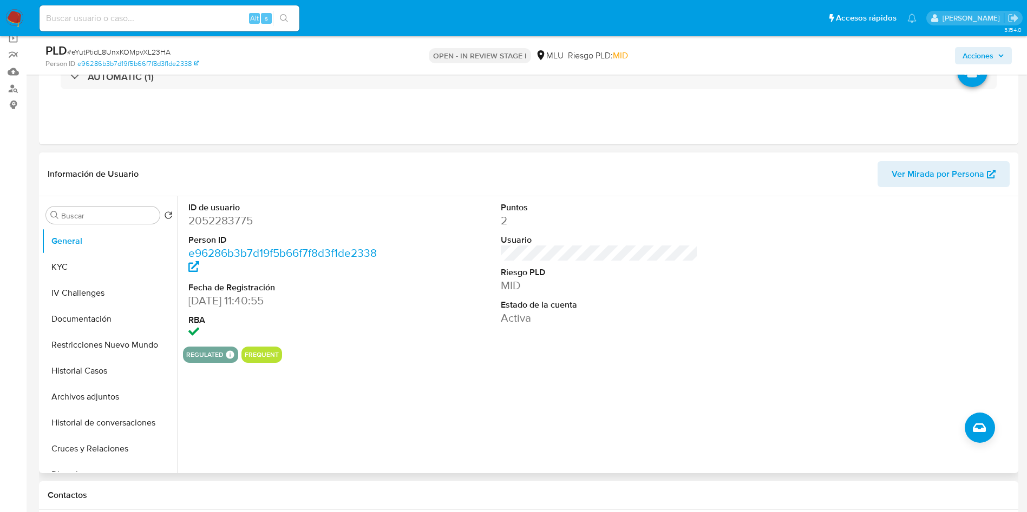
scroll to position [162, 0]
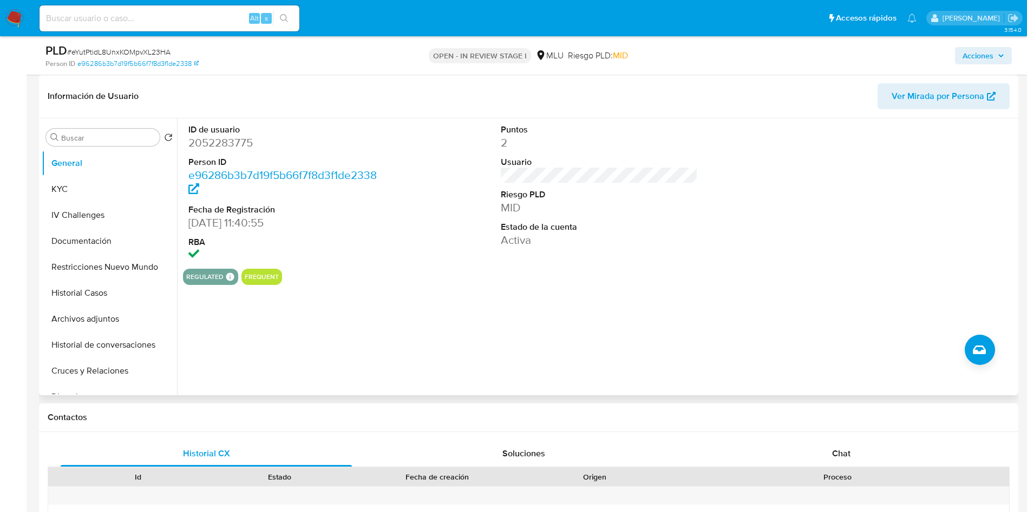
click at [960, 95] on span "Ver Mirada por Persona" at bounding box center [937, 96] width 93 height 26
click at [83, 181] on button "KYC" at bounding box center [105, 189] width 127 height 26
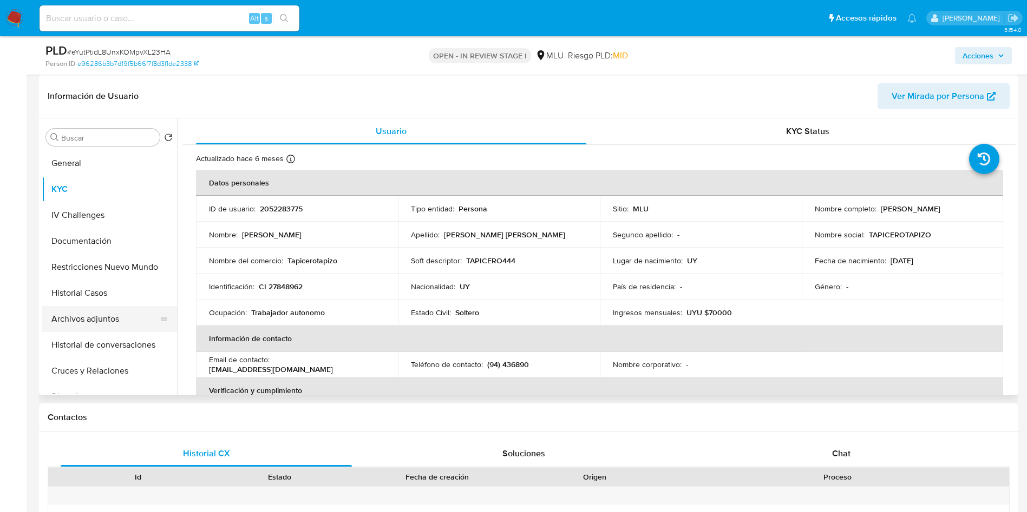
click at [94, 318] on button "Archivos adjuntos" at bounding box center [105, 319] width 127 height 26
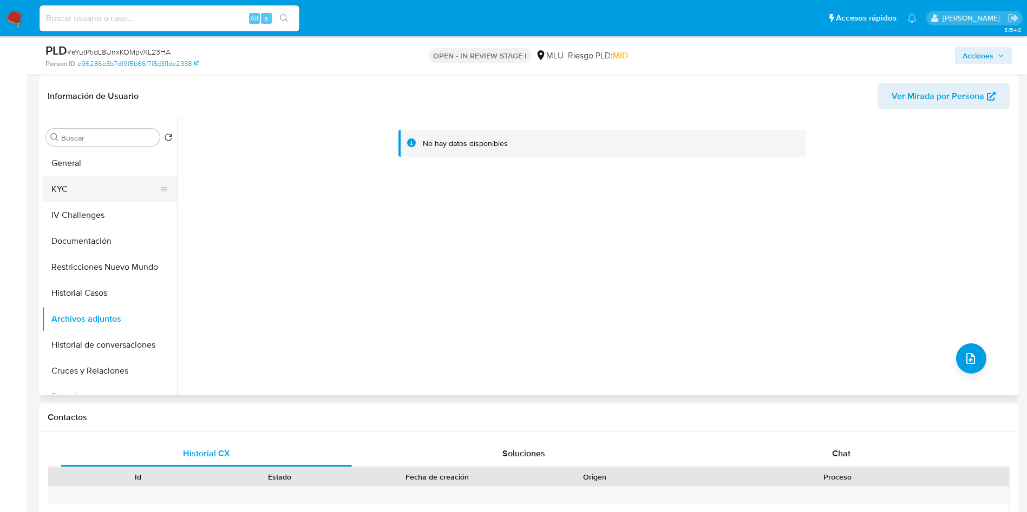
click at [101, 189] on button "KYC" at bounding box center [105, 189] width 127 height 26
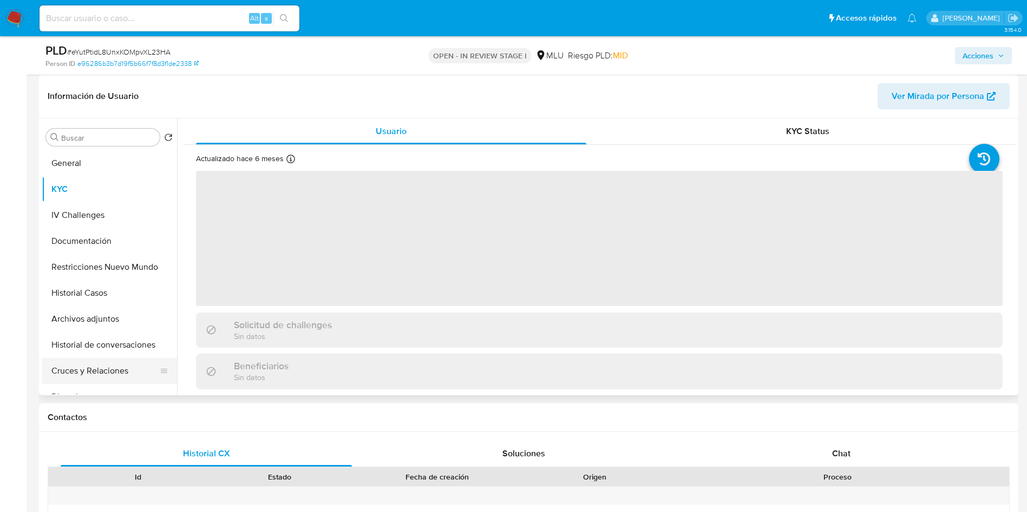
click at [106, 363] on button "Cruces y Relaciones" at bounding box center [105, 371] width 127 height 26
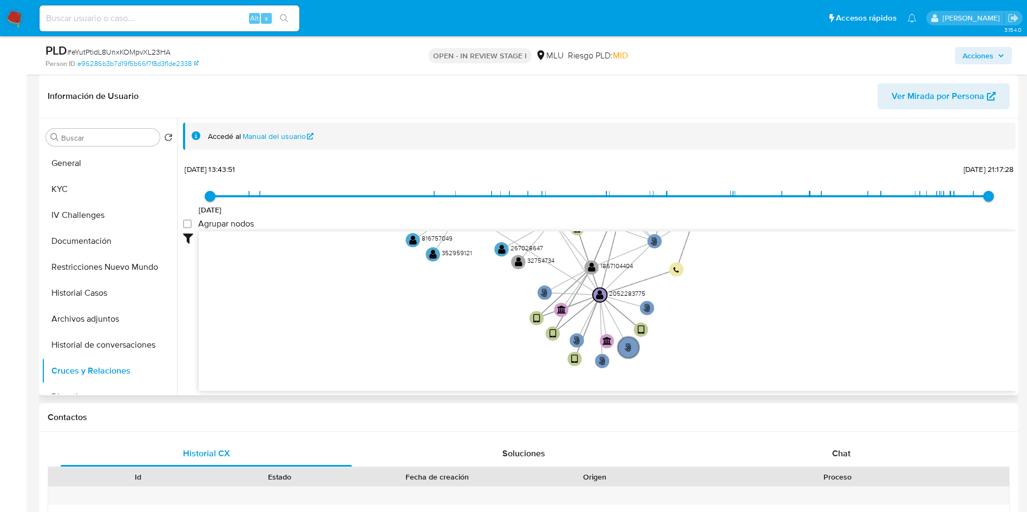
drag, startPoint x: 483, startPoint y: 299, endPoint x: 442, endPoint y: 285, distance: 43.3
click at [442, 285] on icon "user-2052283775  2052283775 phone-90e3b9a613800a36a7ea05313f07b87c  person-e9…" at bounding box center [607, 310] width 817 height 157
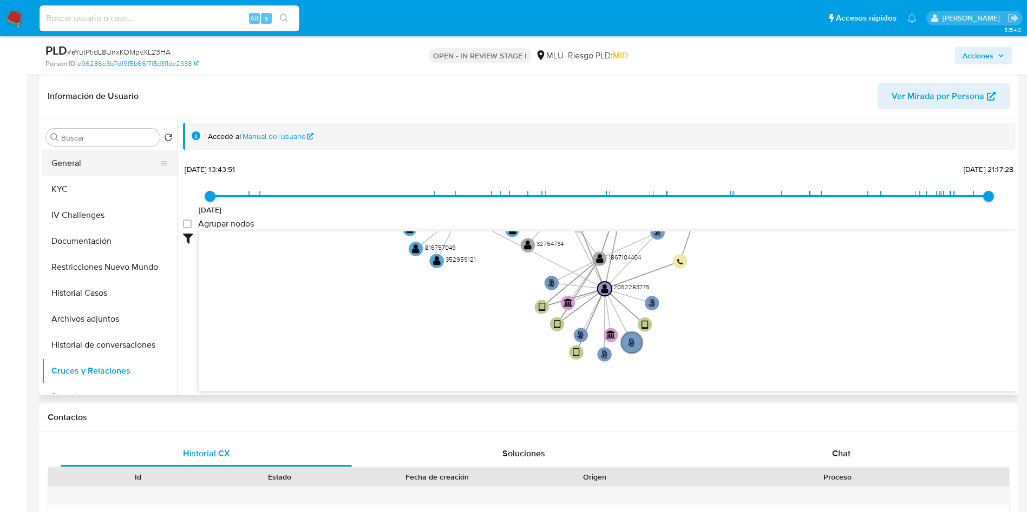
click at [97, 167] on button "General" at bounding box center [105, 163] width 127 height 26
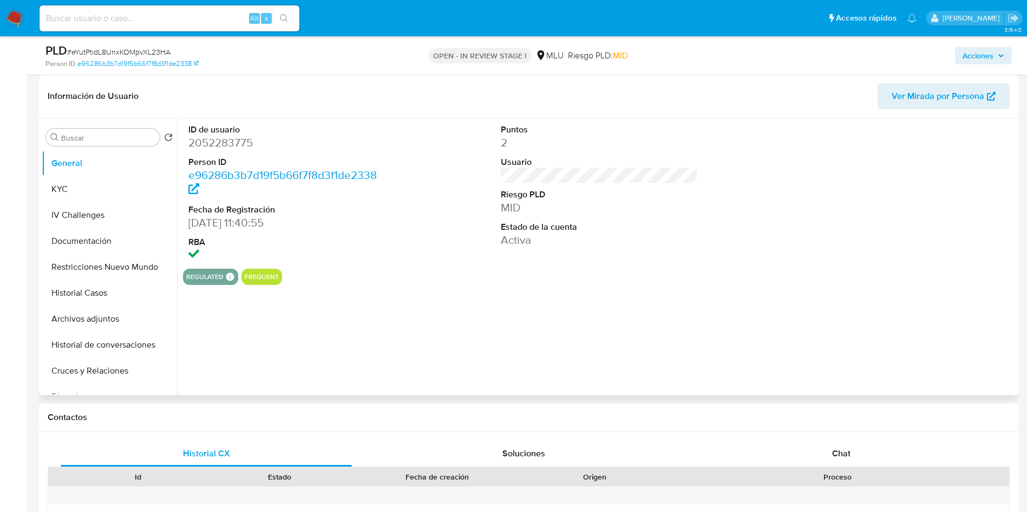
click at [228, 144] on dd "2052283775" at bounding box center [287, 142] width 198 height 15
copy dd "2052283775"
click at [110, 296] on button "Historial Casos" at bounding box center [109, 293] width 135 height 26
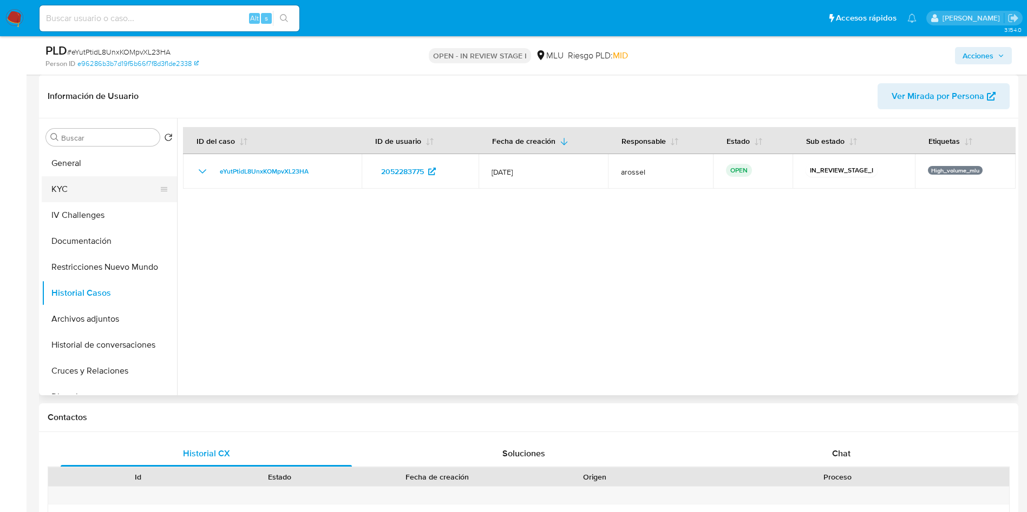
click at [82, 187] on button "KYC" at bounding box center [105, 189] width 127 height 26
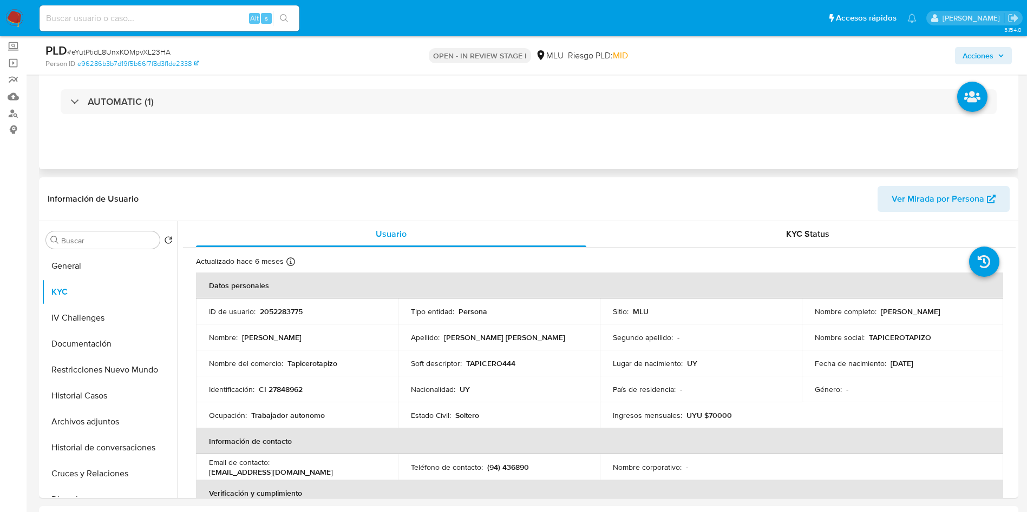
scroll to position [0, 0]
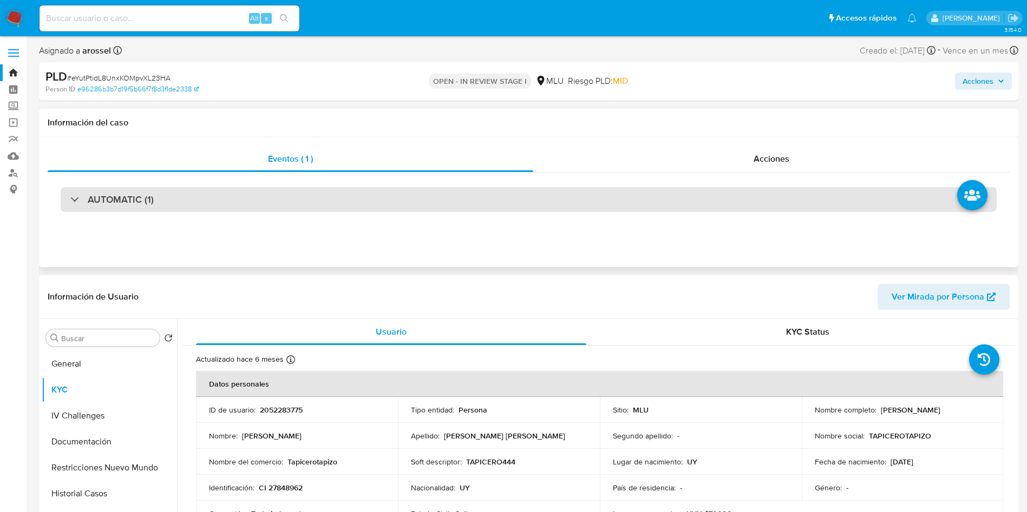
click at [172, 200] on div "AUTOMATIC (1)" at bounding box center [529, 199] width 936 height 25
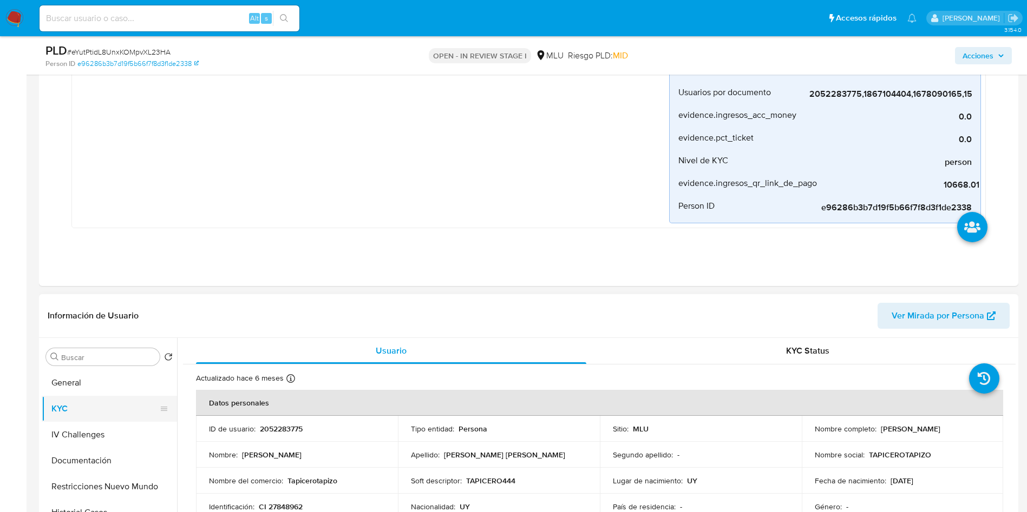
scroll to position [325, 0]
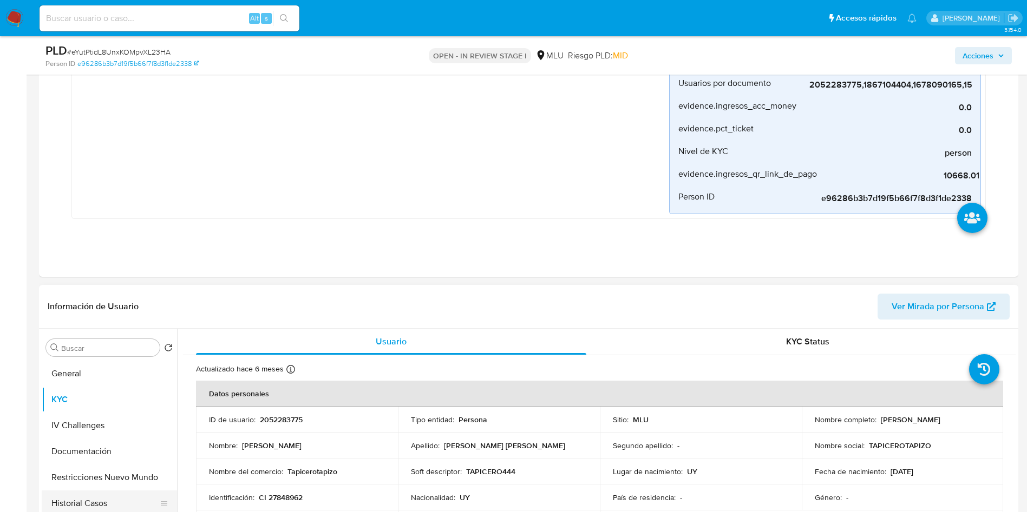
click at [117, 493] on button "Historial Casos" at bounding box center [105, 504] width 127 height 26
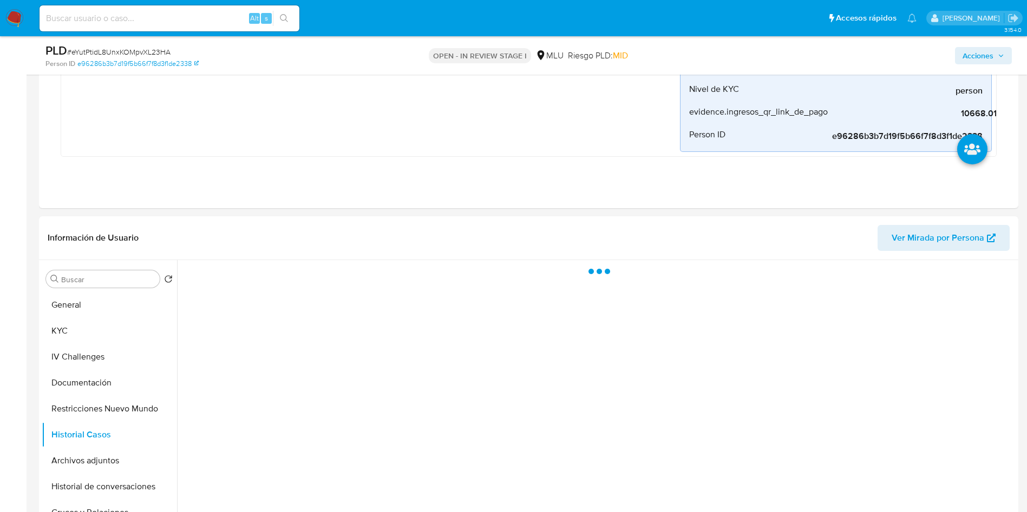
scroll to position [406, 0]
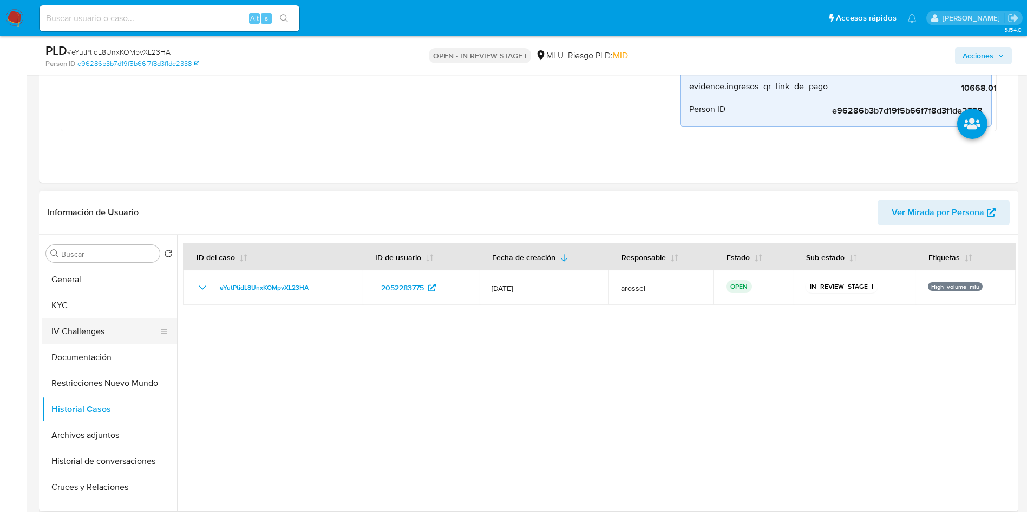
click at [111, 319] on button "IV Challenges" at bounding box center [105, 332] width 127 height 26
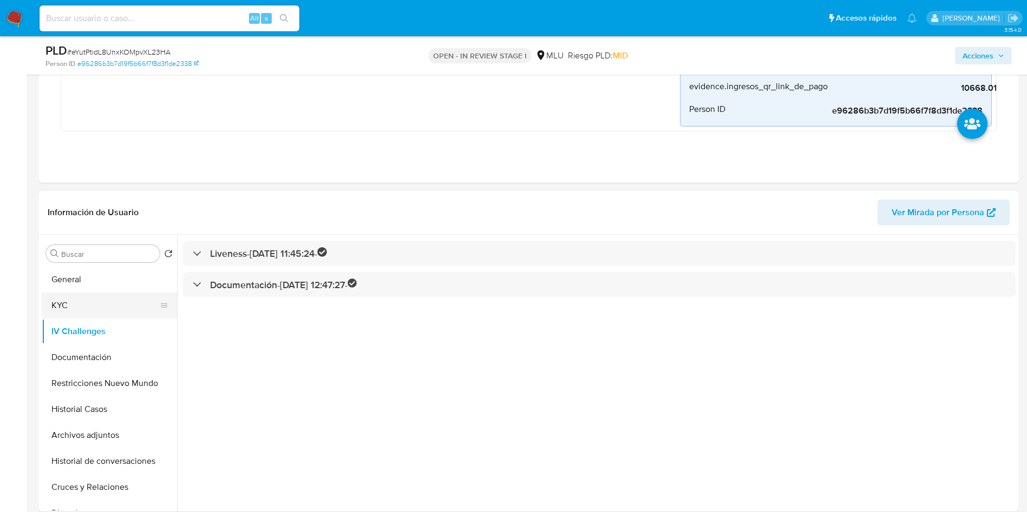
click at [115, 301] on button "KYC" at bounding box center [105, 306] width 127 height 26
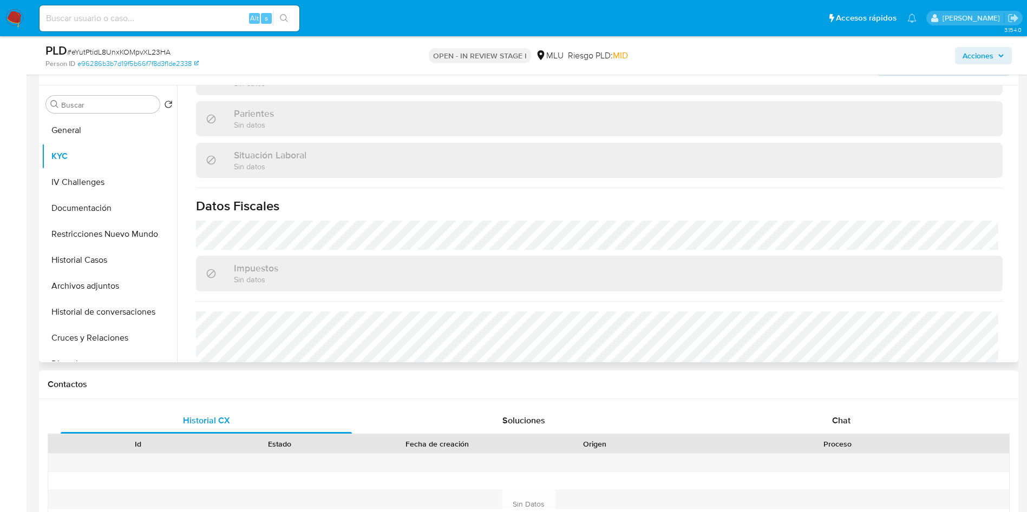
scroll to position [534, 0]
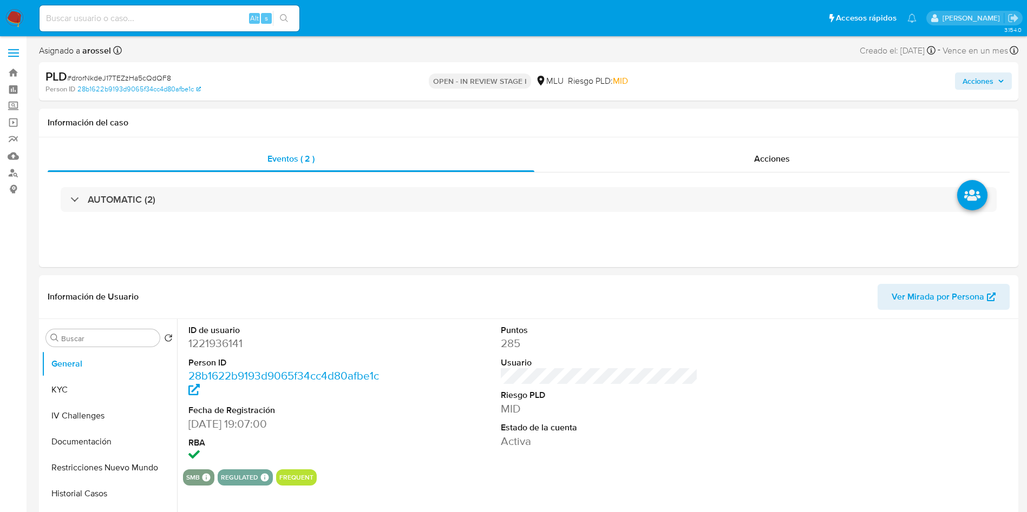
select select "10"
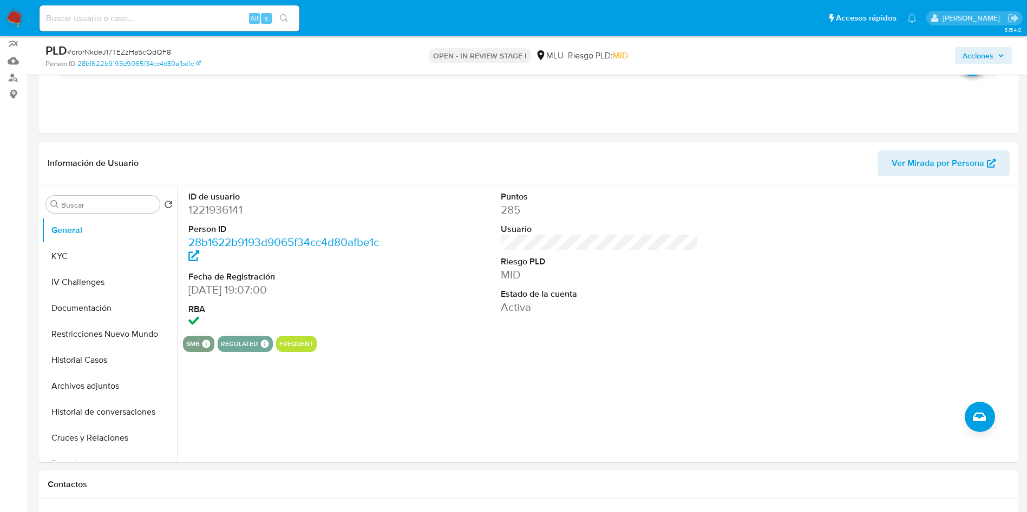
scroll to position [244, 0]
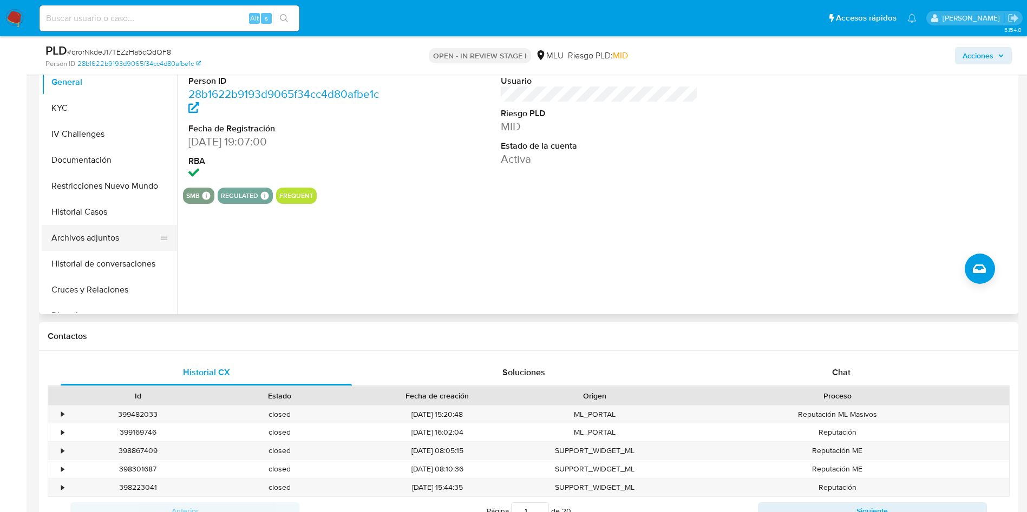
click at [108, 248] on button "Archivos adjuntos" at bounding box center [105, 238] width 127 height 26
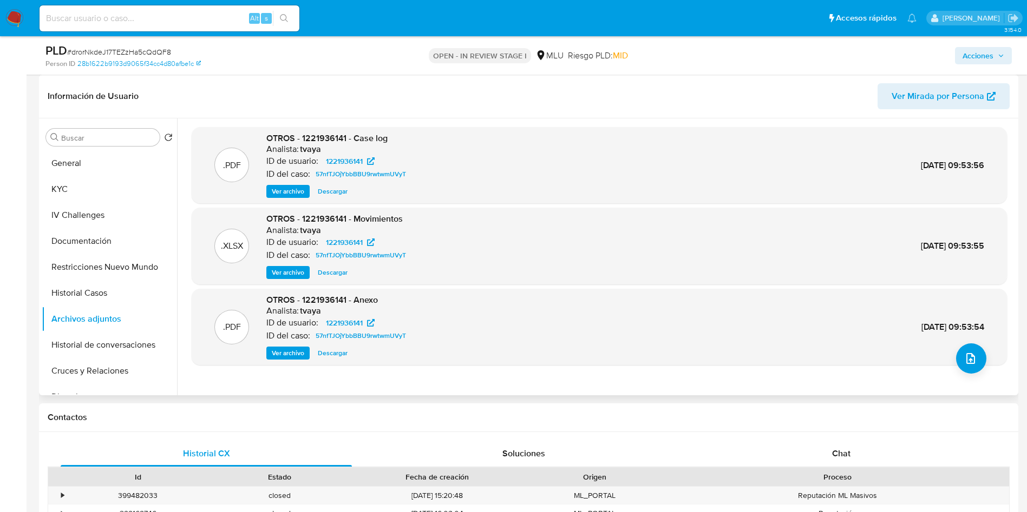
scroll to position [406, 0]
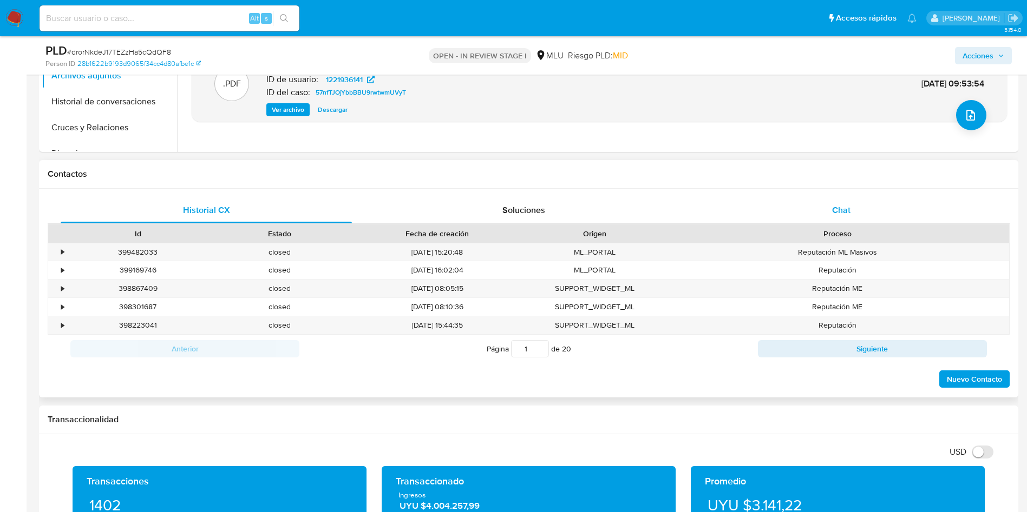
click at [837, 215] on span "Chat" at bounding box center [841, 210] width 18 height 12
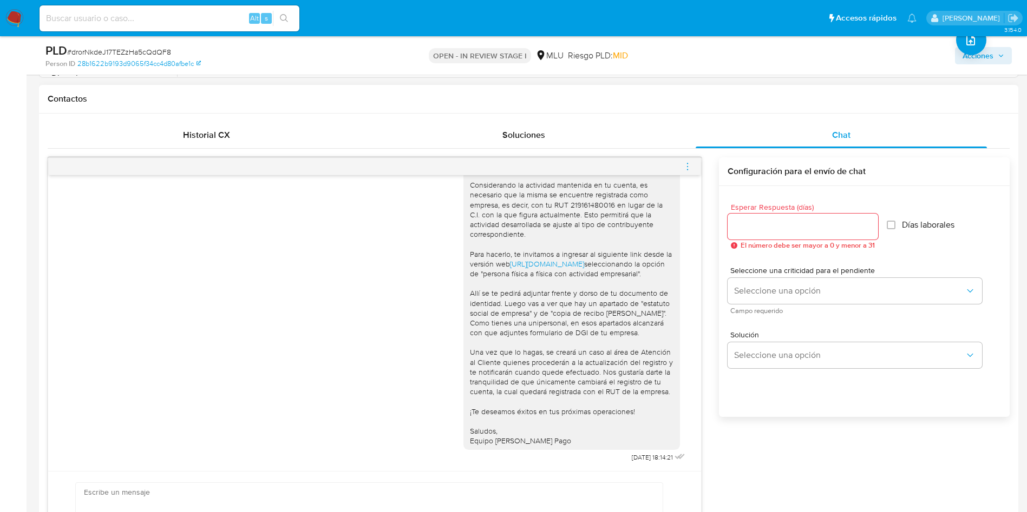
scroll to position [487, 0]
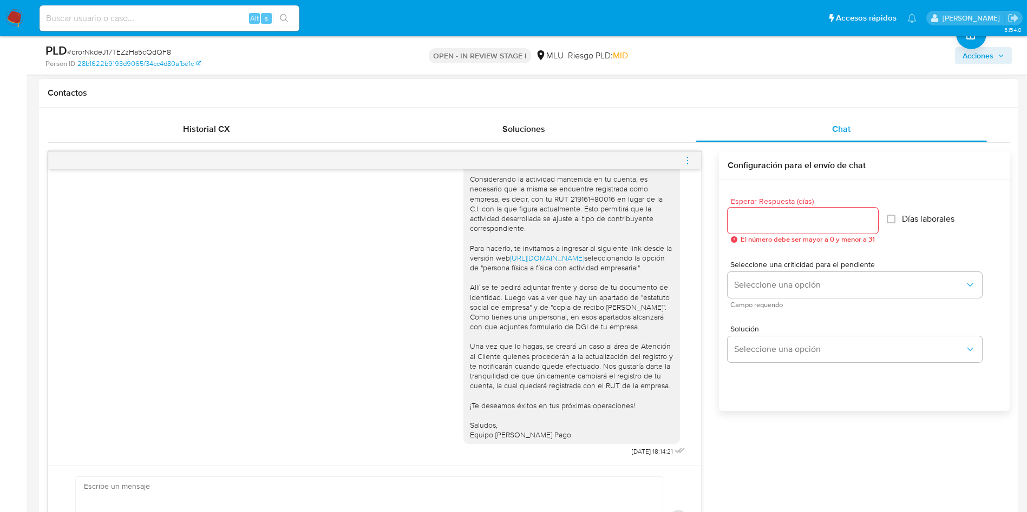
click at [693, 159] on div at bounding box center [374, 160] width 653 height 17
click at [689, 159] on icon "menu-action" at bounding box center [687, 161] width 10 height 10
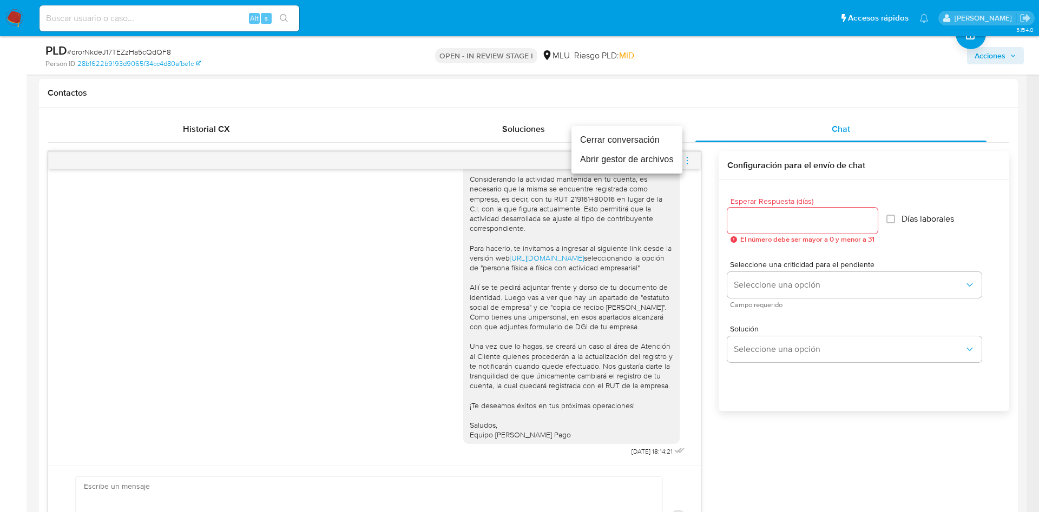
click at [661, 140] on li "Cerrar conversación" at bounding box center [626, 139] width 111 height 19
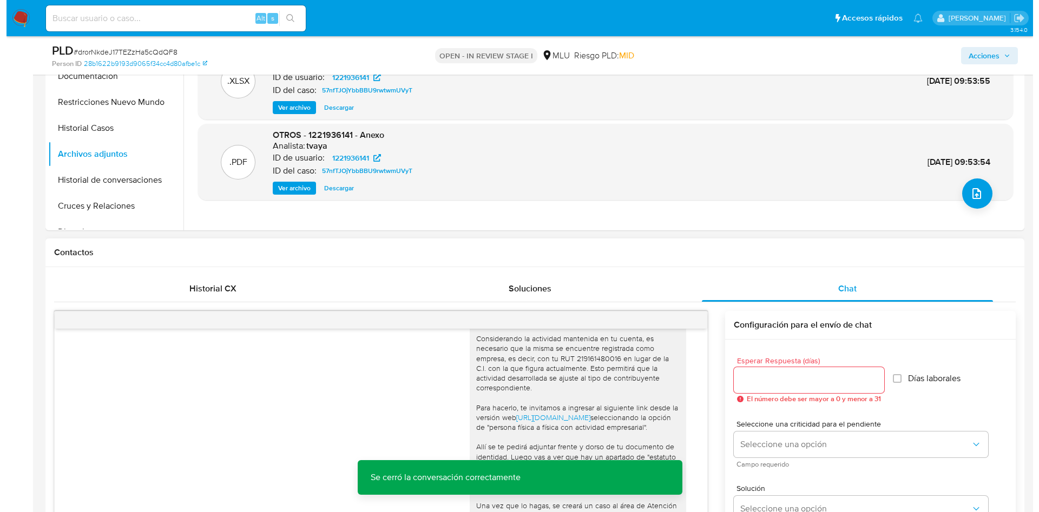
scroll to position [325, 0]
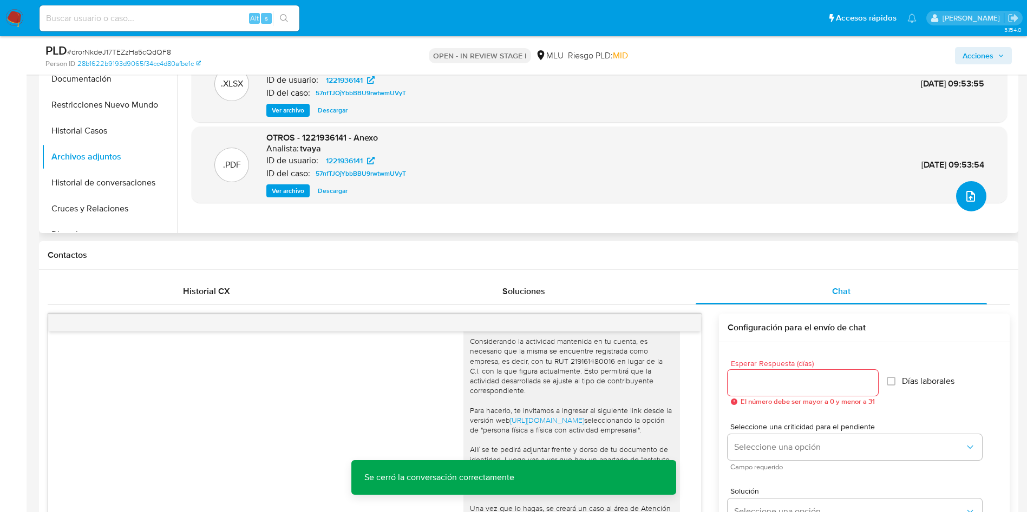
click at [972, 196] on icon "upload-file" at bounding box center [970, 196] width 13 height 13
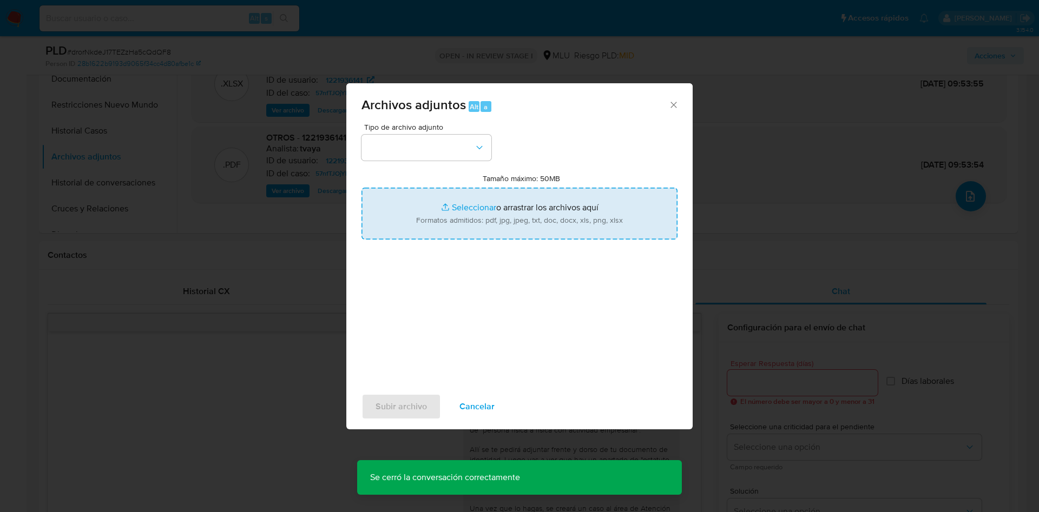
click at [574, 220] on input "Tamaño máximo: 50MB Seleccionar archivos" at bounding box center [519, 214] width 316 height 52
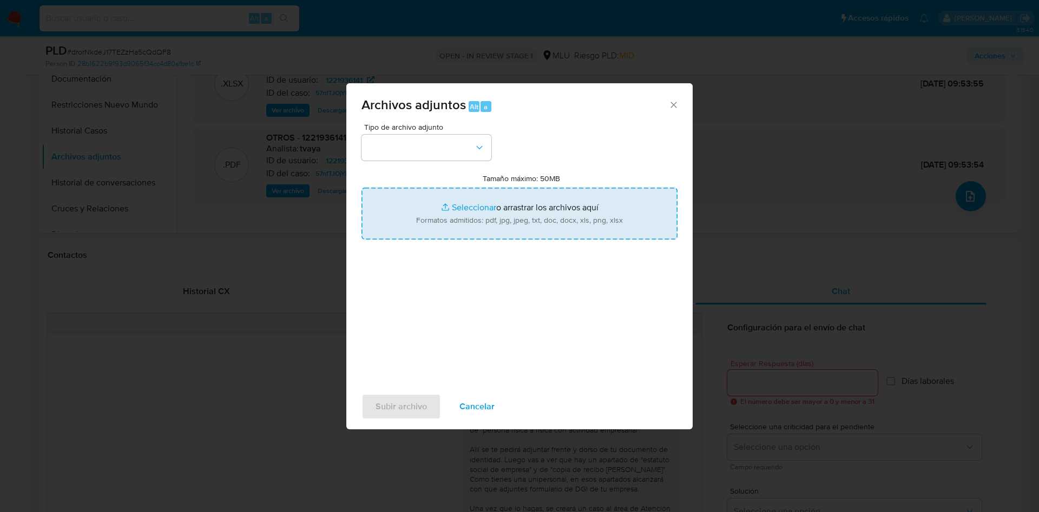
type input "C:\fakepath\Case Log 1221936141 - 15_08_2025.pdf"
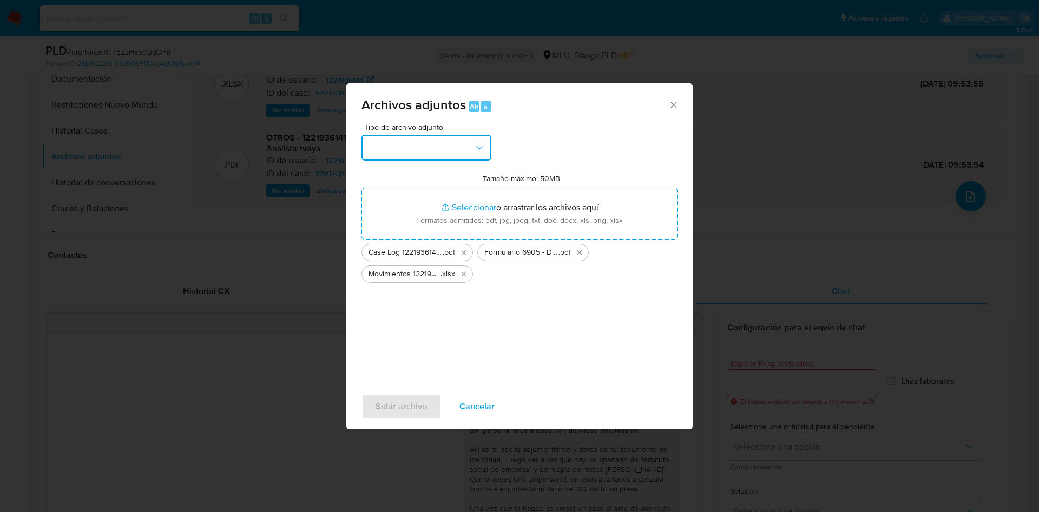
click at [460, 143] on button "button" at bounding box center [426, 148] width 130 height 26
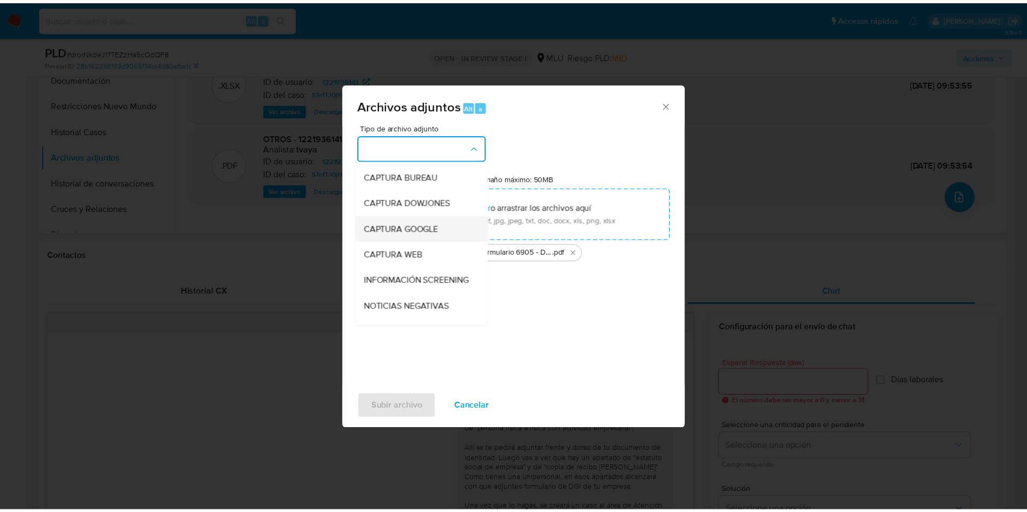
scroll to position [81, 0]
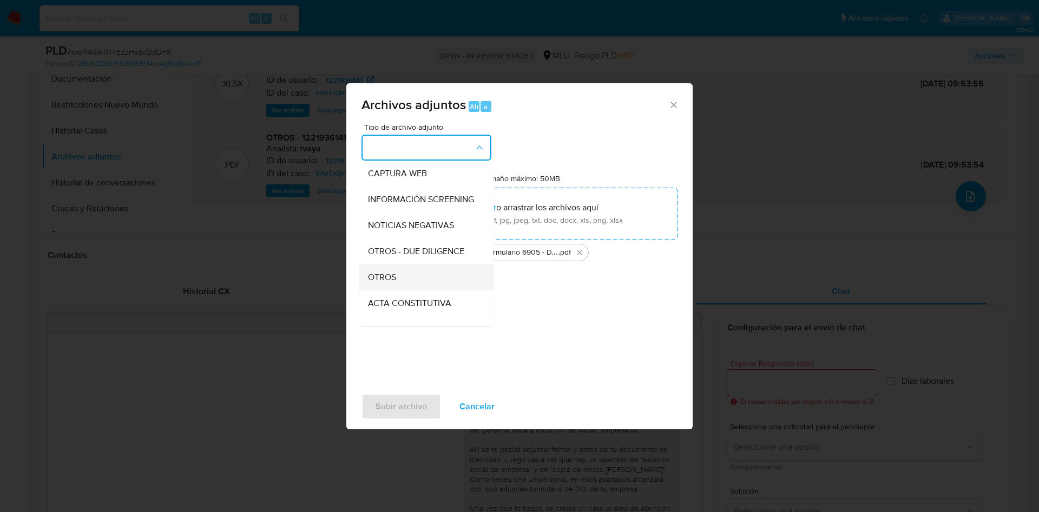
click at [420, 286] on div "OTROS" at bounding box center [423, 278] width 110 height 26
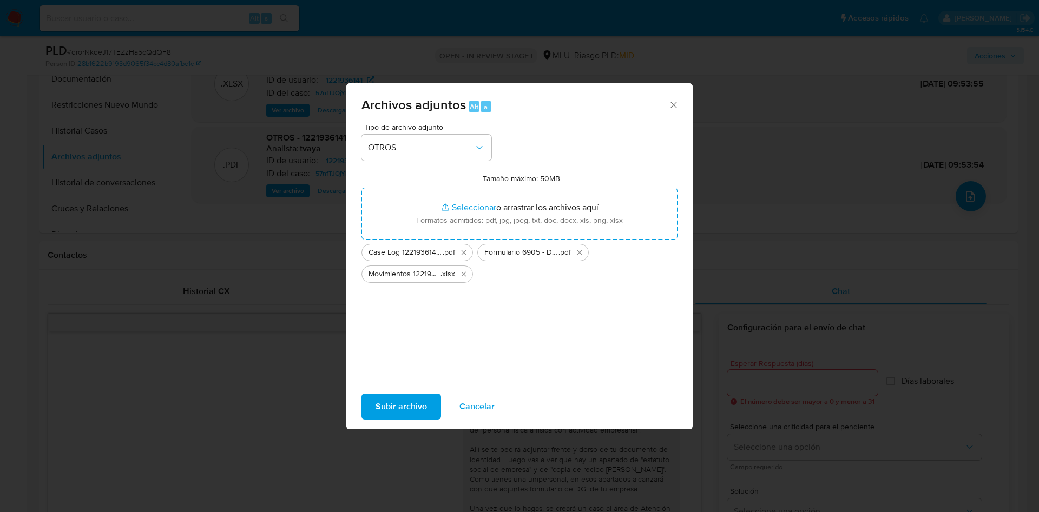
click at [391, 408] on span "Subir archivo" at bounding box center [401, 407] width 51 height 24
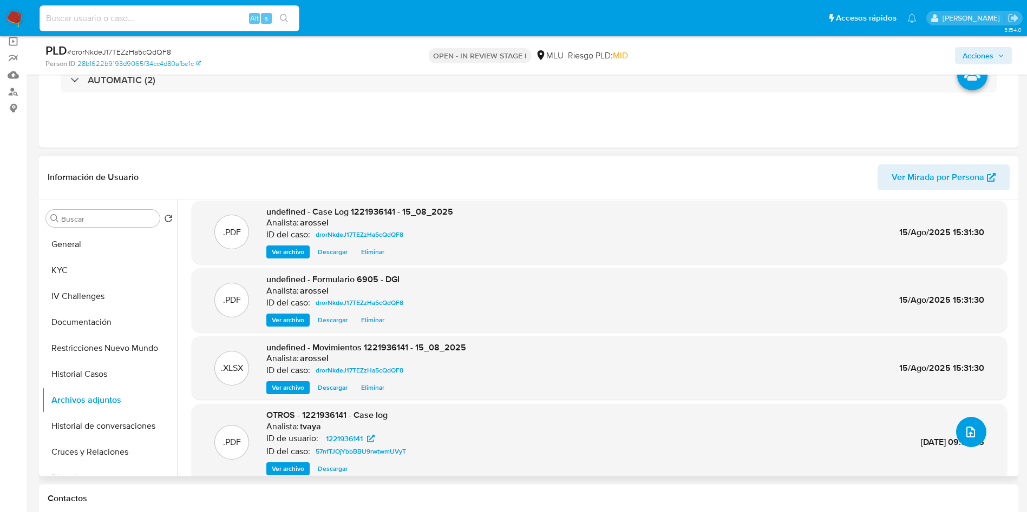
scroll to position [0, 0]
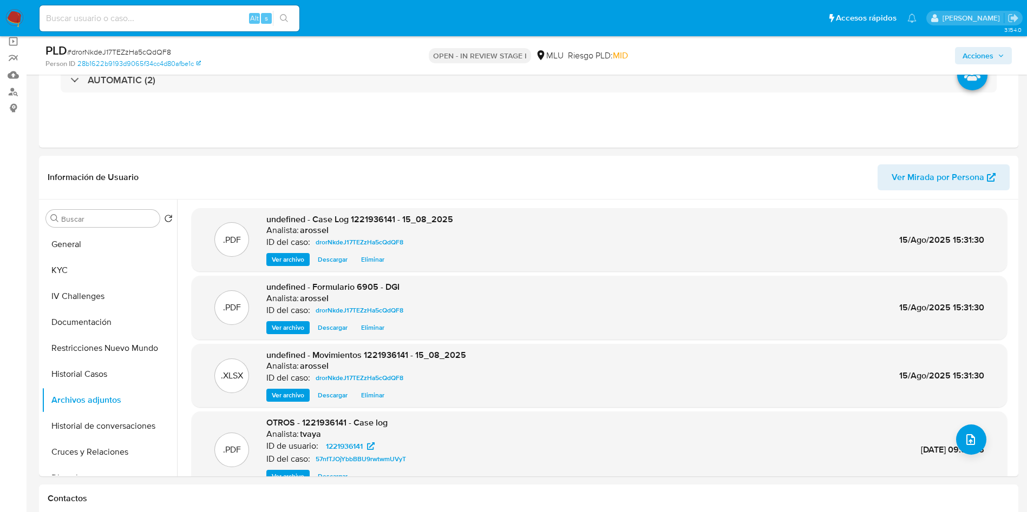
click at [992, 55] on span "Acciones" at bounding box center [977, 55] width 31 height 17
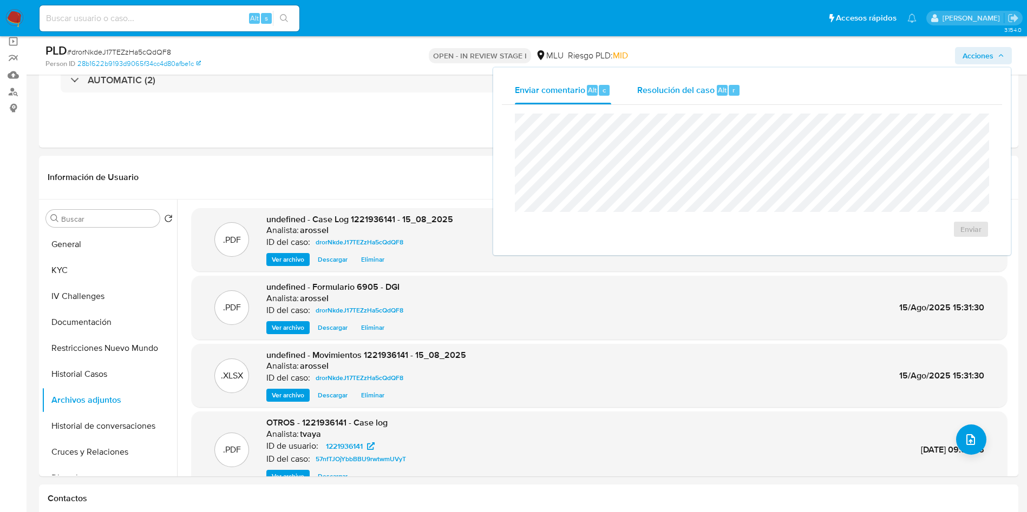
click at [712, 86] on span "Resolución del caso" at bounding box center [675, 89] width 77 height 12
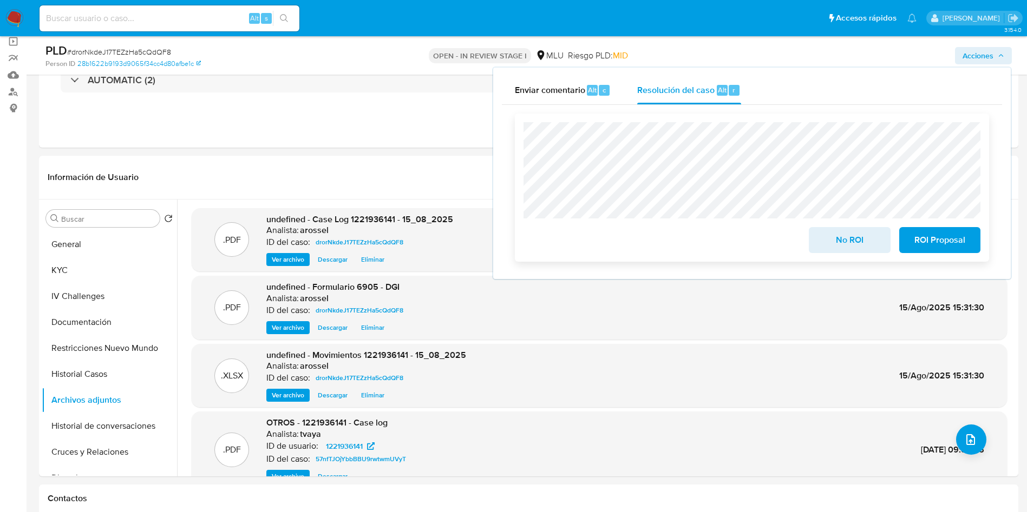
click at [838, 246] on span "No ROI" at bounding box center [849, 240] width 53 height 24
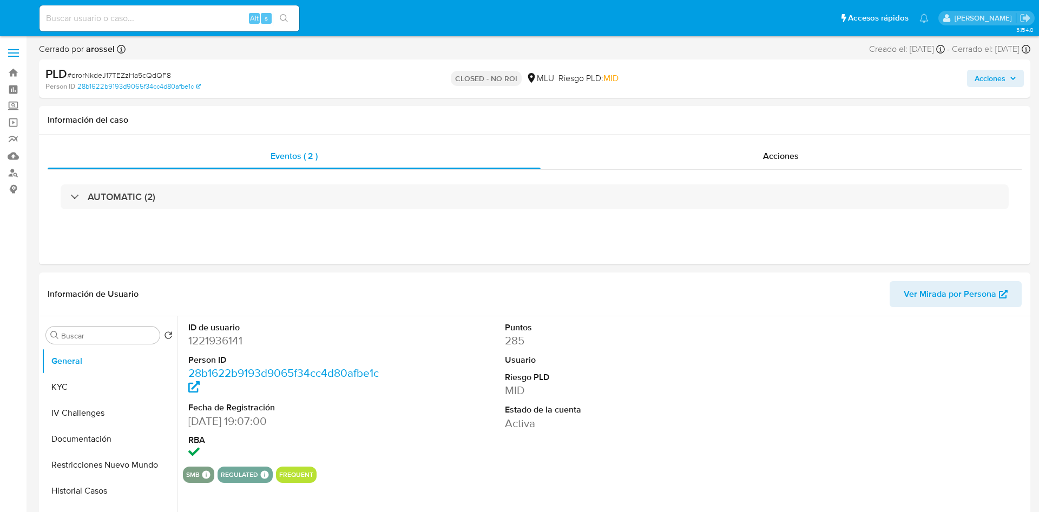
select select "10"
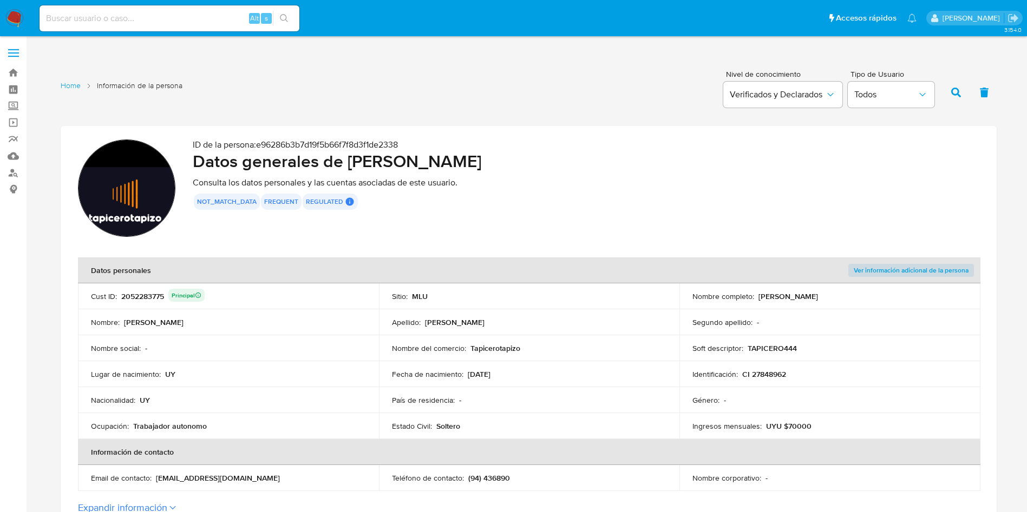
click at [528, 310] on td "Apellido : [PERSON_NAME]" at bounding box center [529, 323] width 301 height 26
click at [146, 300] on div "2052283775 Principal" at bounding box center [162, 296] width 83 height 15
click at [497, 479] on p "(94) 436890" at bounding box center [489, 478] width 42 height 10
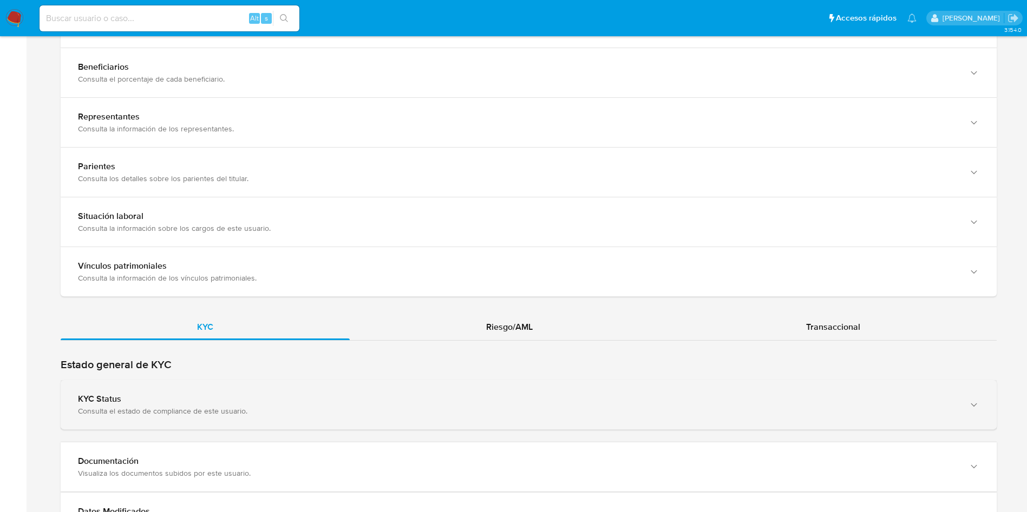
click at [792, 410] on div "Consulta el estado de compliance de este usuario." at bounding box center [517, 411] width 879 height 10
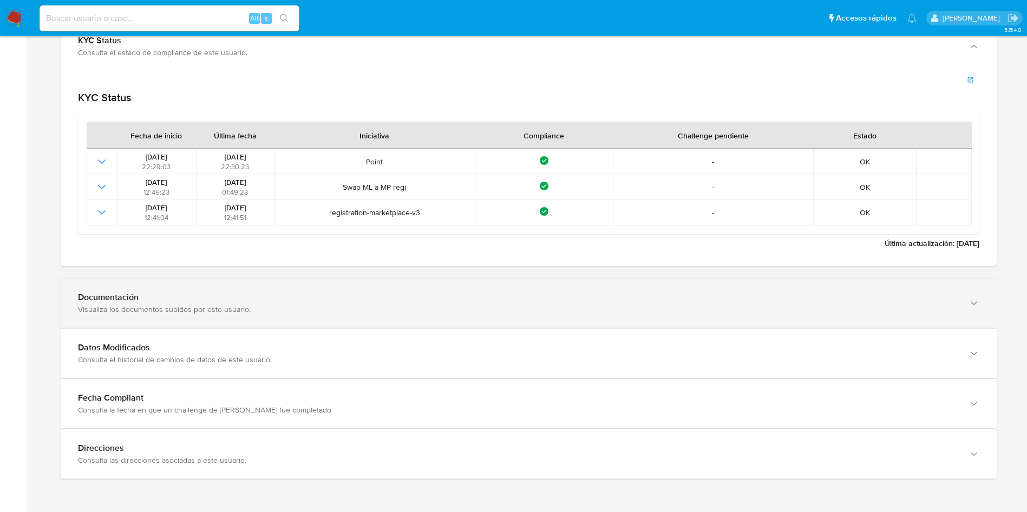
click at [255, 300] on div "Documentación" at bounding box center [517, 297] width 879 height 11
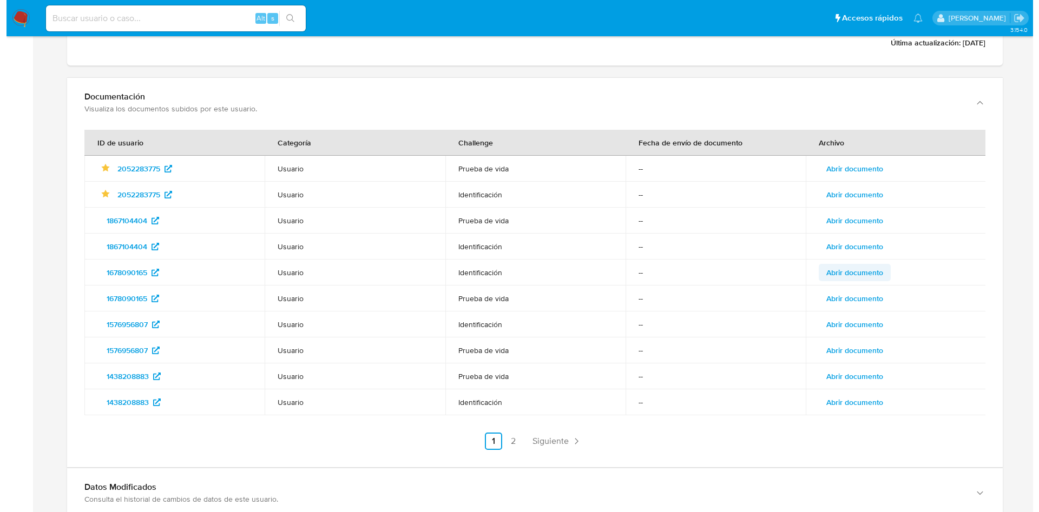
scroll to position [1333, 0]
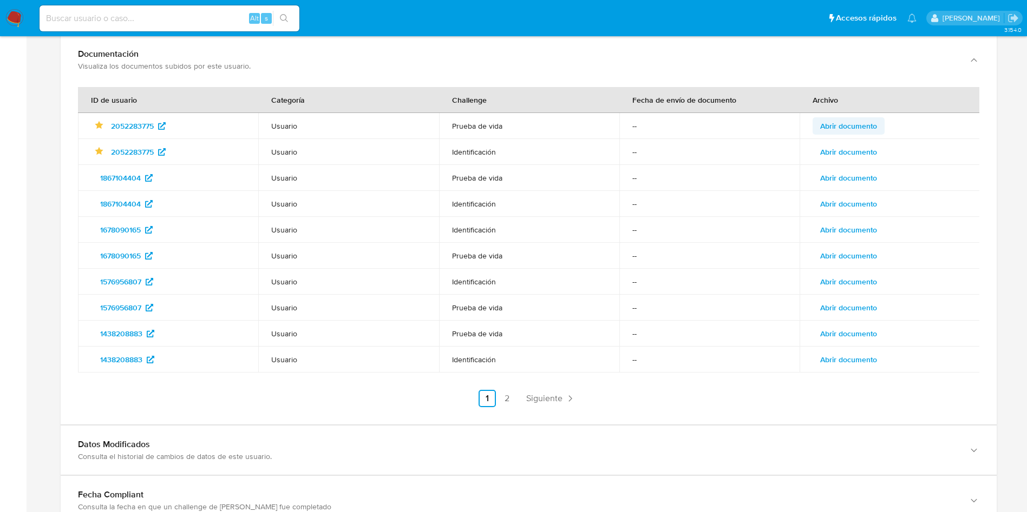
click at [865, 121] on span "Abrir documento" at bounding box center [848, 126] width 57 height 15
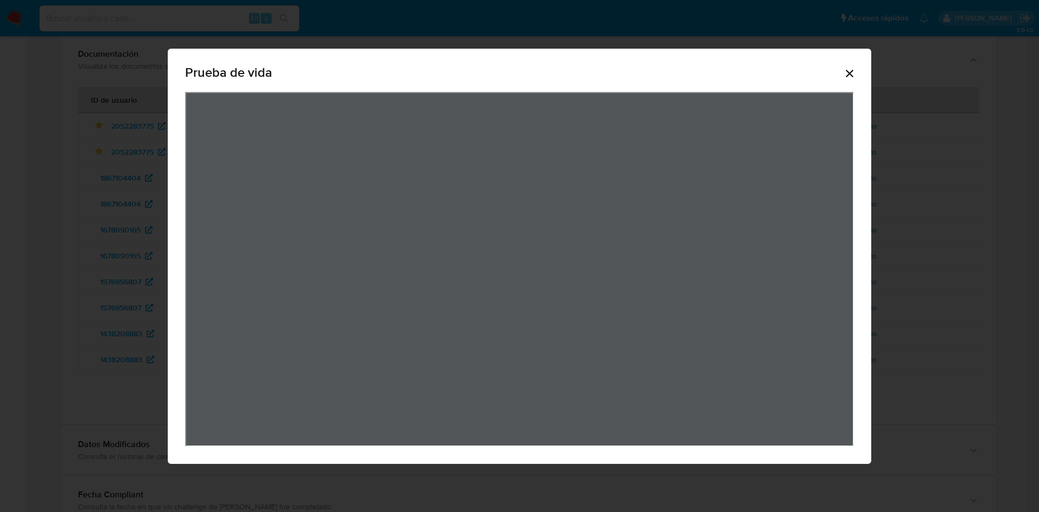
click at [854, 68] on icon "Cerrar" at bounding box center [849, 73] width 13 height 13
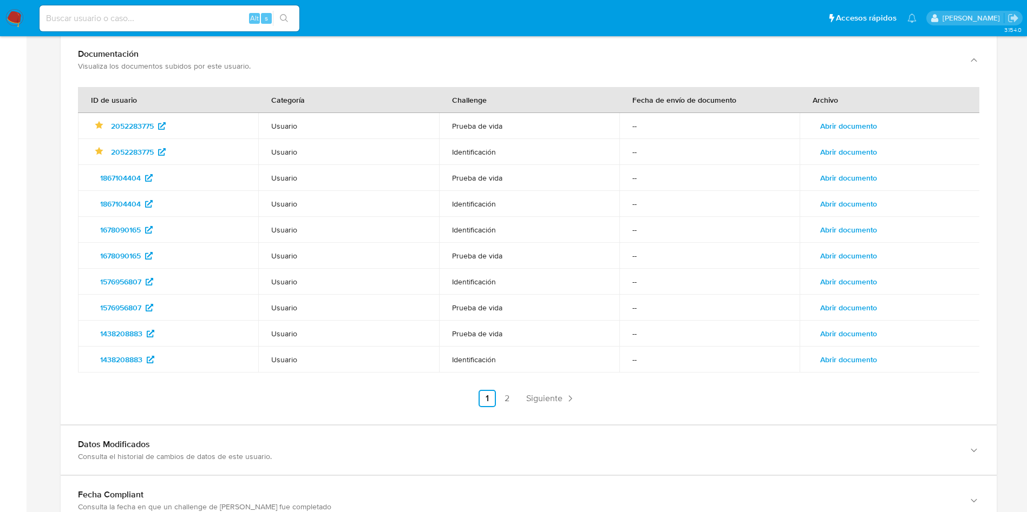
click at [866, 145] on span "Abrir documento" at bounding box center [848, 151] width 57 height 15
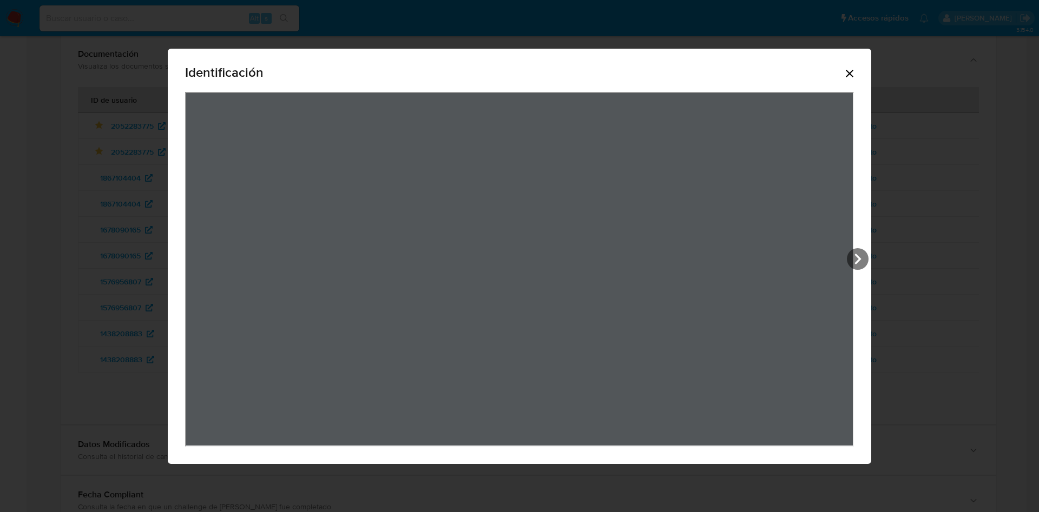
click at [851, 76] on icon "Cerrar" at bounding box center [849, 73] width 13 height 13
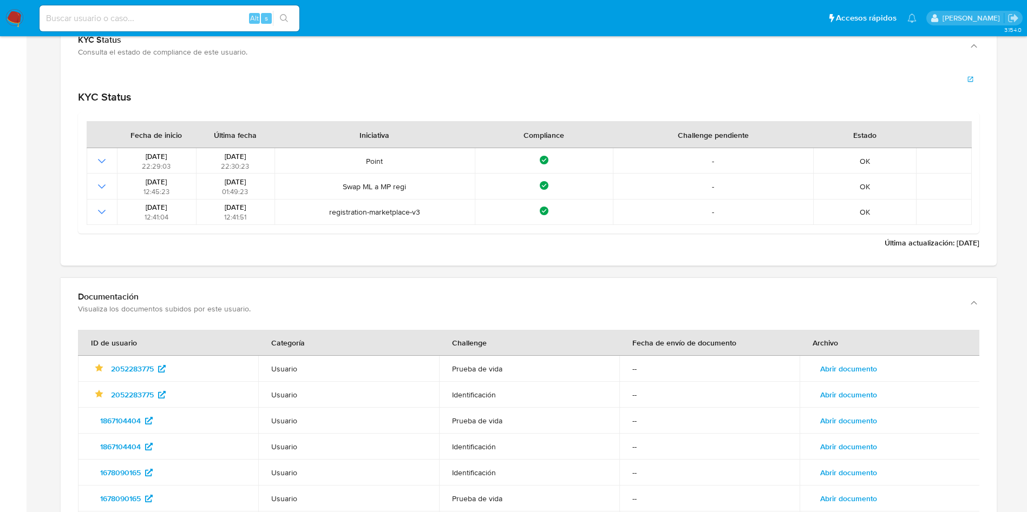
scroll to position [1170, 0]
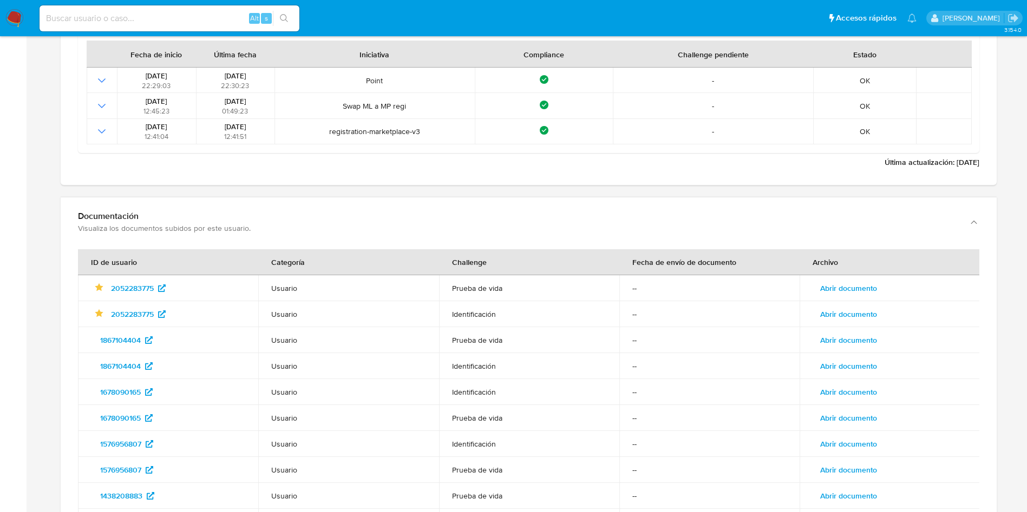
click at [870, 315] on span "Abrir documento" at bounding box center [848, 314] width 57 height 15
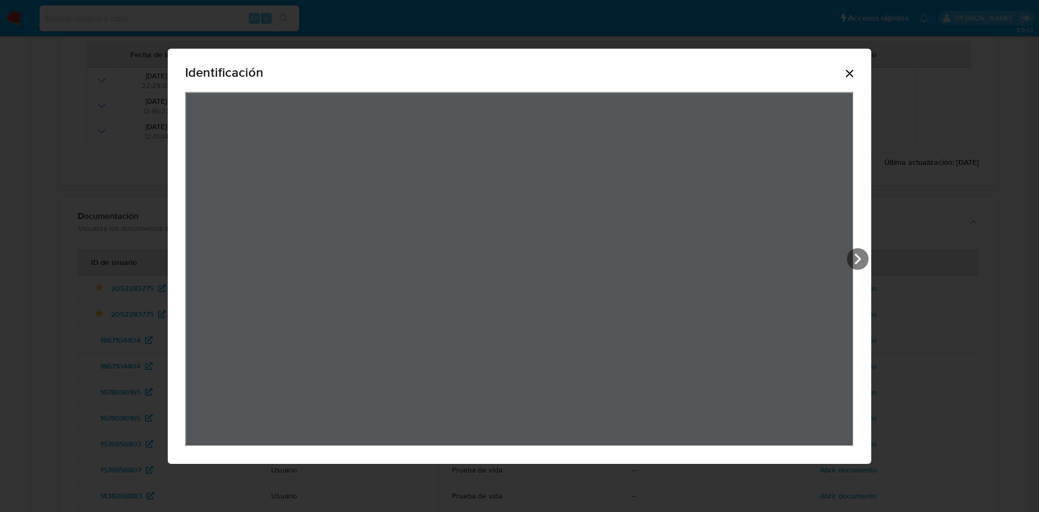
click at [834, 87] on div "Identificación" at bounding box center [519, 74] width 669 height 35
click at [846, 80] on div "Identificación" at bounding box center [519, 74] width 669 height 35
click at [847, 76] on icon "Cerrar" at bounding box center [850, 74] width 8 height 8
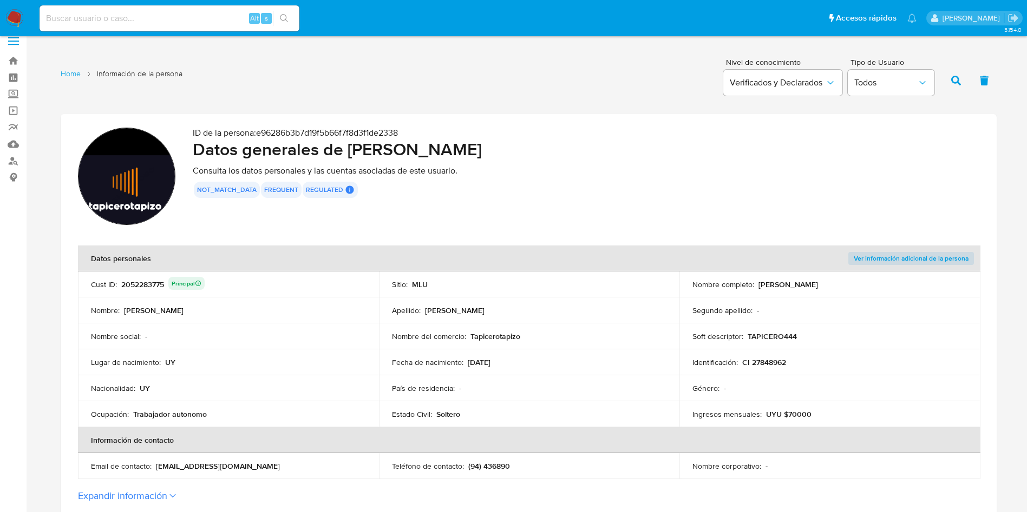
scroll to position [0, 0]
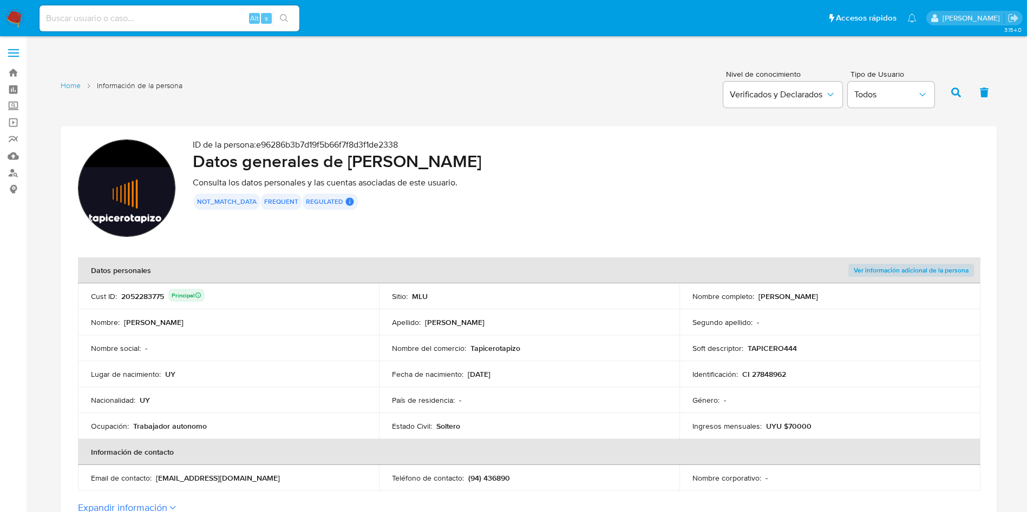
drag, startPoint x: 756, startPoint y: 295, endPoint x: 884, endPoint y: 290, distance: 128.4
click at [884, 290] on td "Nombre completo : [PERSON_NAME]" at bounding box center [829, 297] width 301 height 26
click at [188, 19] on input at bounding box center [170, 18] width 260 height 14
paste input "822490555"
type input "822490555"
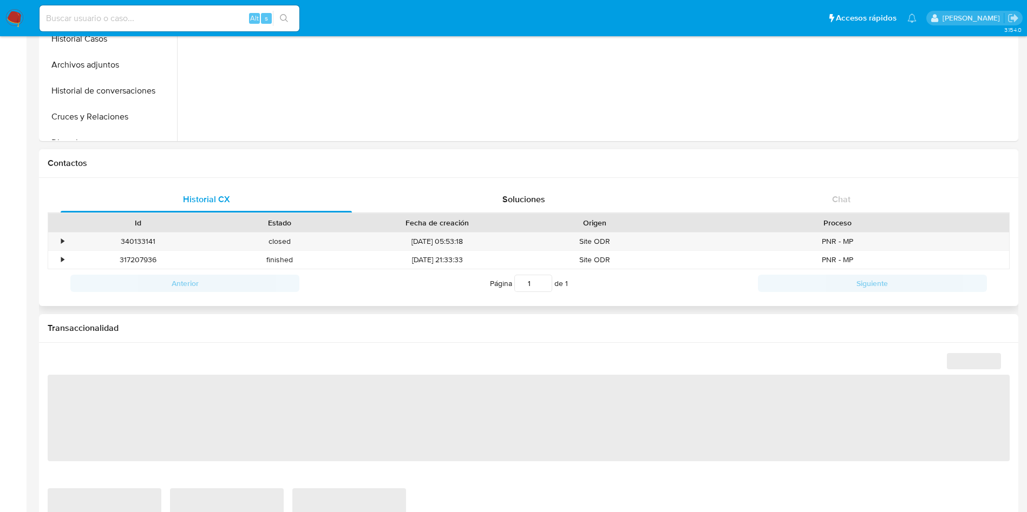
select select "10"
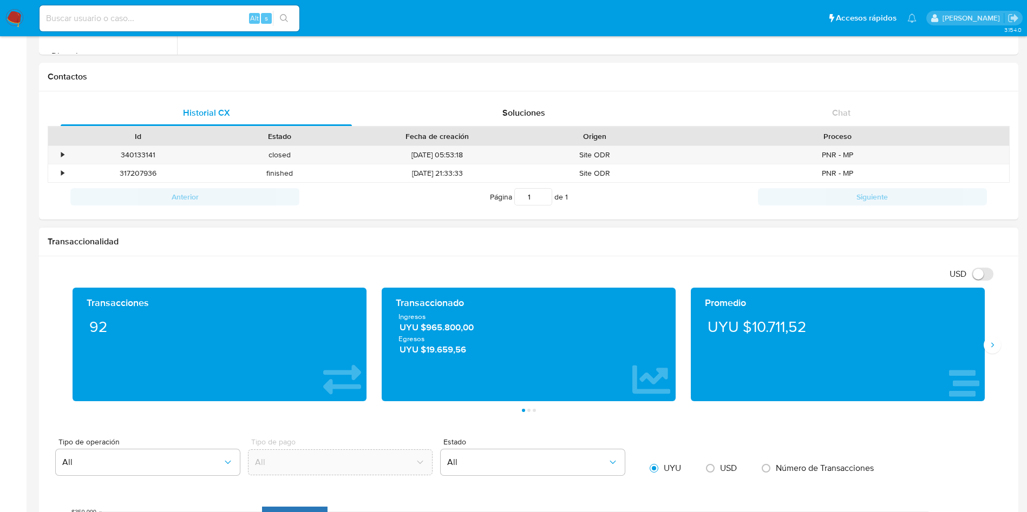
scroll to position [548, 0]
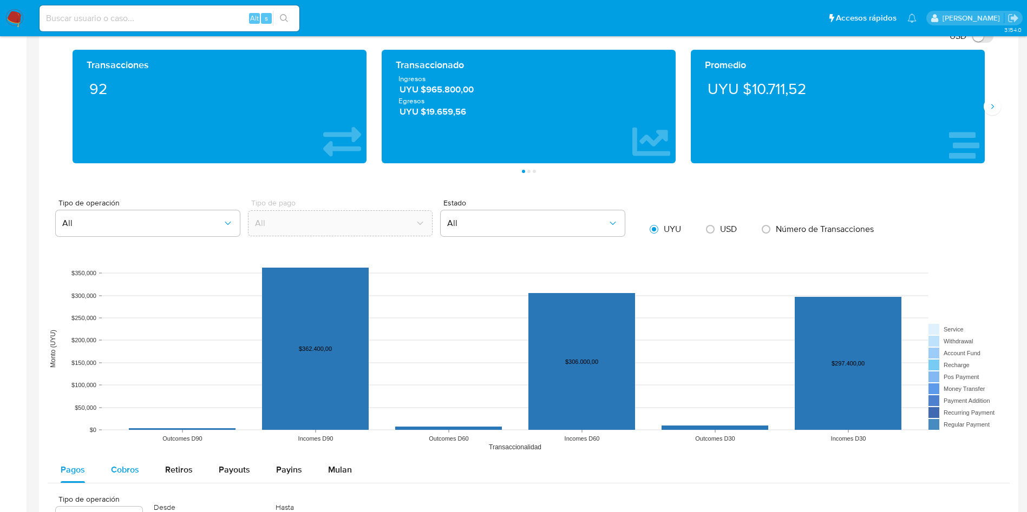
click at [115, 472] on span "Cobros" at bounding box center [125, 470] width 28 height 12
select select "10"
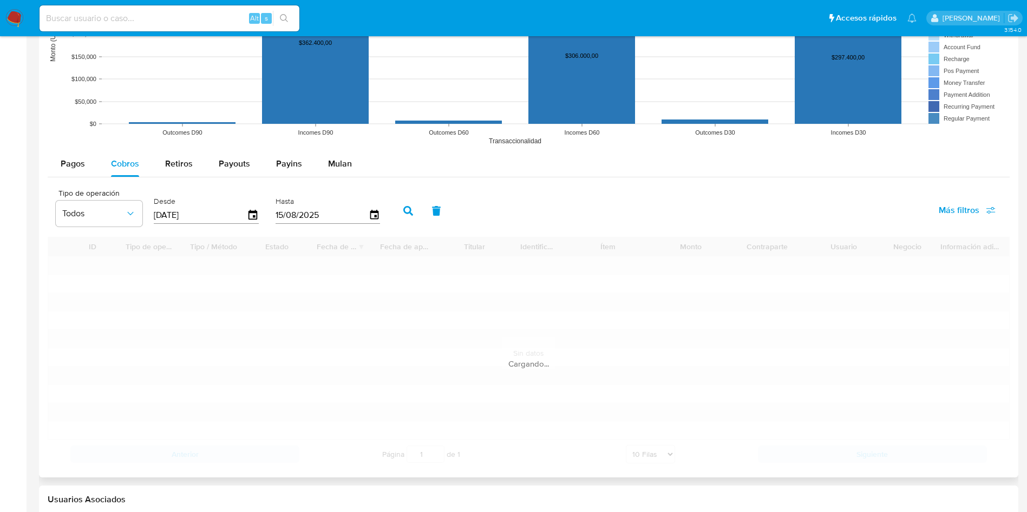
scroll to position [872, 0]
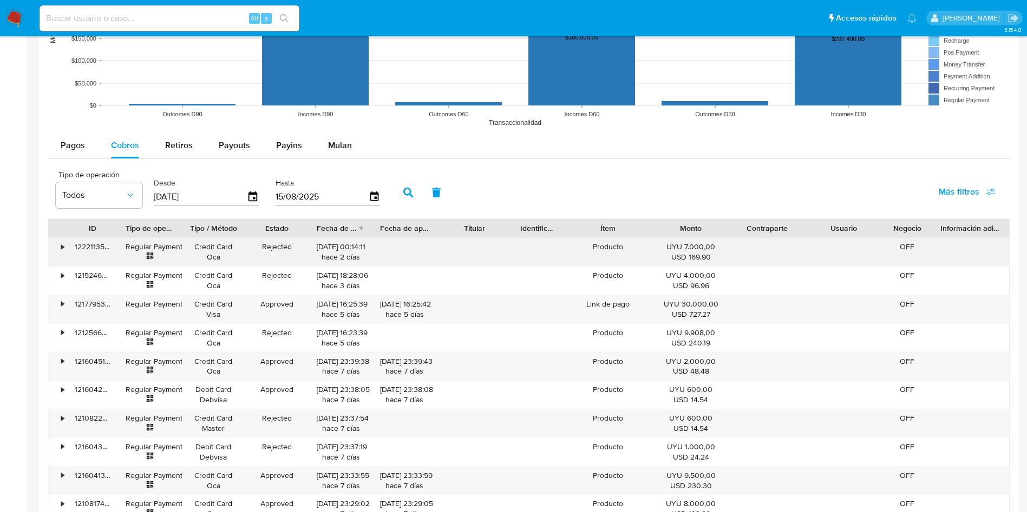
click at [95, 246] on div "122211359774" at bounding box center [92, 252] width 51 height 28
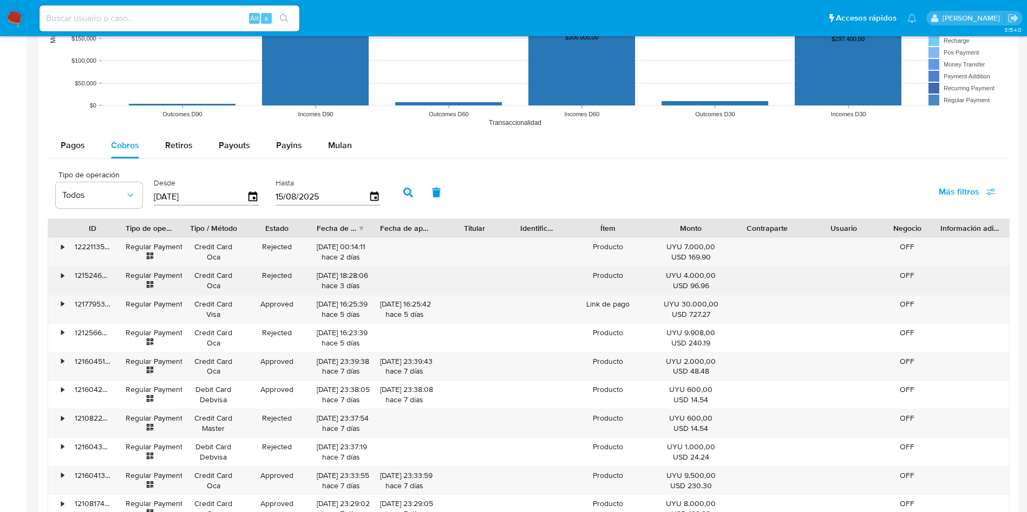
click at [95, 275] on div "121524671527" at bounding box center [92, 281] width 51 height 28
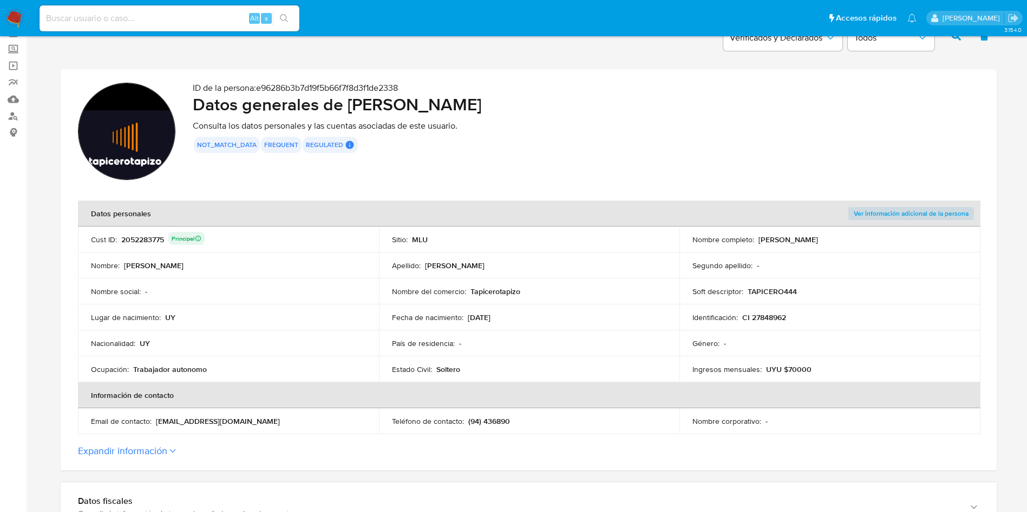
scroll to position [81, 0]
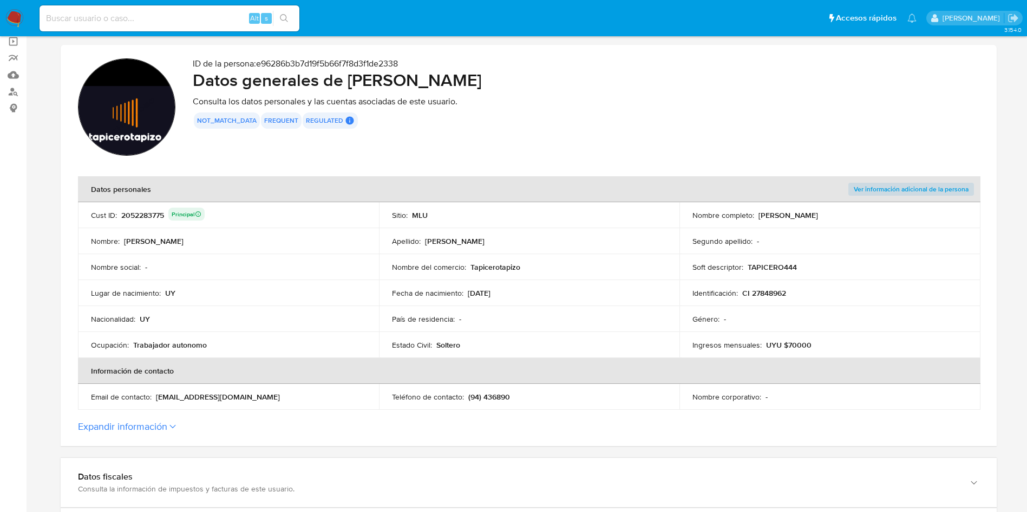
click at [508, 402] on p "(94) 436890" at bounding box center [489, 397] width 42 height 10
click at [507, 402] on p "(94) 436890" at bounding box center [489, 397] width 42 height 10
click at [497, 403] on td "Teléfono de contacto : (94) 436890" at bounding box center [529, 397] width 301 height 26
click at [497, 392] on p "(94) 436890" at bounding box center [489, 397] width 42 height 10
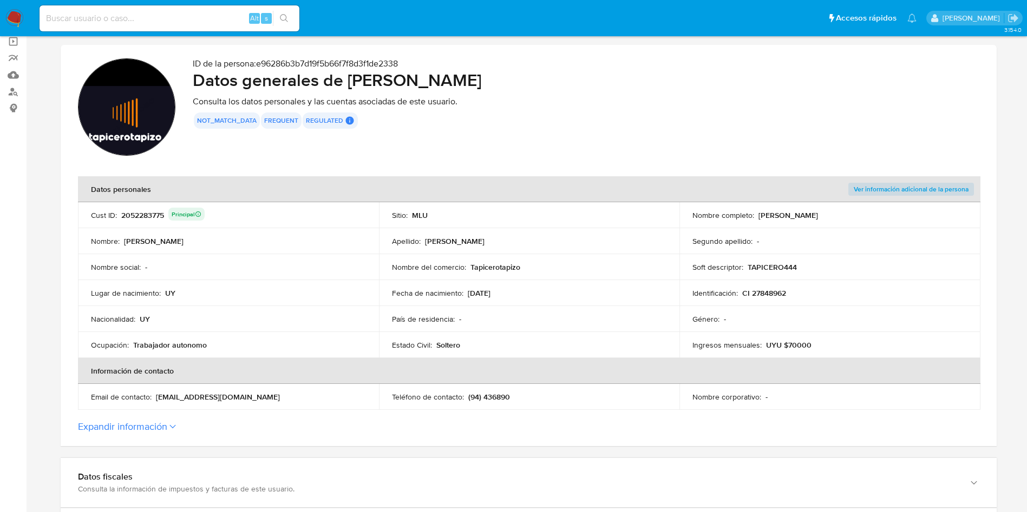
click at [497, 392] on p "(94) 436890" at bounding box center [489, 397] width 42 height 10
